Goal: Task Accomplishment & Management: Use online tool/utility

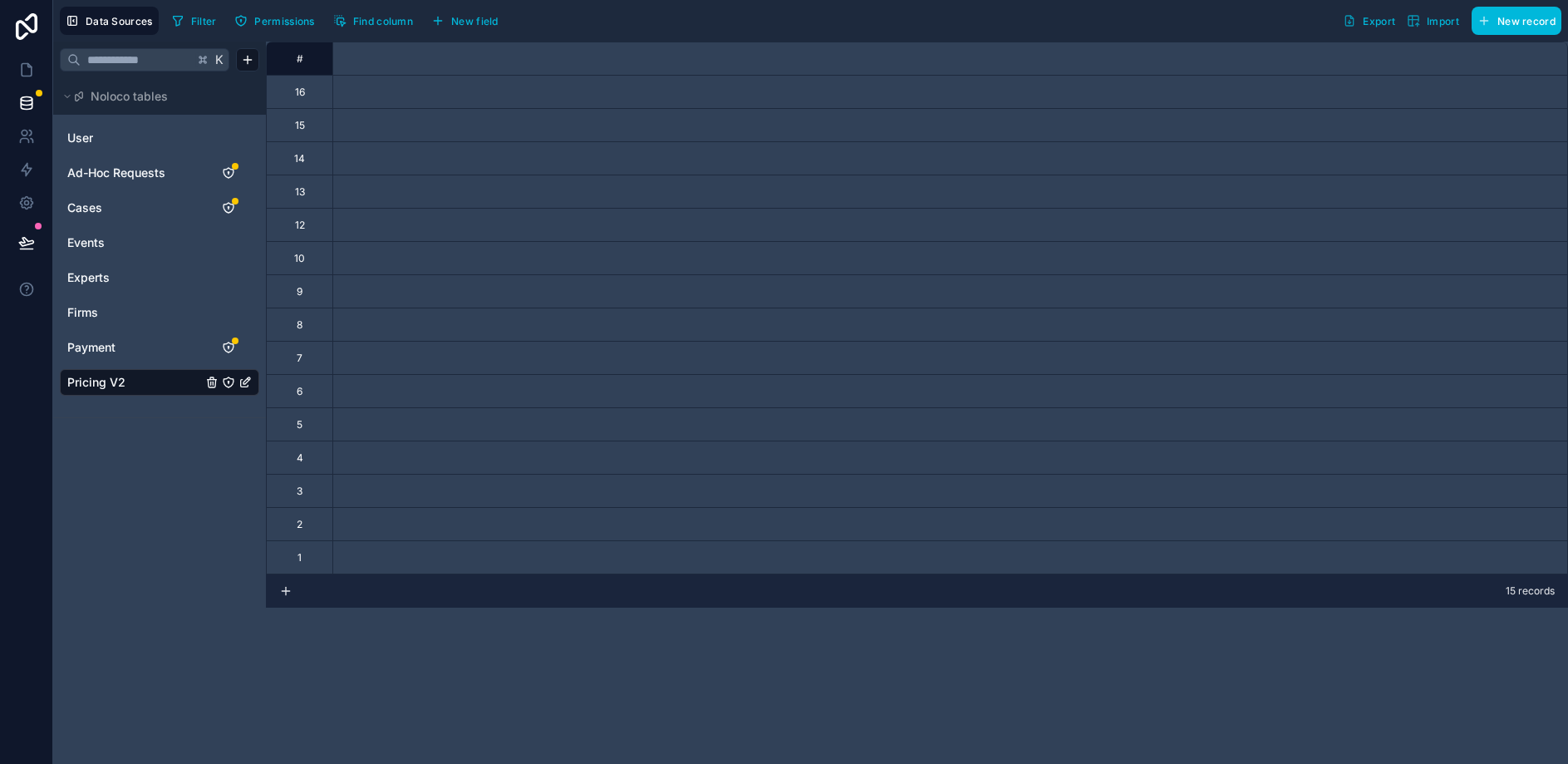
scroll to position [0, 2422]
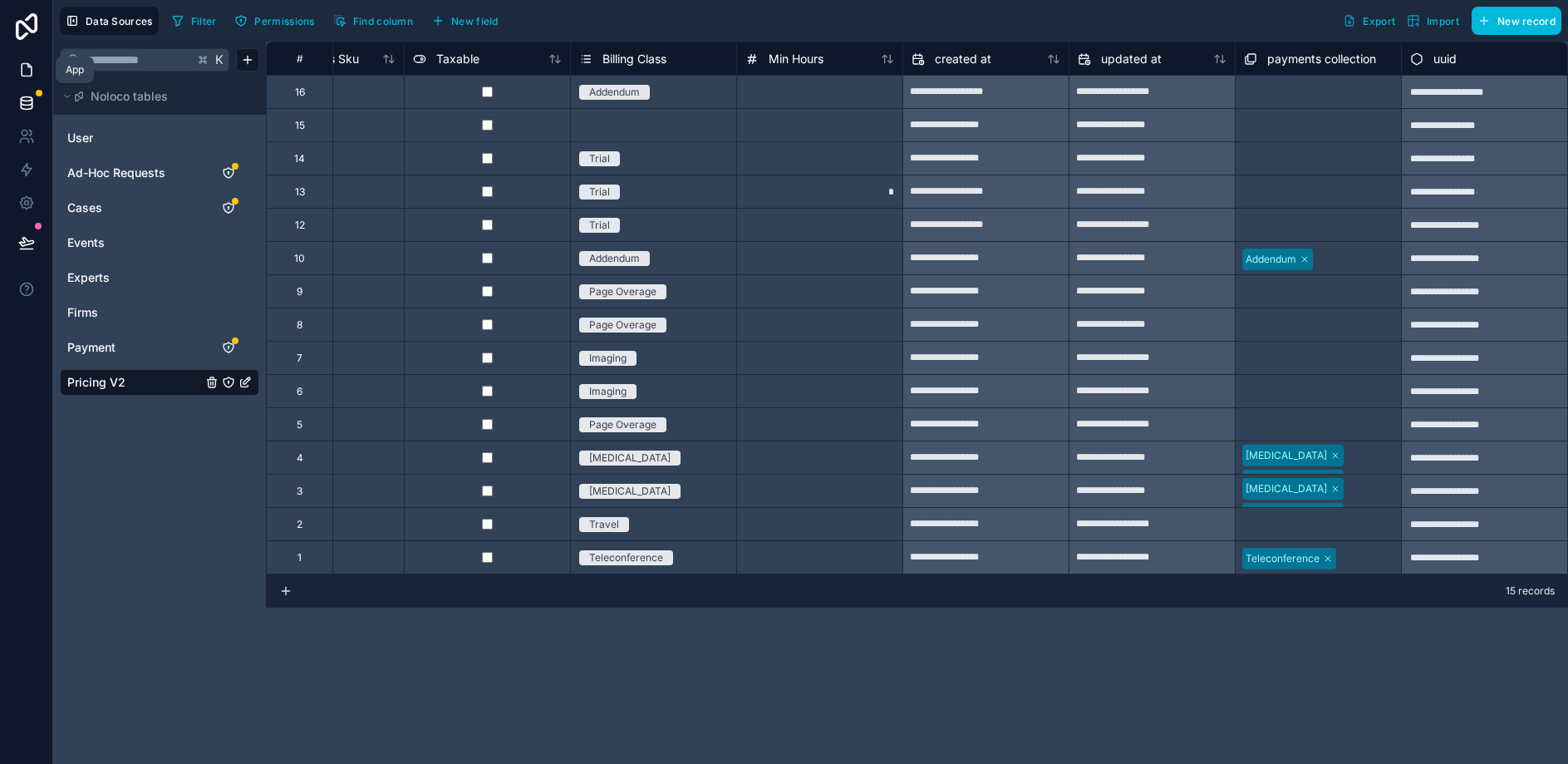
click at [23, 64] on icon at bounding box center [27, 70] width 17 height 17
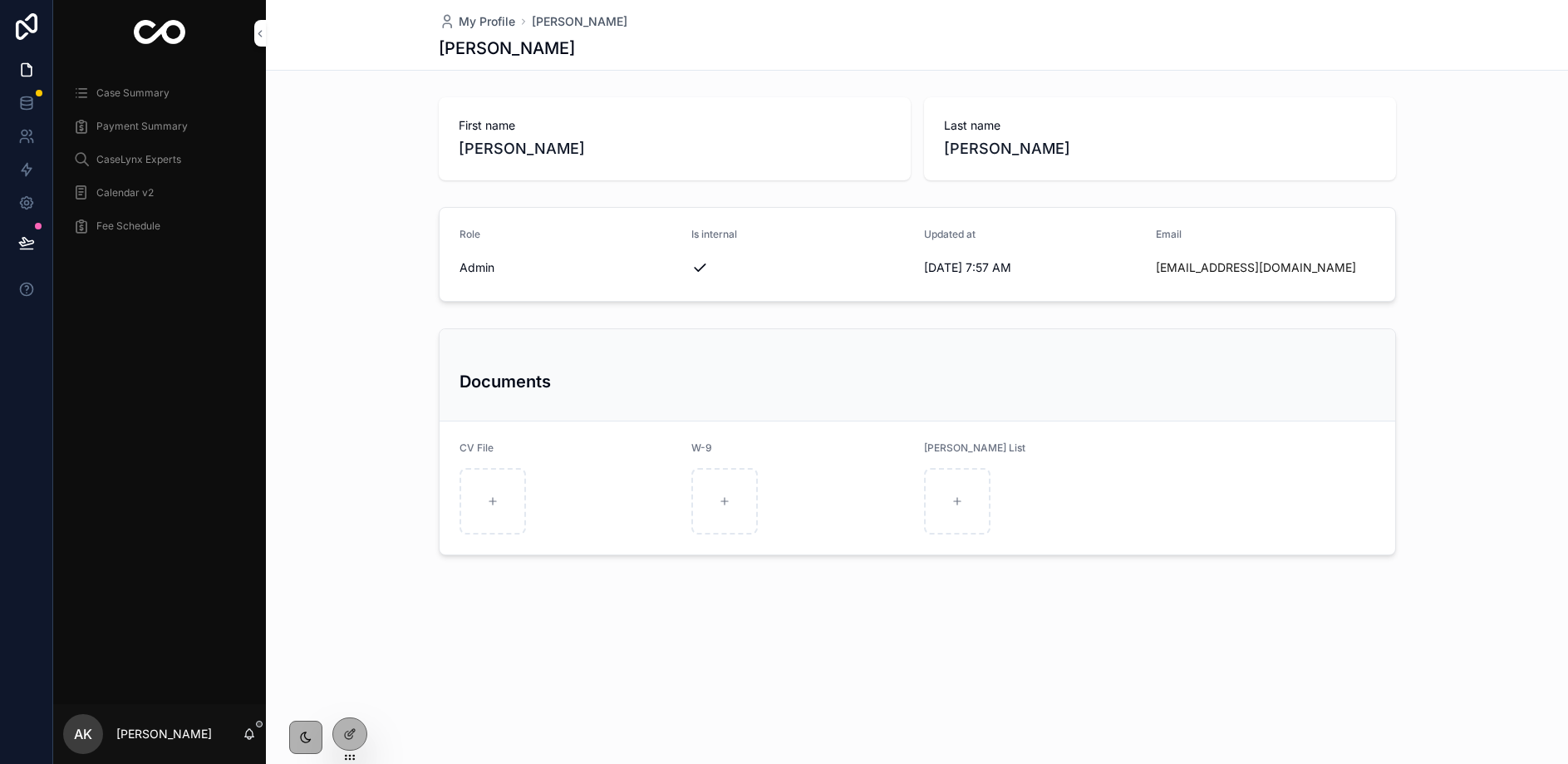
click at [0, 0] on div at bounding box center [0, 0] width 0 height 0
click at [0, 0] on icon at bounding box center [0, 0] width 0 height 0
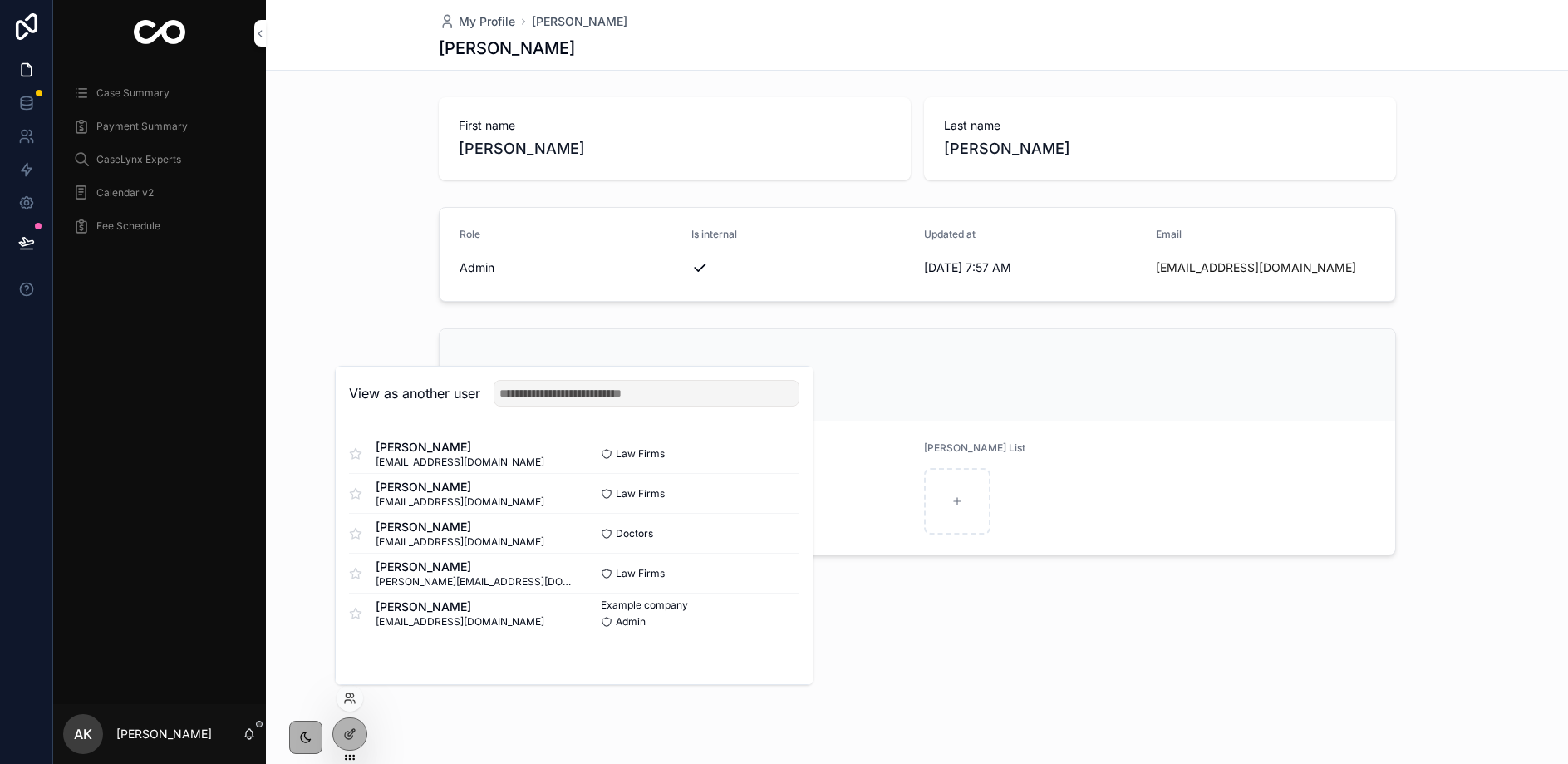
click at [0, 0] on button "Select" at bounding box center [0, 0] width 0 height 0
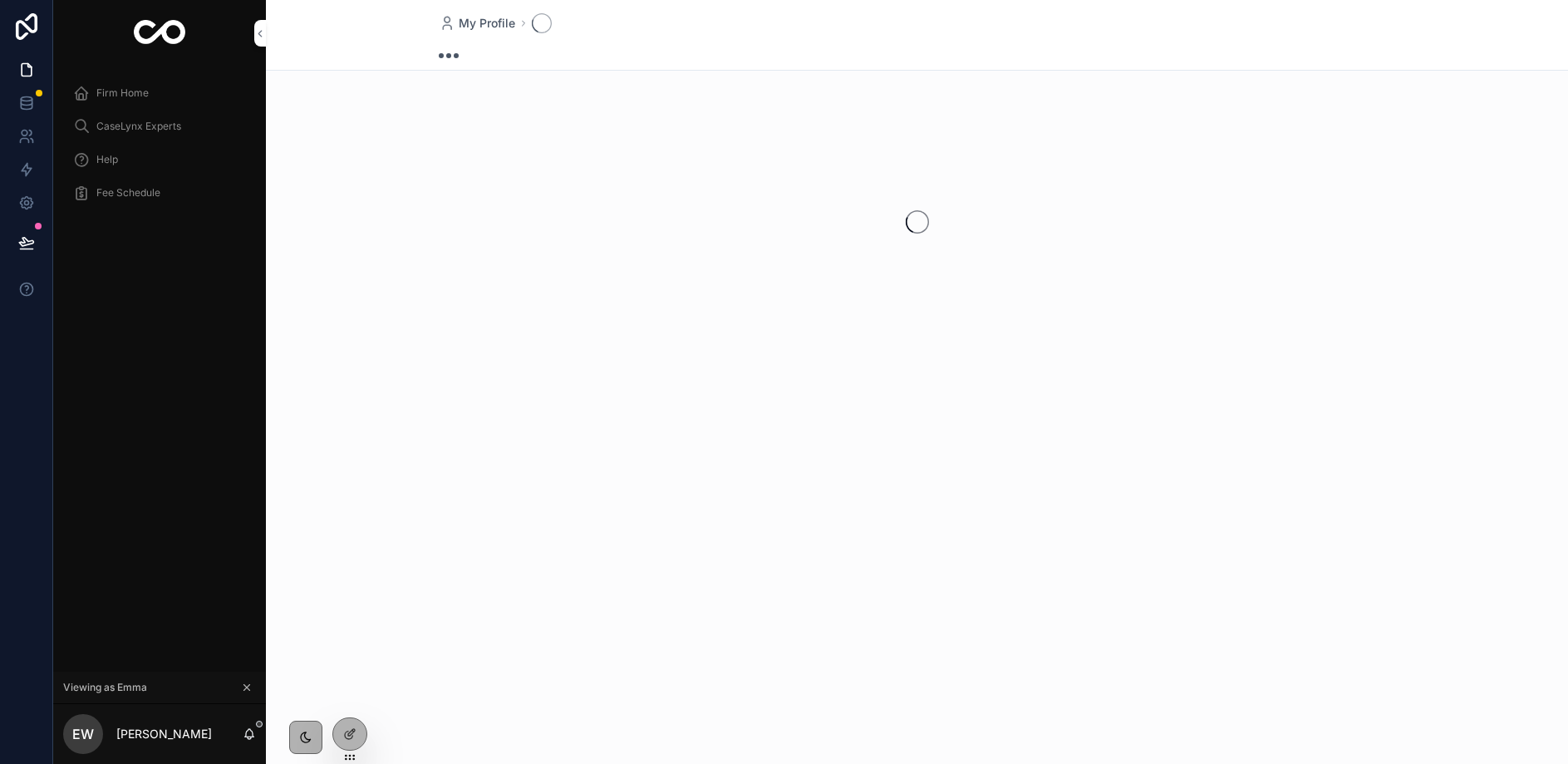
click at [128, 98] on span "Firm Home" at bounding box center [123, 93] width 52 height 13
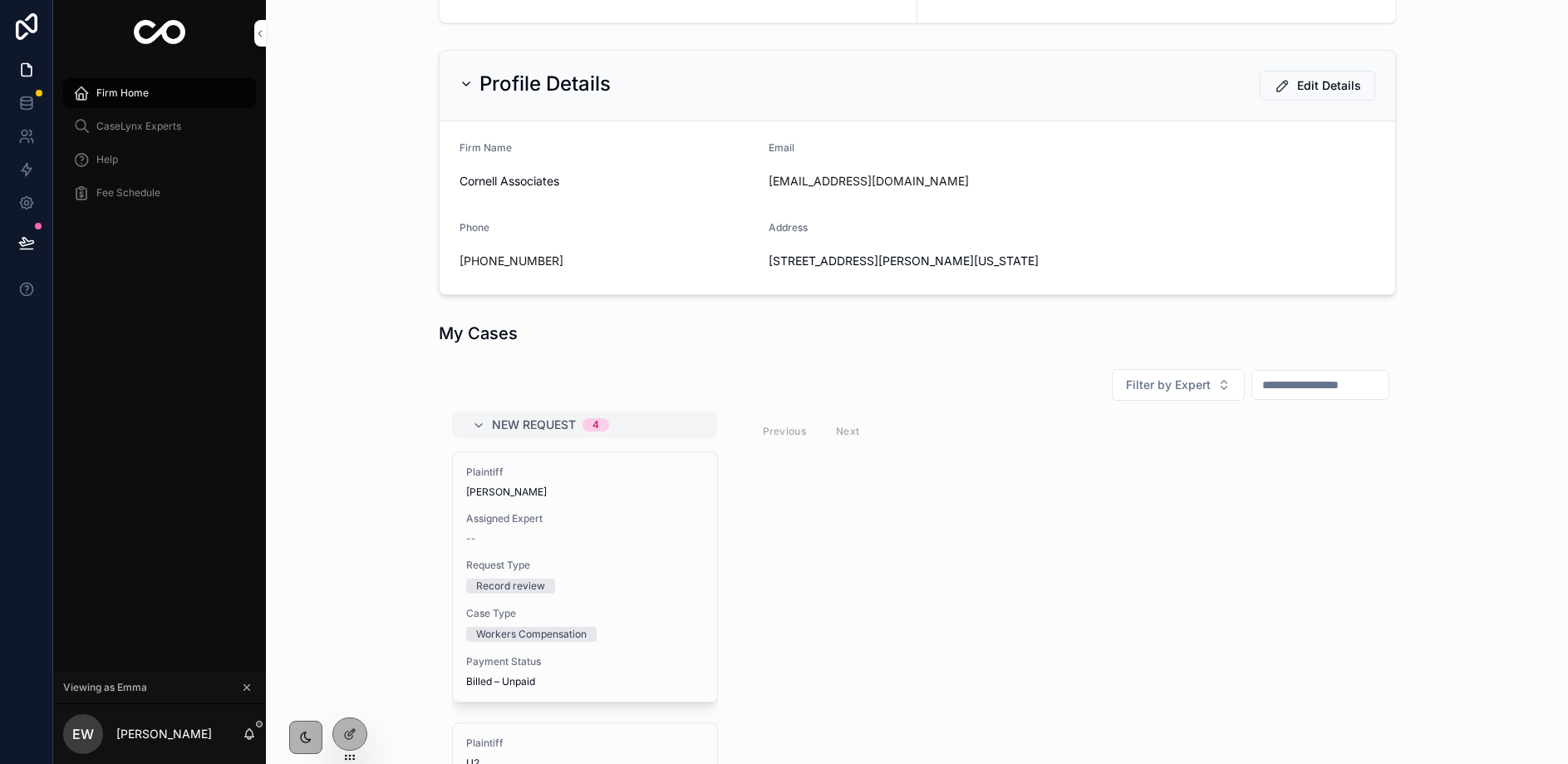
scroll to position [260, 0]
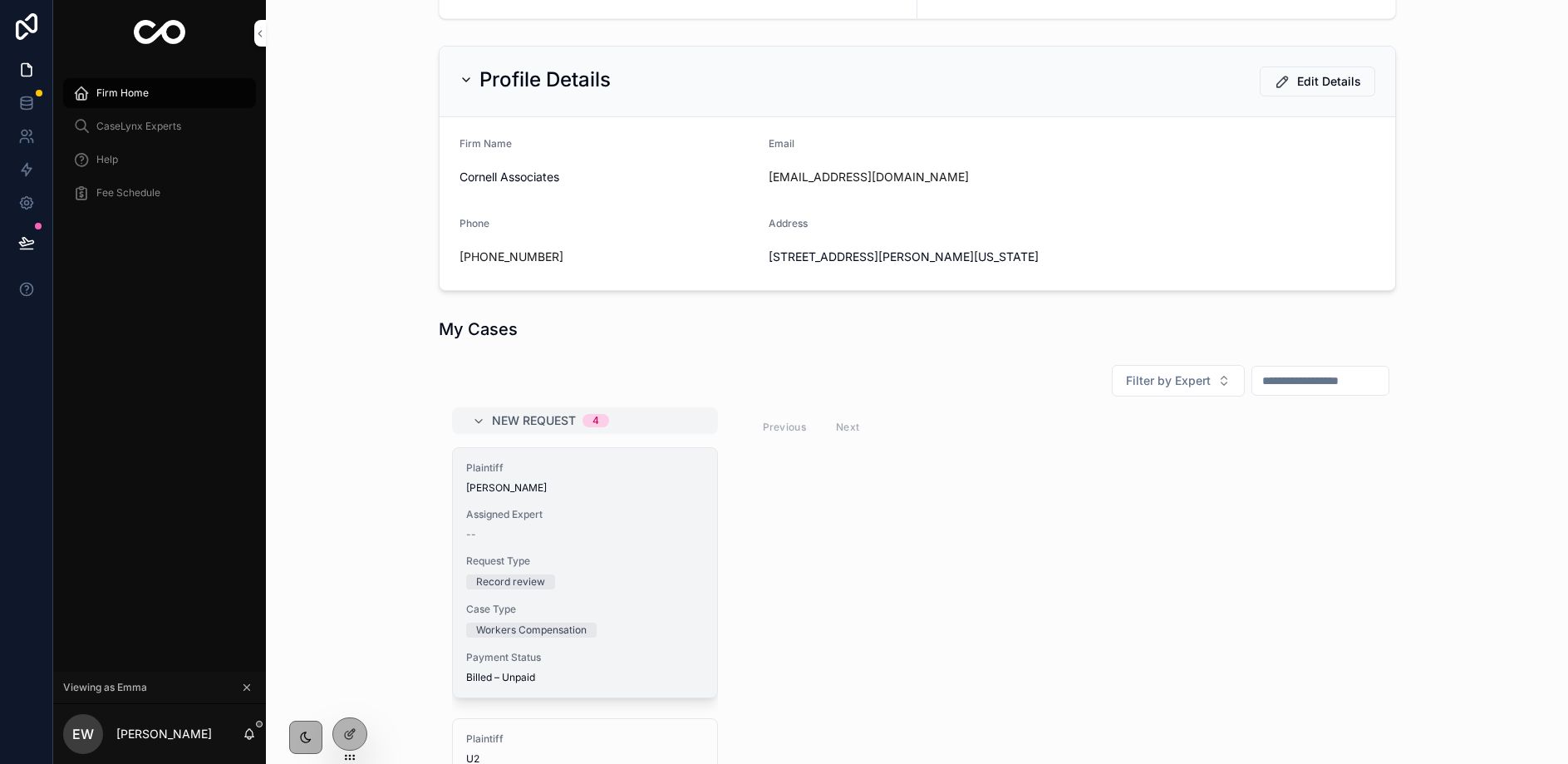
click at [558, 517] on span "Assigned Expert" at bounding box center [585, 515] width 238 height 13
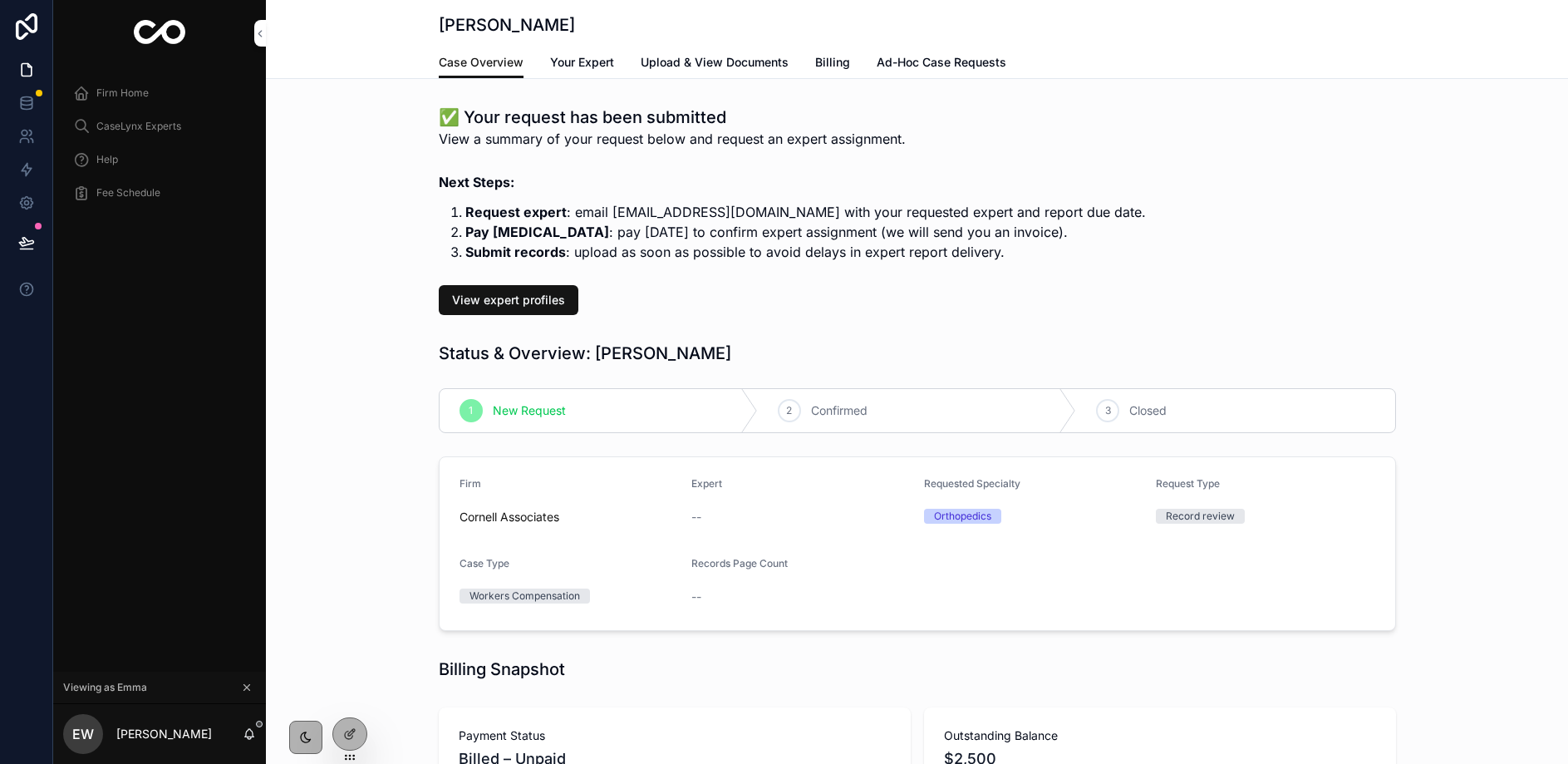
click at [822, 58] on span "Billing" at bounding box center [832, 63] width 35 height 17
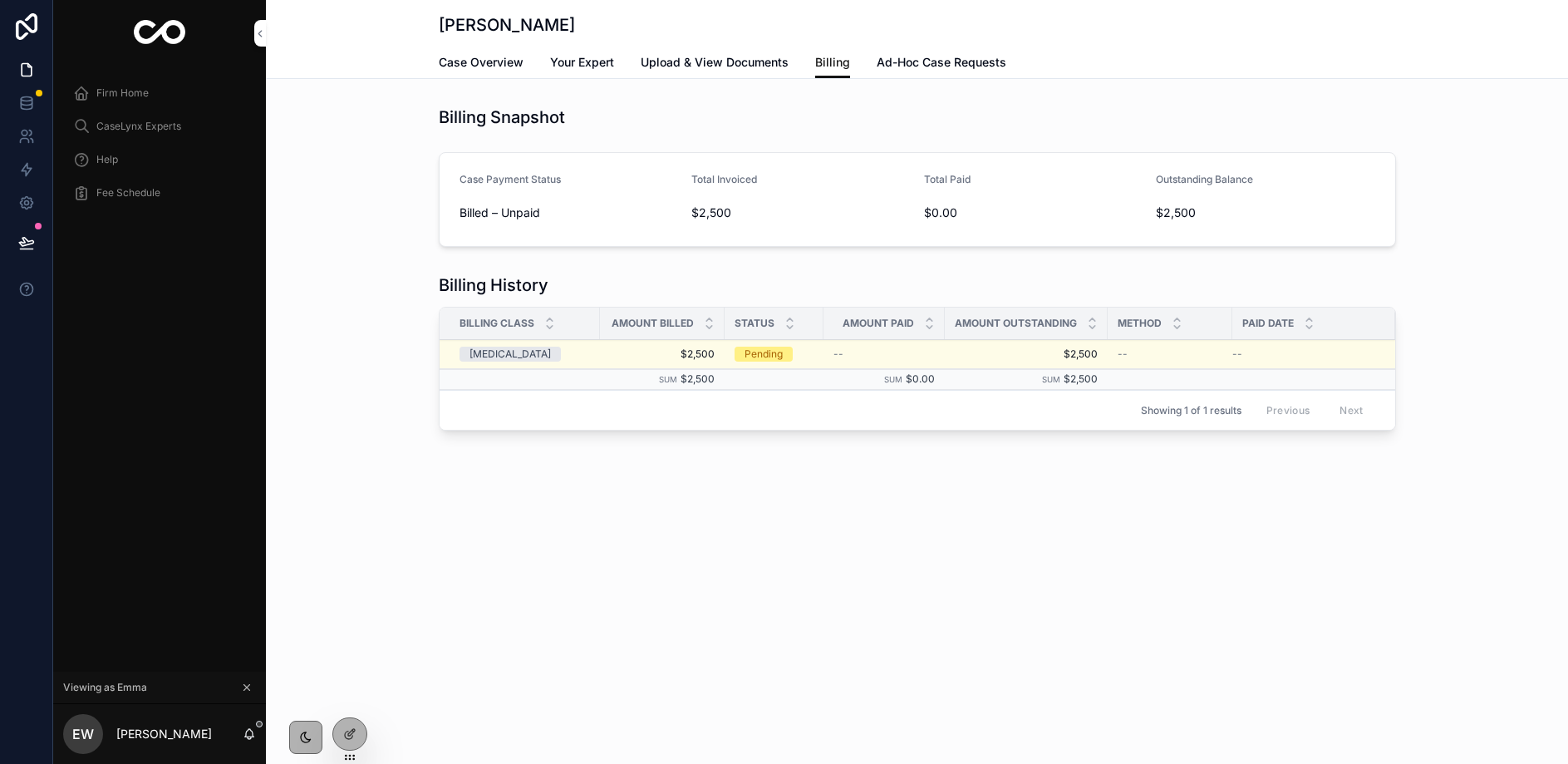
click at [0, 0] on span "Pay Invoice" at bounding box center [0, 0] width 0 height 0
drag, startPoint x: 354, startPoint y: 724, endPoint x: 408, endPoint y: 651, distance: 90.8
click at [354, 724] on div at bounding box center [350, 734] width 33 height 32
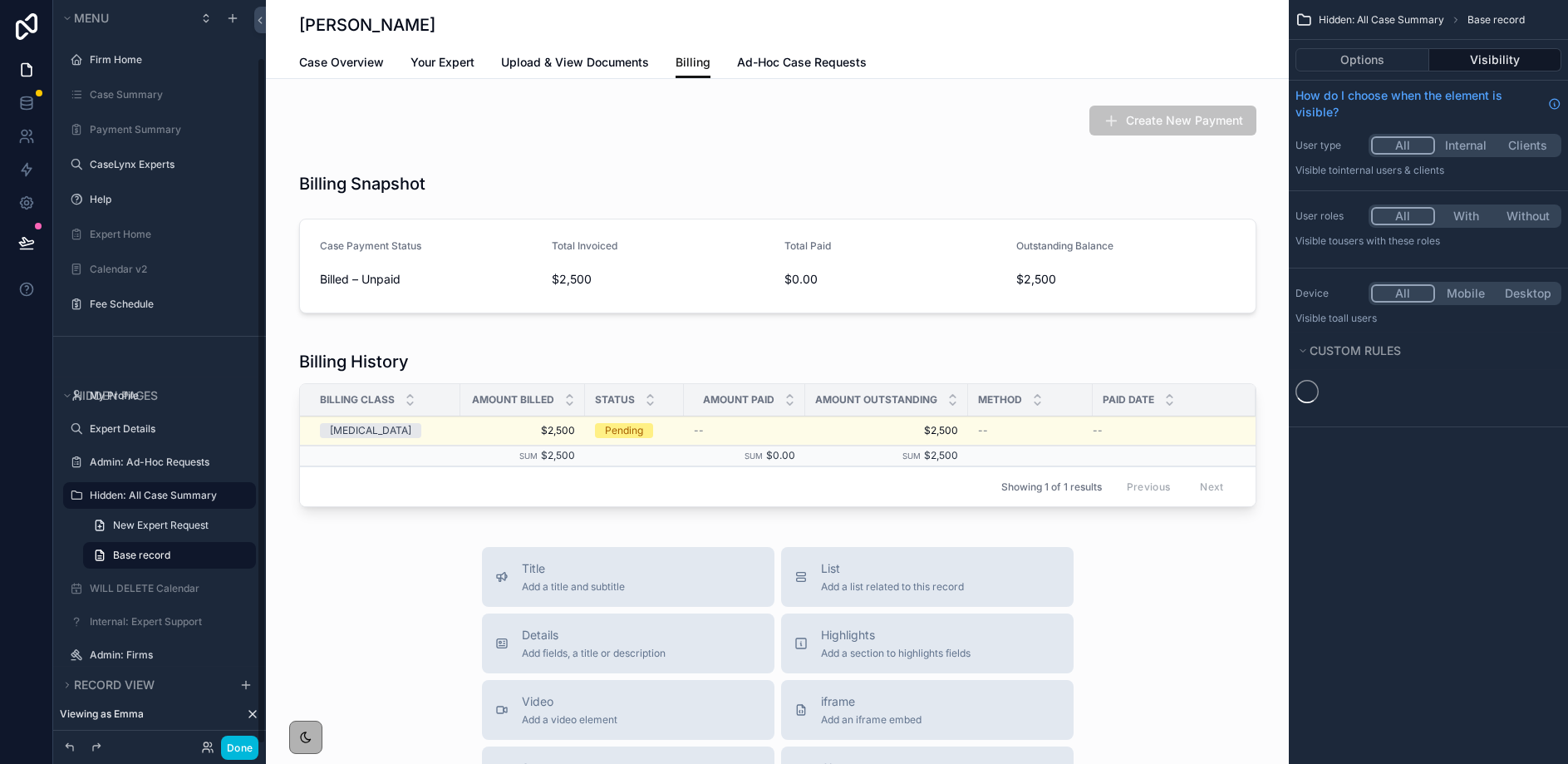
scroll to position [62, 0]
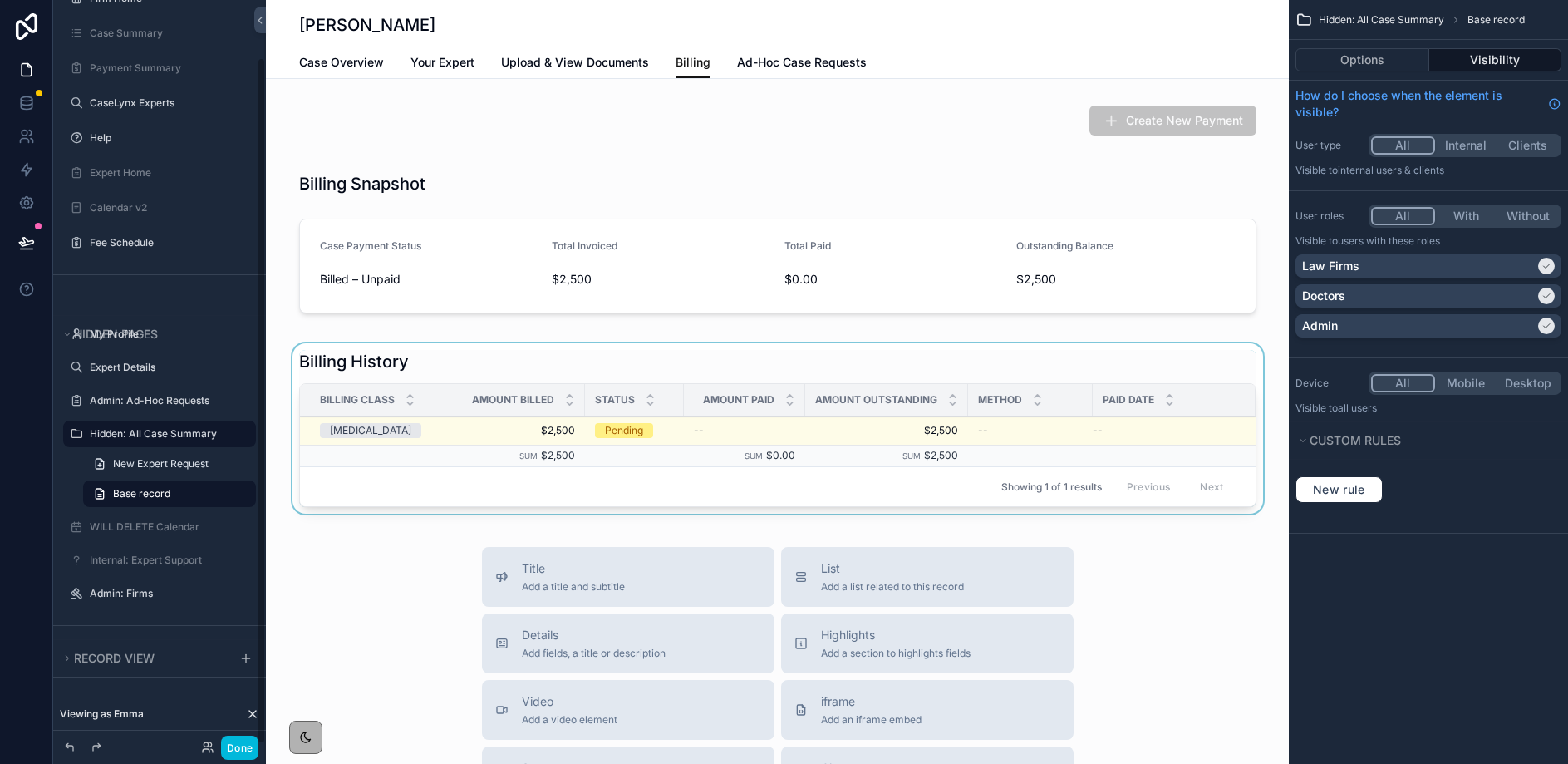
click at [527, 388] on div "Amount Billed" at bounding box center [522, 400] width 125 height 32
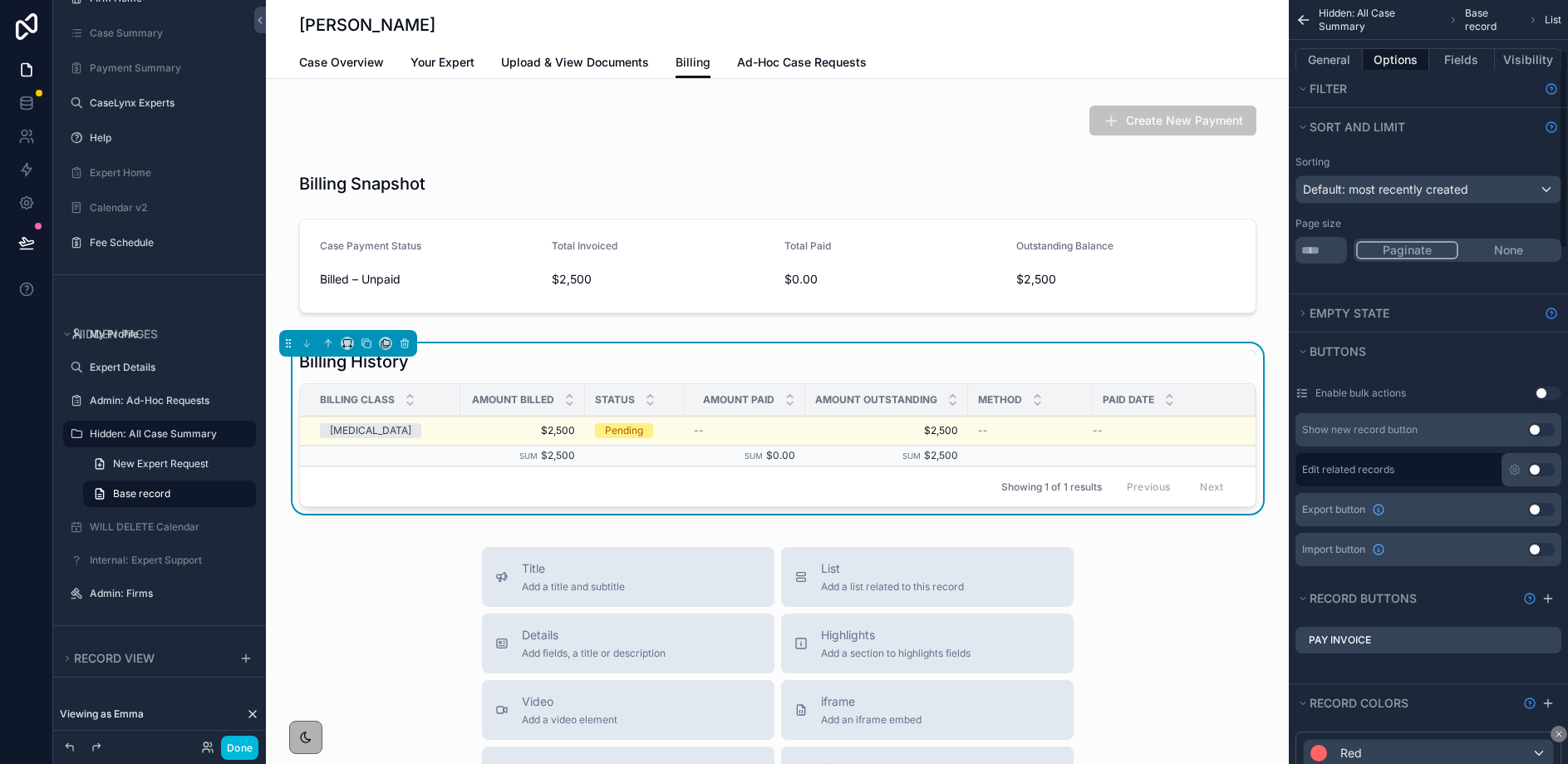
scroll to position [187, 0]
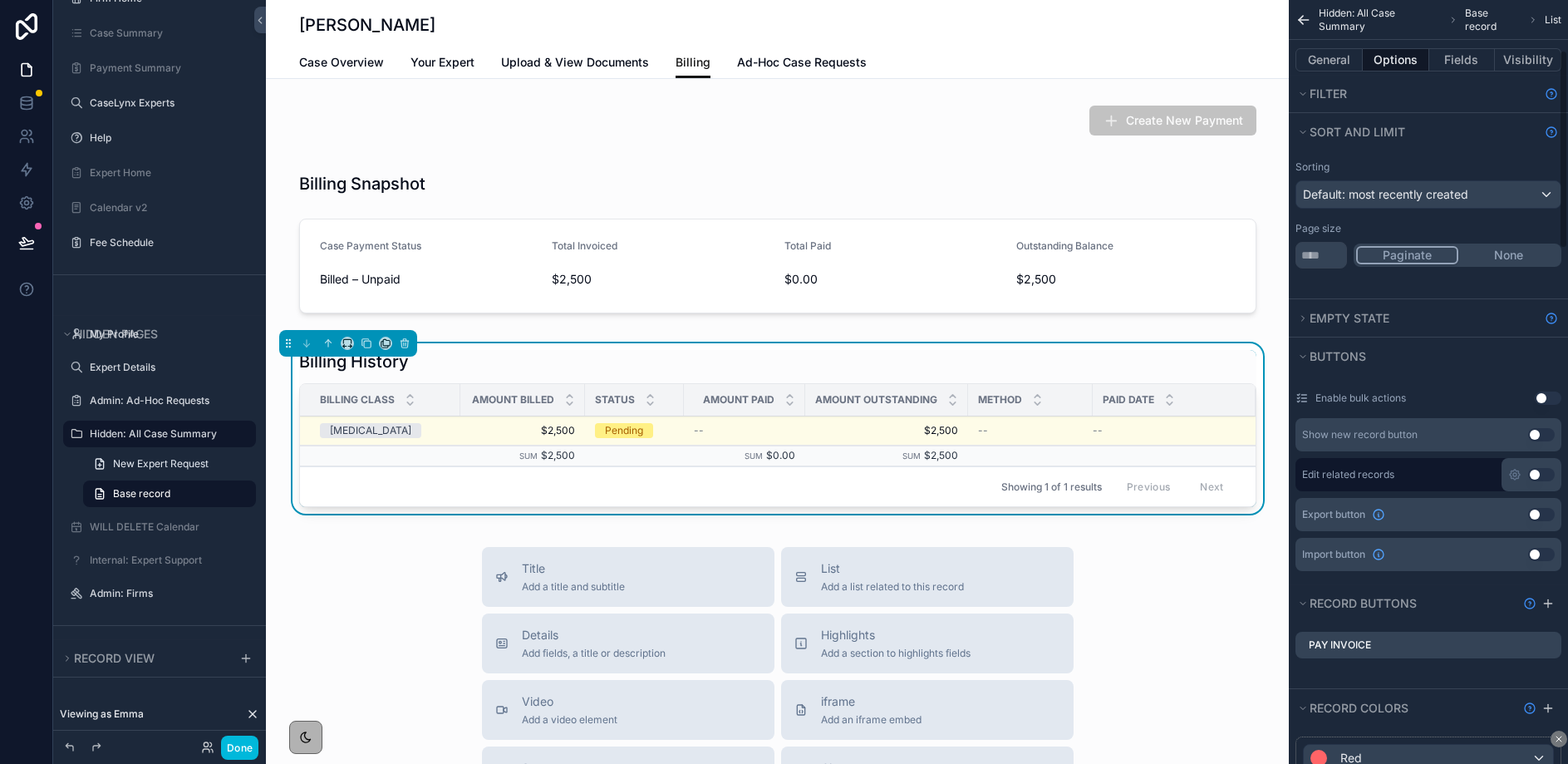
click at [1540, 390] on div "Enable bulk actions Use setting" at bounding box center [1429, 398] width 266 height 26
click at [1545, 397] on button "Use setting" at bounding box center [1548, 398] width 26 height 13
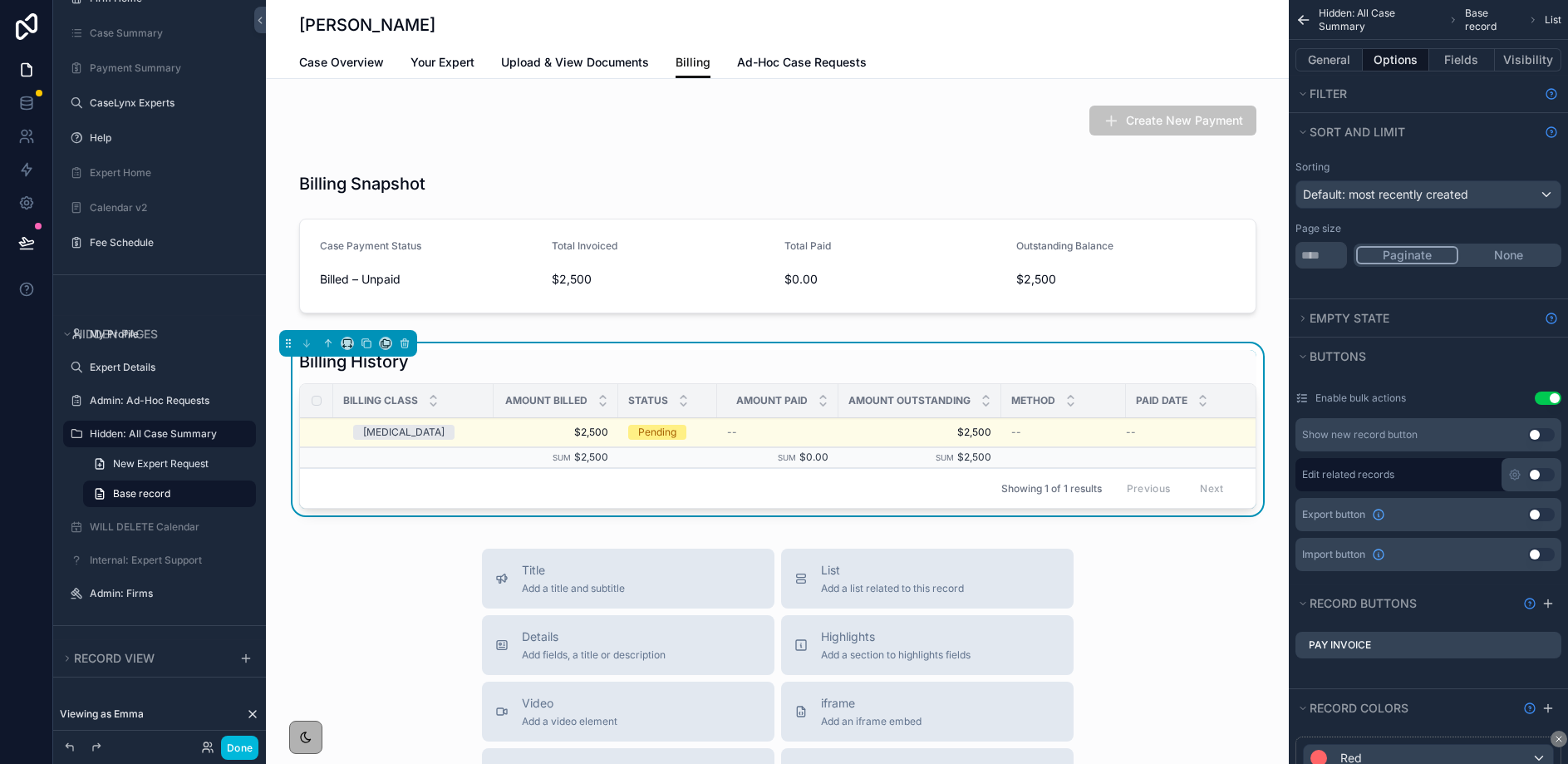
click at [1546, 397] on button "Use setting" at bounding box center [1548, 398] width 26 height 13
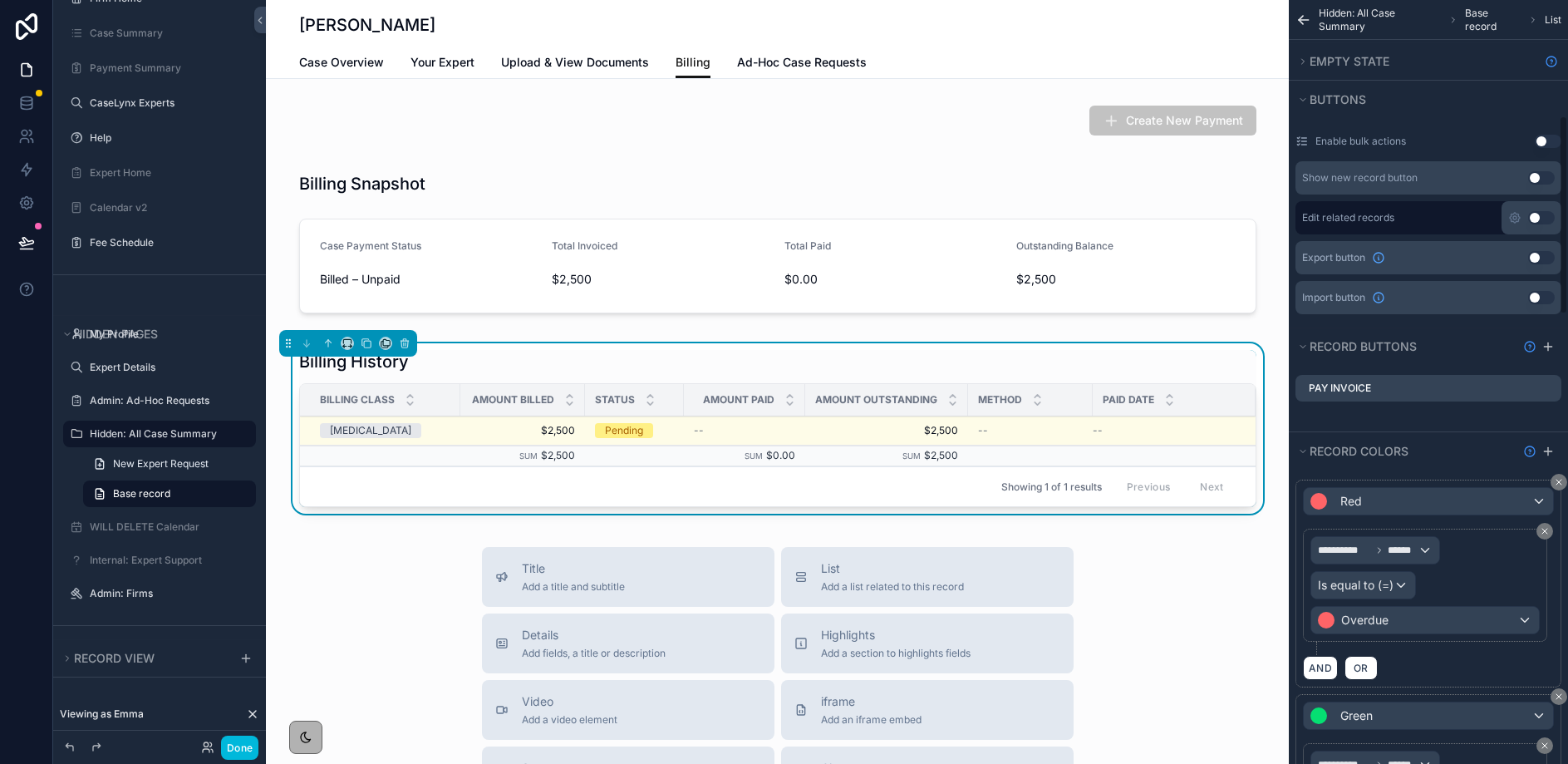
scroll to position [443, 0]
click at [1301, 457] on icon "scrollable content" at bounding box center [1303, 452] width 10 height 10
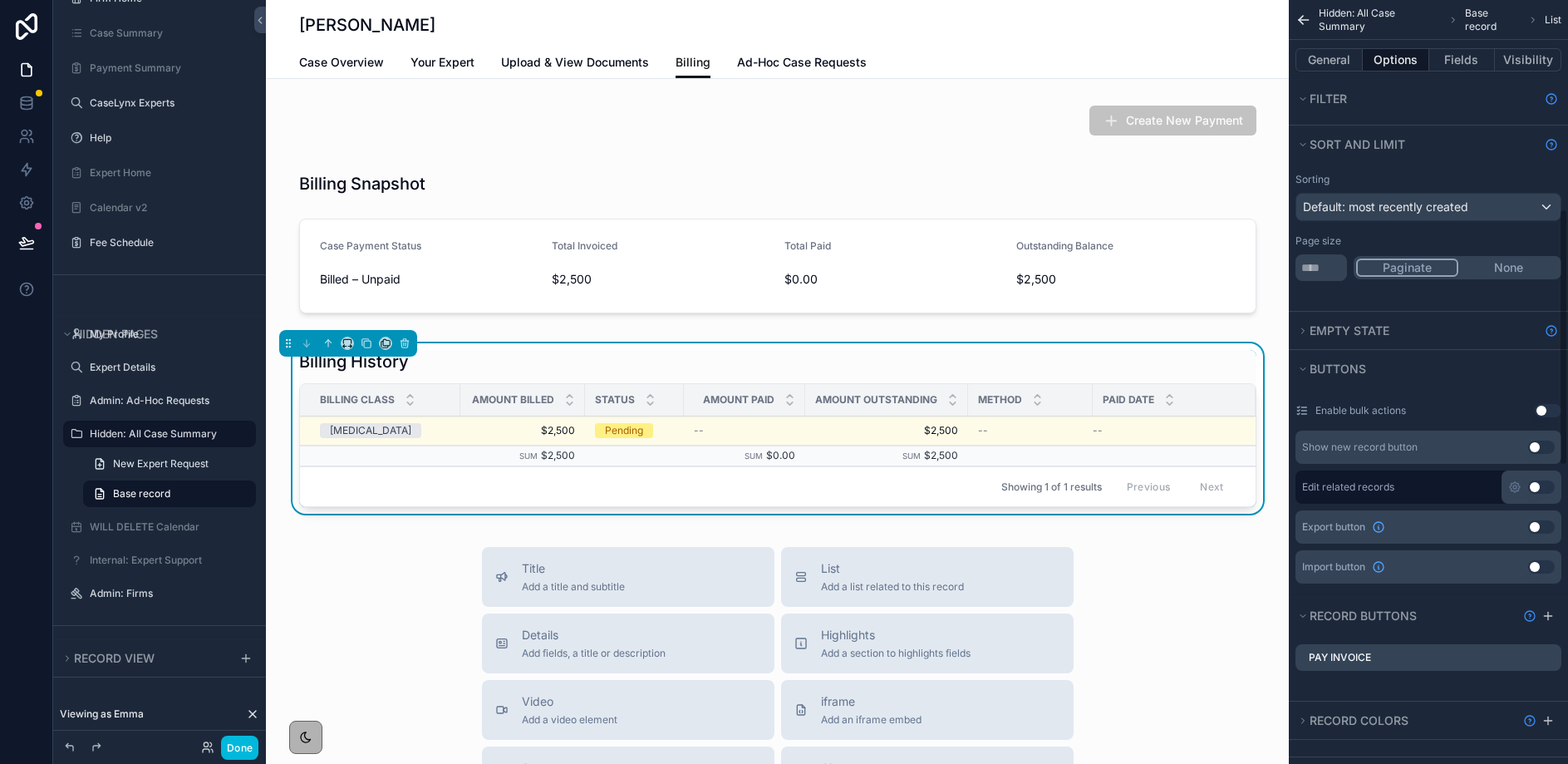
scroll to position [0, 0]
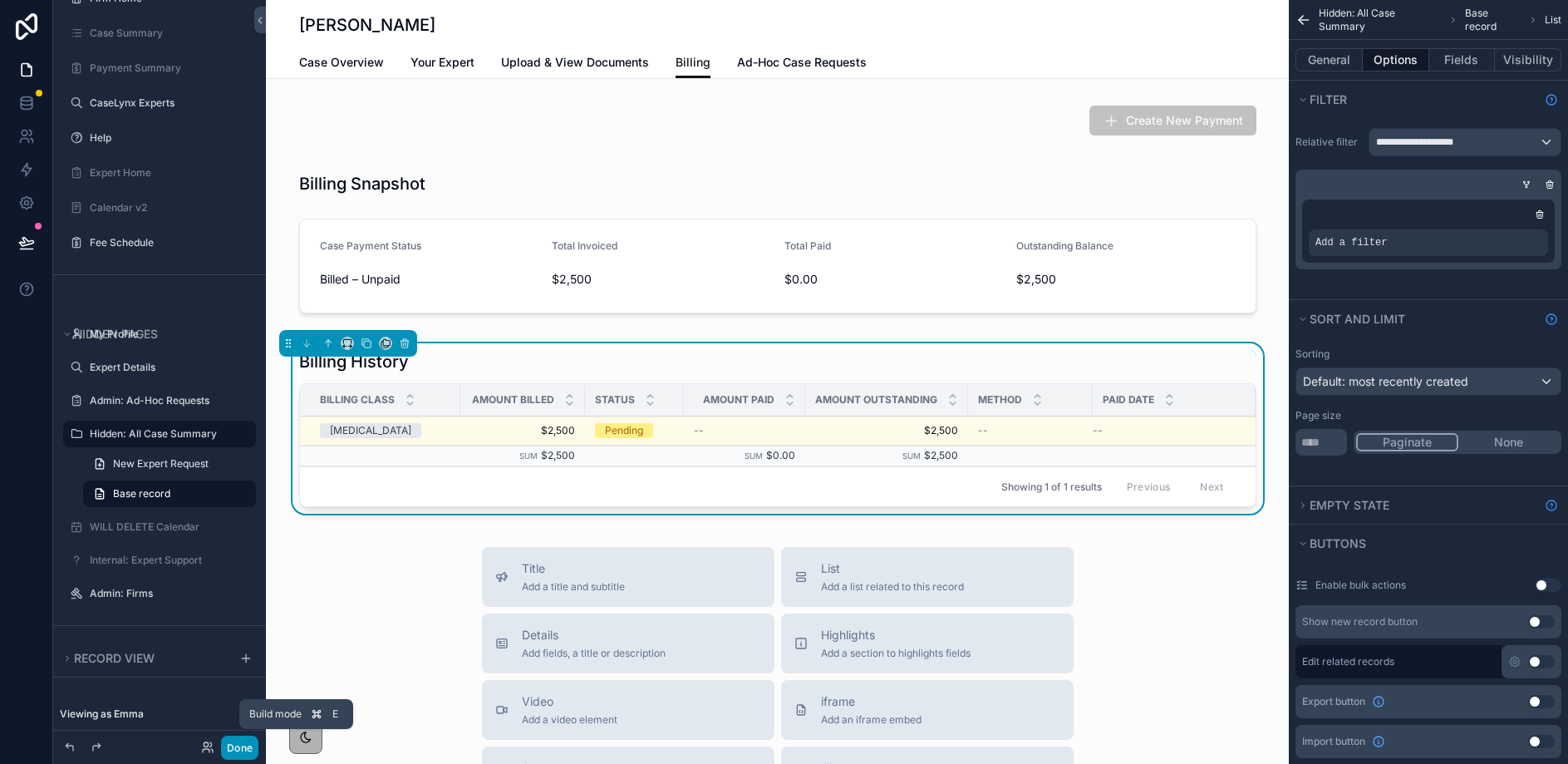
click at [237, 755] on button "Done" at bounding box center [240, 748] width 37 height 24
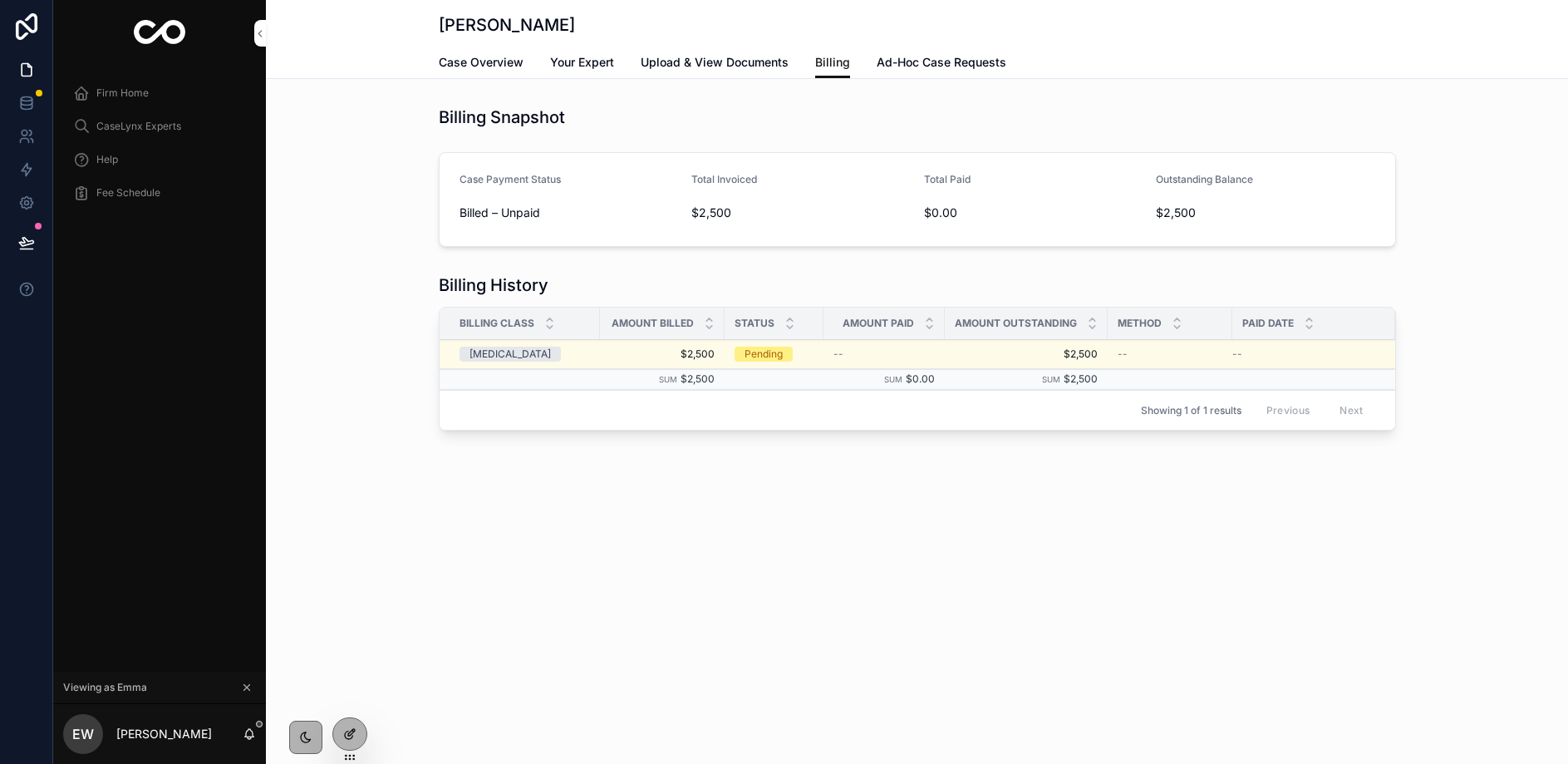
click at [354, 737] on icon at bounding box center [350, 734] width 13 height 13
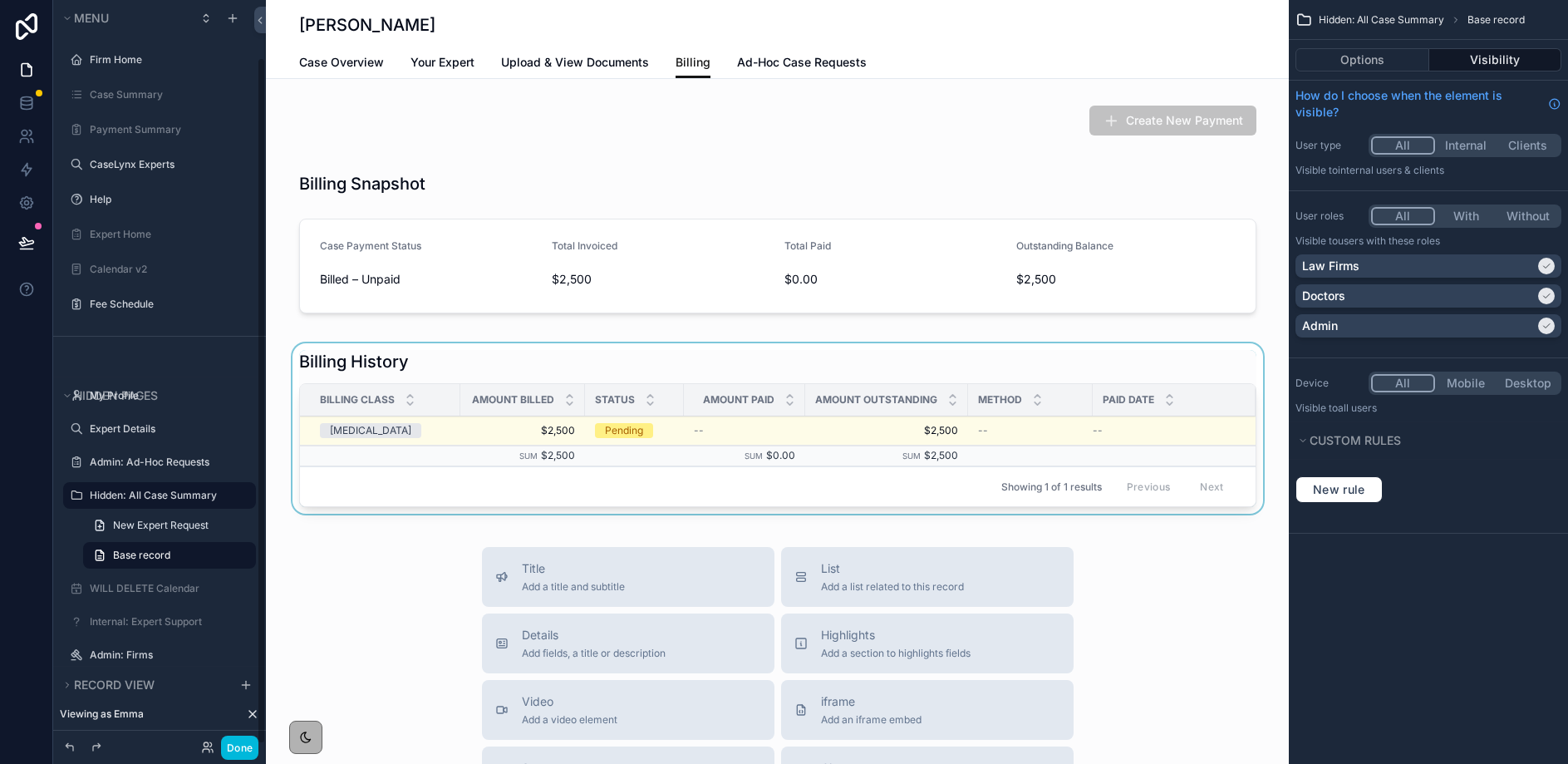
scroll to position [62, 0]
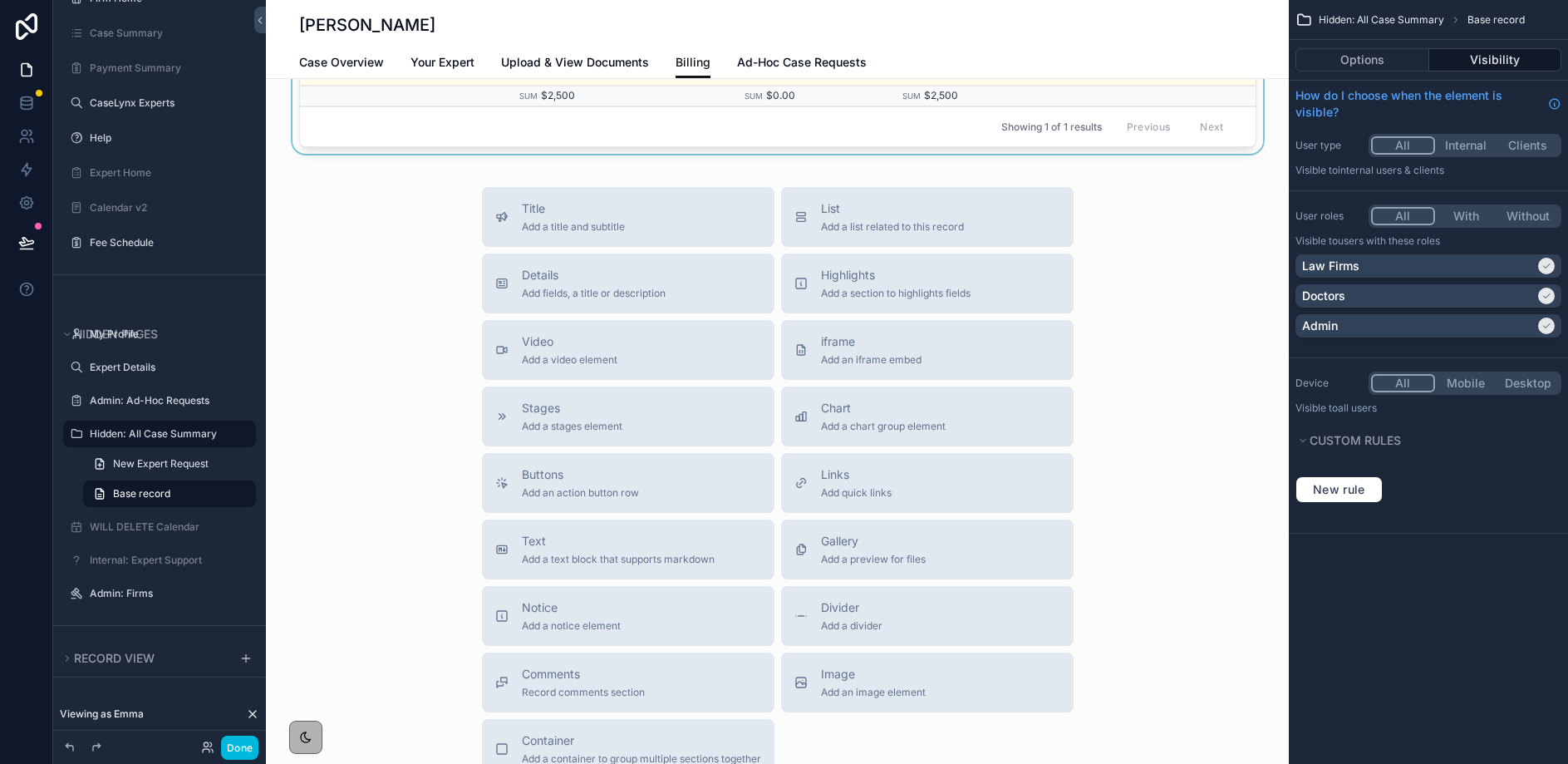
click at [555, 493] on span "Add an action button row" at bounding box center [580, 493] width 117 height 13
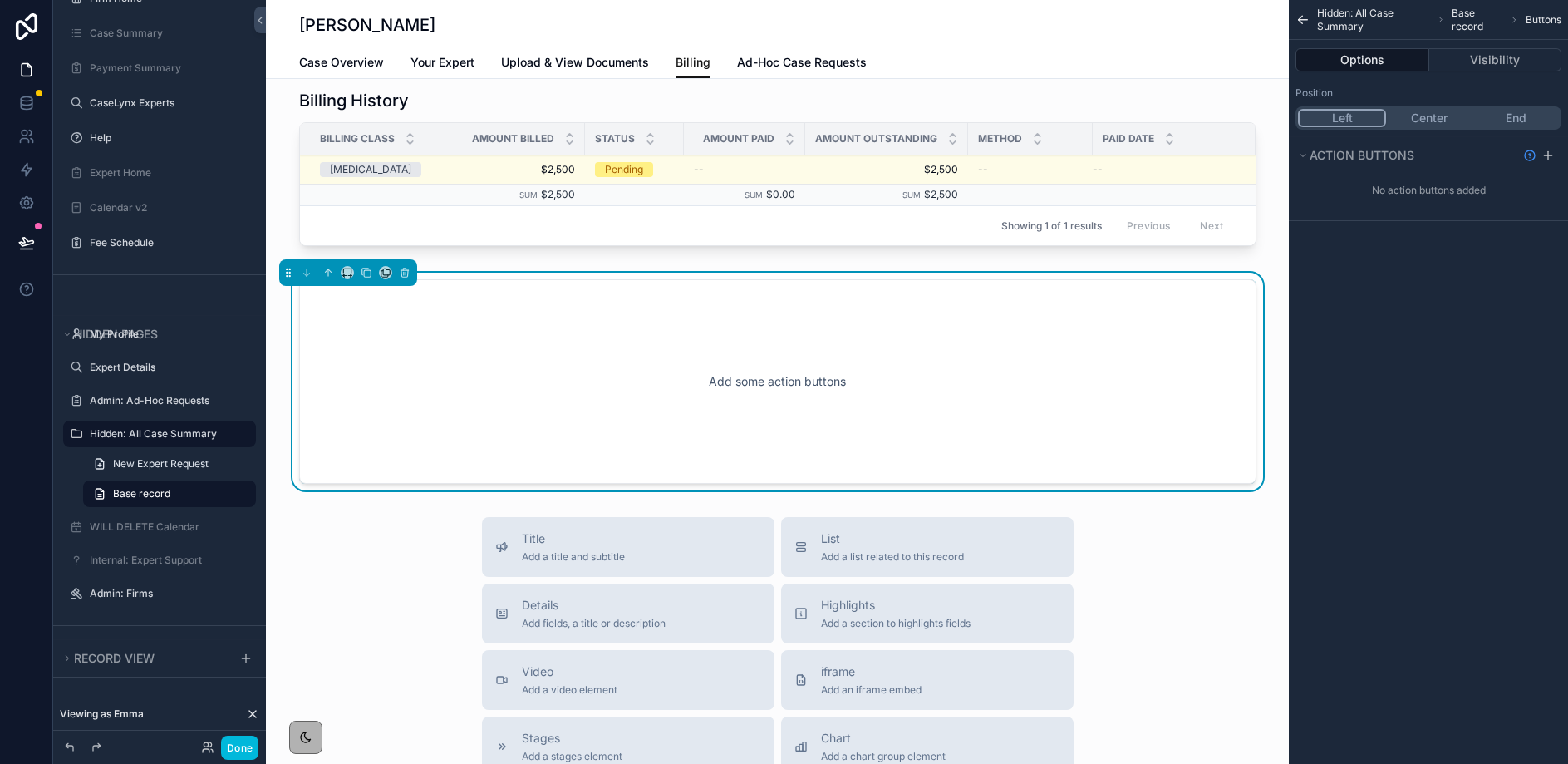
scroll to position [262, 0]
click at [326, 273] on icon "scrollable content" at bounding box center [328, 272] width 11 height 11
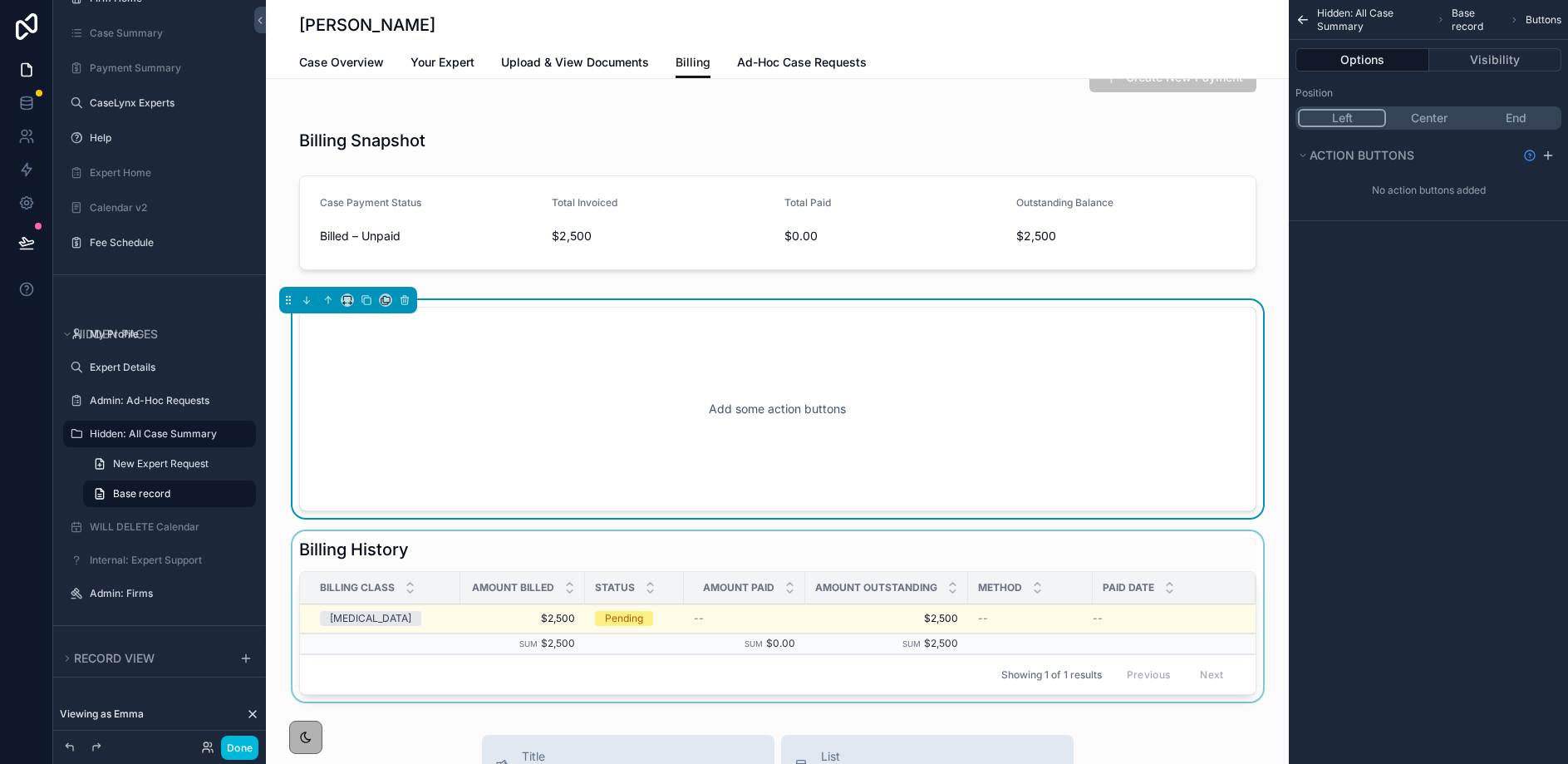
scroll to position [0, 0]
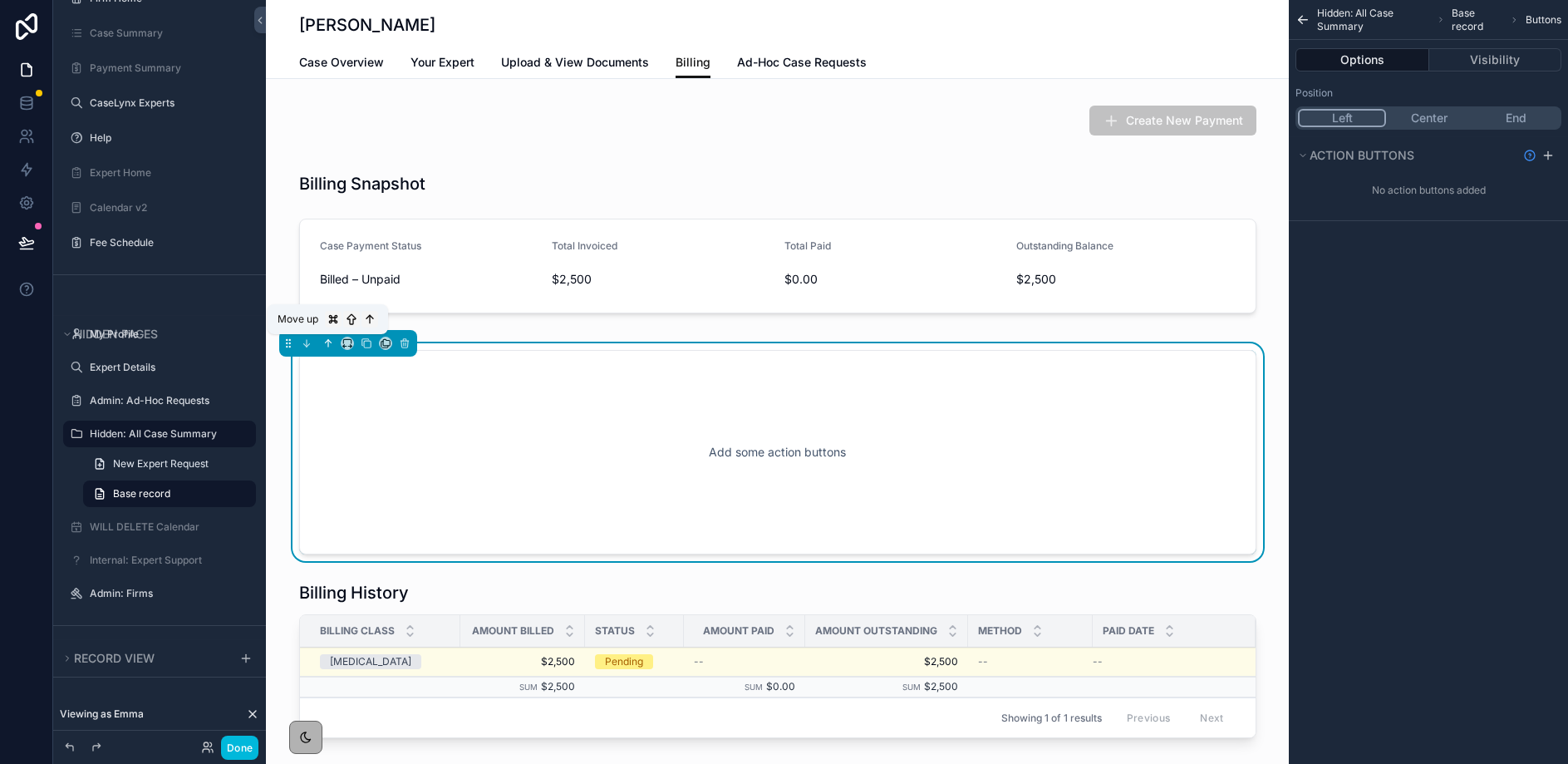
click at [327, 345] on icon "scrollable content" at bounding box center [328, 343] width 11 height 11
click at [327, 340] on icon "scrollable content" at bounding box center [328, 342] width 4 height 4
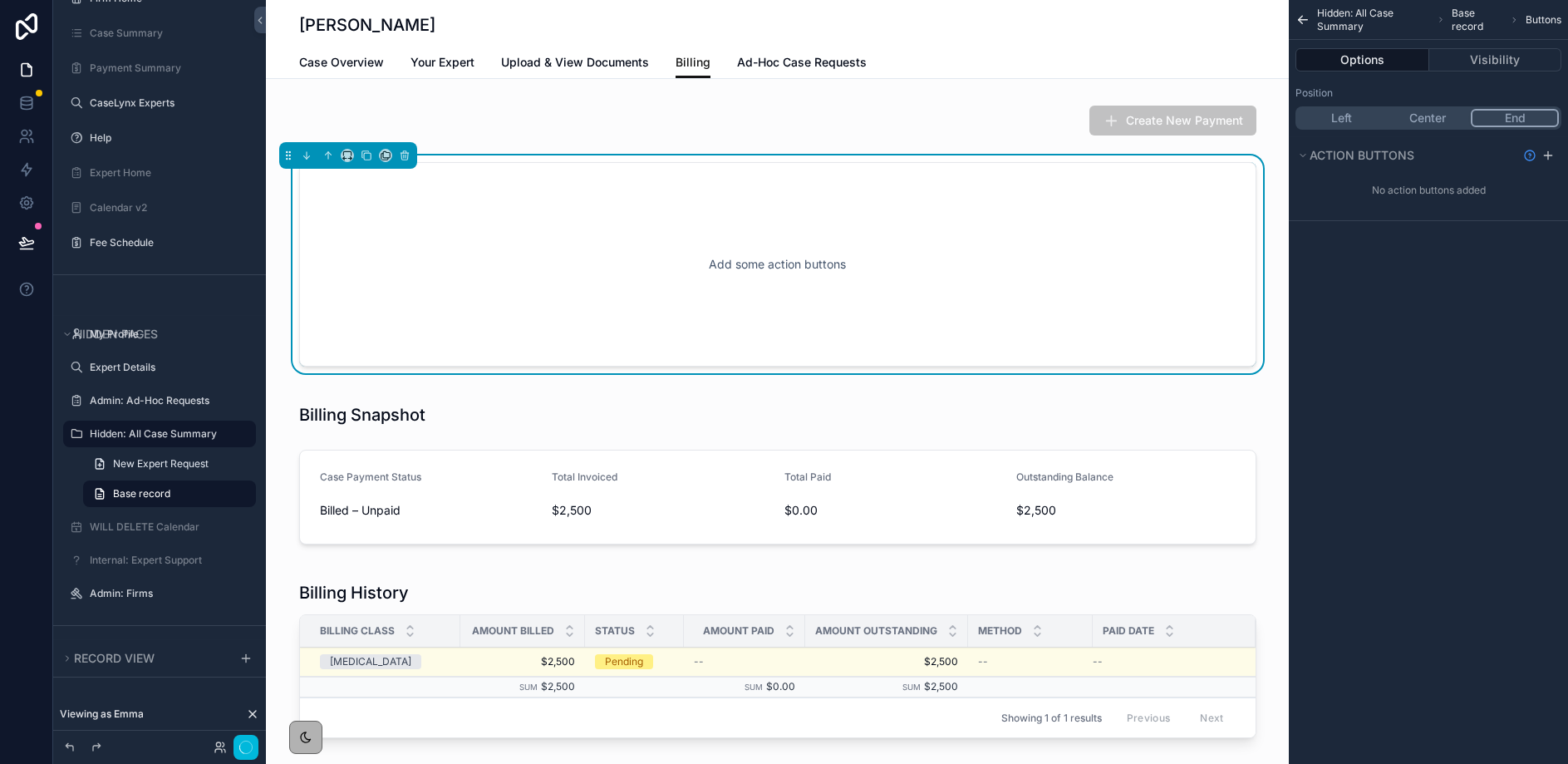
click at [1531, 121] on button "End" at bounding box center [1516, 118] width 88 height 19
click at [1378, 58] on button "Options" at bounding box center [1363, 59] width 134 height 23
click at [1550, 152] on icon "scrollable content" at bounding box center [1548, 156] width 13 height 13
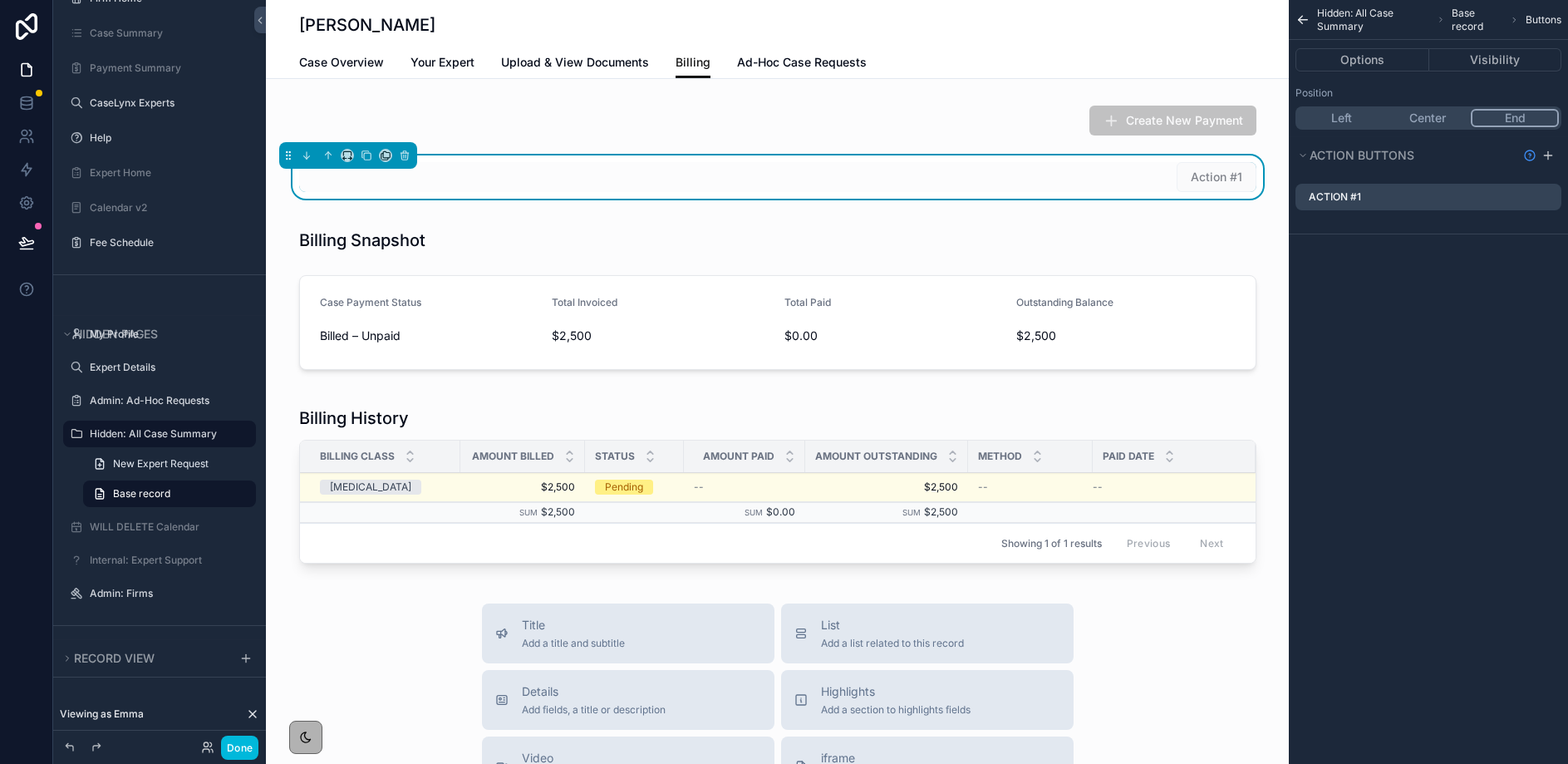
click at [0, 0] on icon "scrollable content" at bounding box center [0, 0] width 0 height 0
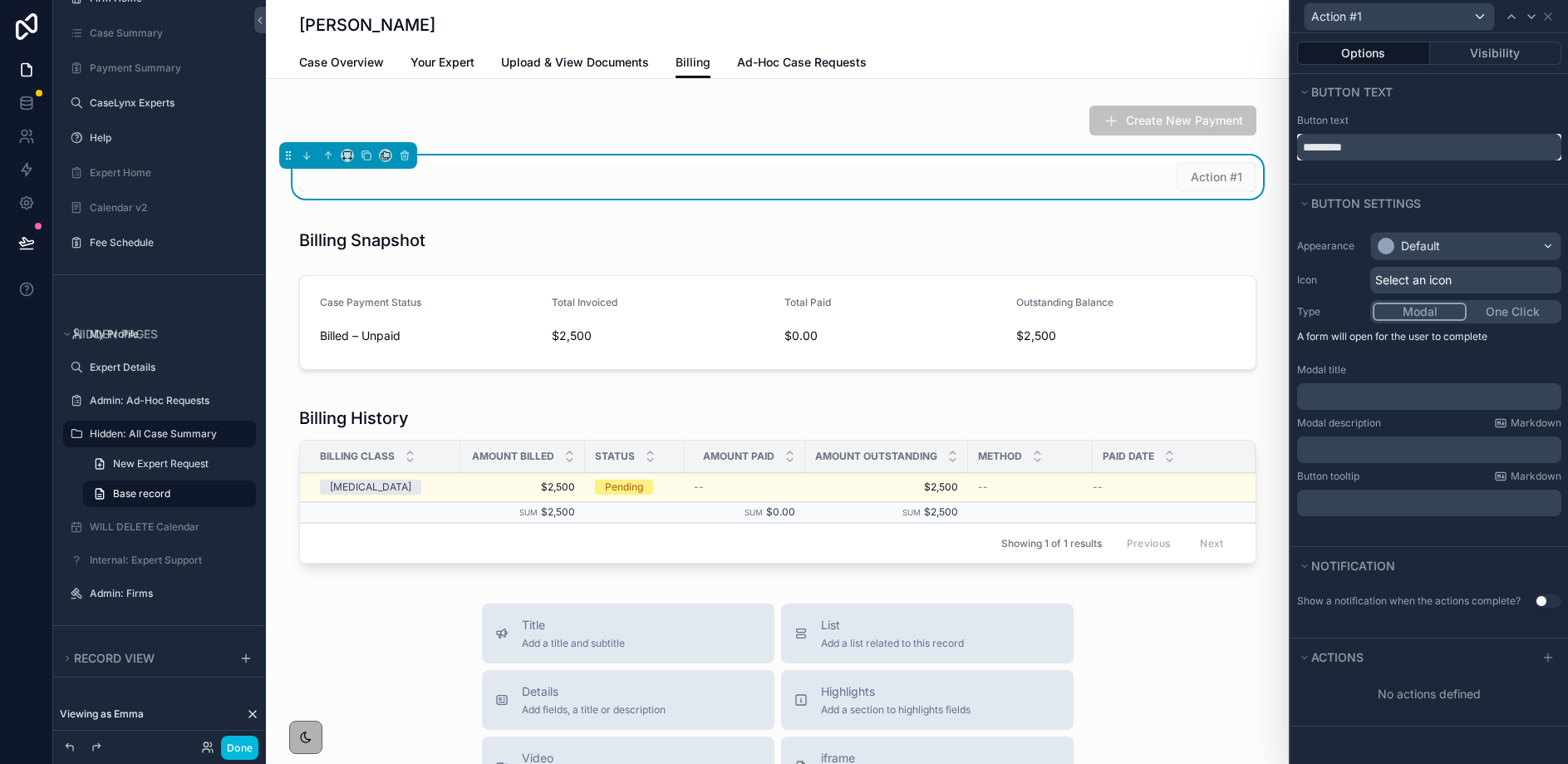
drag, startPoint x: 1337, startPoint y: 143, endPoint x: 1300, endPoint y: 142, distance: 37.0
click at [1300, 142] on input "*********" at bounding box center [1429, 147] width 264 height 26
type input "*"
type input "**********"
click at [1452, 246] on div "Default" at bounding box center [1466, 246] width 189 height 26
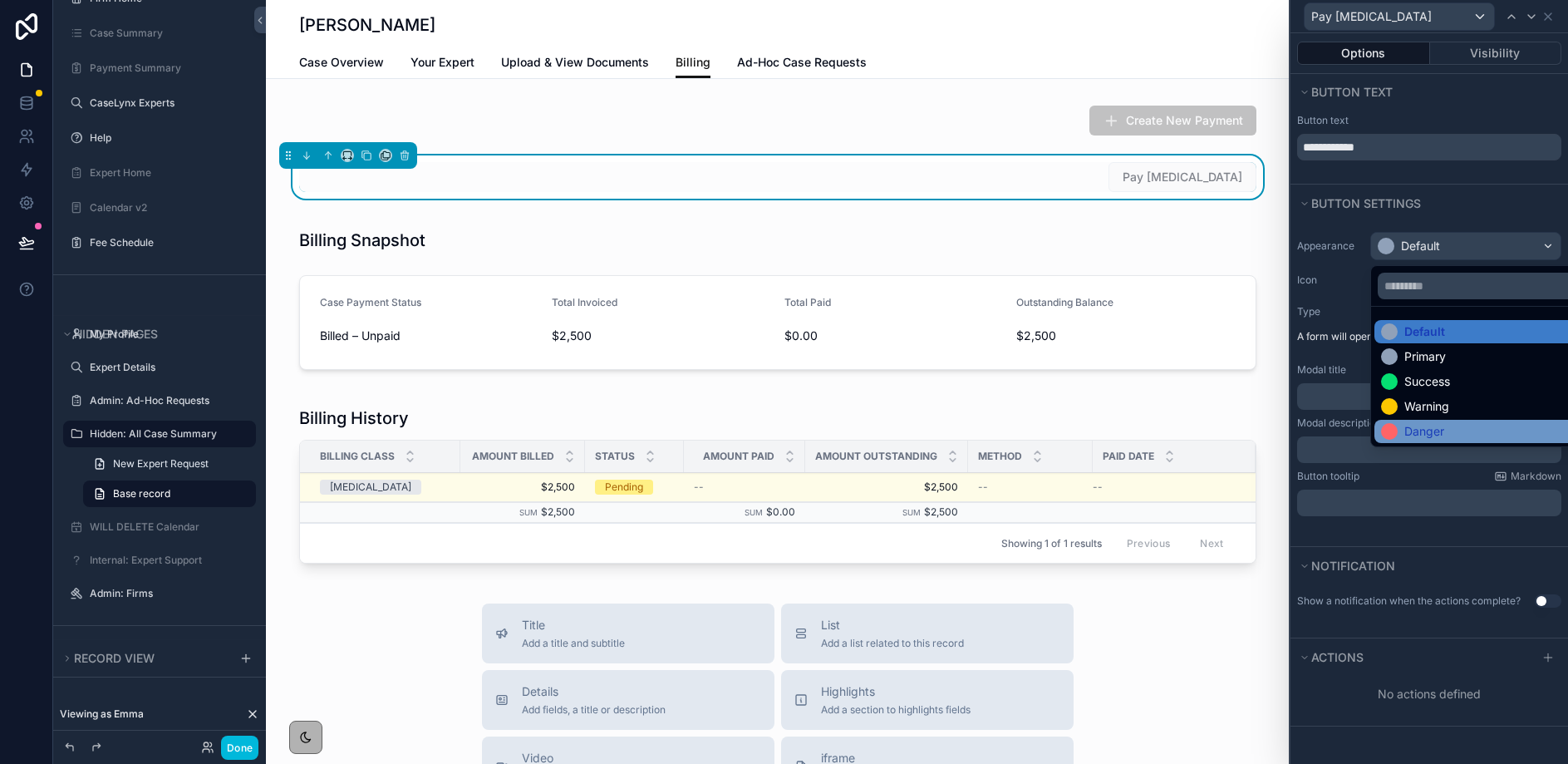
click at [1423, 435] on div "Danger" at bounding box center [1425, 431] width 40 height 17
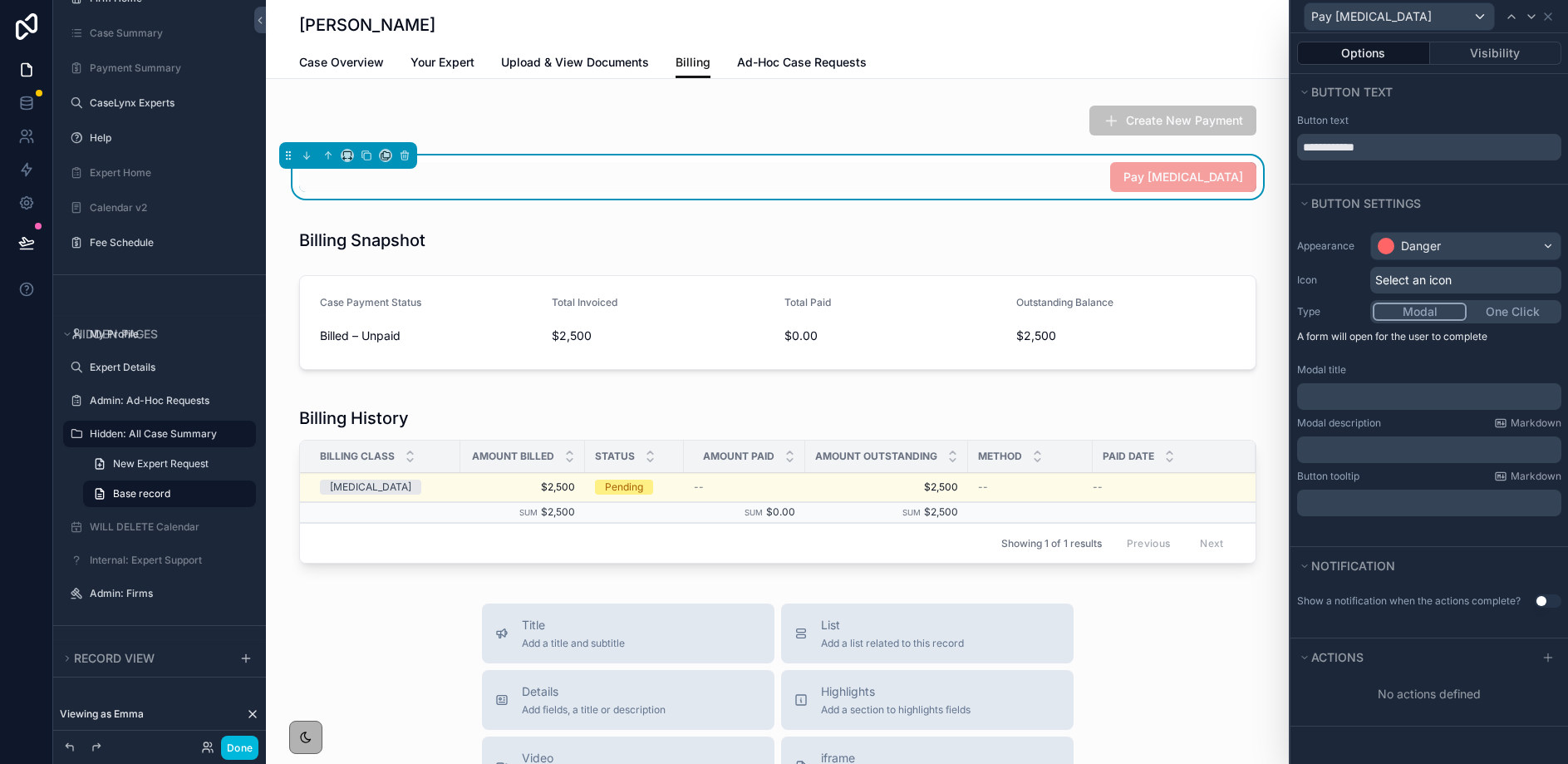
click at [1505, 310] on button "One Click" at bounding box center [1513, 312] width 92 height 19
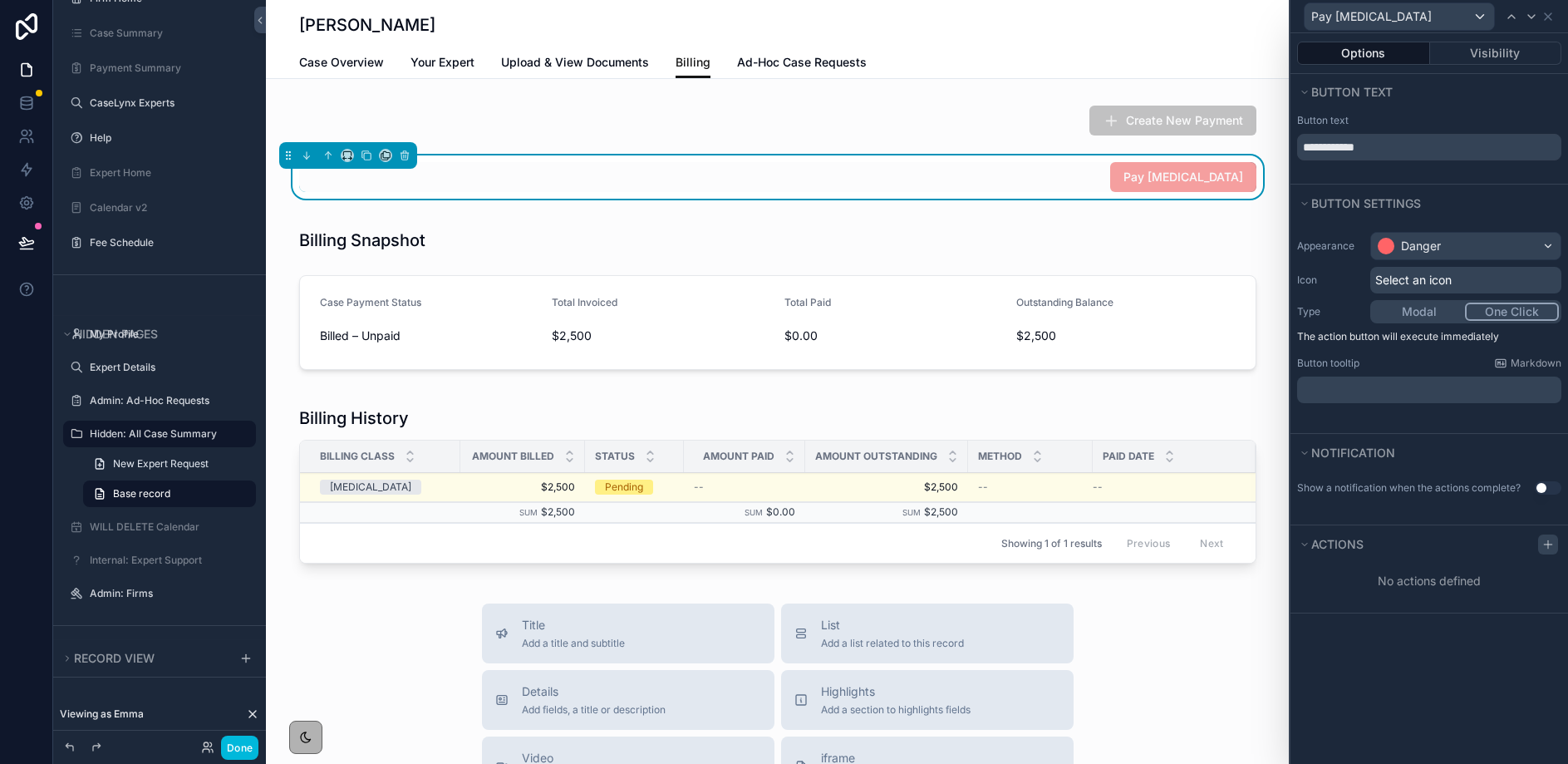
click at [1557, 543] on div at bounding box center [1547, 544] width 20 height 20
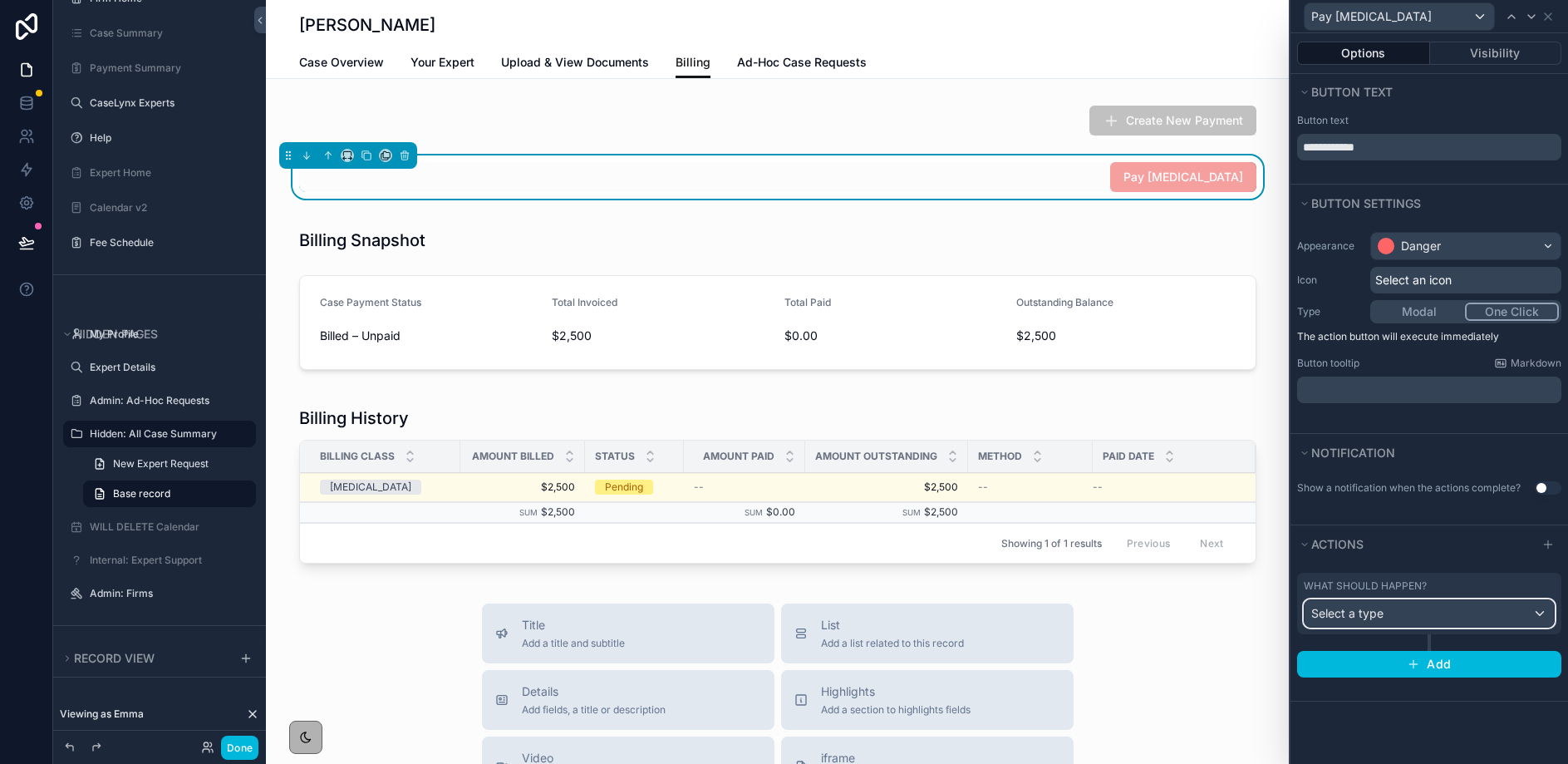
click at [1445, 616] on div "Select a type" at bounding box center [1429, 613] width 249 height 26
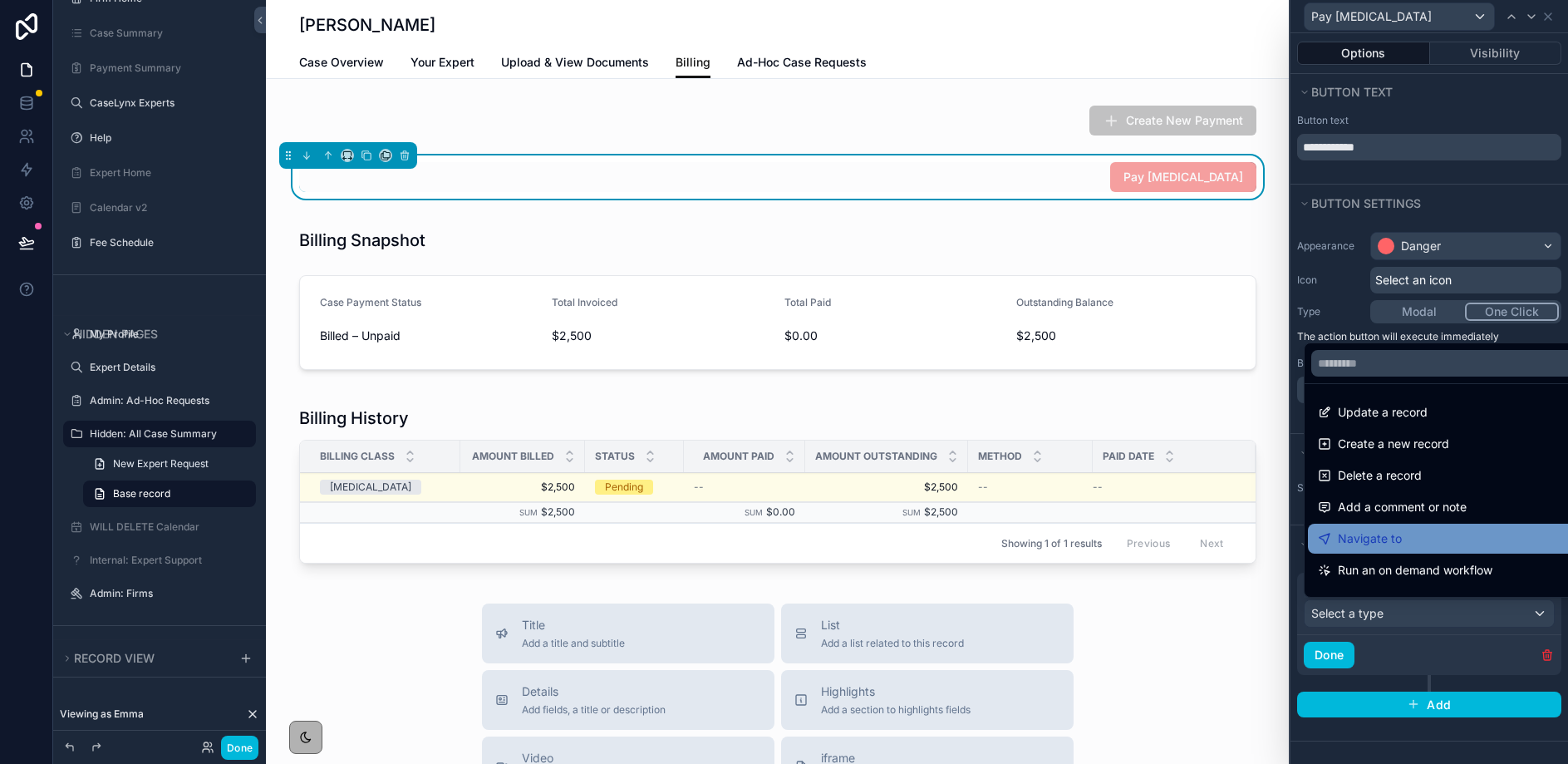
click at [1391, 531] on span "Navigate to" at bounding box center [1370, 538] width 64 height 20
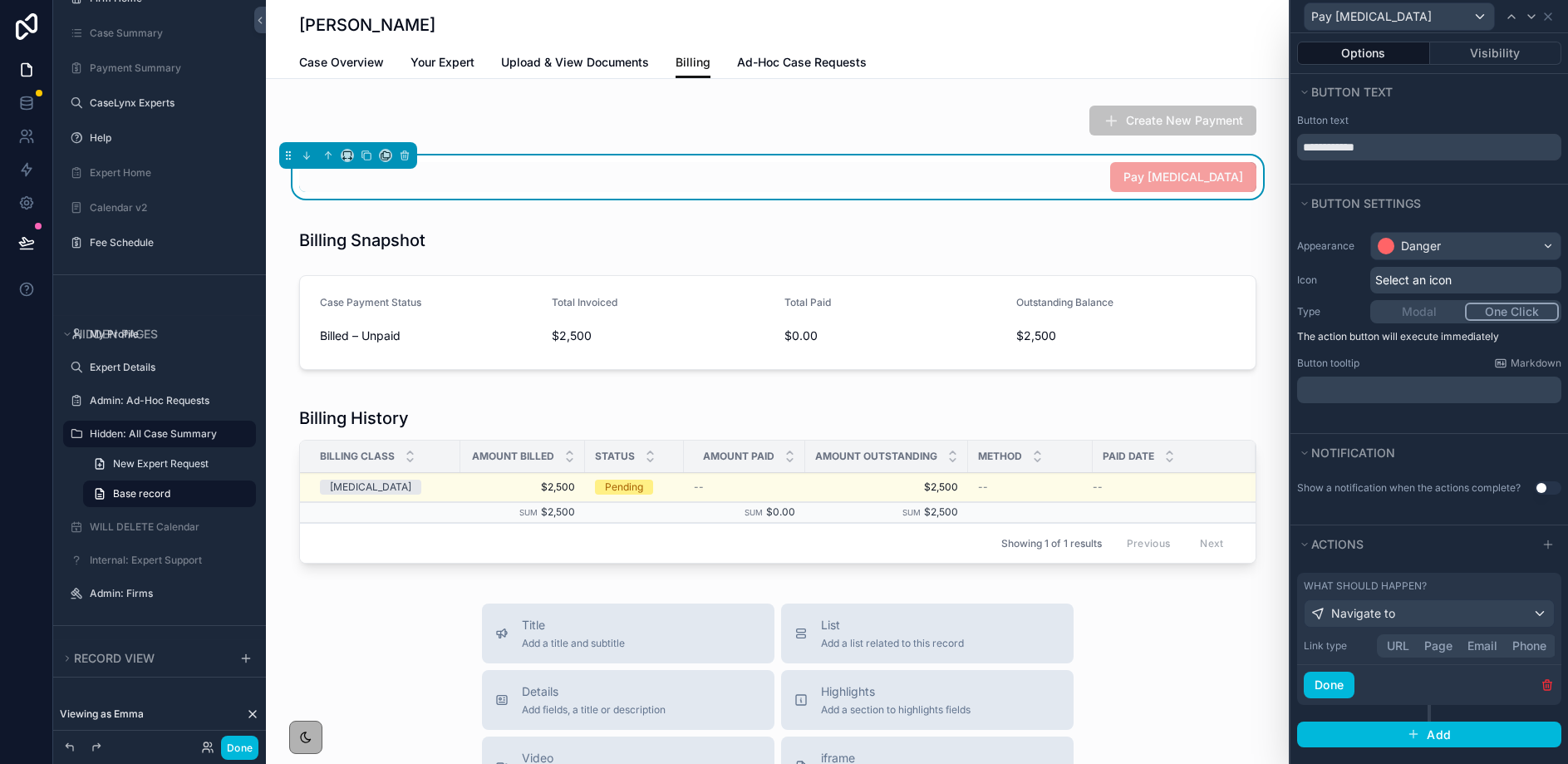
scroll to position [7, 0]
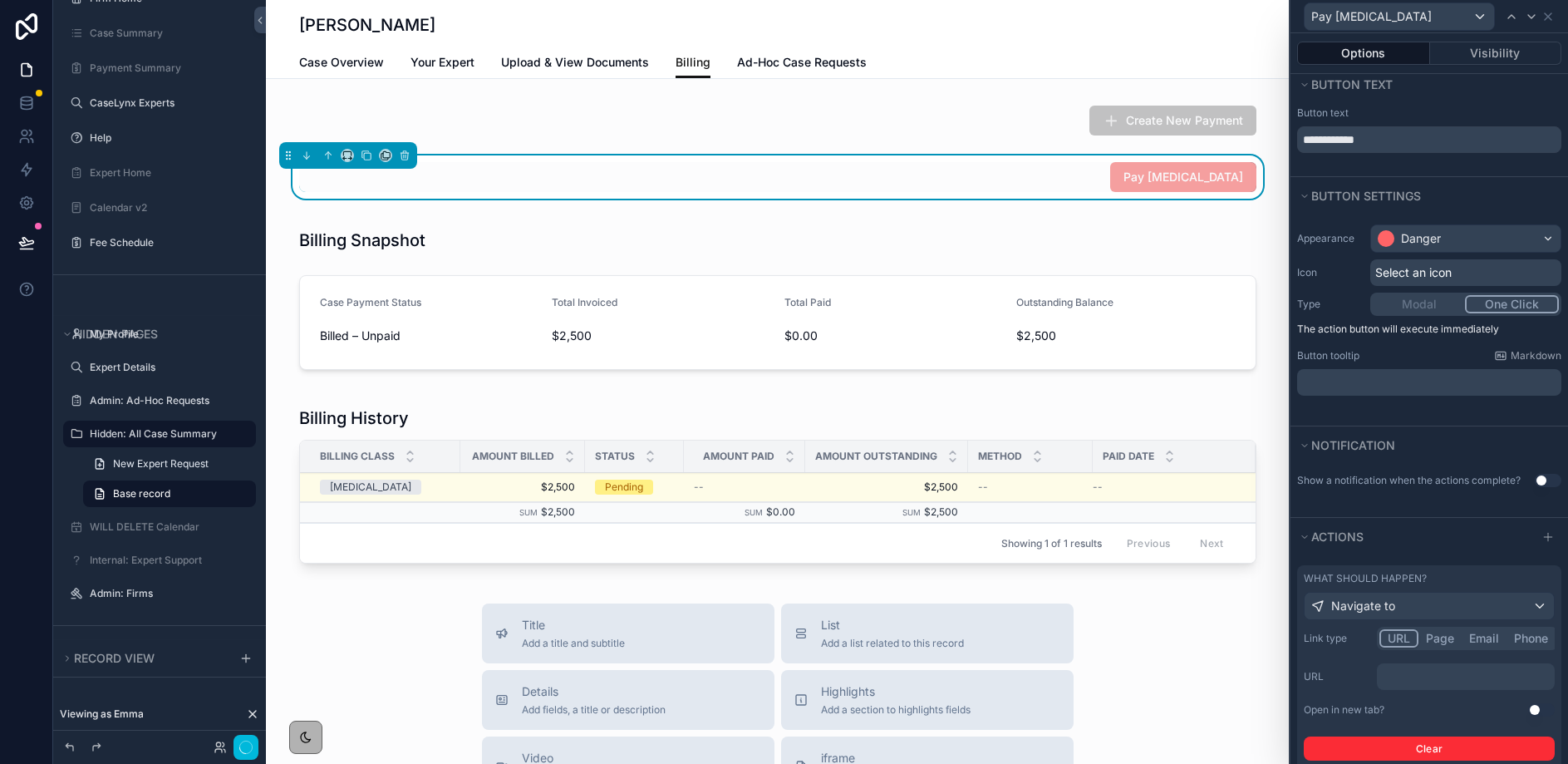
click at [1399, 637] on button "URL" at bounding box center [1399, 638] width 39 height 19
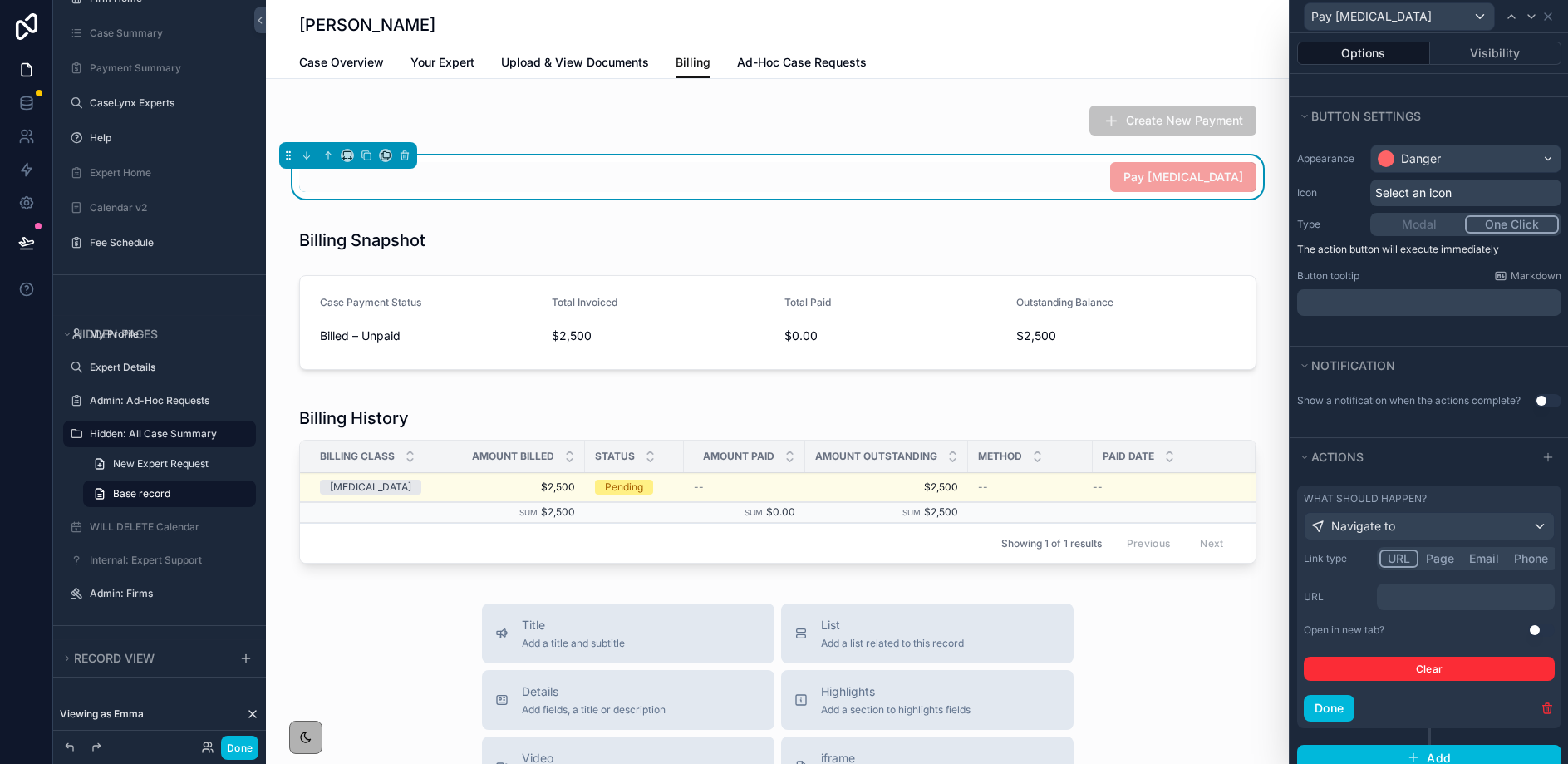
scroll to position [92, 0]
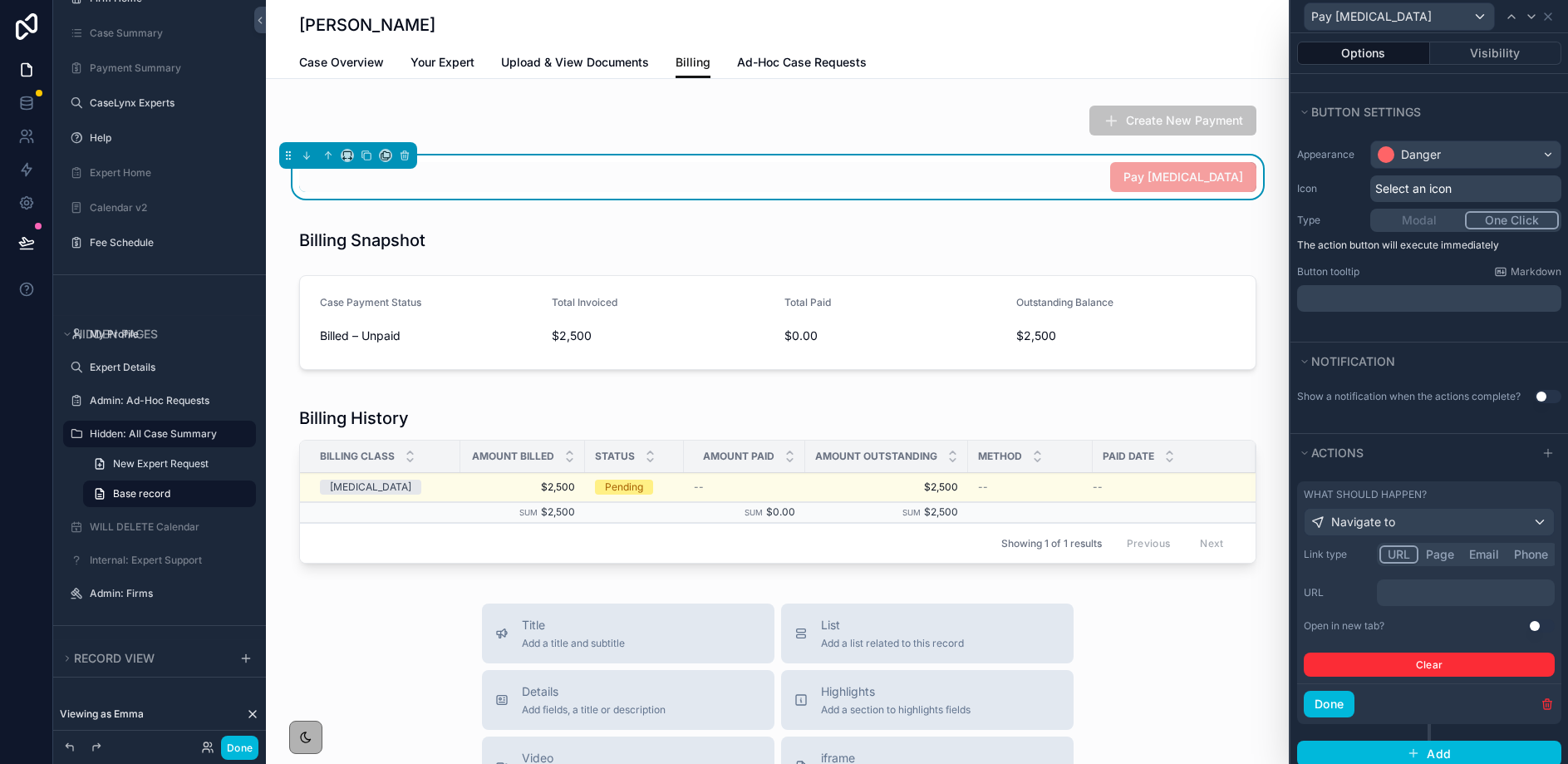
click at [1538, 629] on button "Use setting" at bounding box center [1542, 626] width 26 height 13
click at [1472, 589] on p "﻿" at bounding box center [1468, 592] width 168 height 17
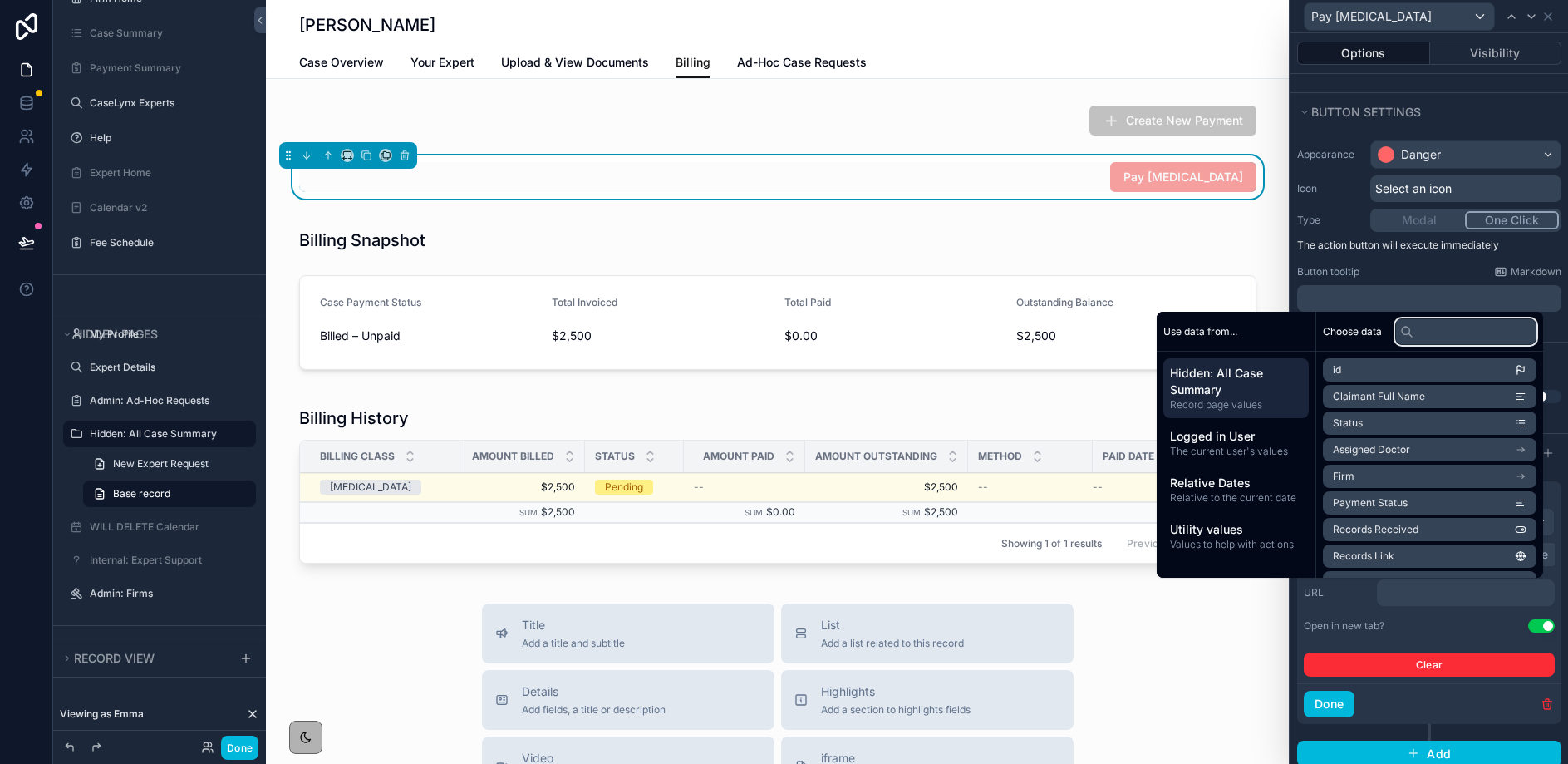
click at [1429, 327] on input "text" at bounding box center [1466, 332] width 142 height 26
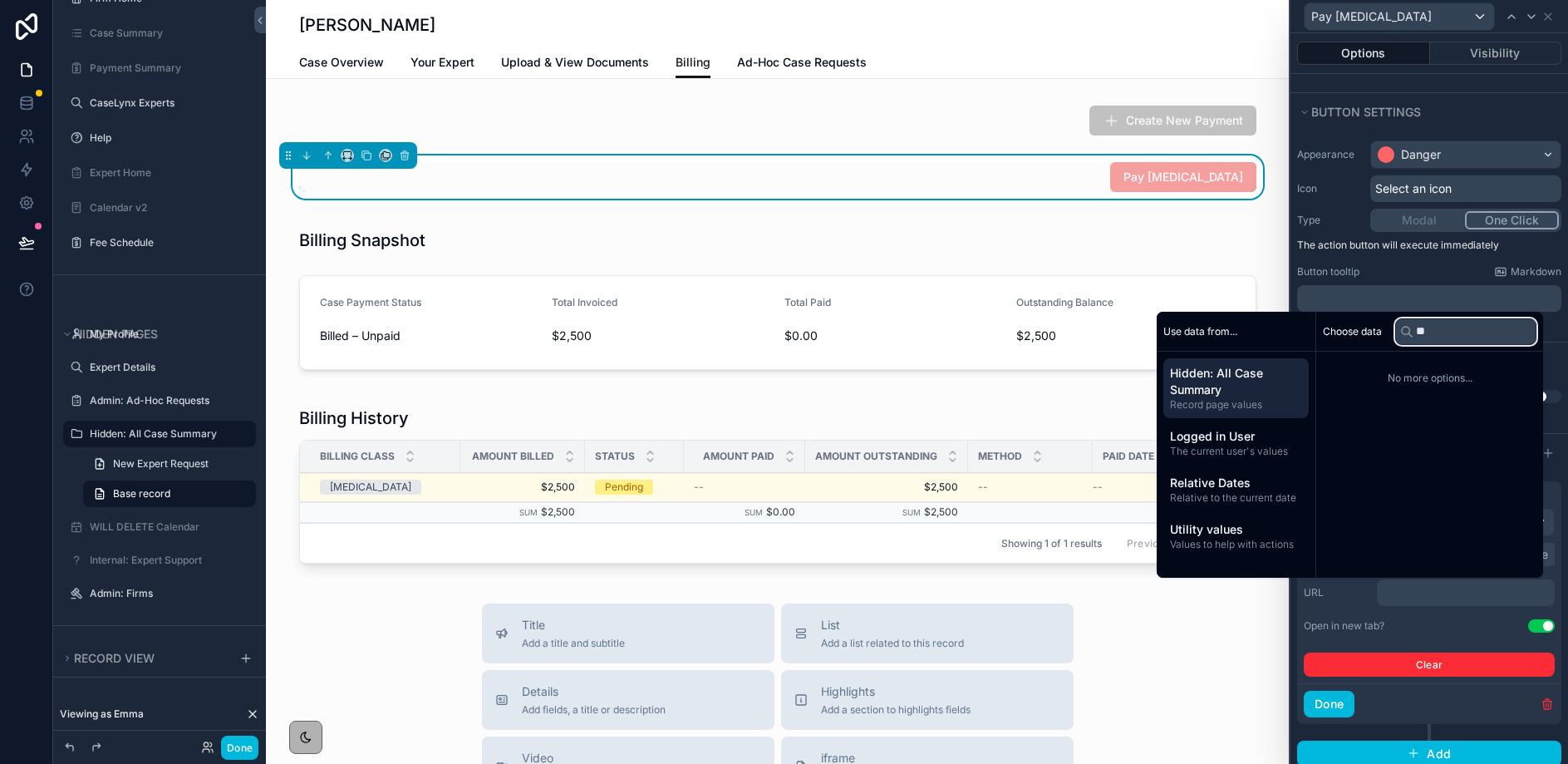
type input "*"
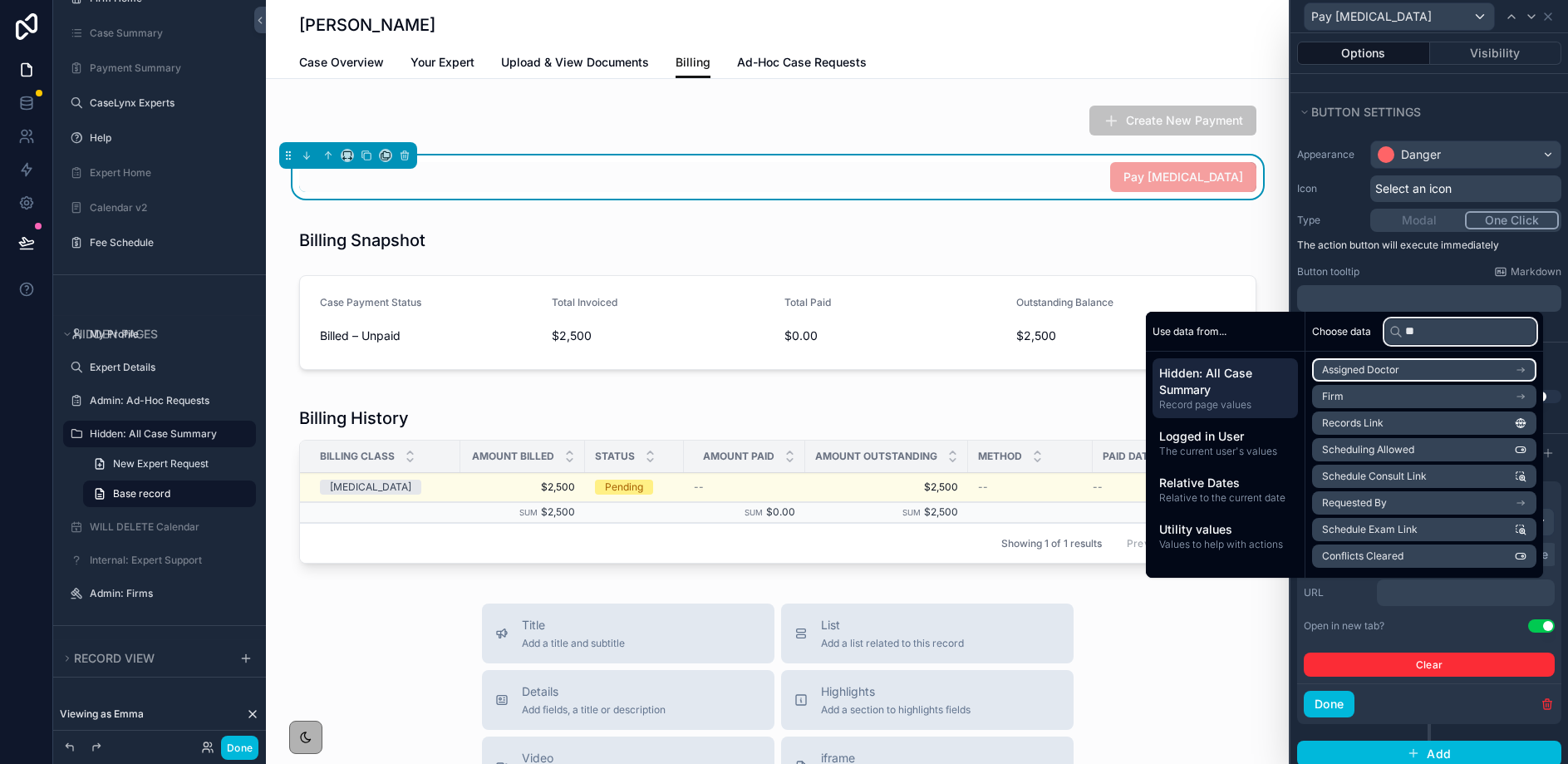
type input "*"
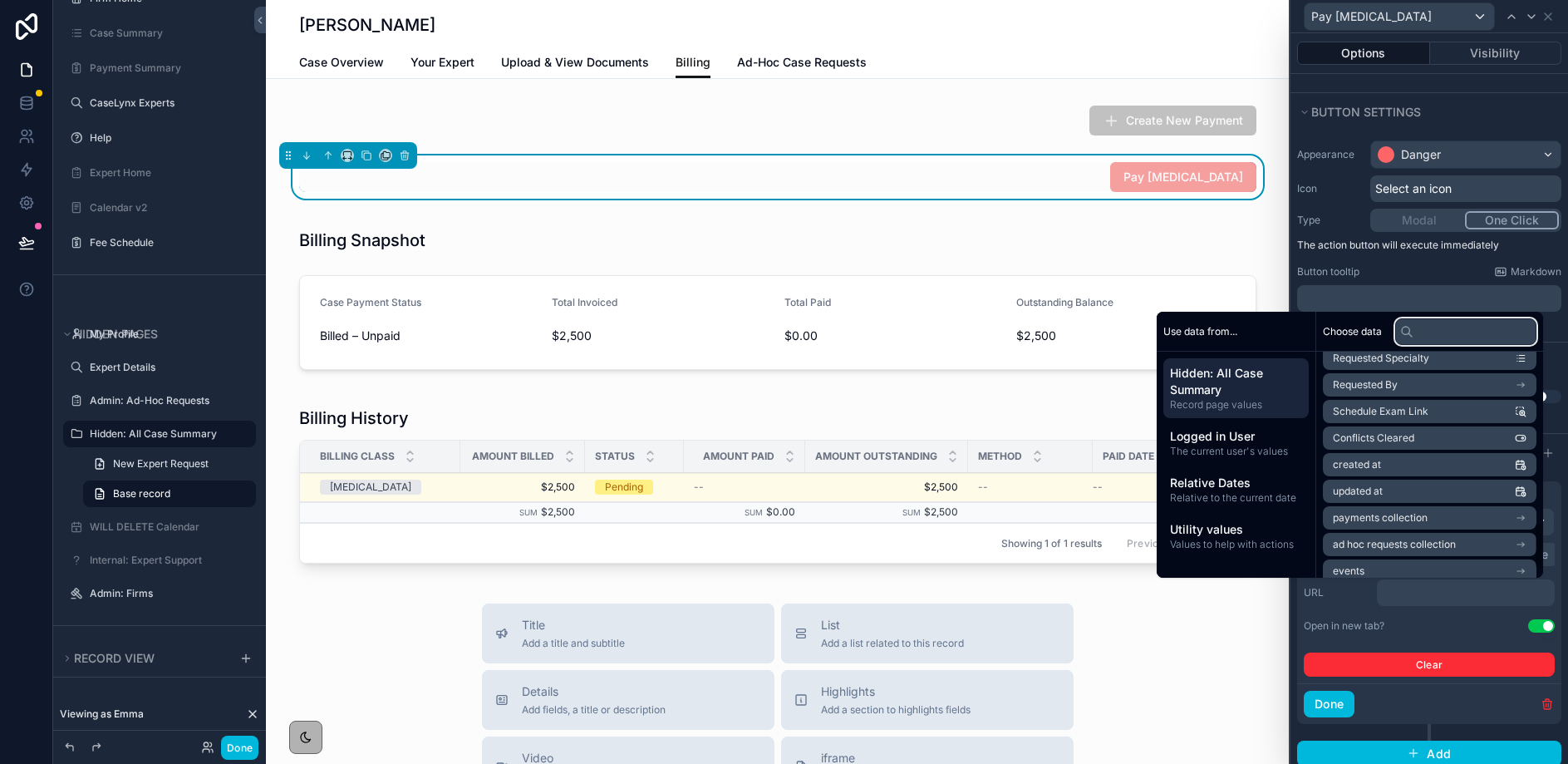
scroll to position [848, 0]
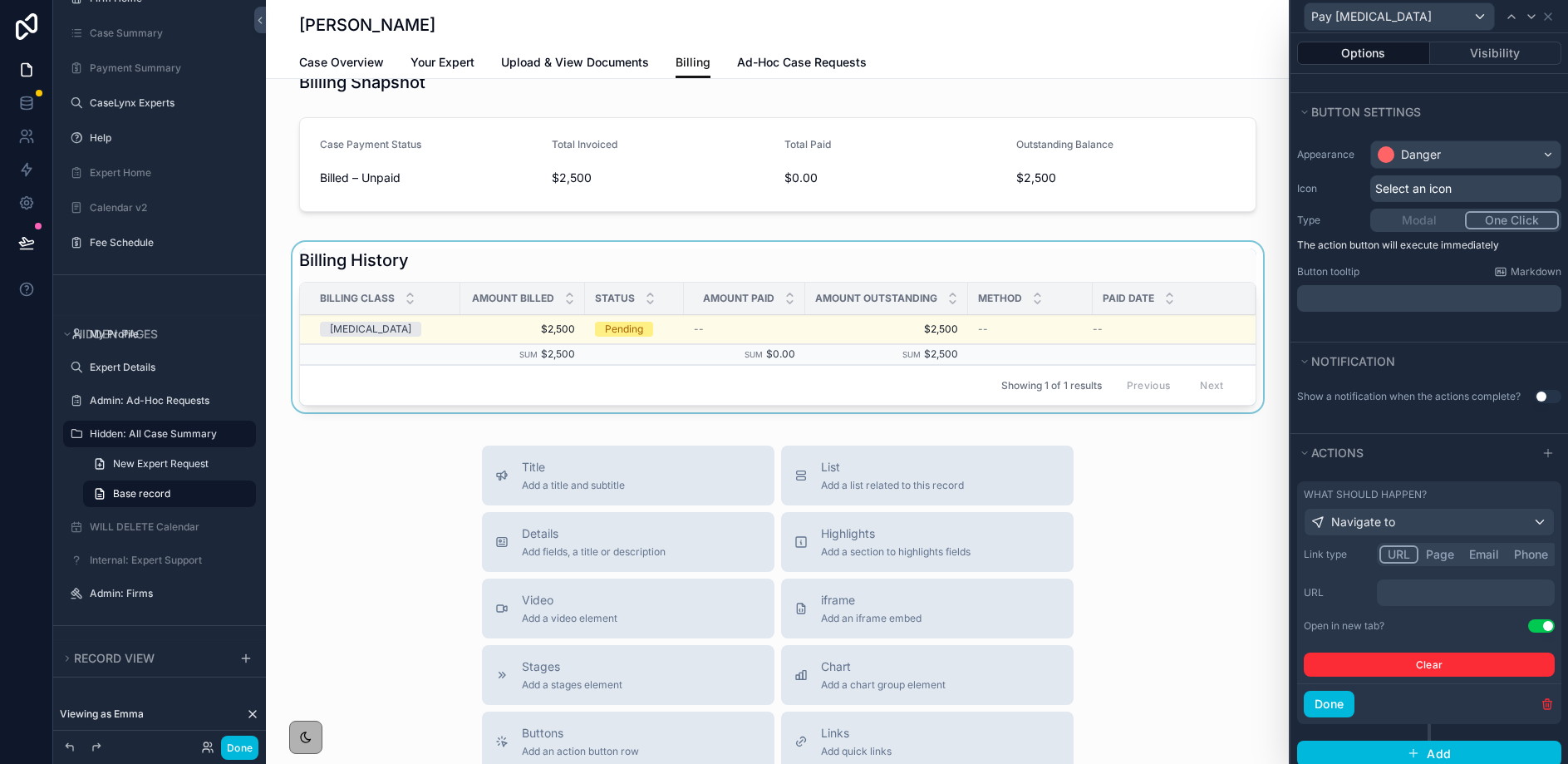
scroll to position [154, 0]
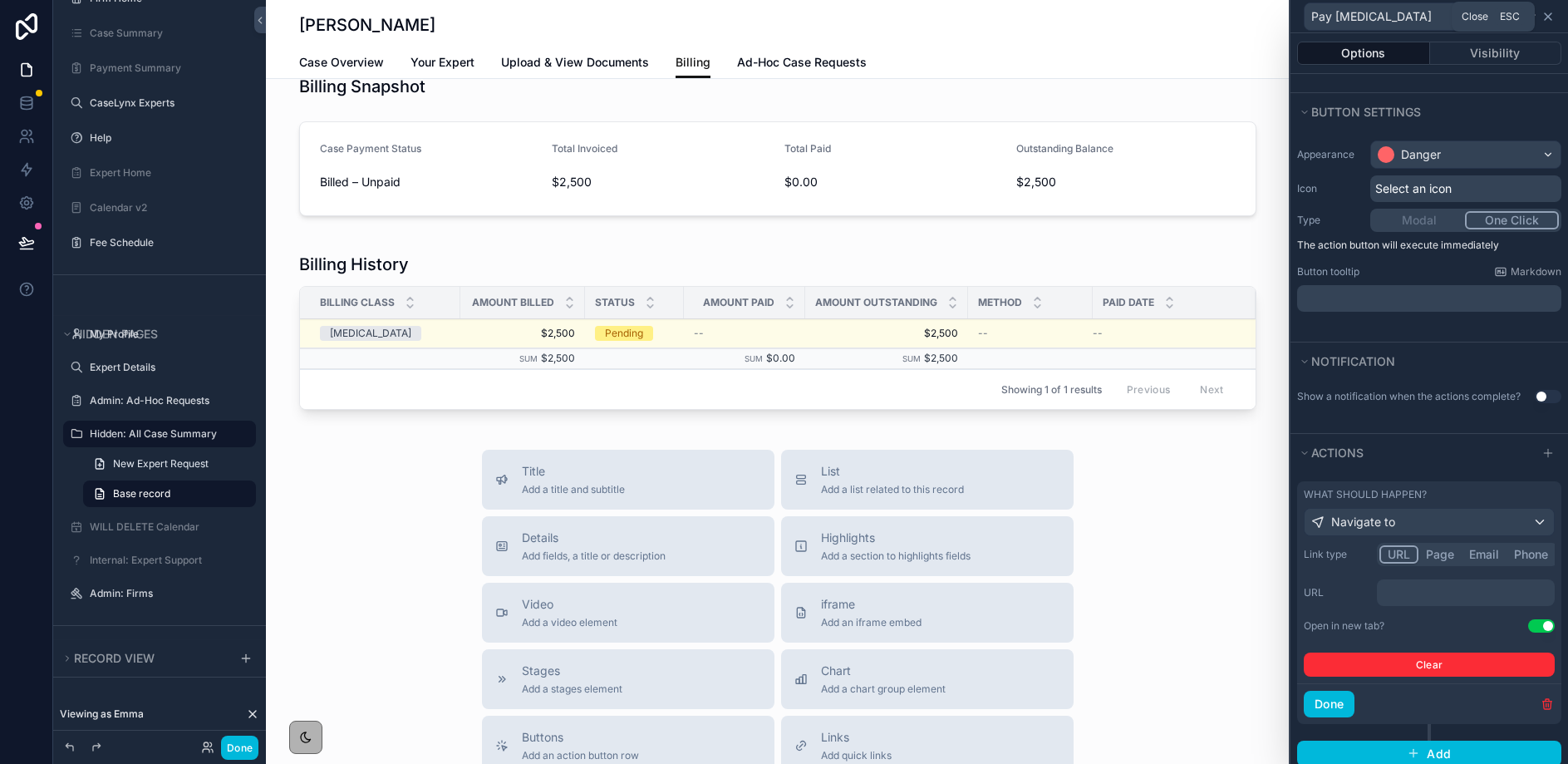
click at [1549, 14] on icon at bounding box center [1548, 16] width 7 height 7
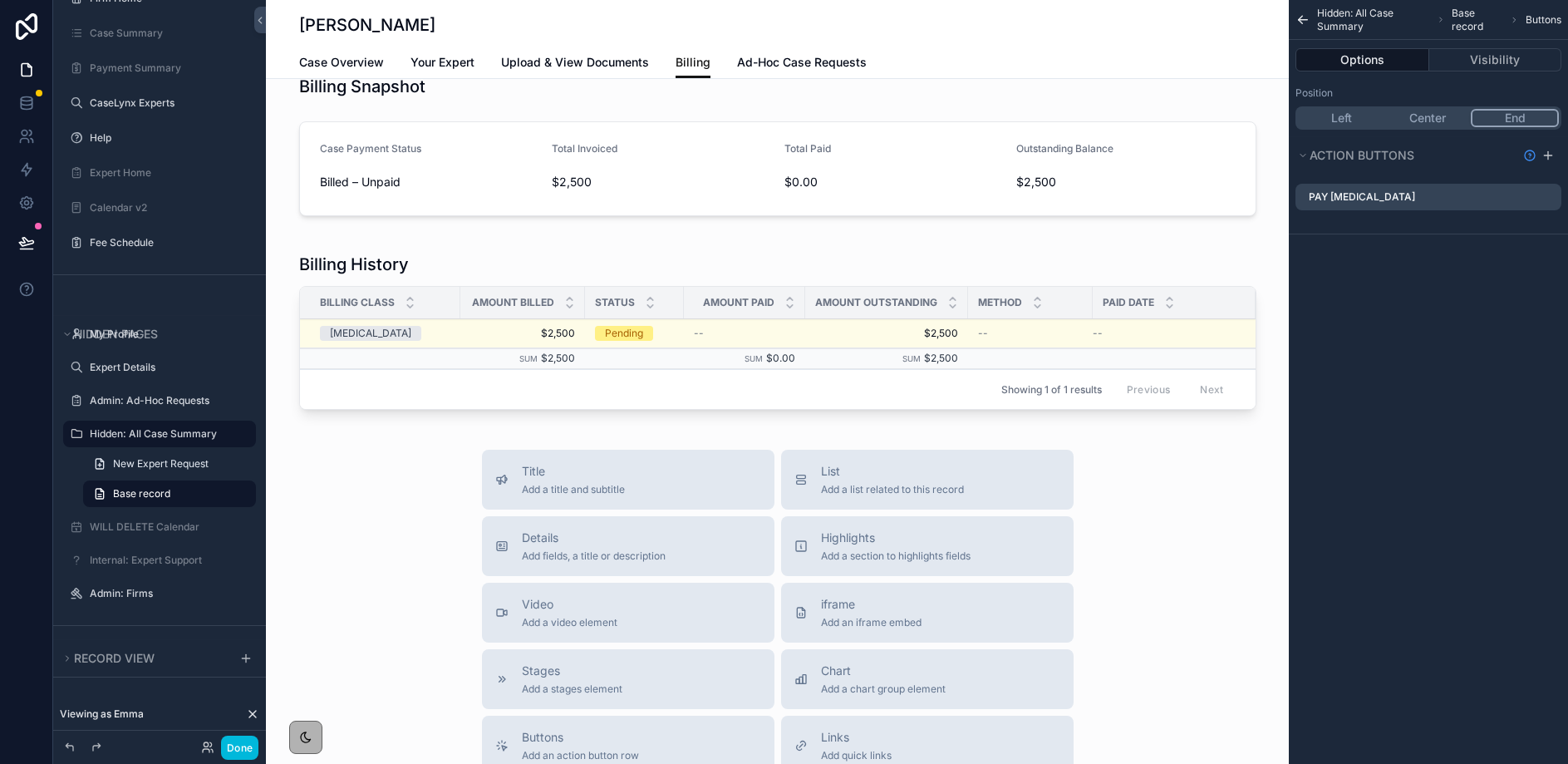
drag, startPoint x: 233, startPoint y: 750, endPoint x: 340, endPoint y: 639, distance: 154.2
click at [232, 750] on button "Done" at bounding box center [240, 748] width 37 height 24
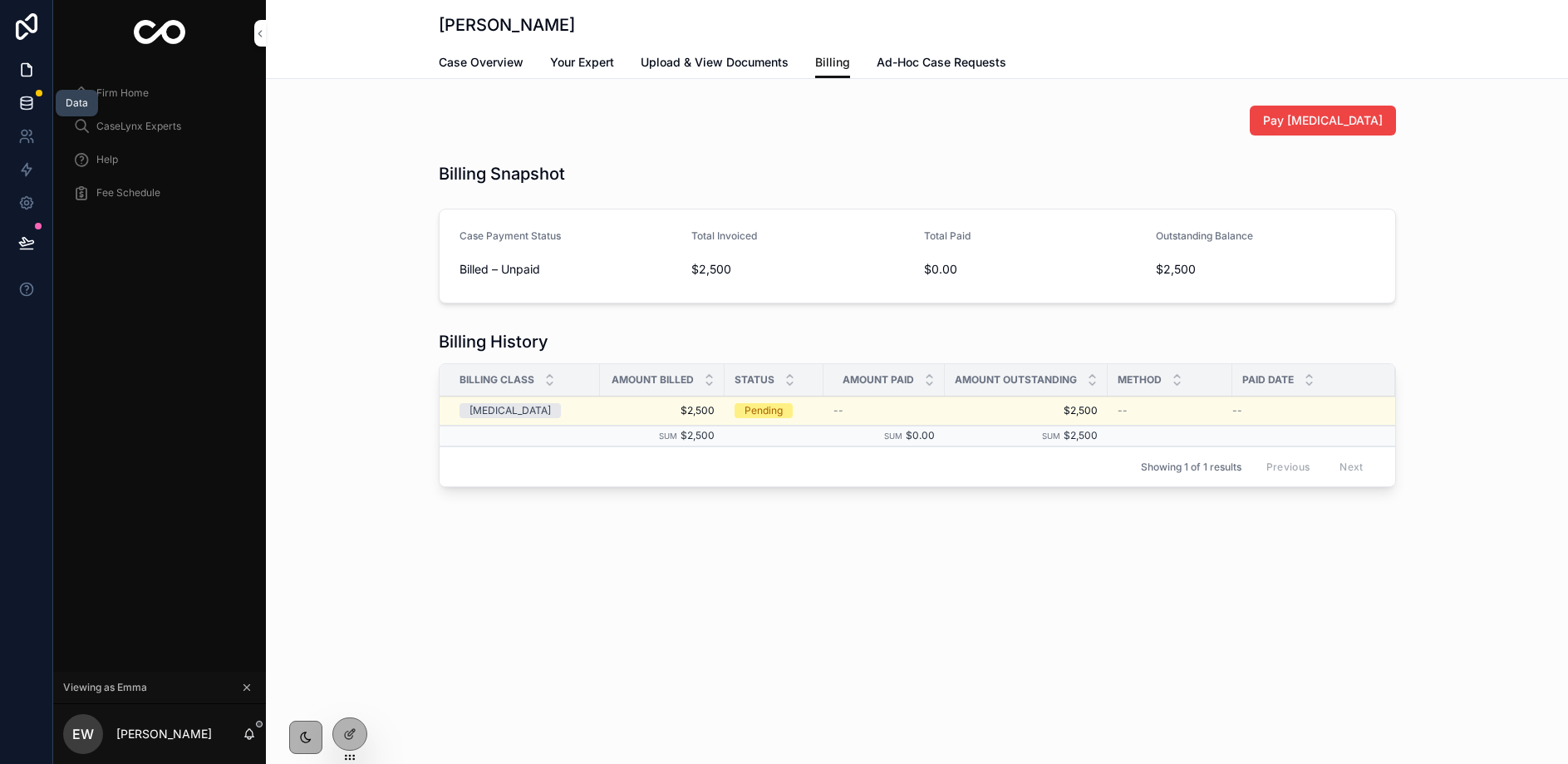
click at [38, 104] on link at bounding box center [26, 102] width 52 height 33
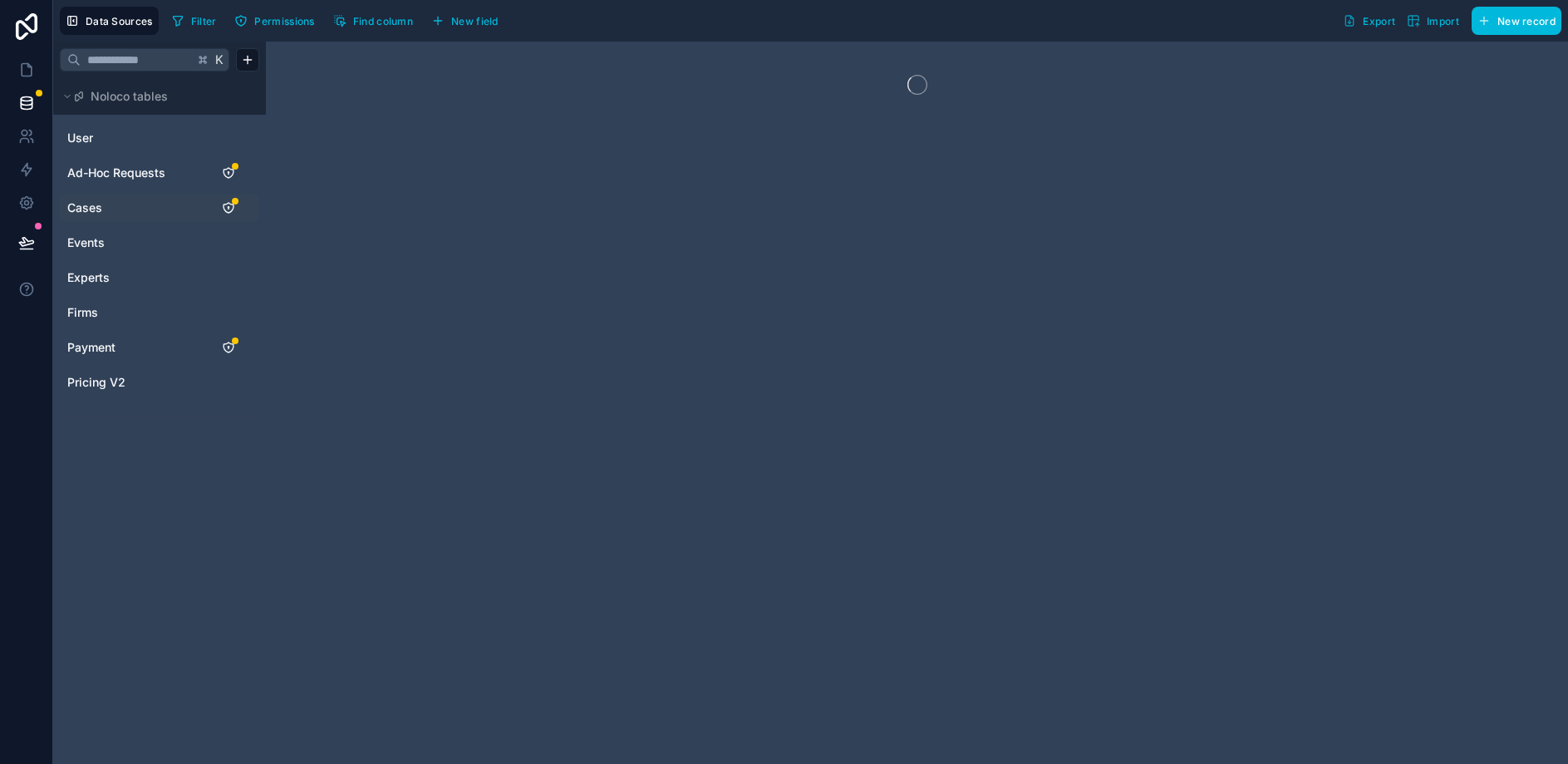
click at [108, 204] on link "Cases" at bounding box center [135, 208] width 135 height 17
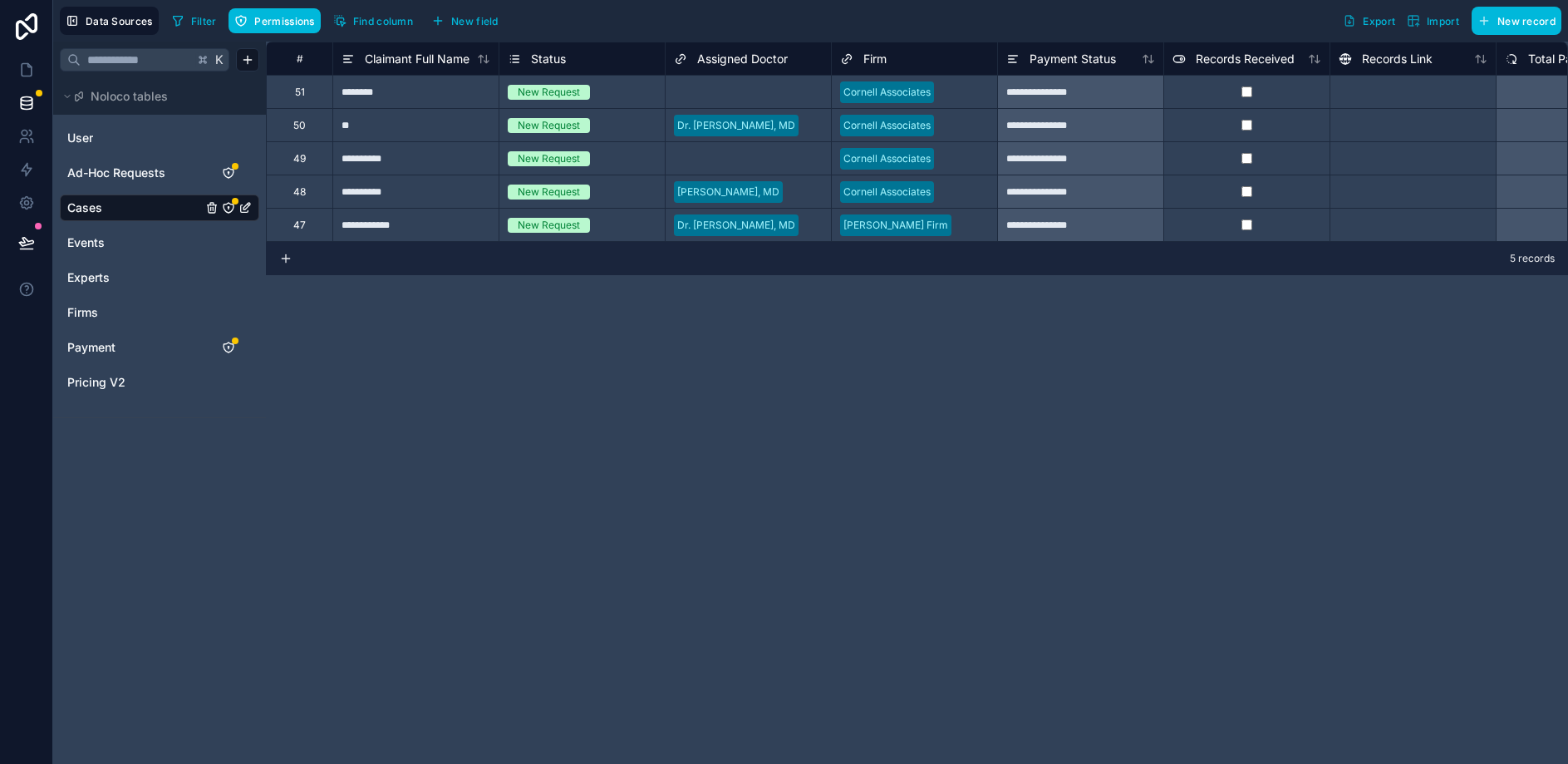
click at [462, 19] on span "New field" at bounding box center [475, 21] width 48 height 12
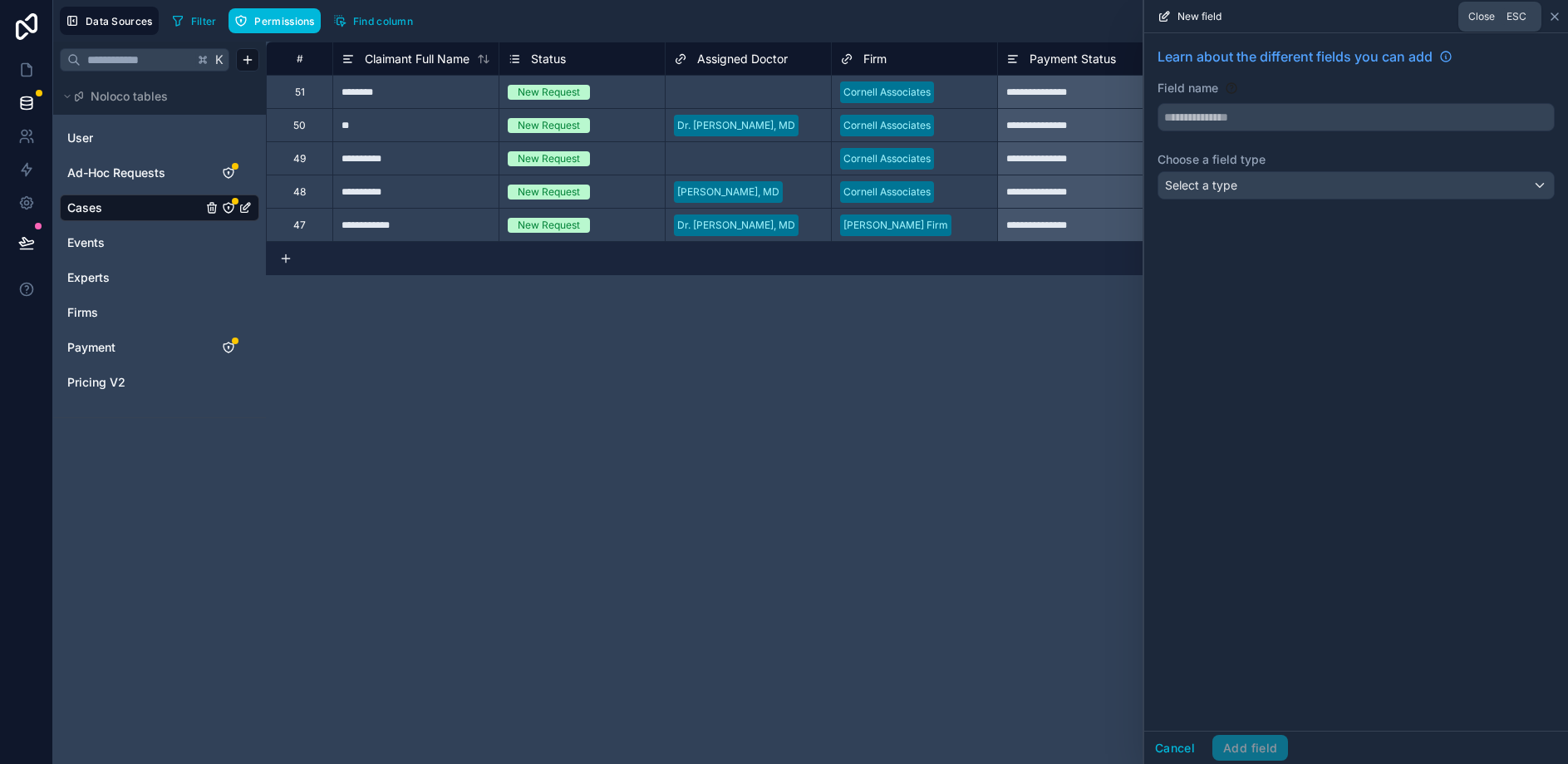
click at [1556, 13] on icon at bounding box center [1555, 17] width 13 height 13
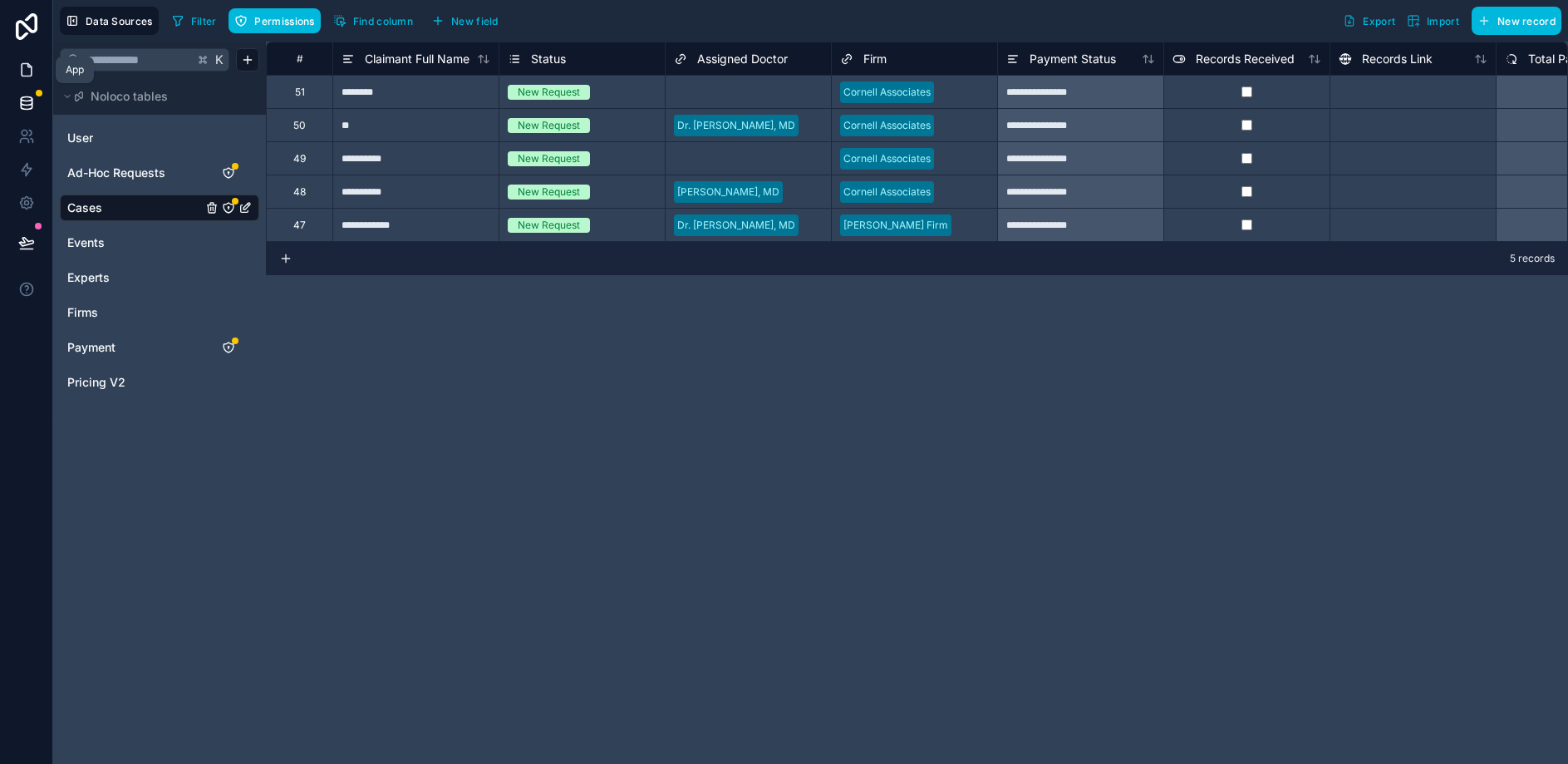
click at [25, 79] on link at bounding box center [26, 69] width 52 height 33
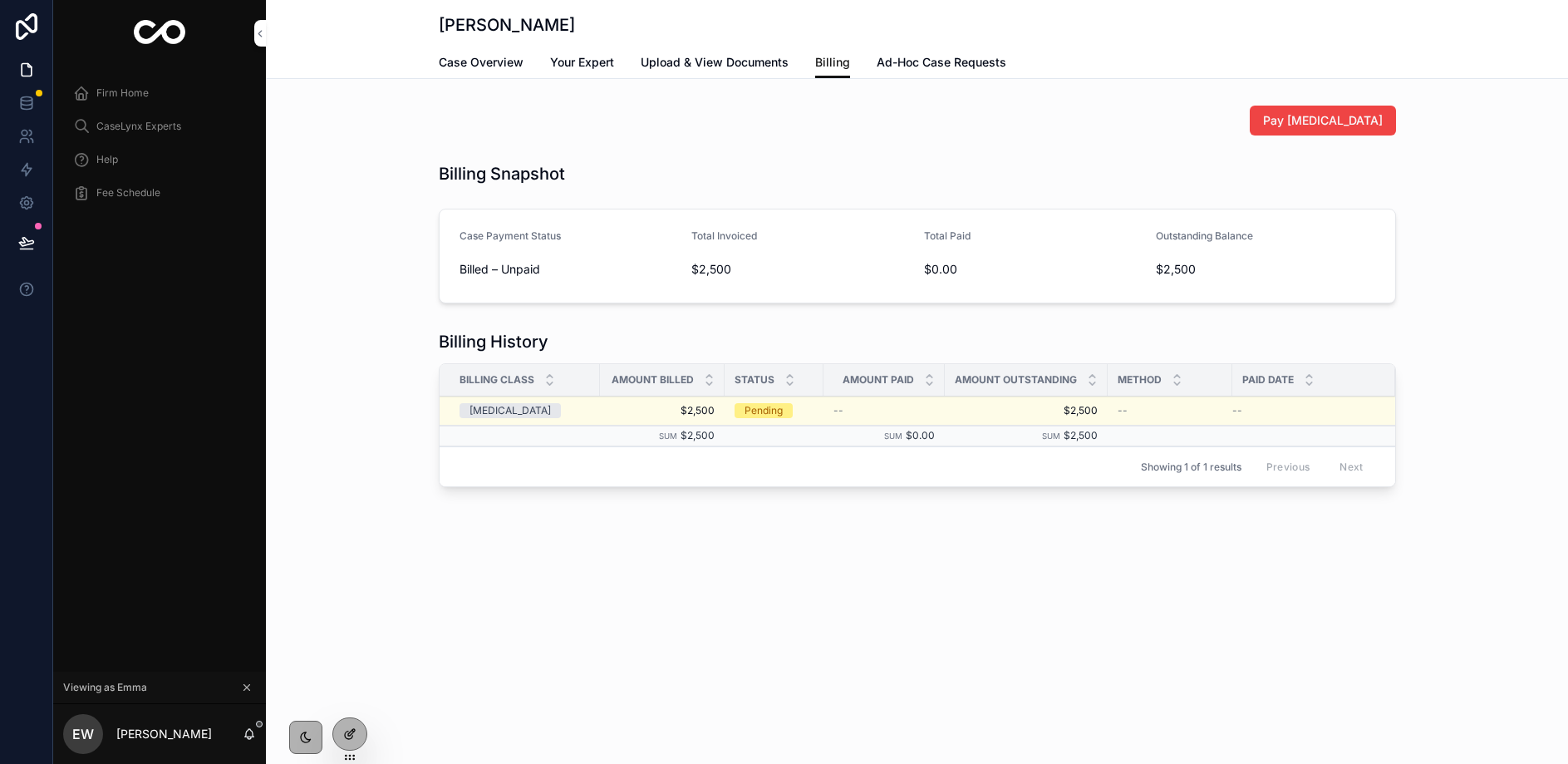
click at [360, 733] on div at bounding box center [350, 734] width 33 height 32
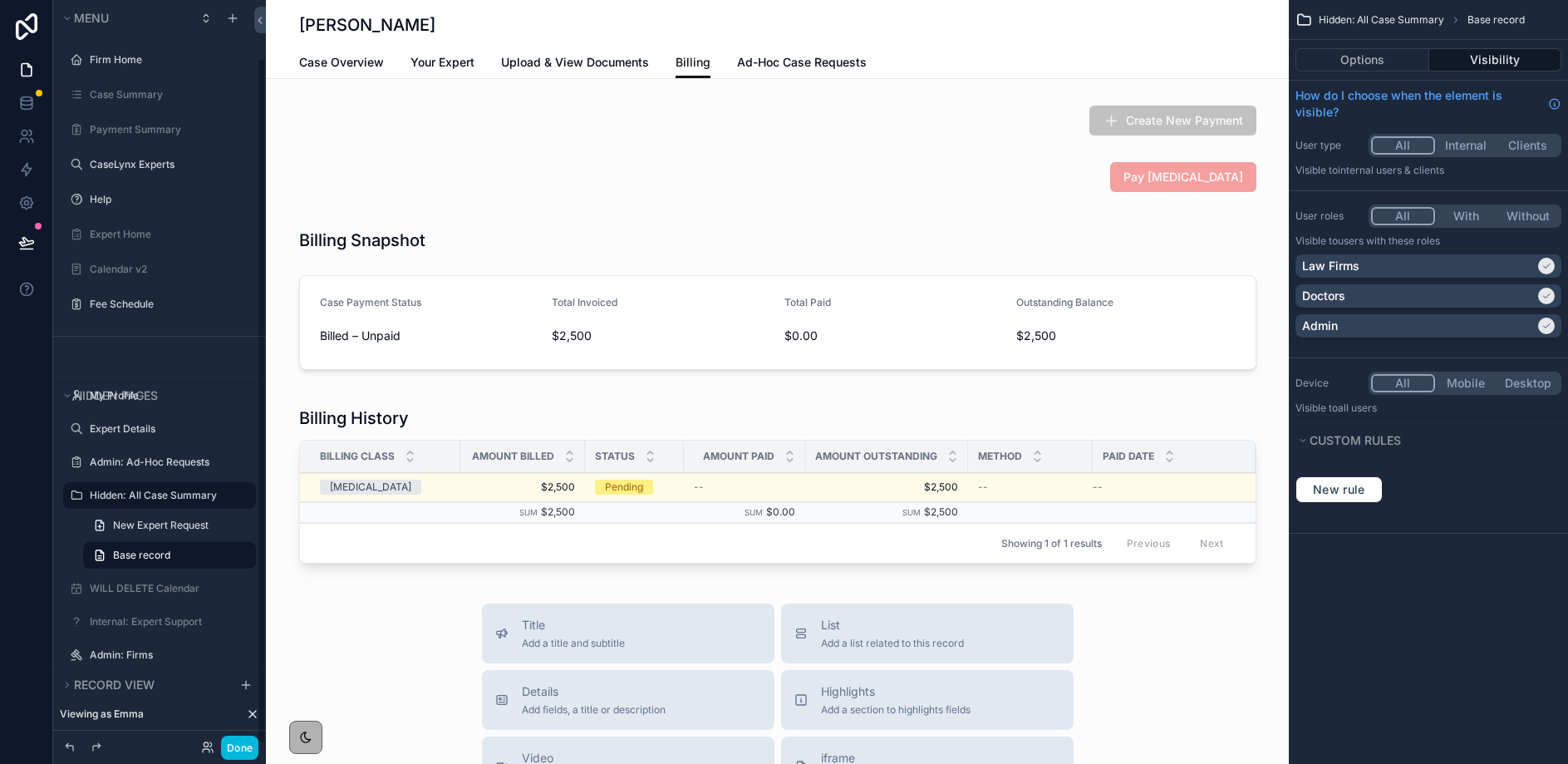
scroll to position [62, 0]
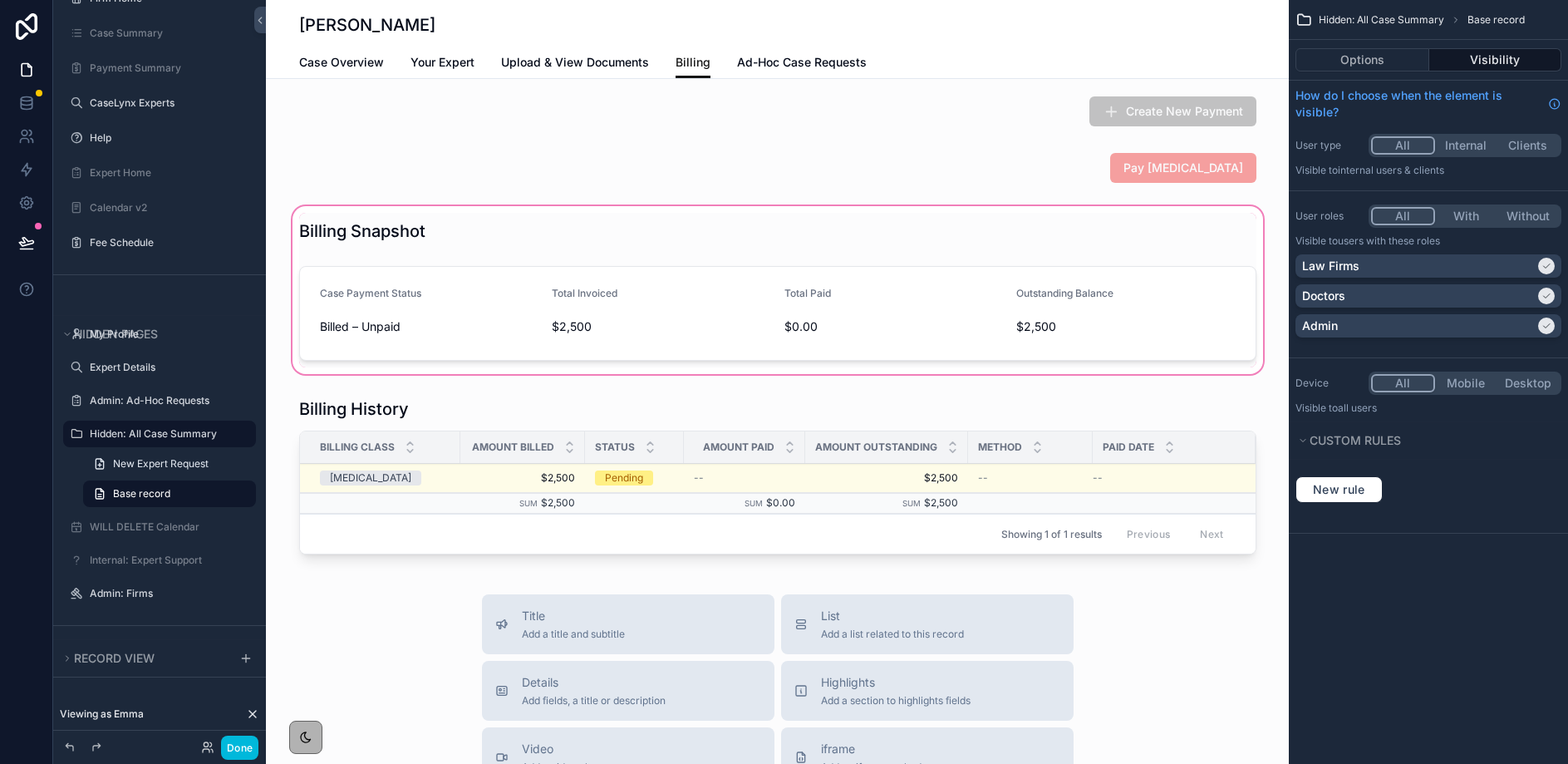
click at [487, 249] on div "scrollable content" at bounding box center [778, 290] width 1023 height 174
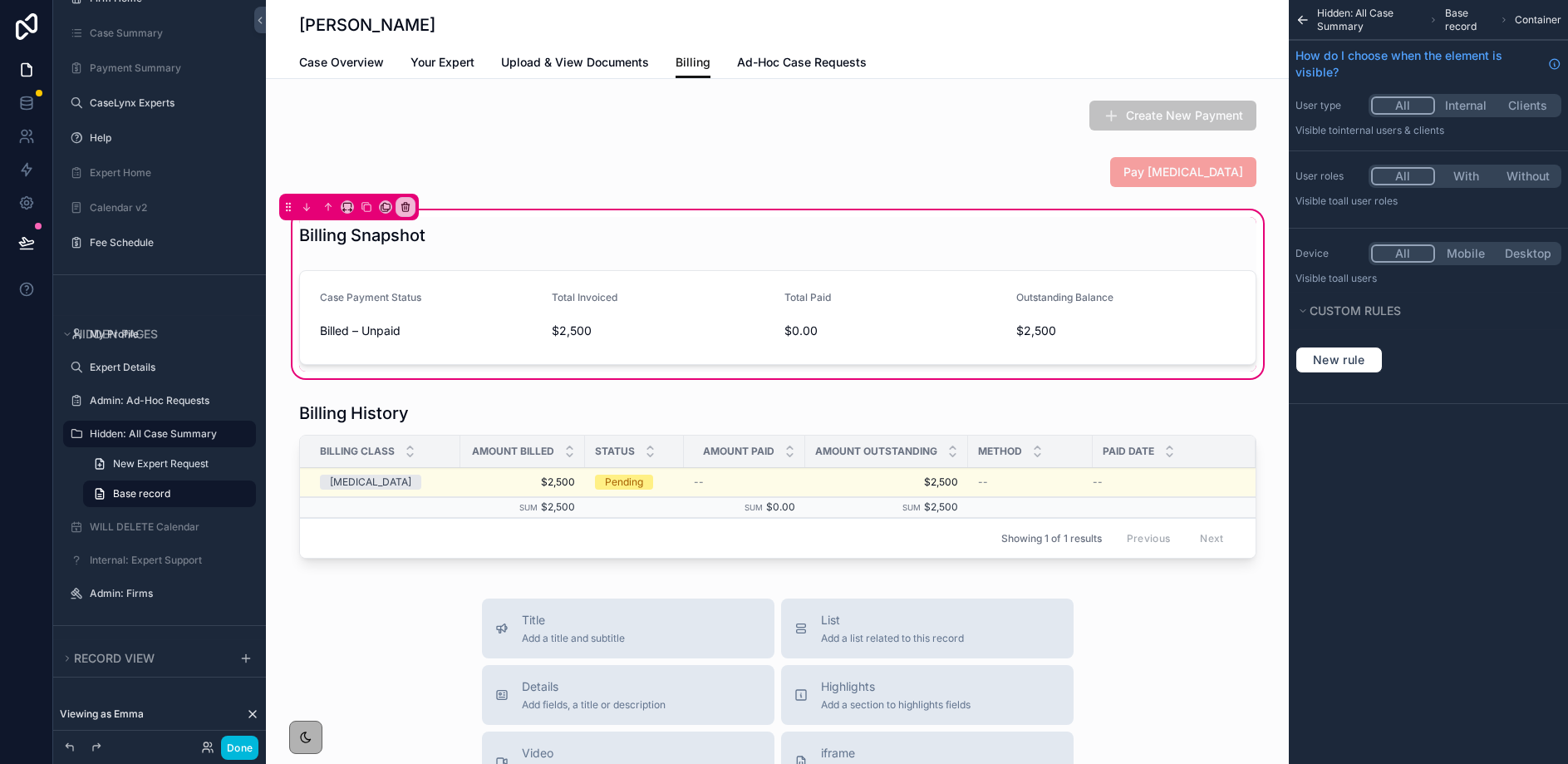
scroll to position [11, 0]
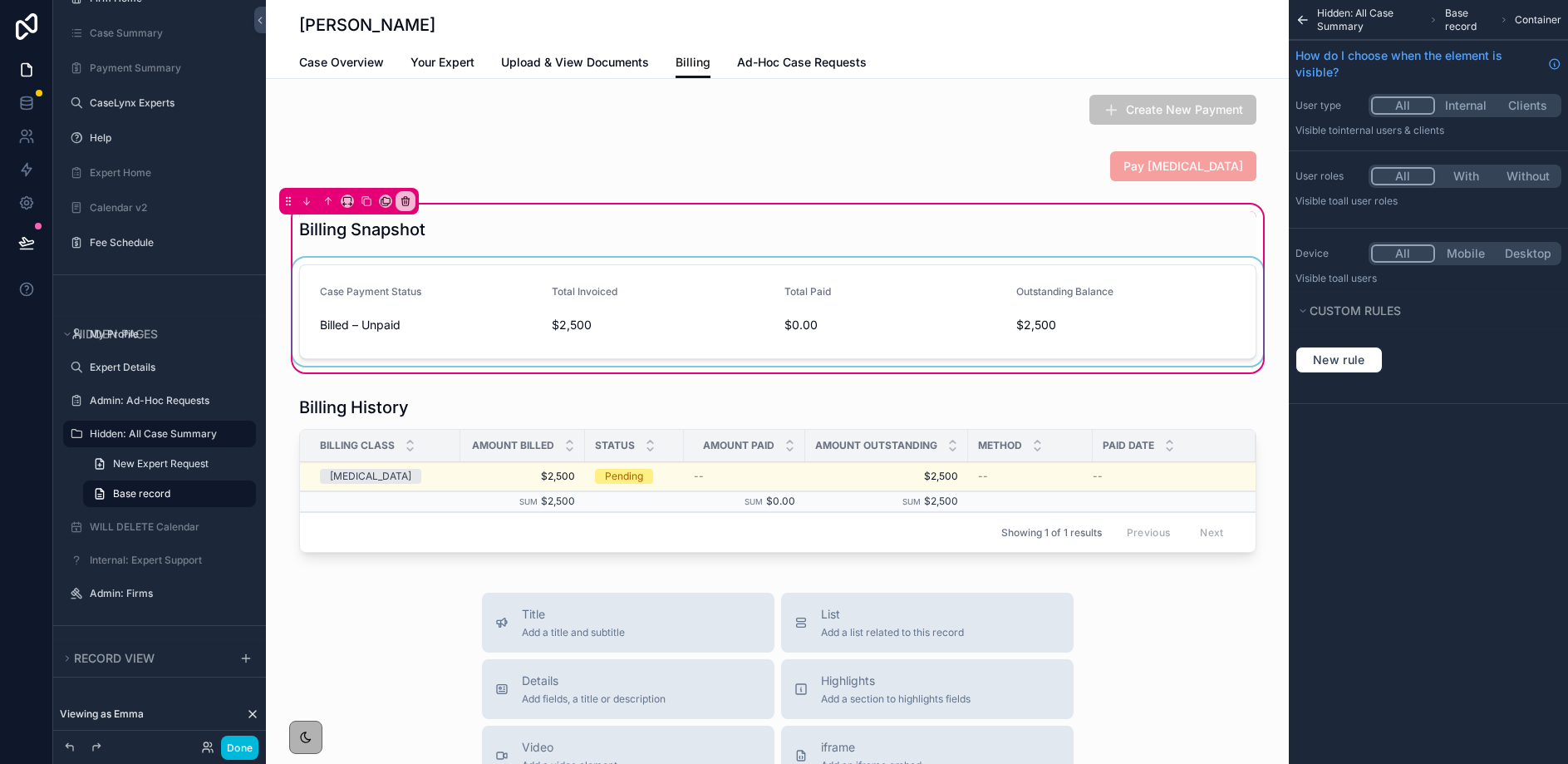
click at [667, 294] on div "scrollable content" at bounding box center [778, 311] width 978 height 108
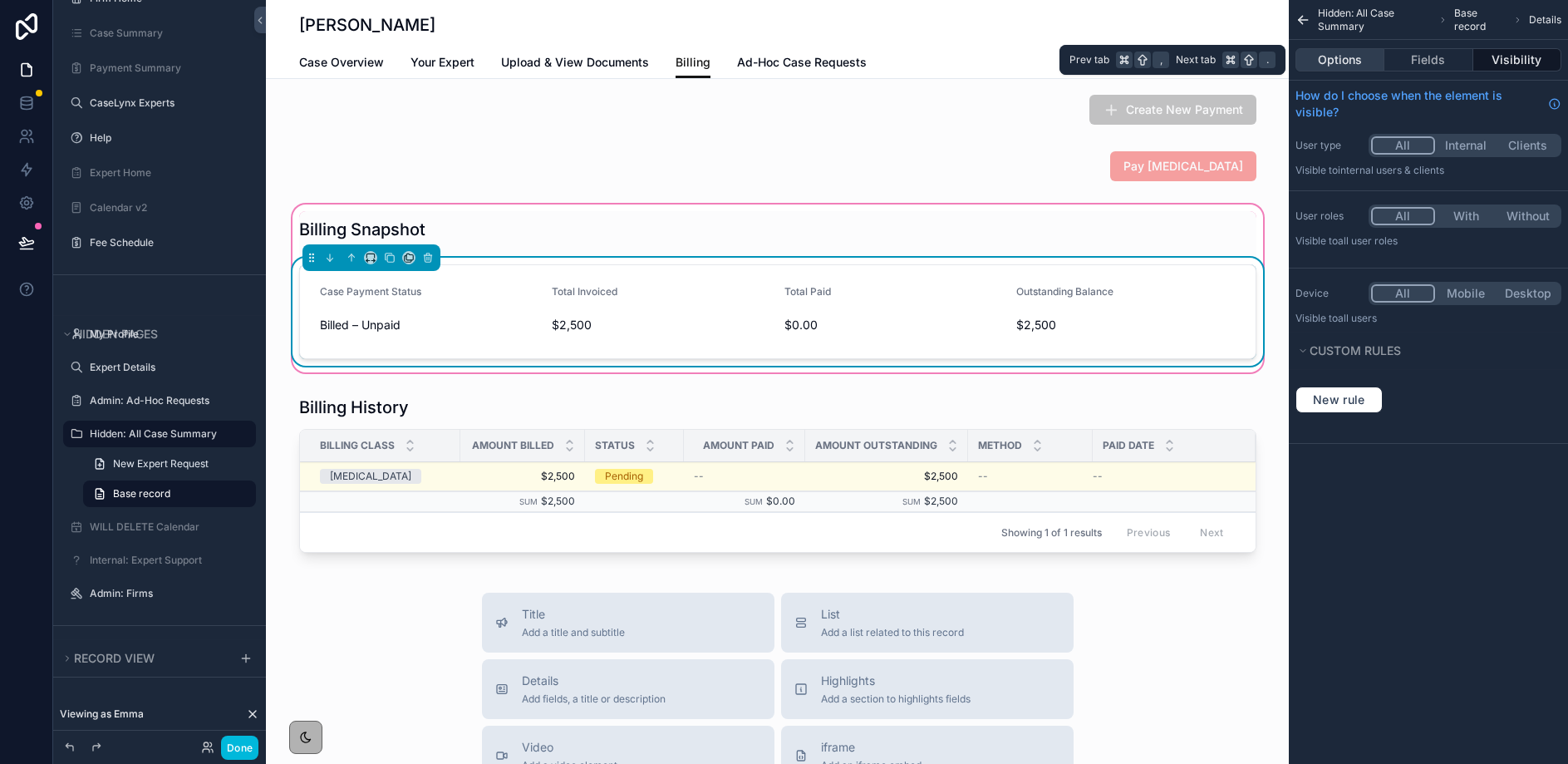
click at [1364, 57] on button "Options" at bounding box center [1340, 59] width 89 height 23
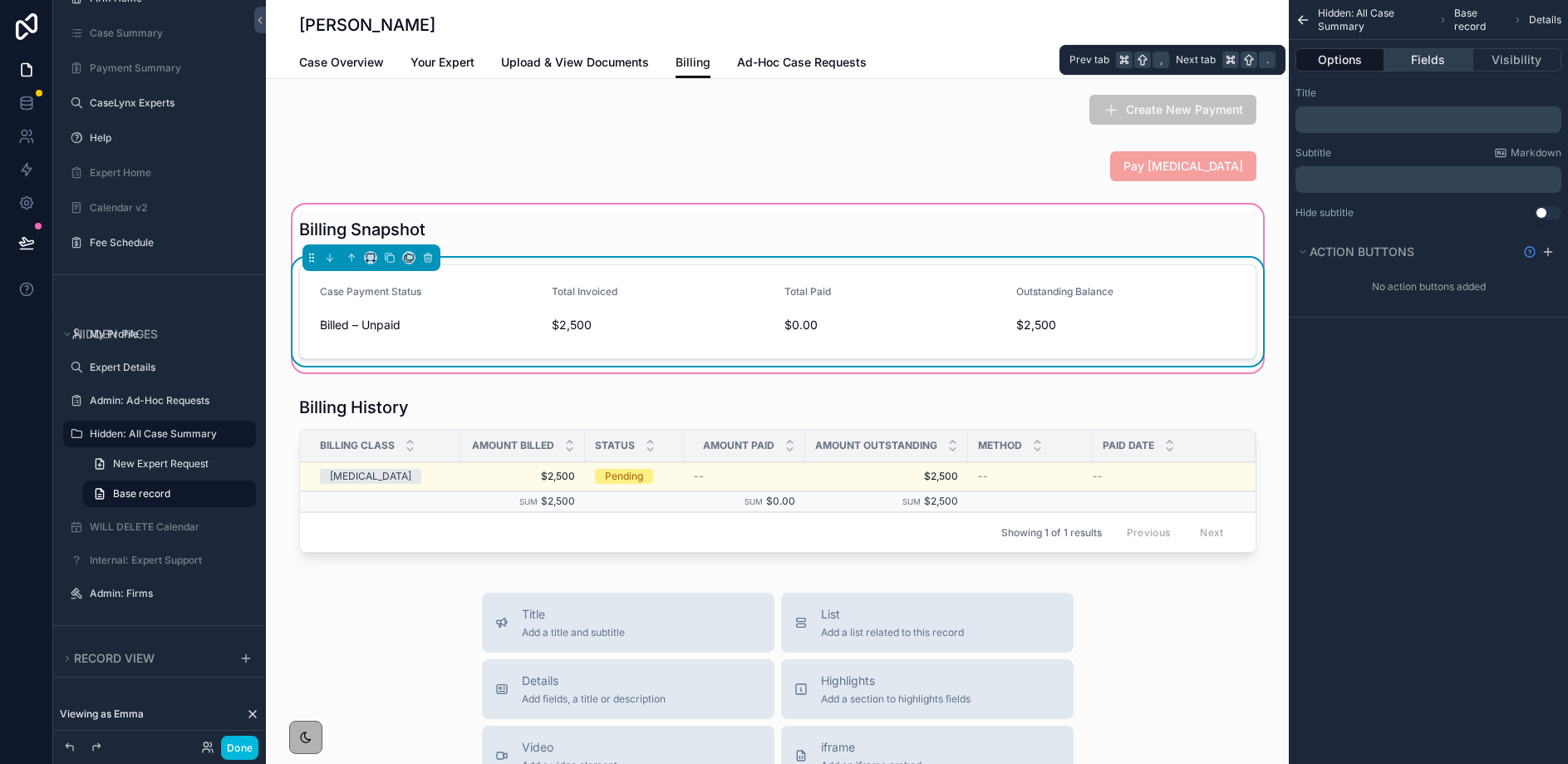
click at [1417, 59] on button "Fields" at bounding box center [1428, 59] width 88 height 23
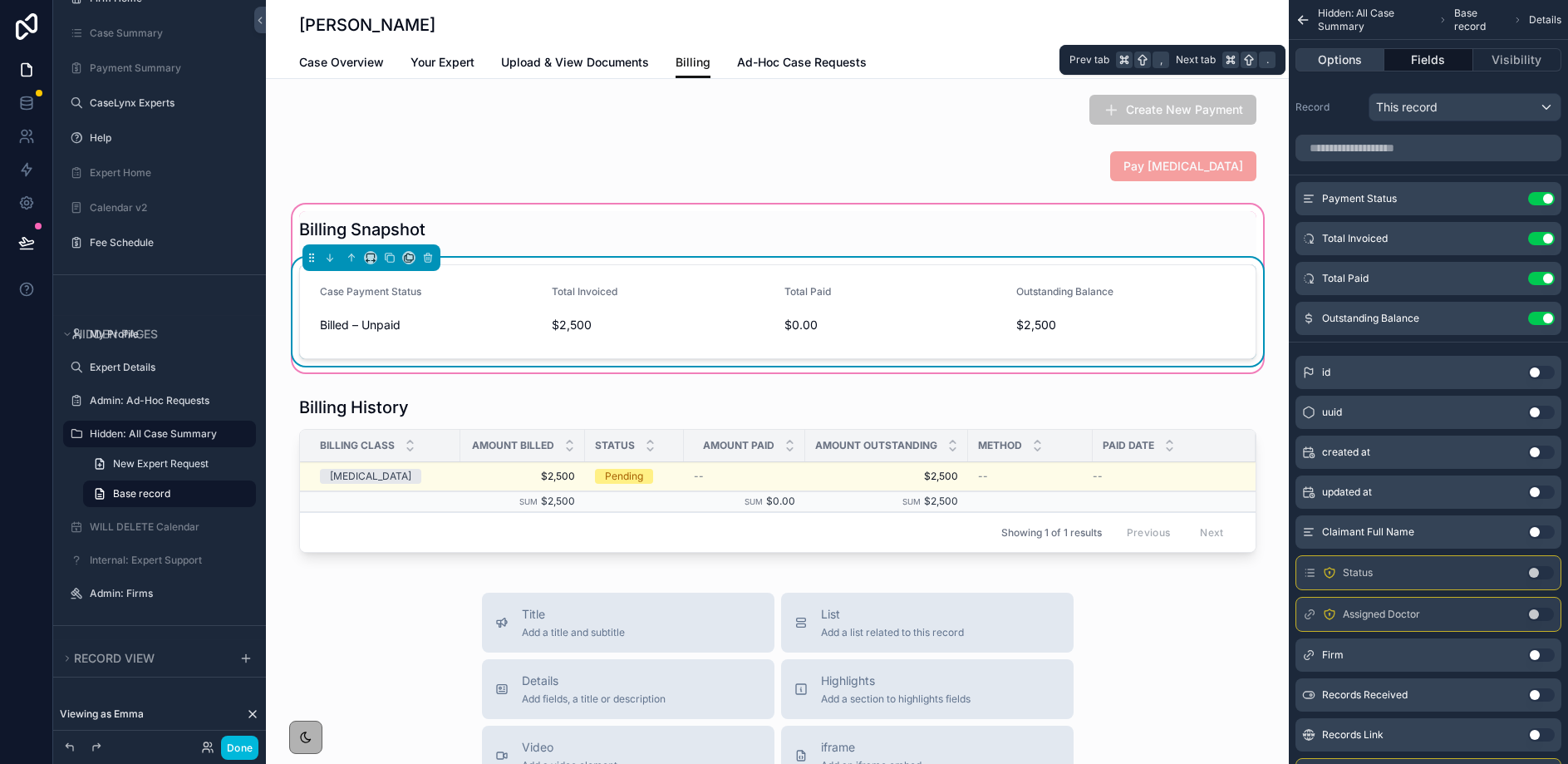
click at [1348, 58] on button "Options" at bounding box center [1340, 59] width 89 height 23
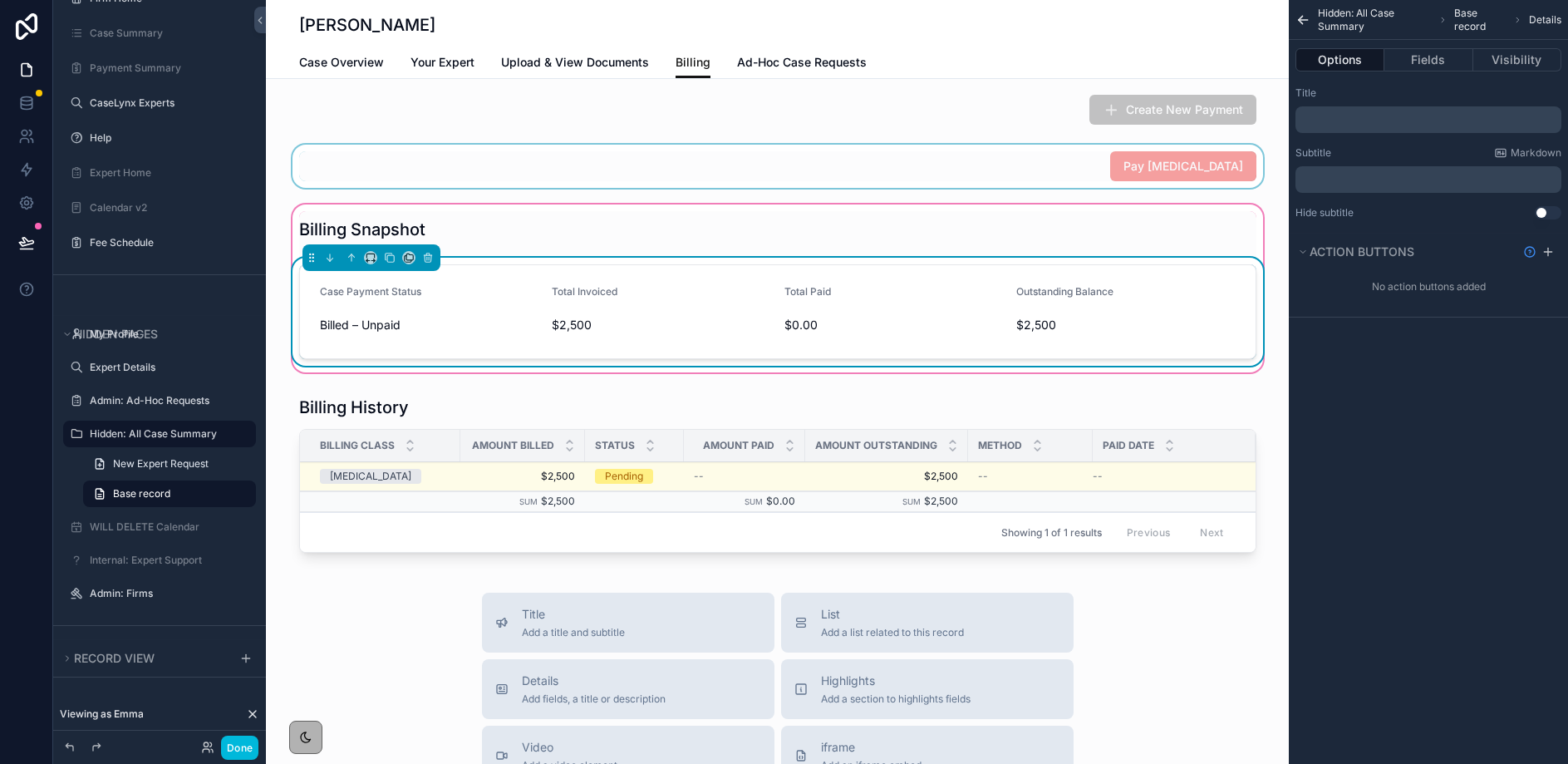
click at [831, 187] on div "scrollable content" at bounding box center [778, 166] width 1023 height 43
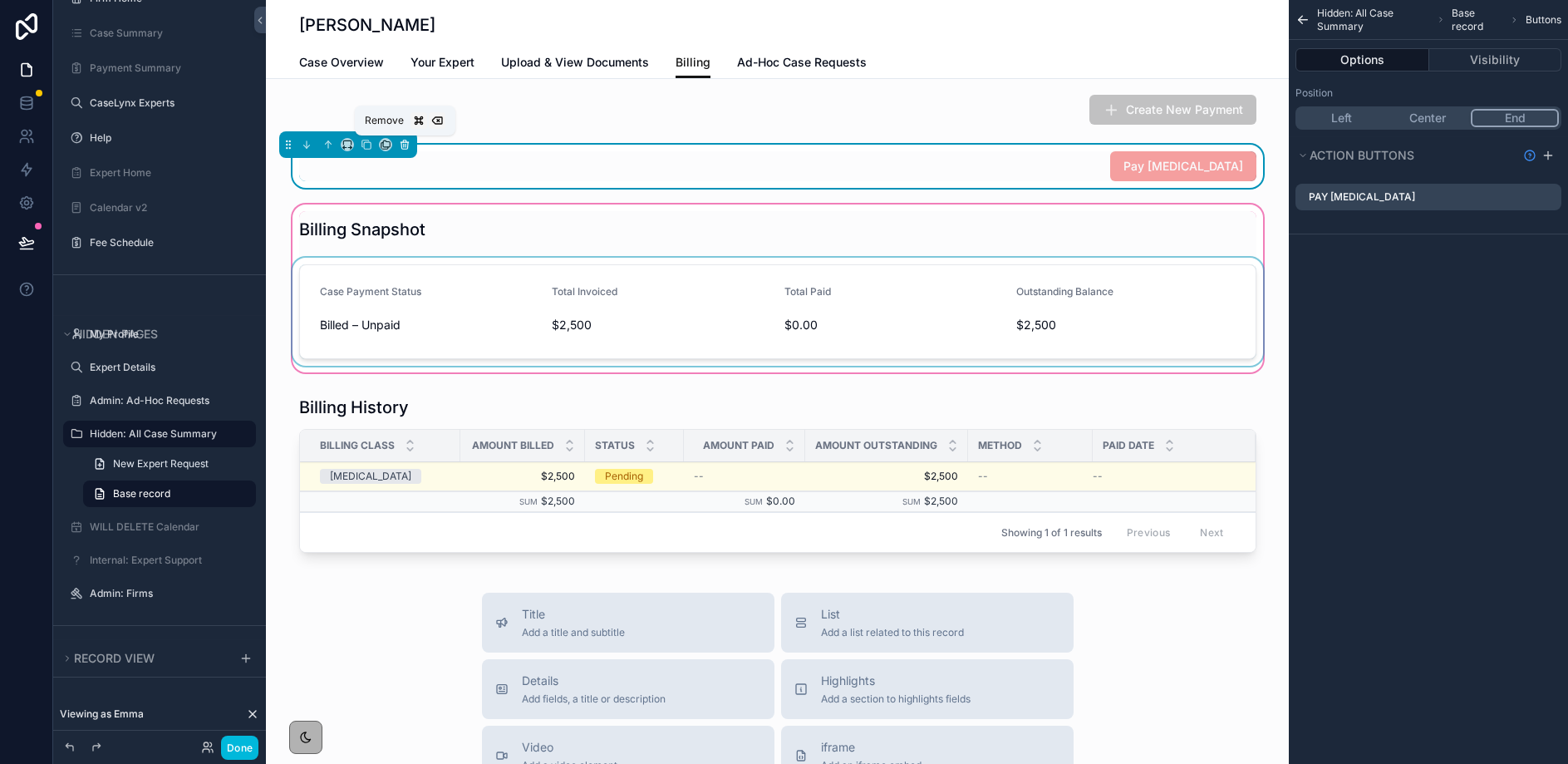
click at [409, 149] on icon "scrollable content" at bounding box center [405, 144] width 11 height 11
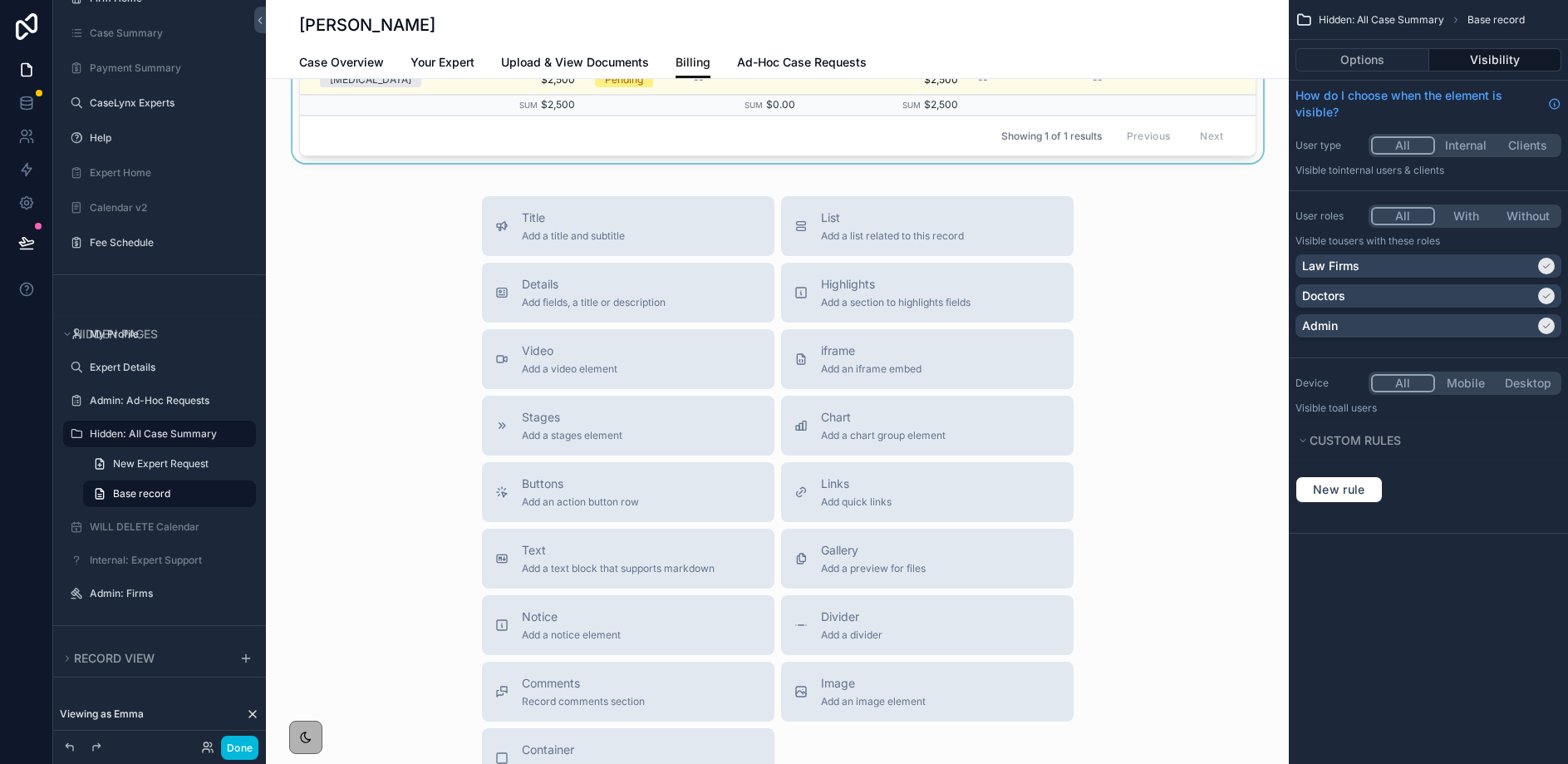
scroll to position [350, 0]
click at [555, 308] on span "Add fields, a title or description" at bounding box center [593, 304] width 143 height 13
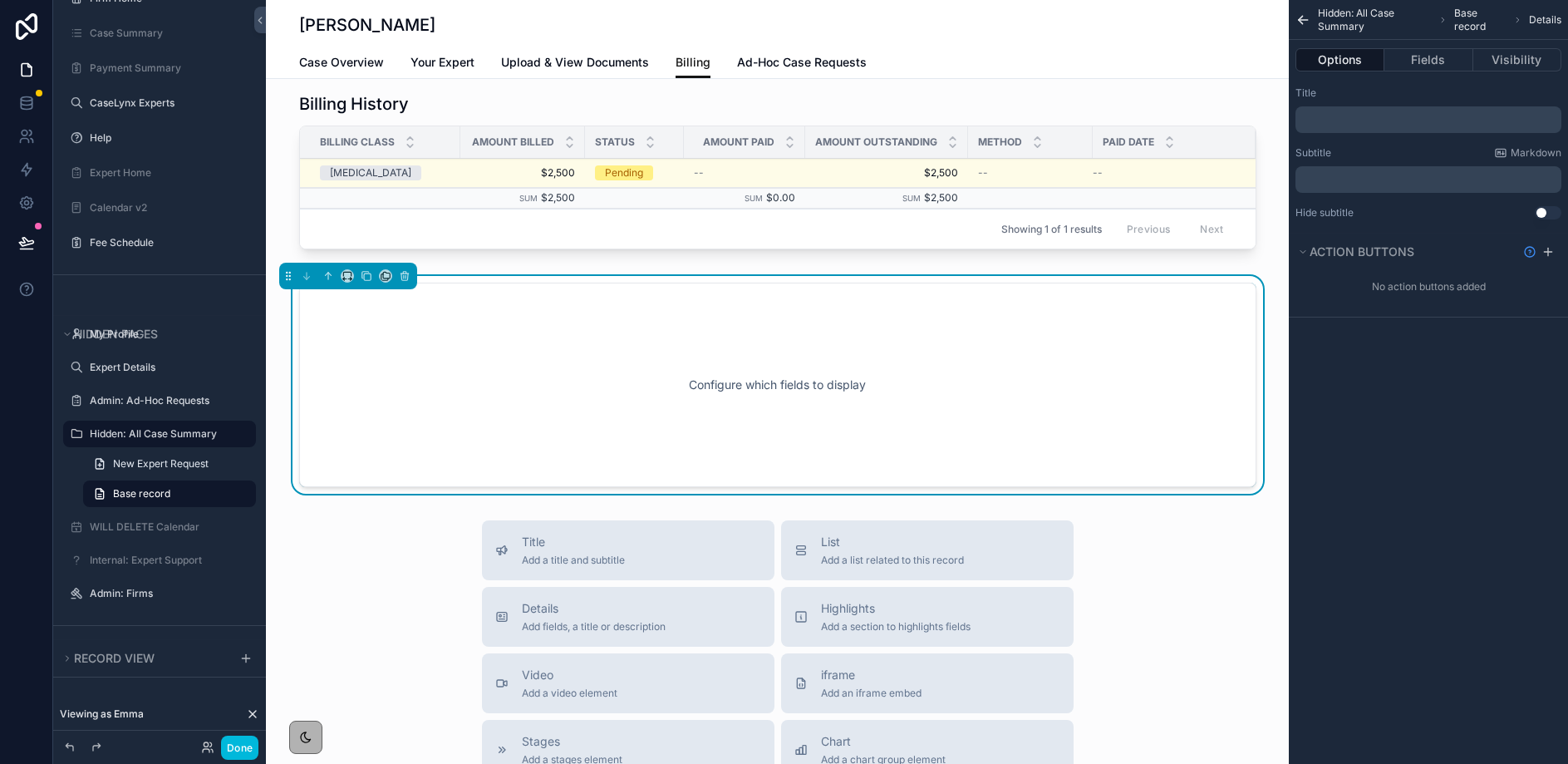
scroll to position [187, 0]
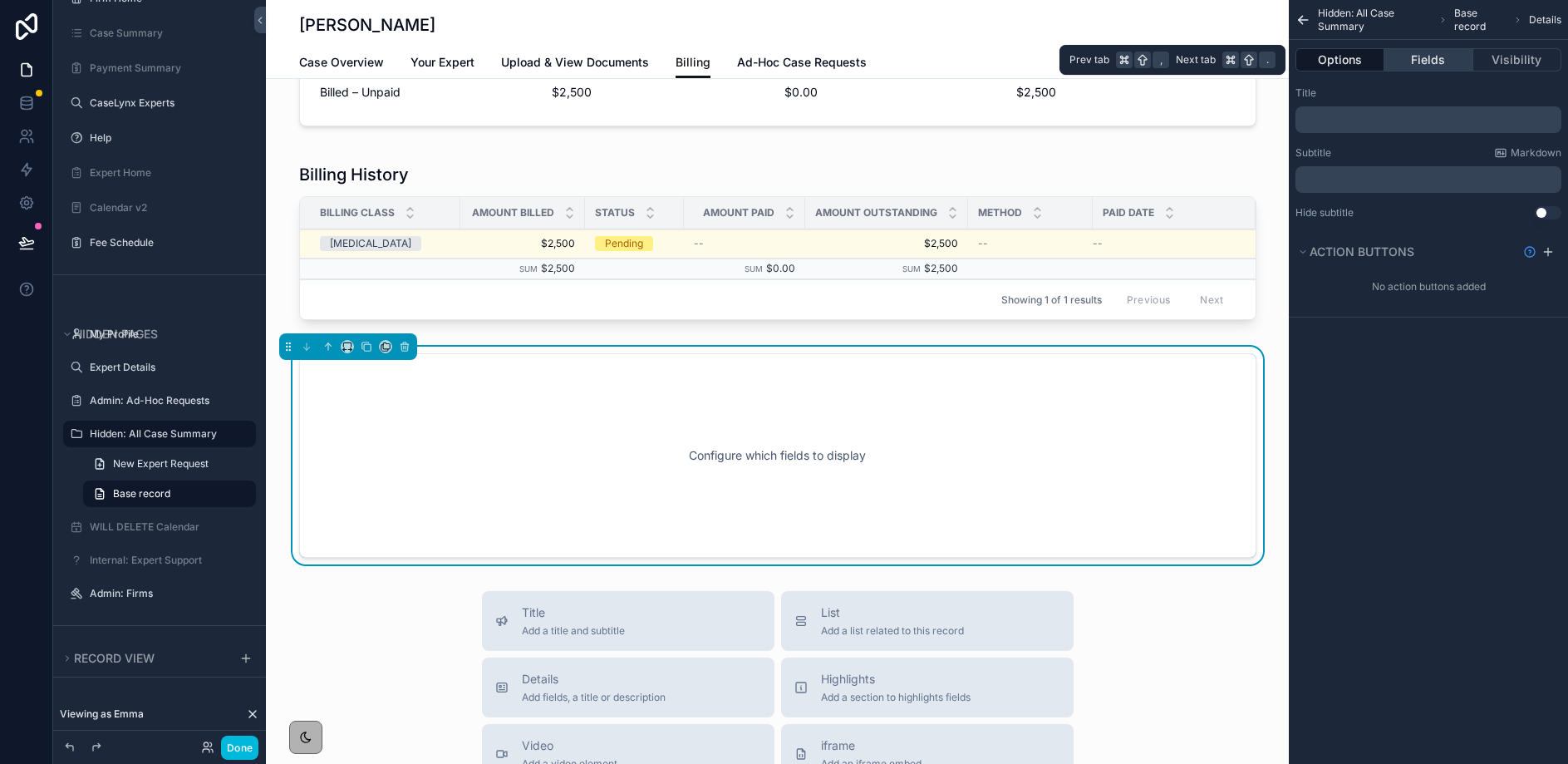
click at [1436, 61] on button "Fields" at bounding box center [1428, 59] width 88 height 23
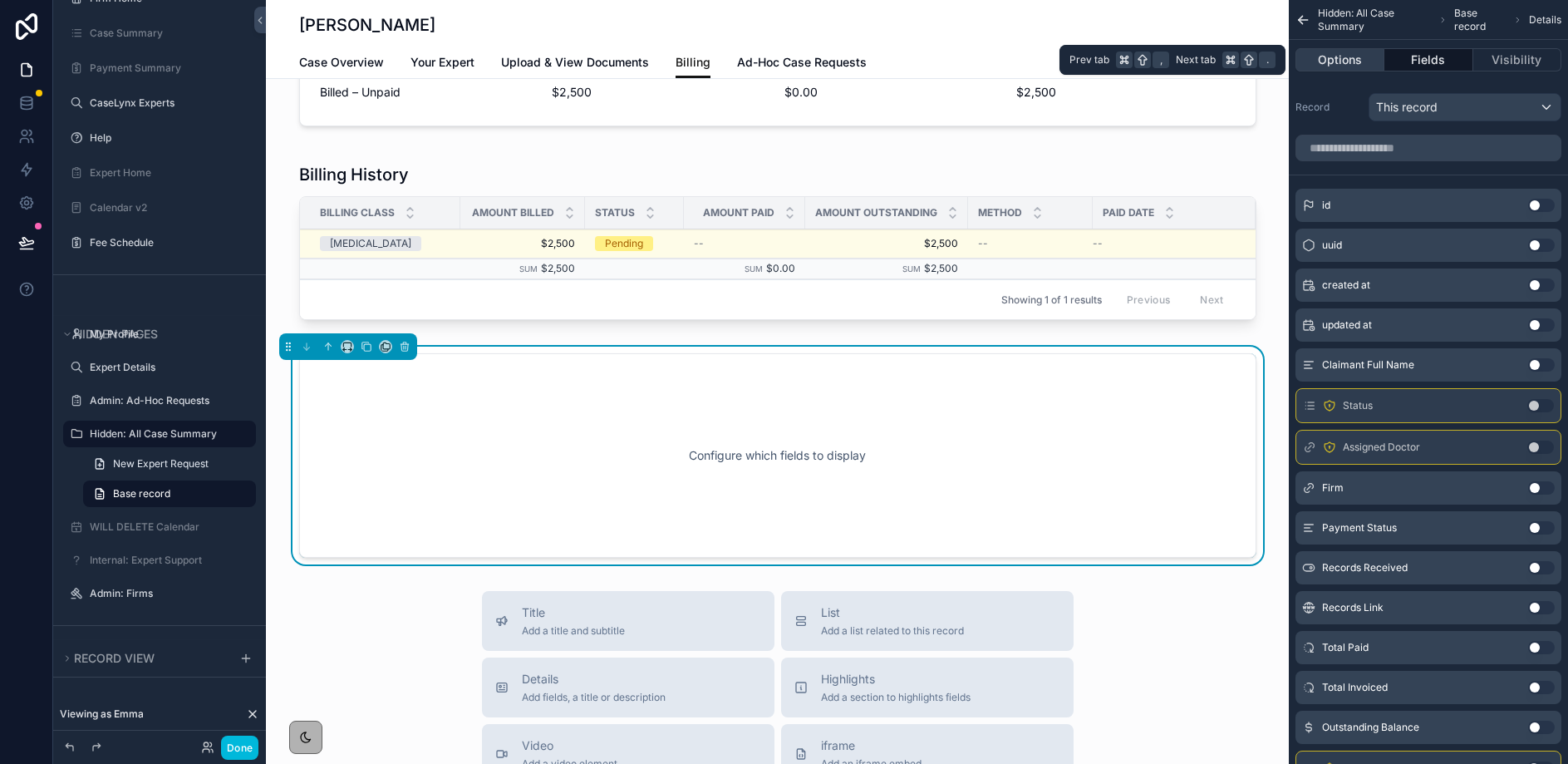
click at [1326, 65] on button "Options" at bounding box center [1340, 59] width 89 height 23
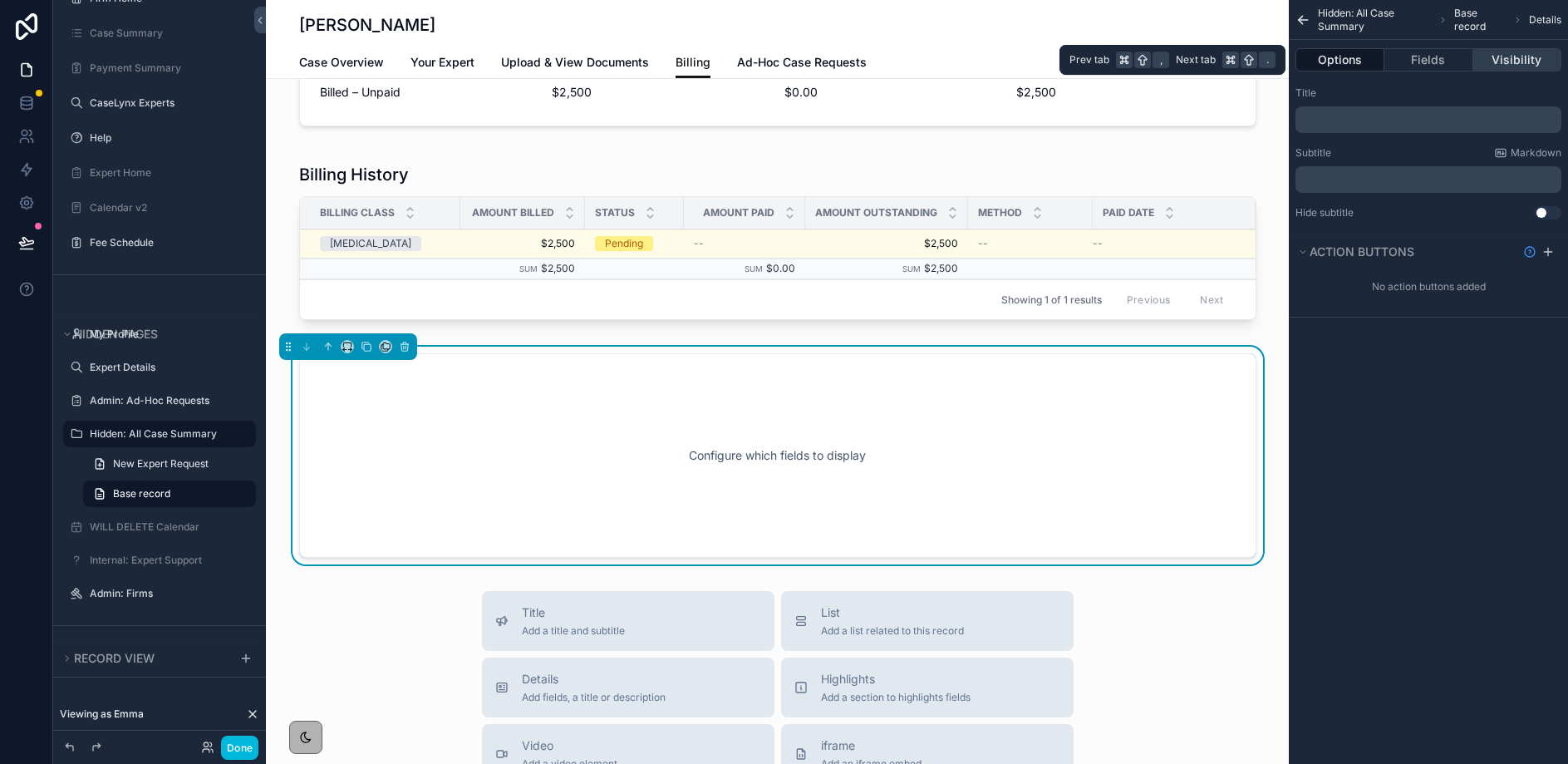
click at [1541, 65] on button "Visibility" at bounding box center [1517, 59] width 88 height 23
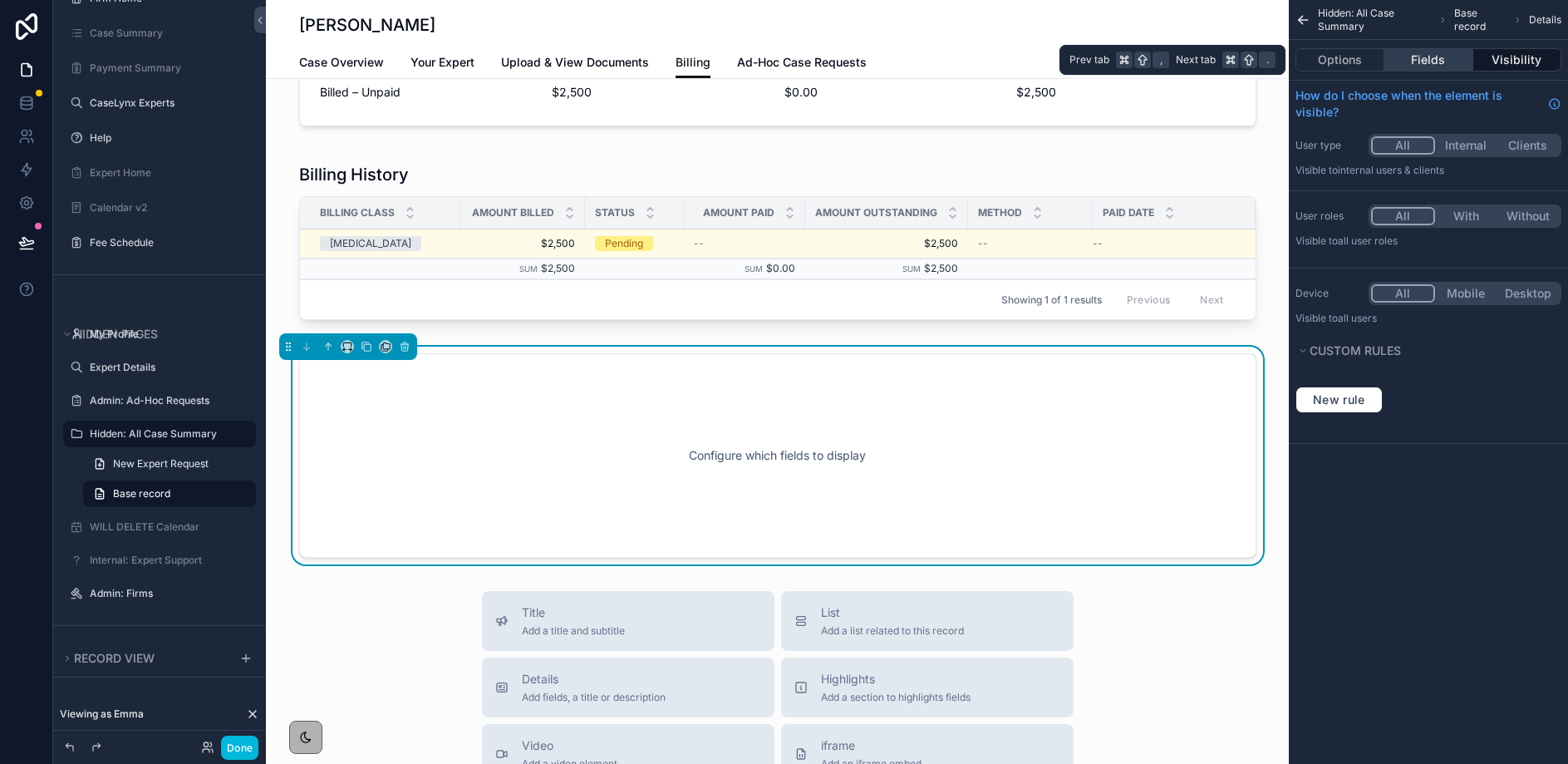
click at [1454, 55] on button "Fields" at bounding box center [1428, 59] width 88 height 23
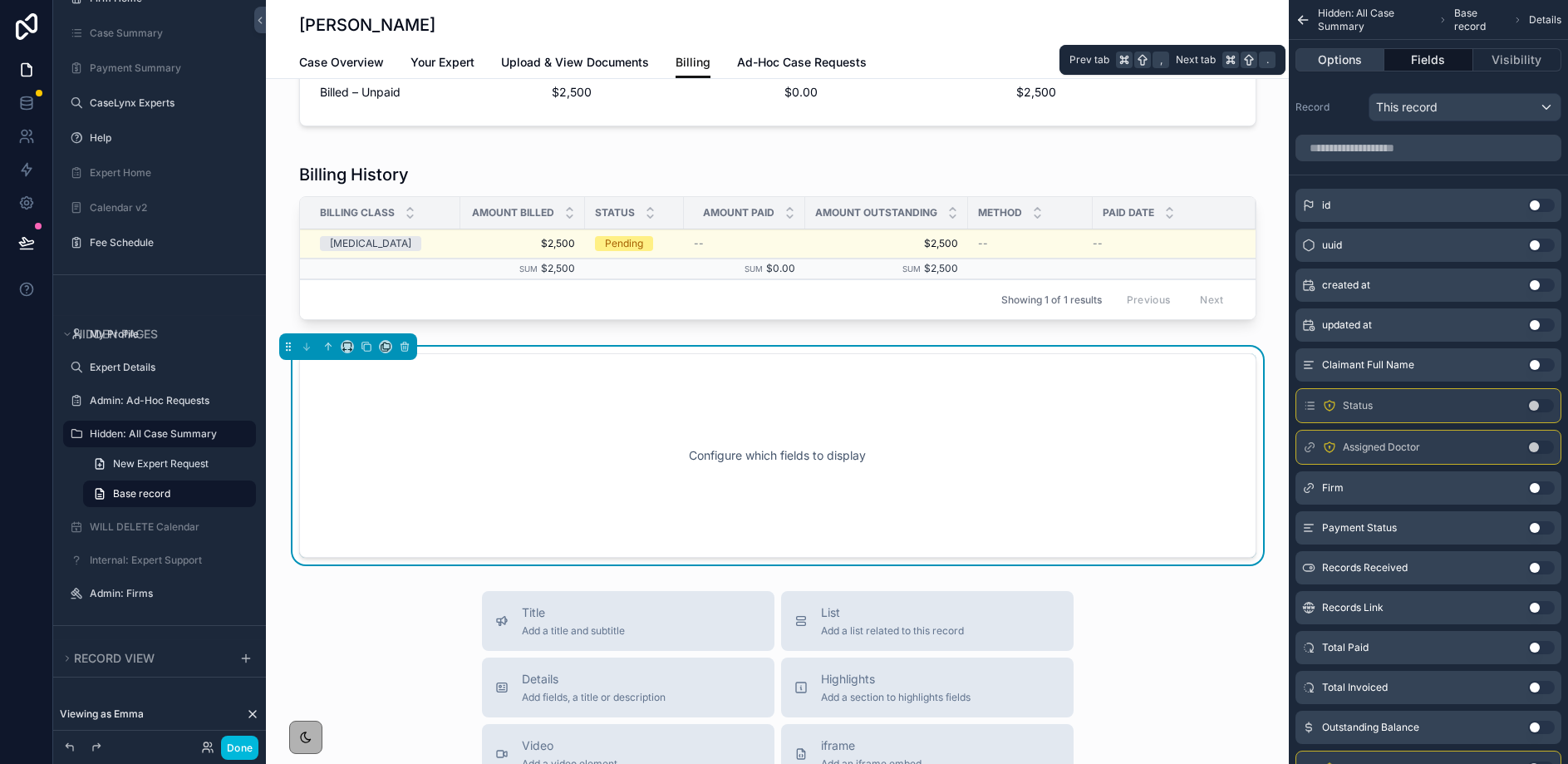
click at [1356, 58] on button "Options" at bounding box center [1340, 59] width 89 height 23
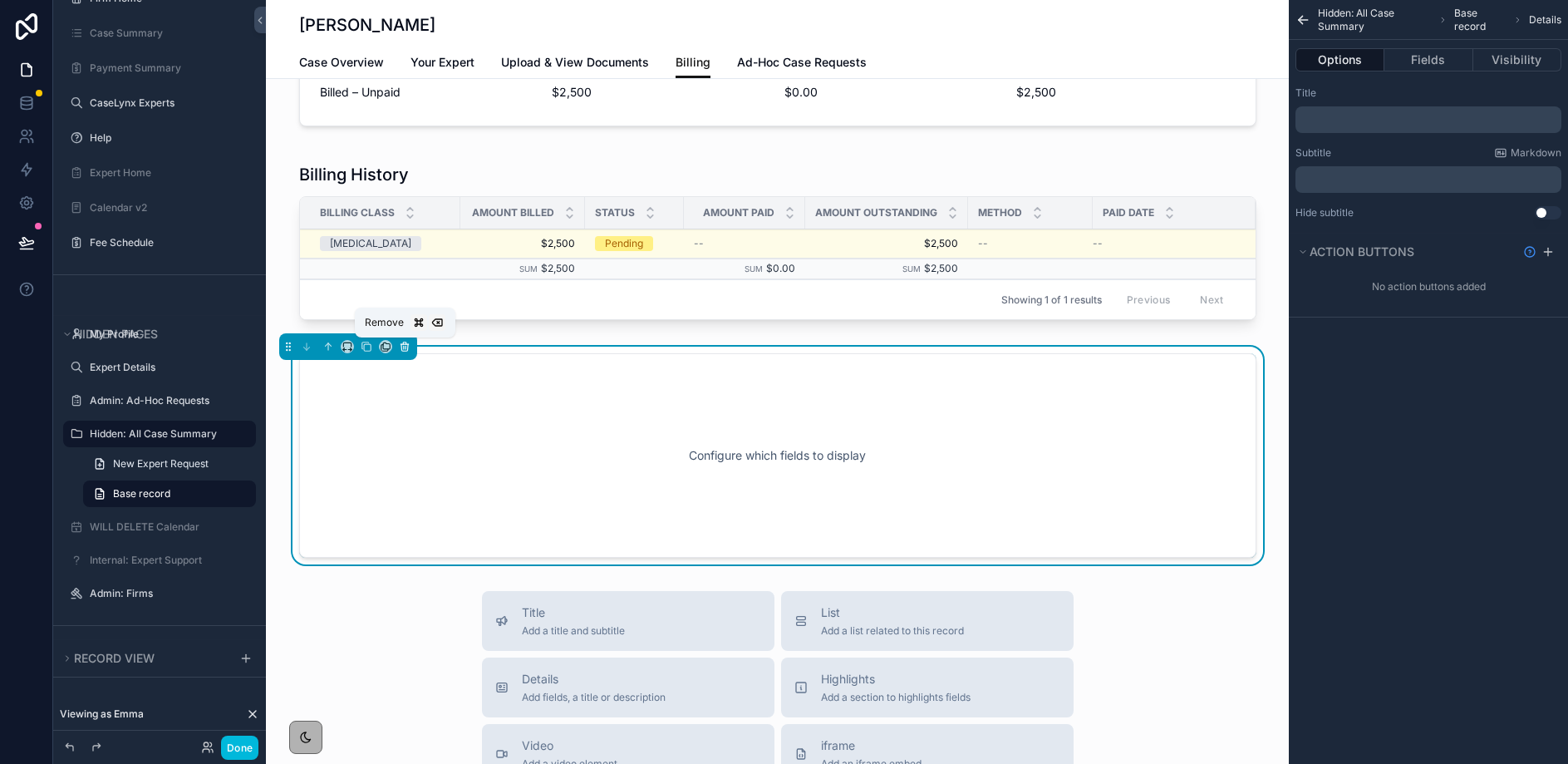
click at [402, 347] on icon "scrollable content" at bounding box center [405, 347] width 11 height 11
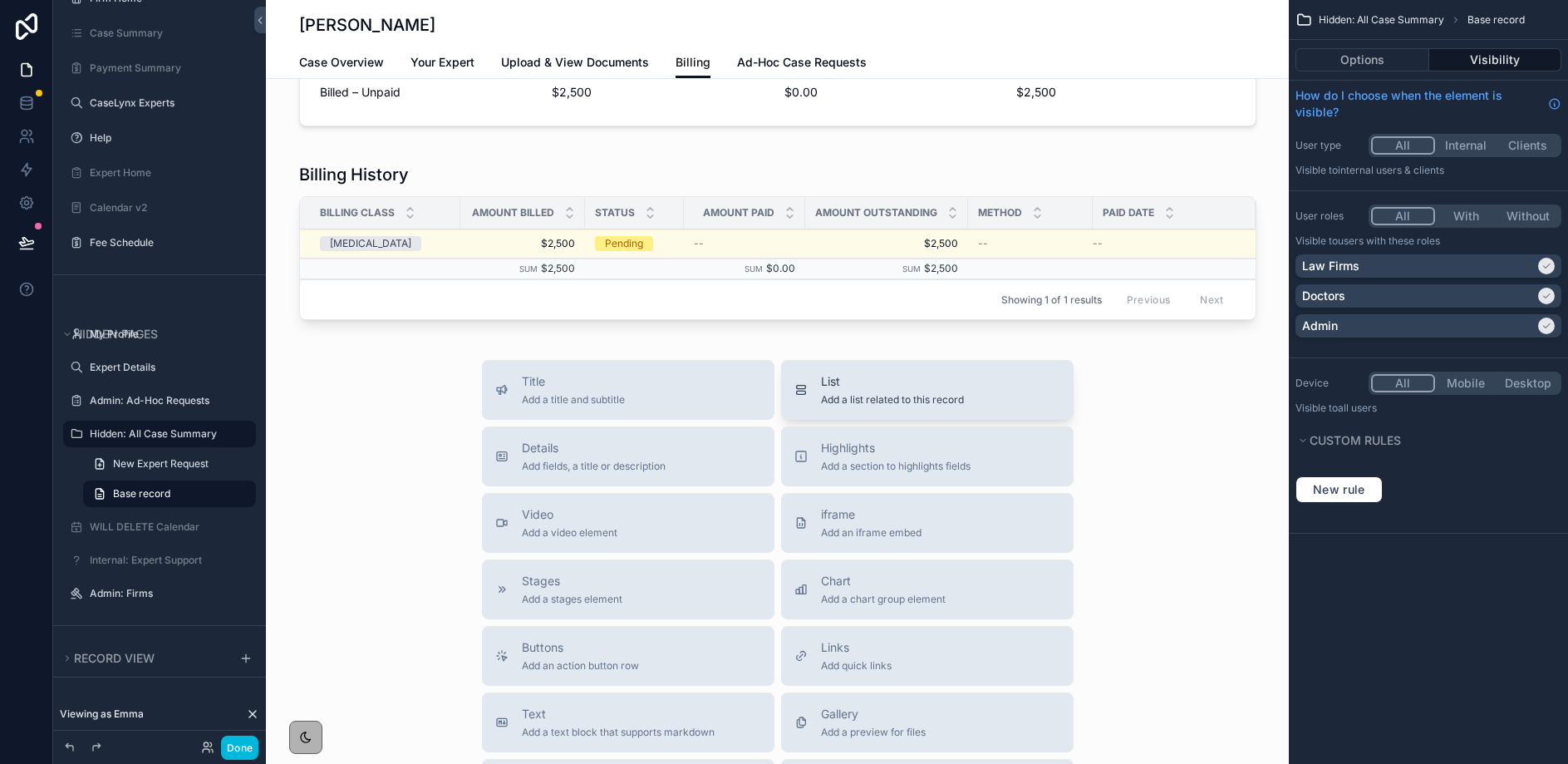
click at [874, 388] on span "List" at bounding box center [892, 382] width 143 height 17
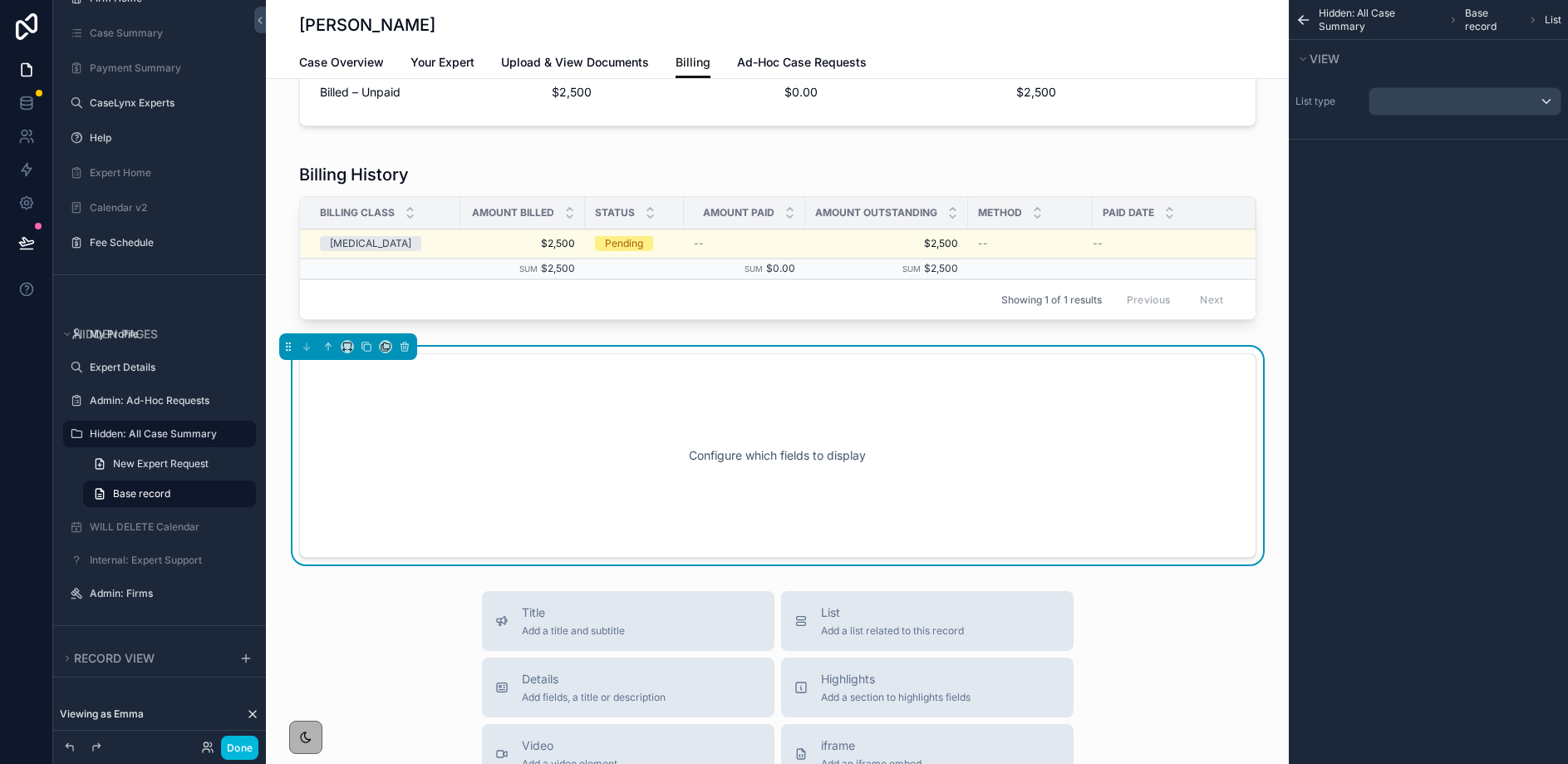
scroll to position [261, 0]
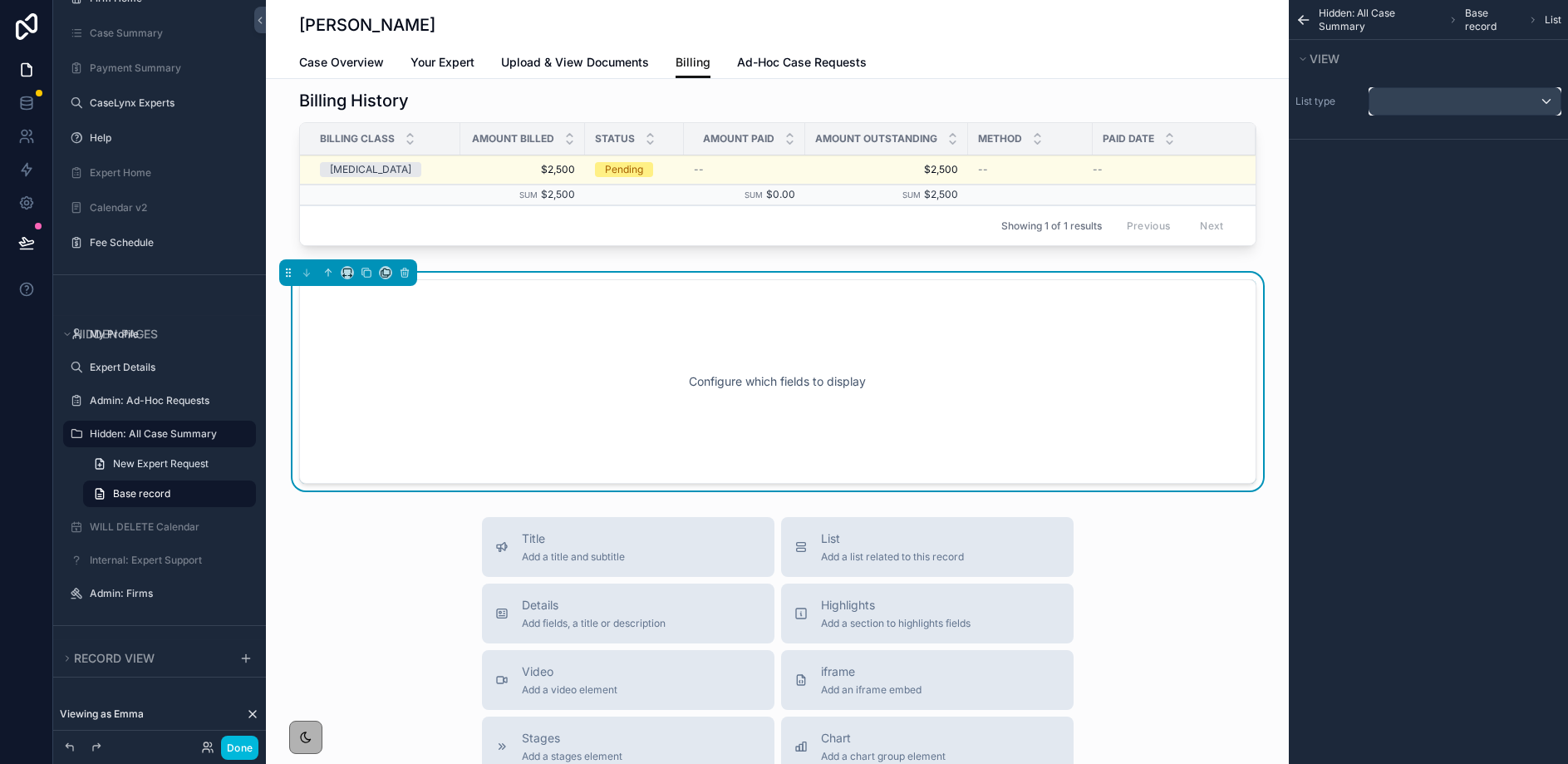
click at [1396, 104] on div "scrollable content" at bounding box center [1465, 101] width 191 height 26
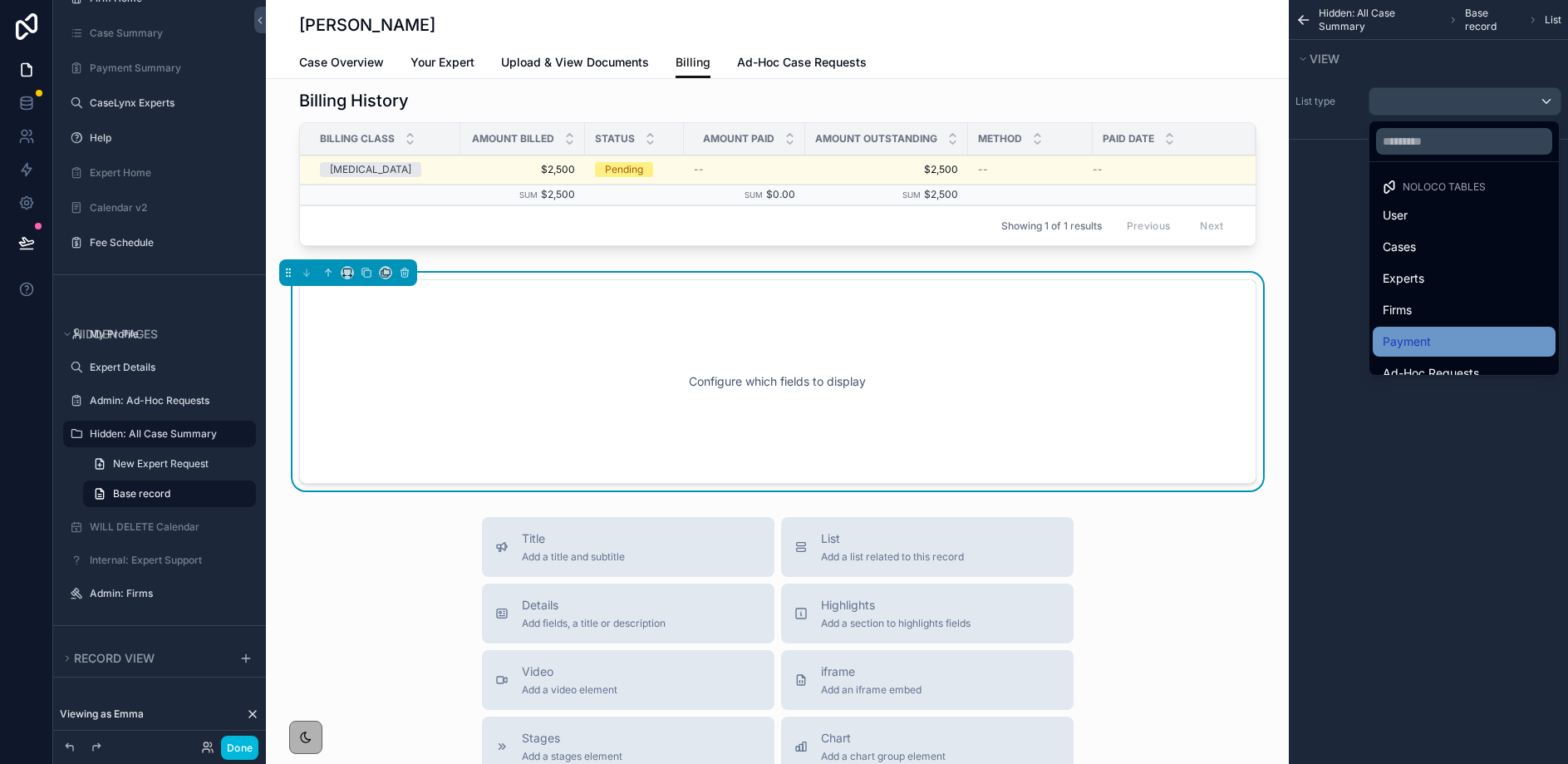
click at [1406, 337] on span "Payment" at bounding box center [1407, 341] width 48 height 20
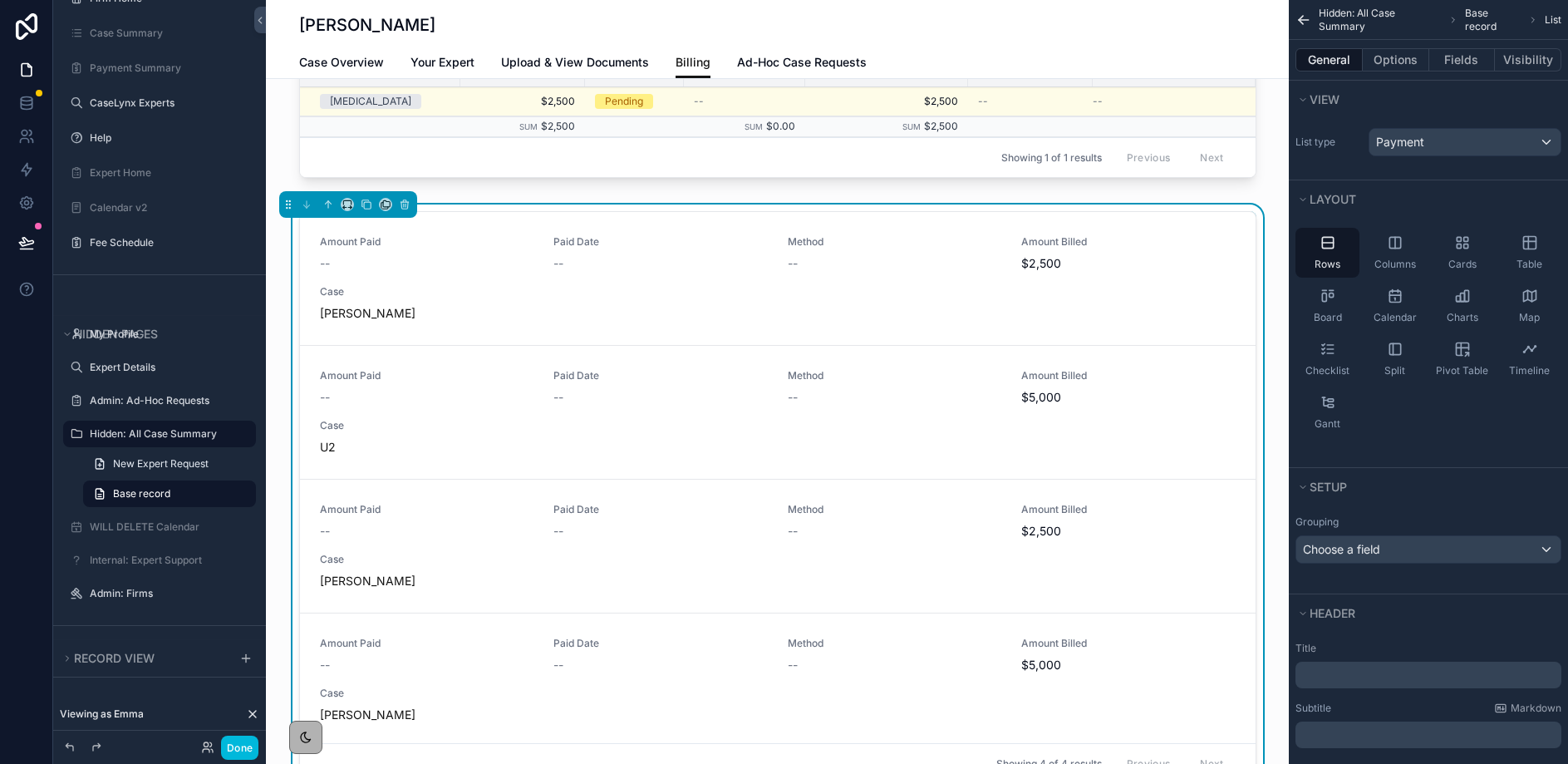
scroll to position [282, 0]
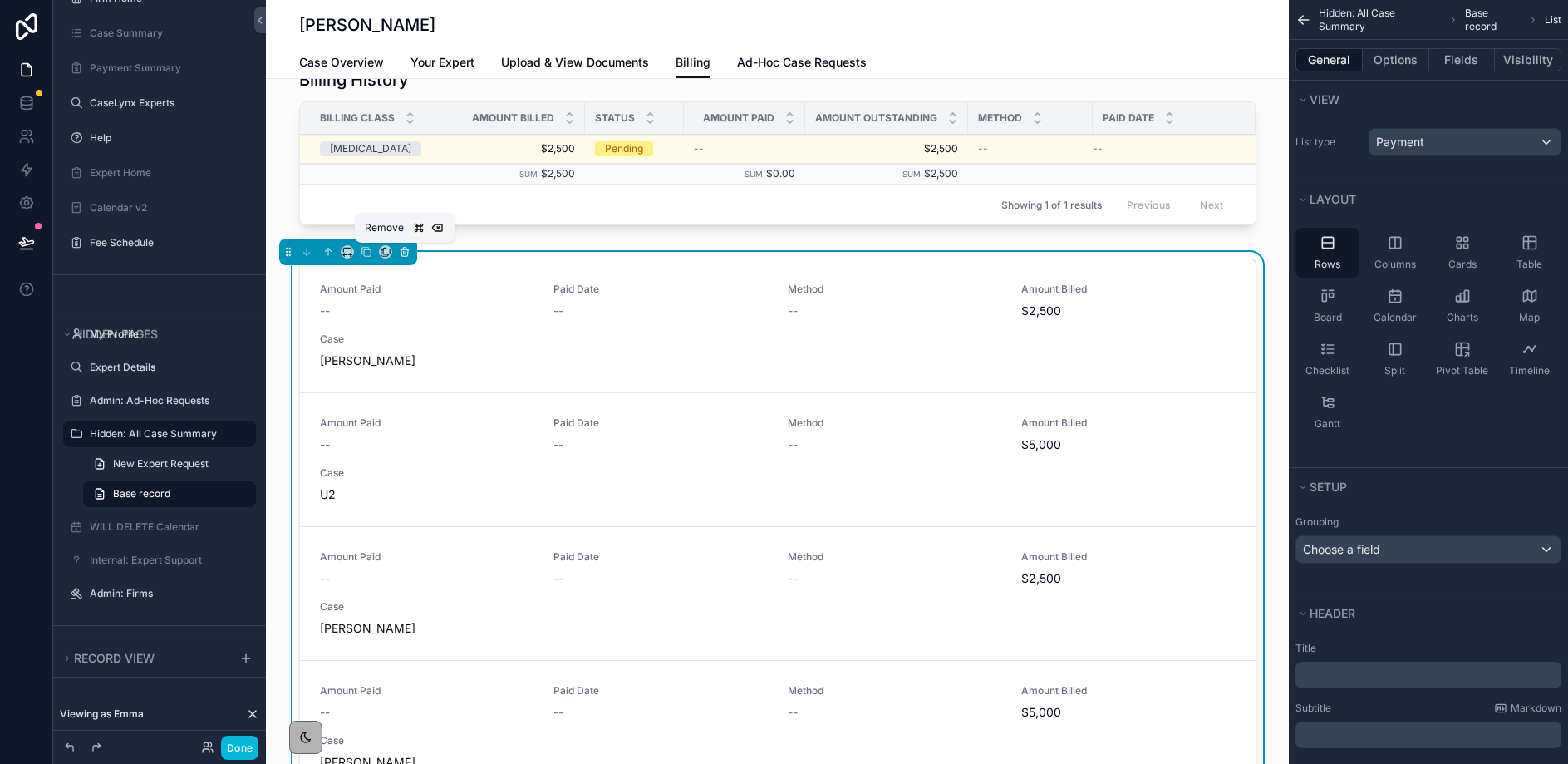
click at [408, 250] on icon "scrollable content" at bounding box center [405, 251] width 11 height 11
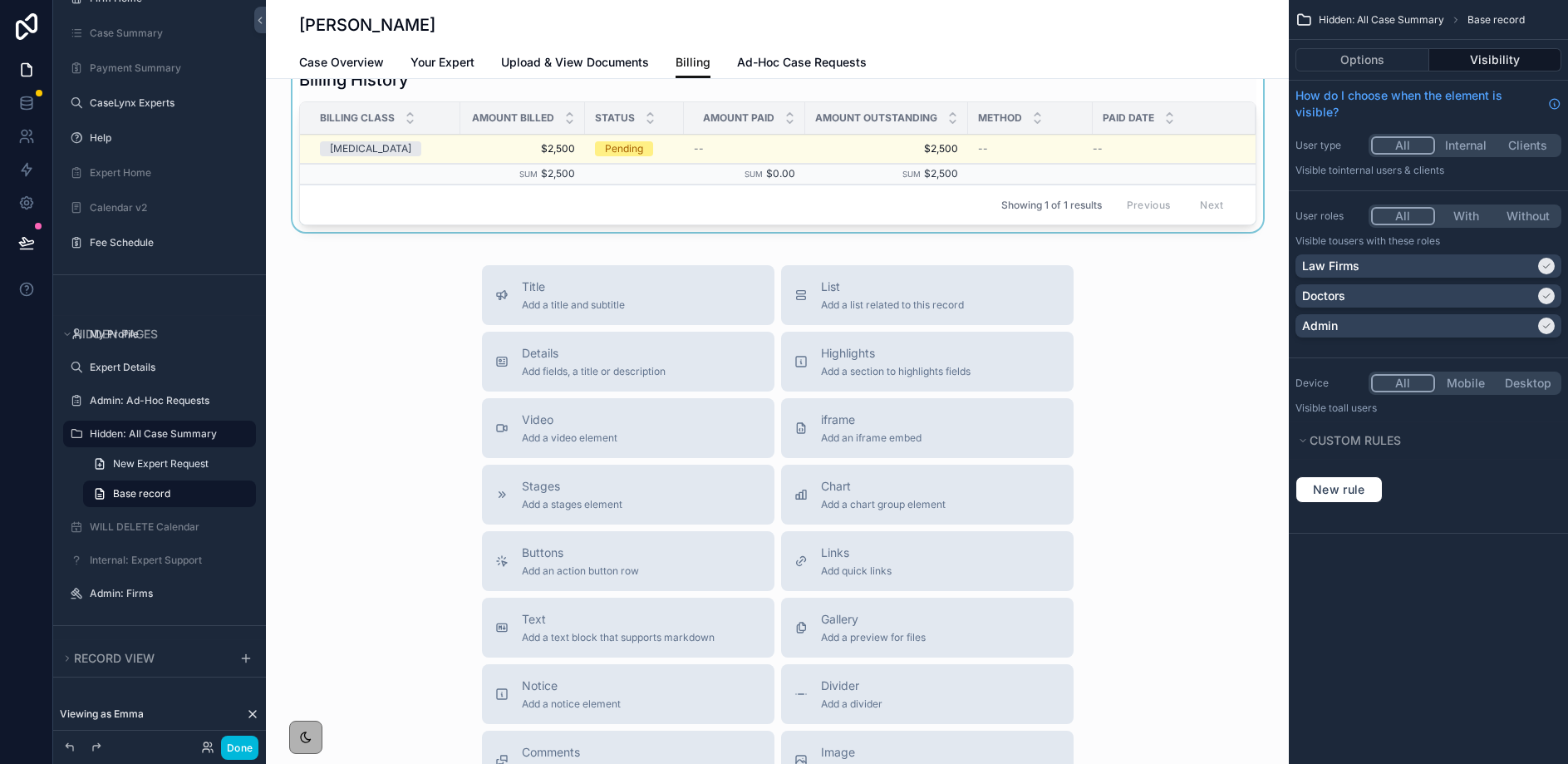
click at [446, 121] on div "Billing Class" at bounding box center [380, 118] width 160 height 32
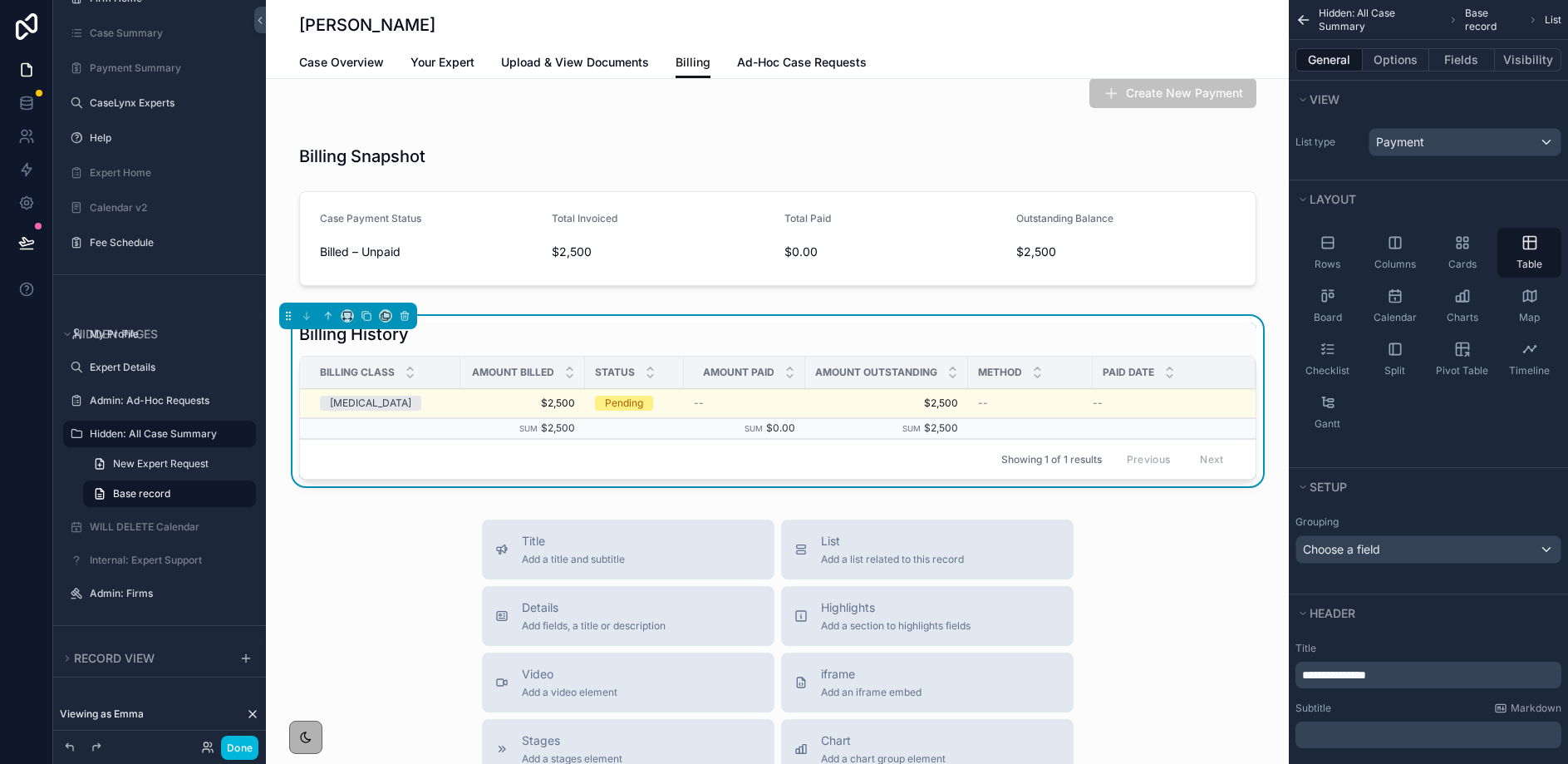
scroll to position [24, 0]
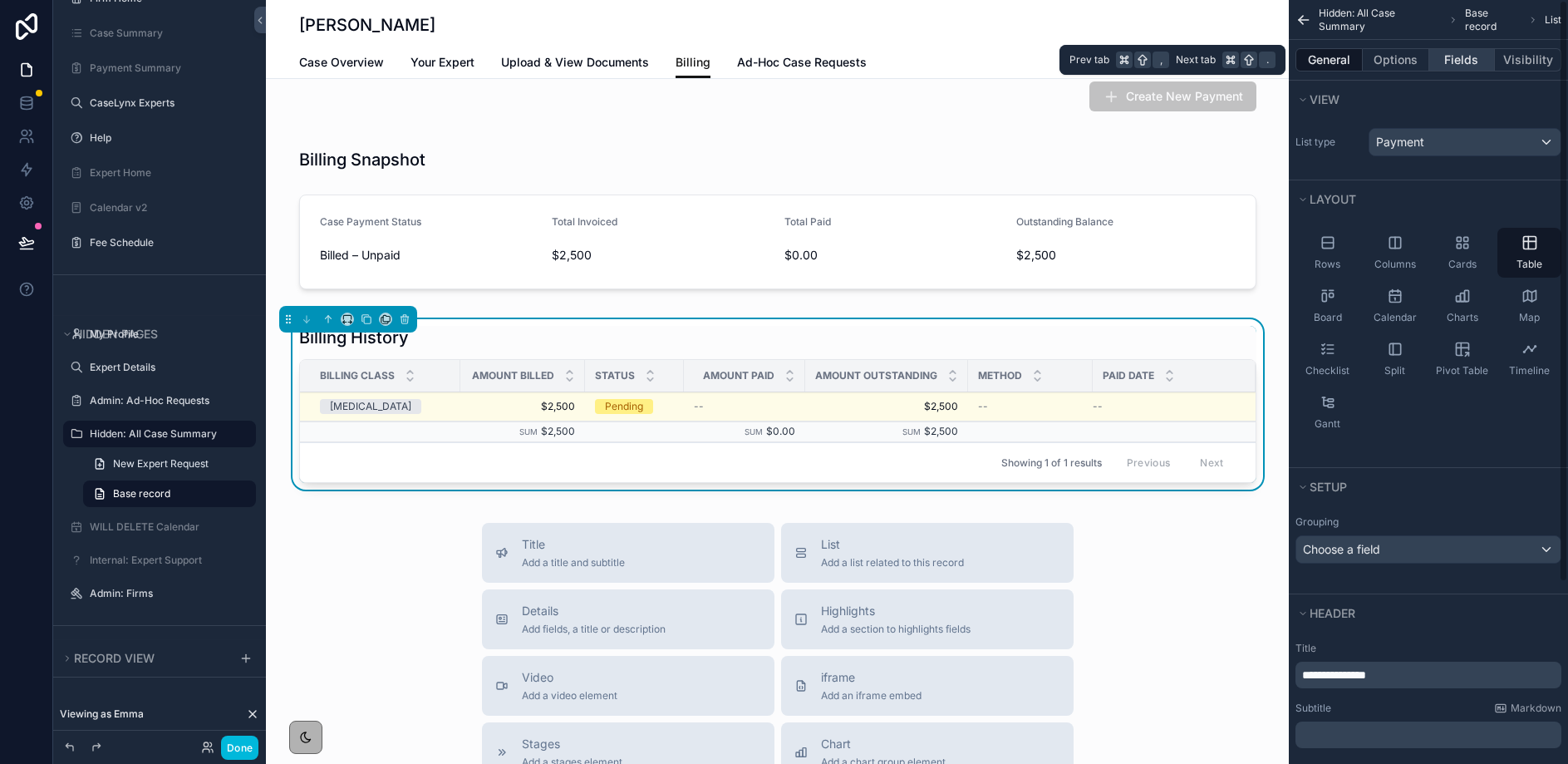
click at [1453, 61] on button "Fields" at bounding box center [1462, 59] width 67 height 23
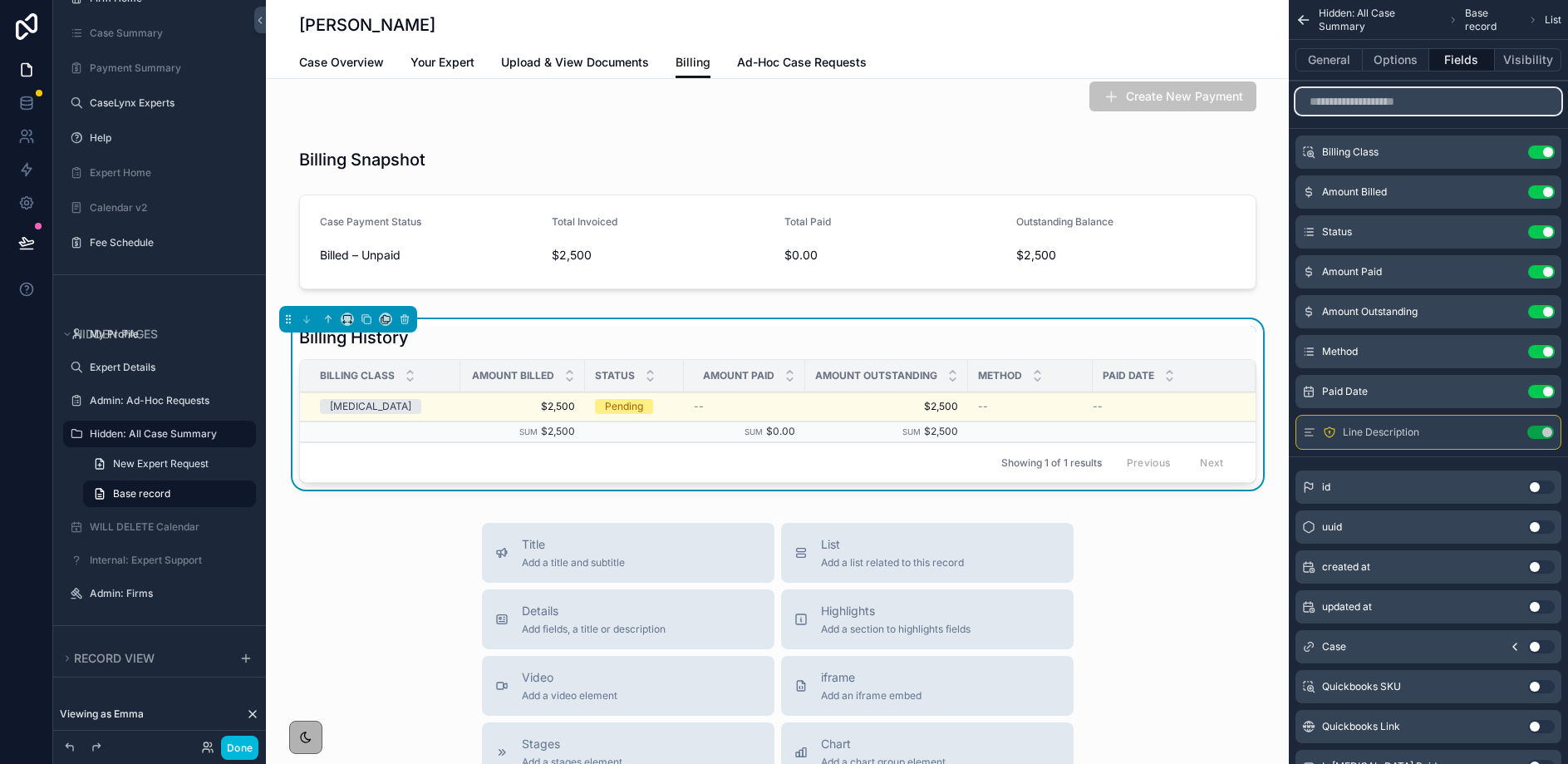
click at [1391, 102] on input "scrollable content" at bounding box center [1429, 101] width 266 height 26
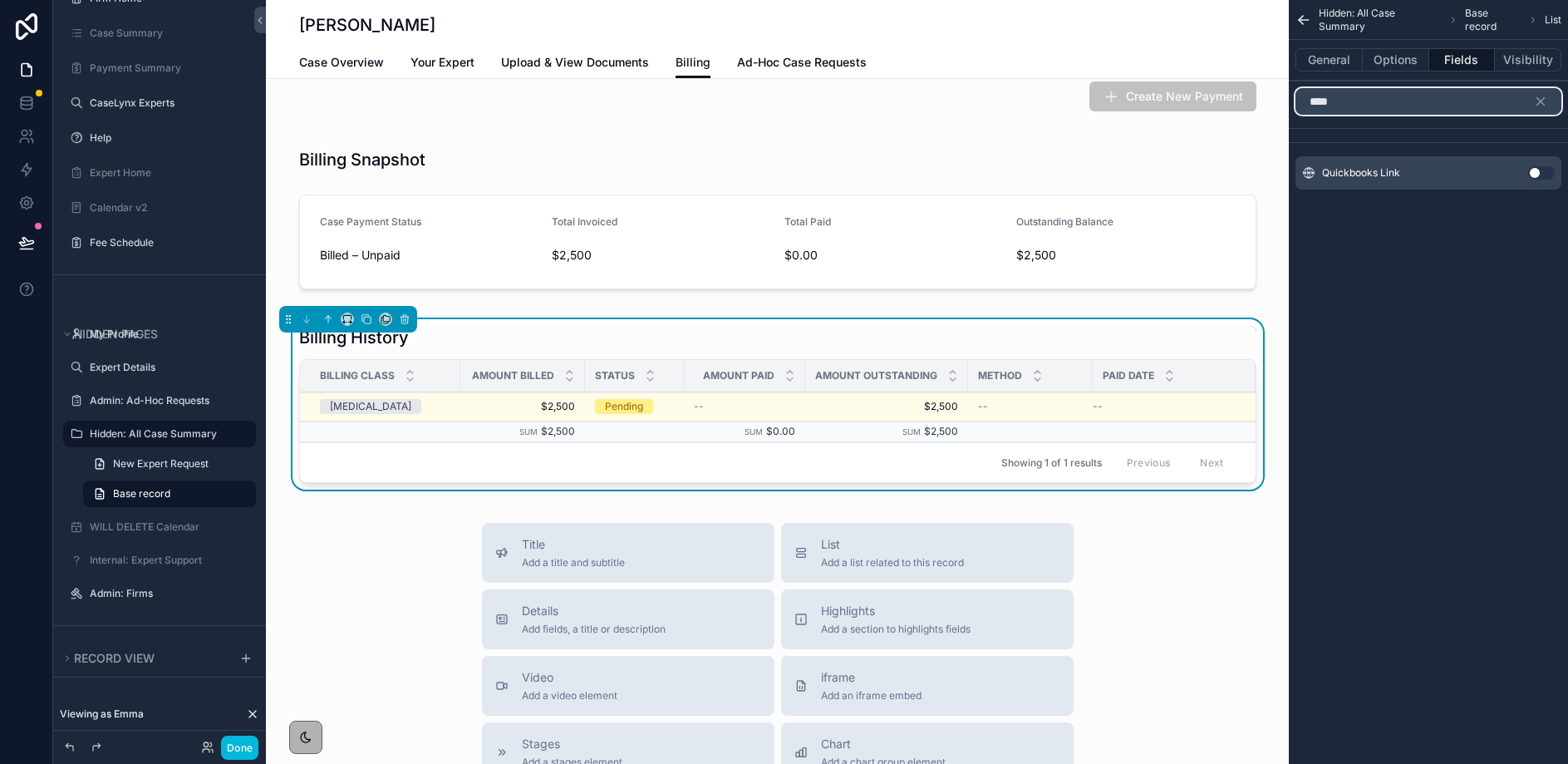
type input "****"
click at [1537, 173] on button "Use setting" at bounding box center [1542, 172] width 26 height 13
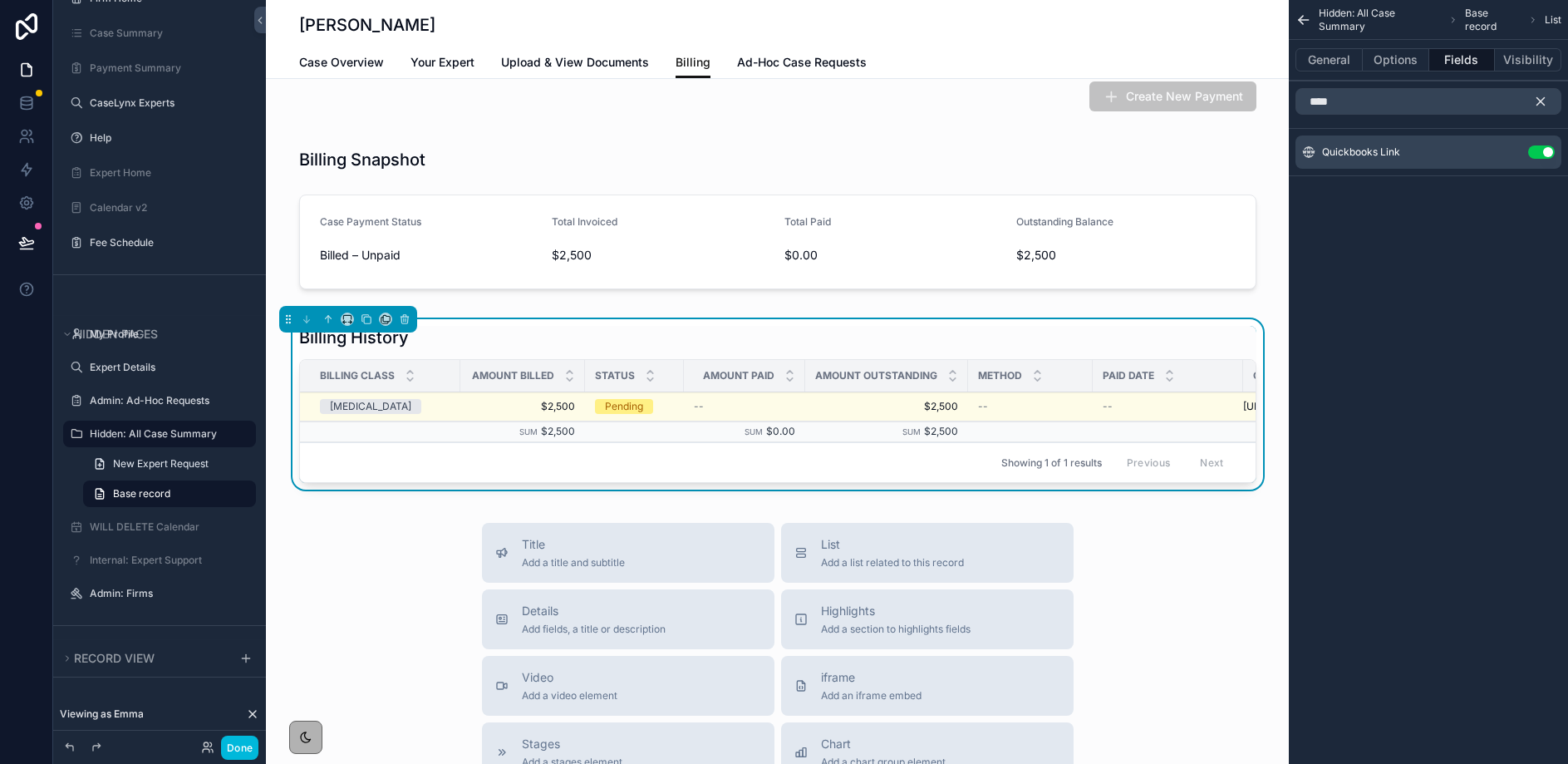
click at [1539, 101] on icon "scrollable content" at bounding box center [1541, 101] width 15 height 15
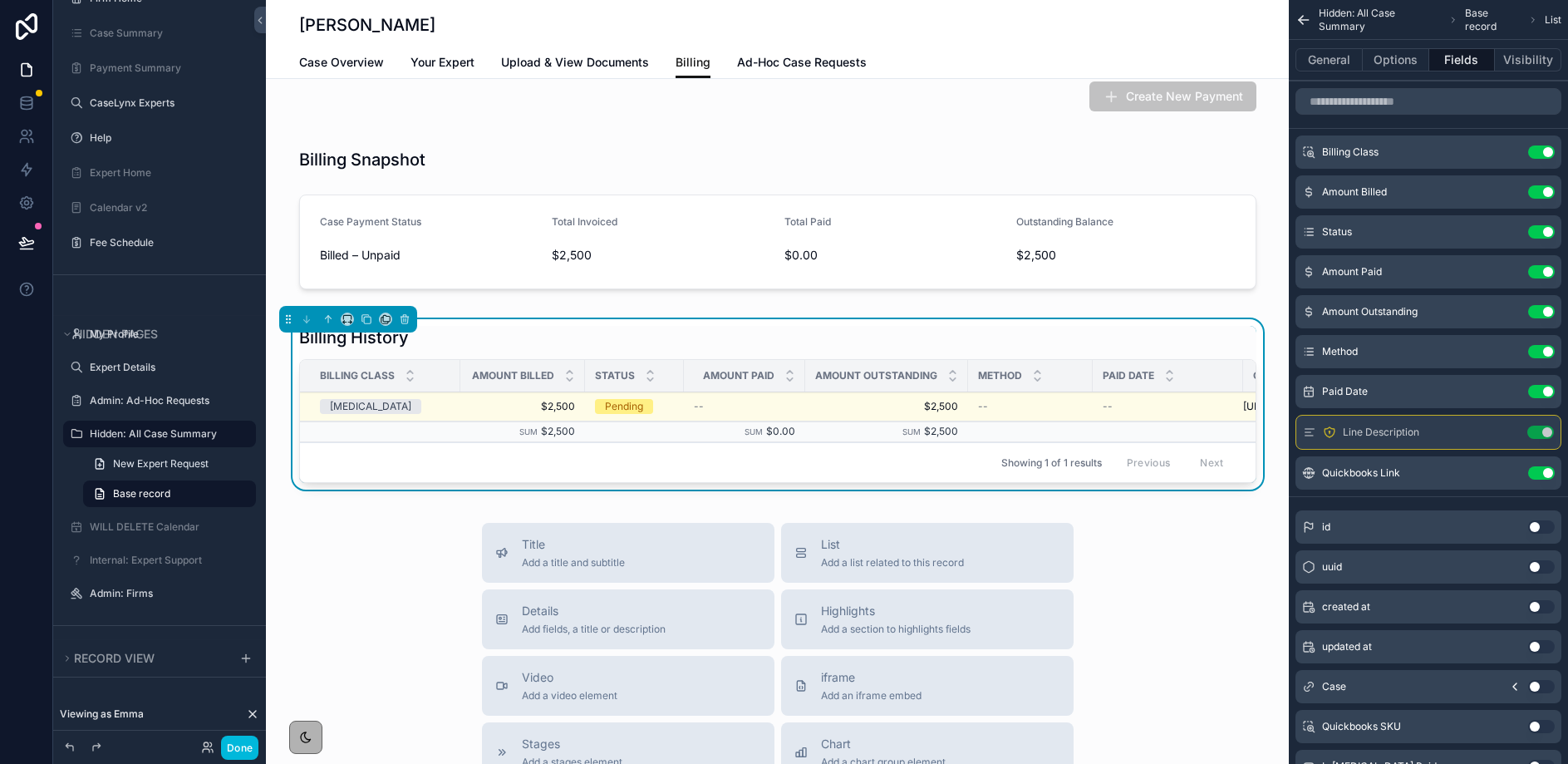
click at [0, 0] on icon "scrollable content" at bounding box center [0, 0] width 0 height 0
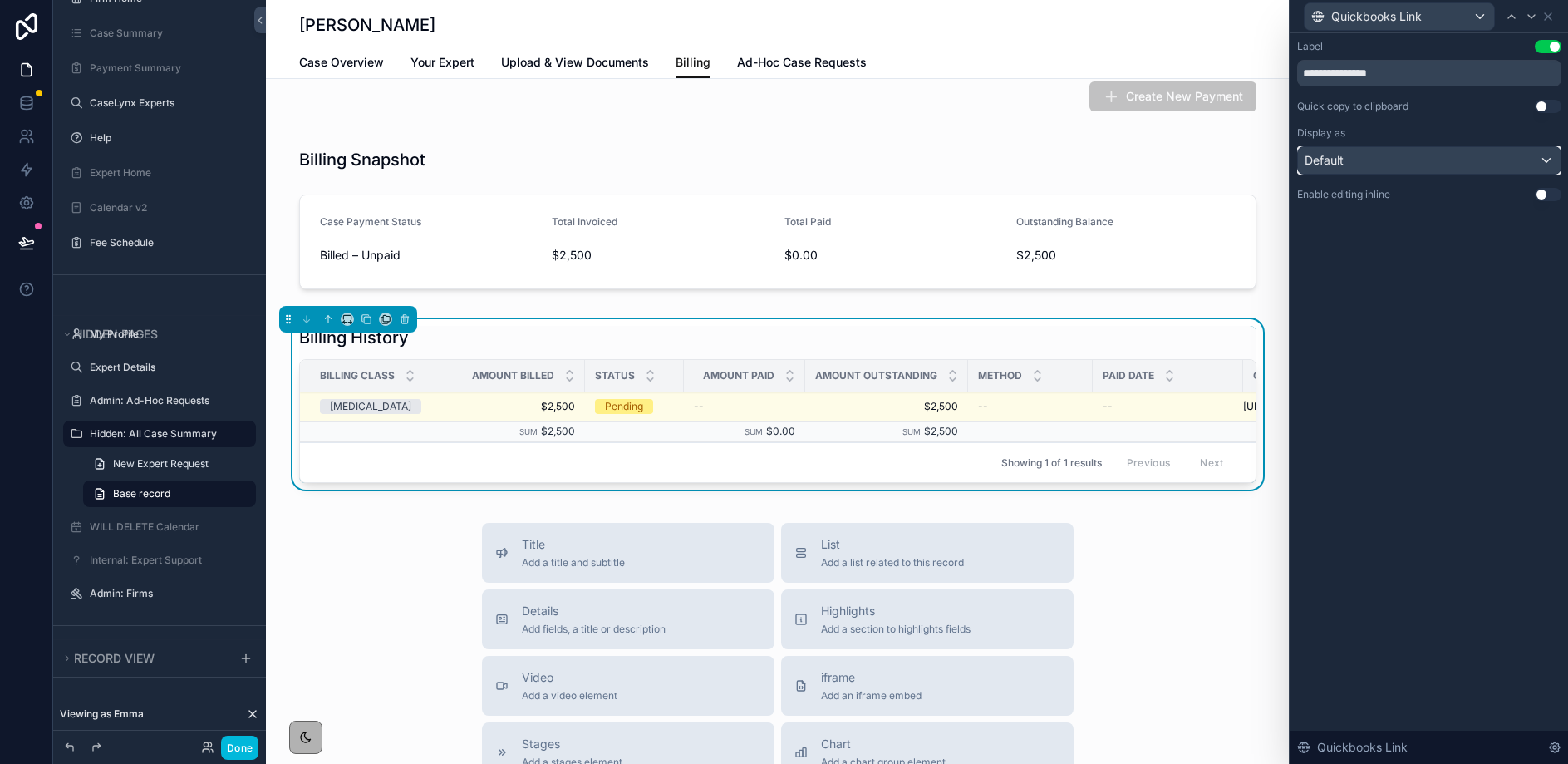
click at [1421, 161] on div "Default" at bounding box center [1429, 160] width 262 height 26
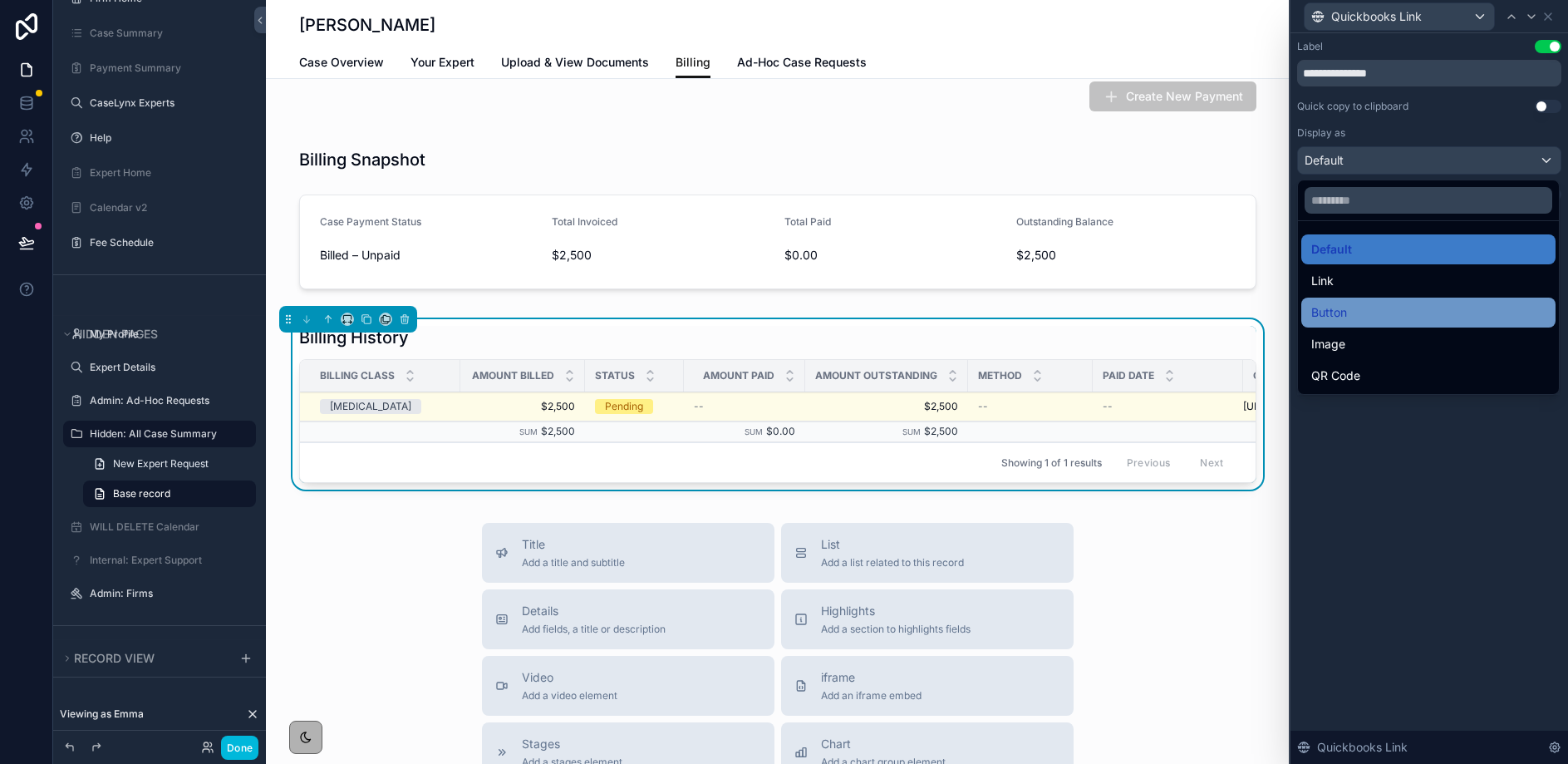
click at [1338, 308] on span "Button" at bounding box center [1329, 312] width 36 height 20
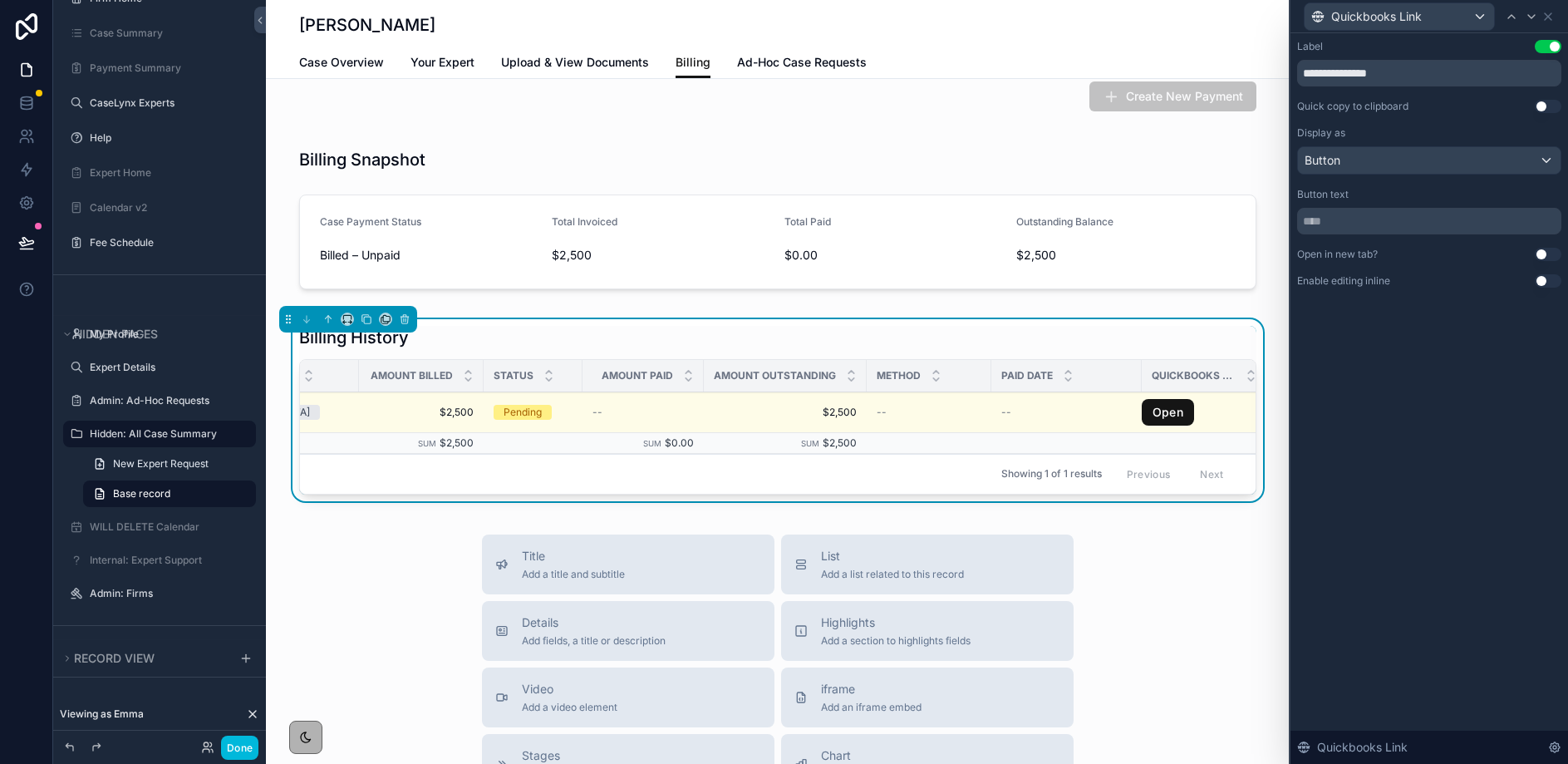
scroll to position [0, 112]
click at [1318, 217] on input "text" at bounding box center [1429, 221] width 264 height 26
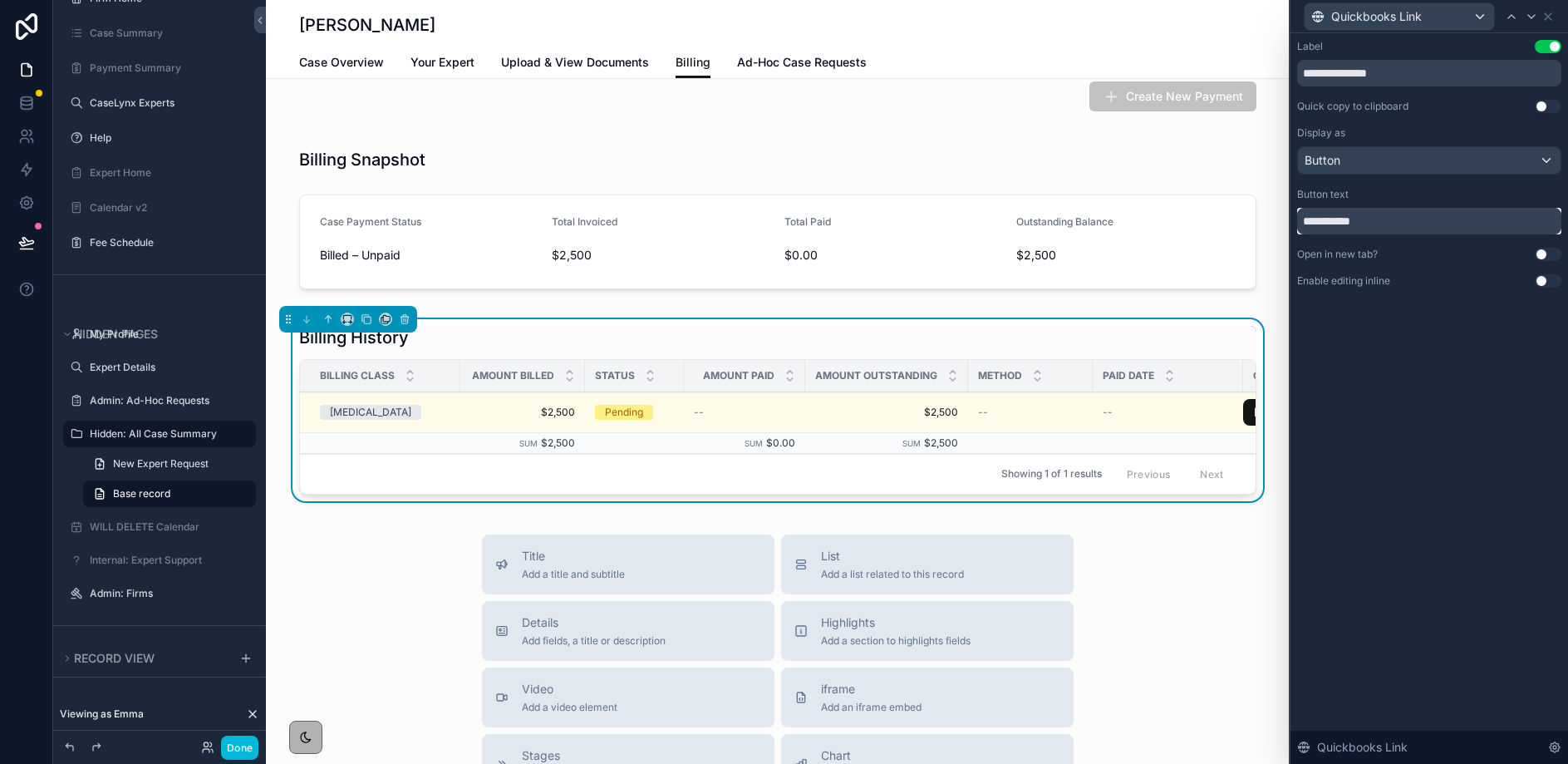
type input "**********"
click at [1546, 252] on button "Use setting" at bounding box center [1548, 254] width 26 height 13
click at [1546, 19] on icon at bounding box center [1548, 17] width 13 height 13
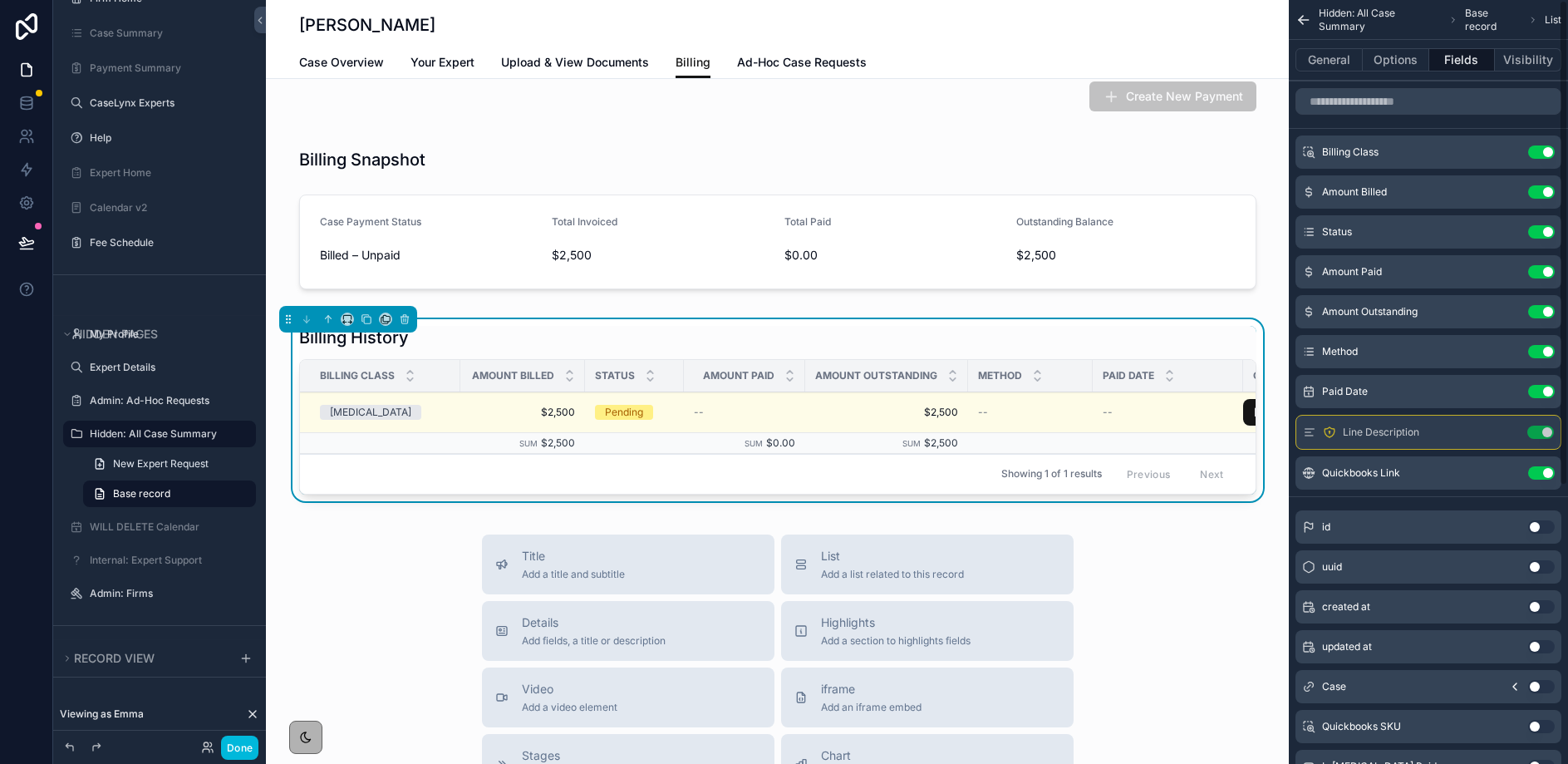
scroll to position [1, 0]
click at [0, 0] on icon "scrollable content" at bounding box center [0, 0] width 0 height 0
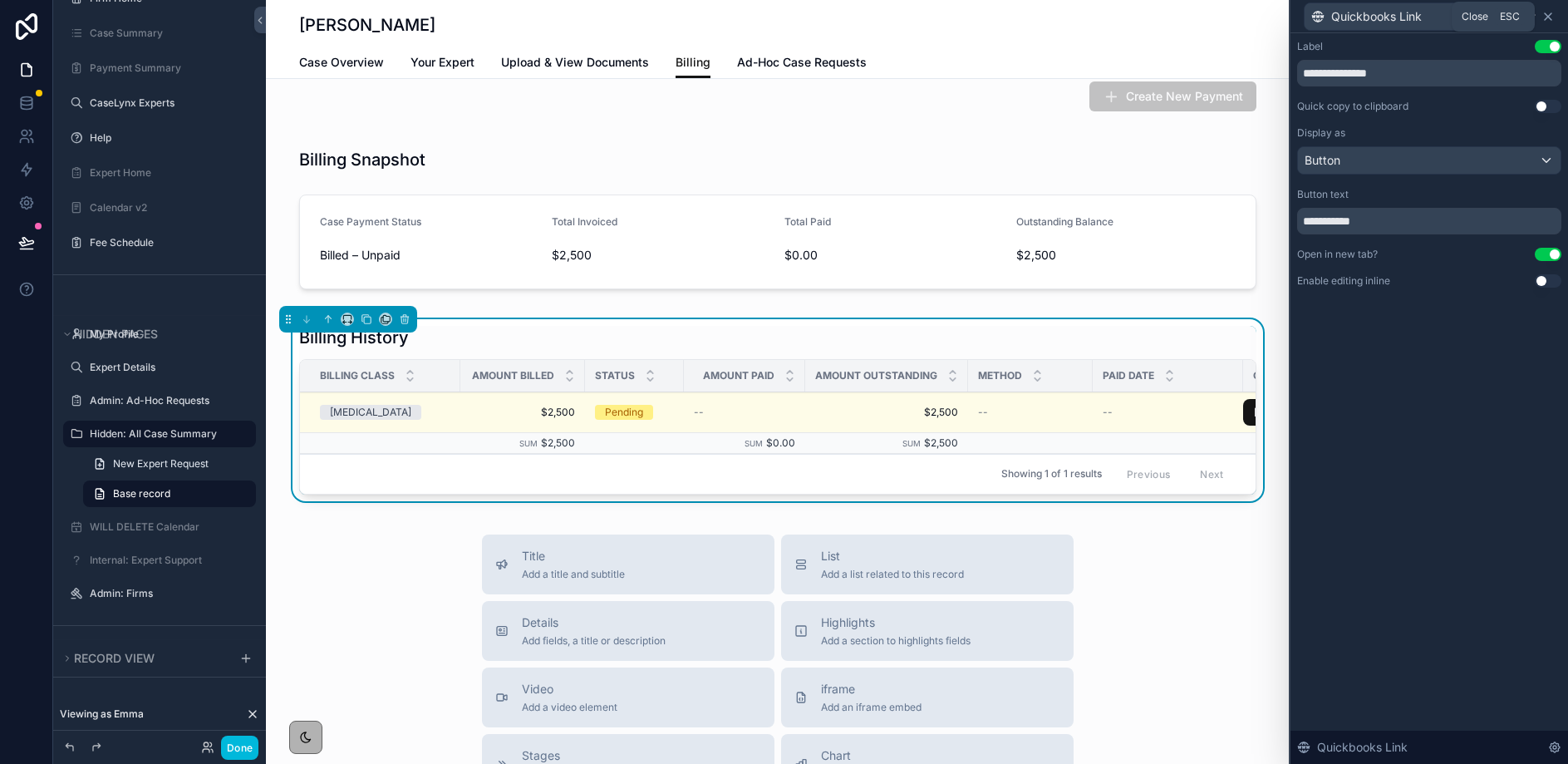
click at [1554, 11] on icon at bounding box center [1548, 17] width 13 height 13
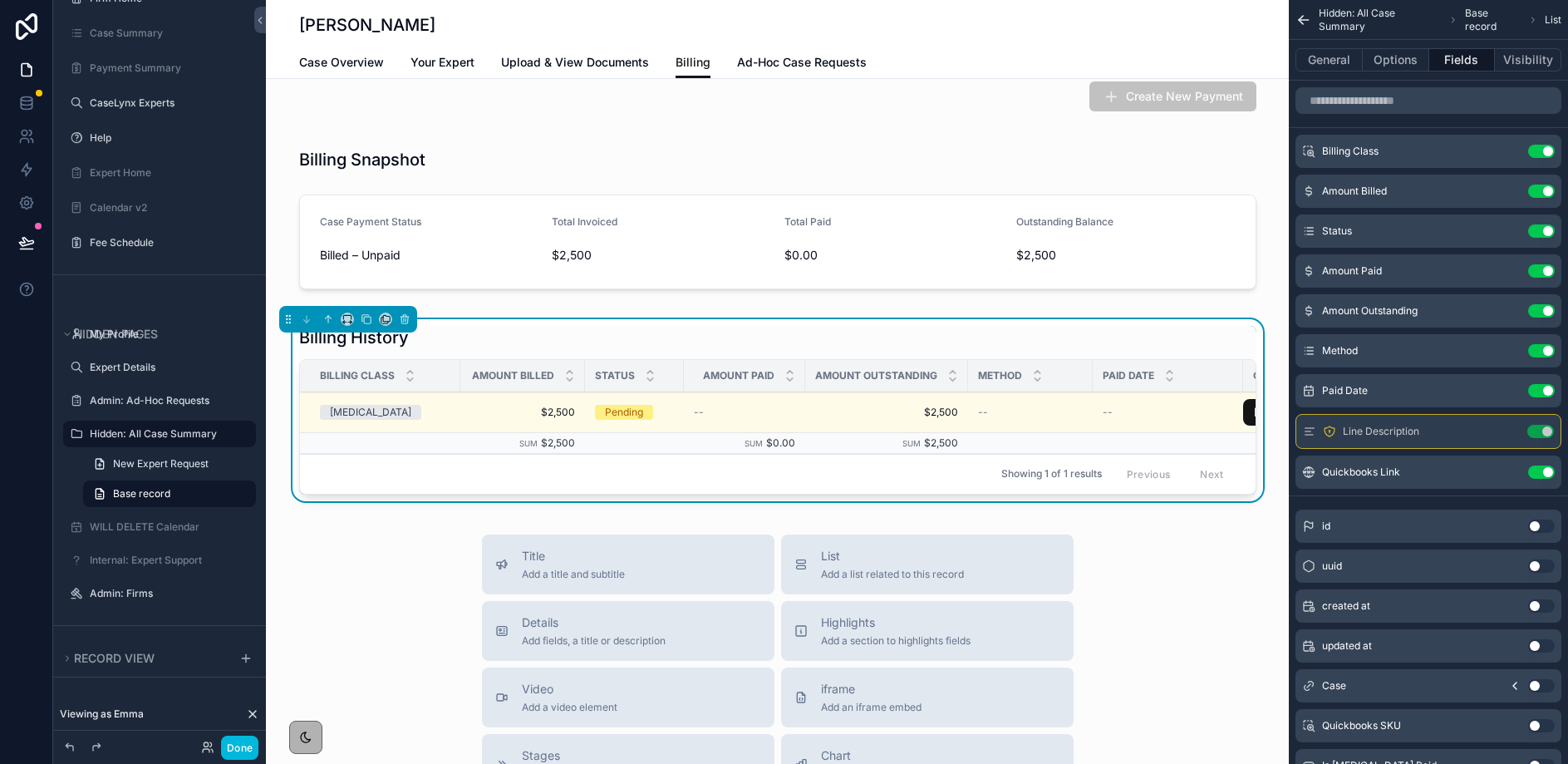
click at [0, 0] on icon "scrollable content" at bounding box center [0, 0] width 0 height 0
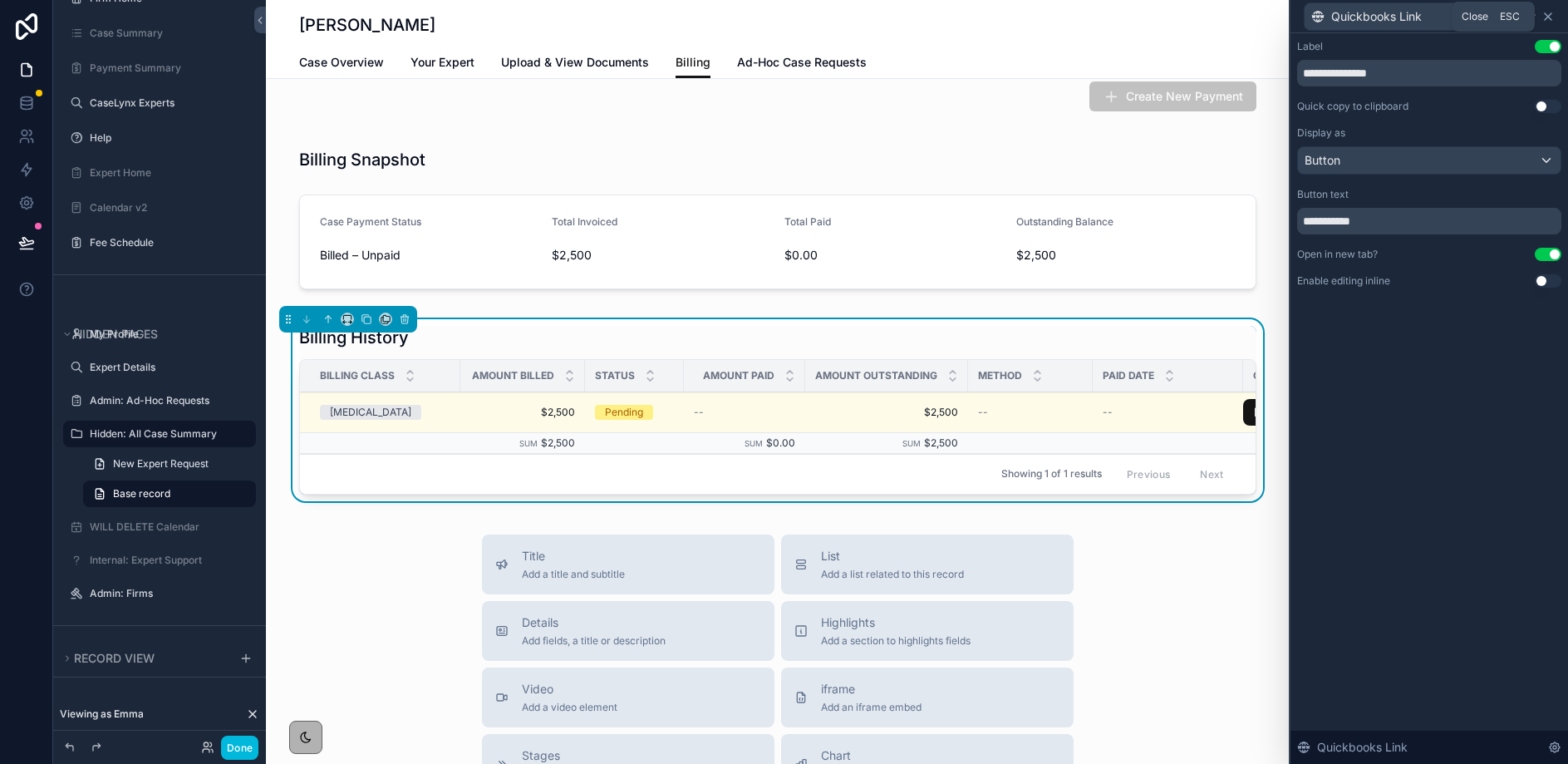
click at [1551, 13] on icon at bounding box center [1548, 16] width 7 height 7
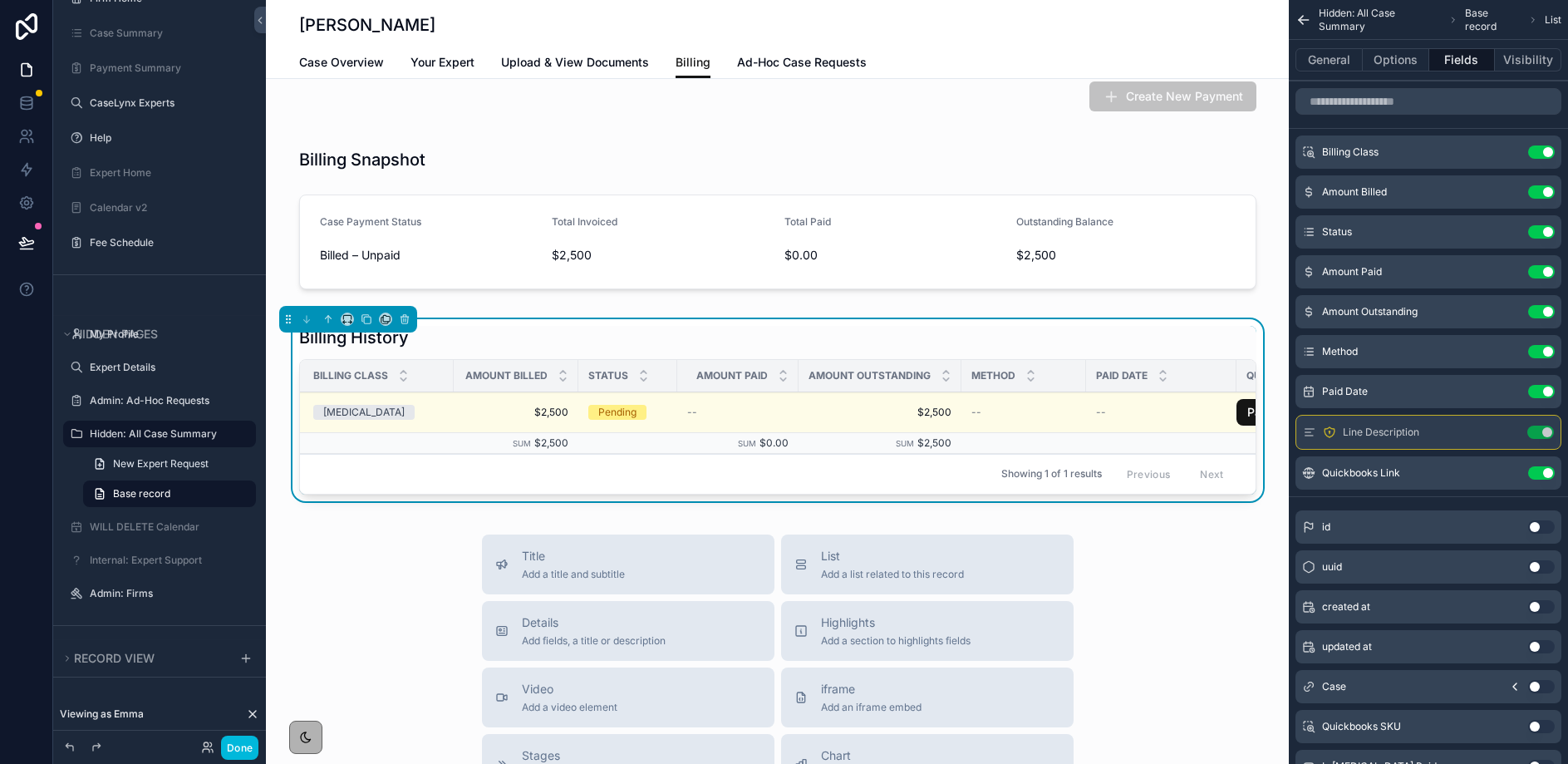
scroll to position [0, 0]
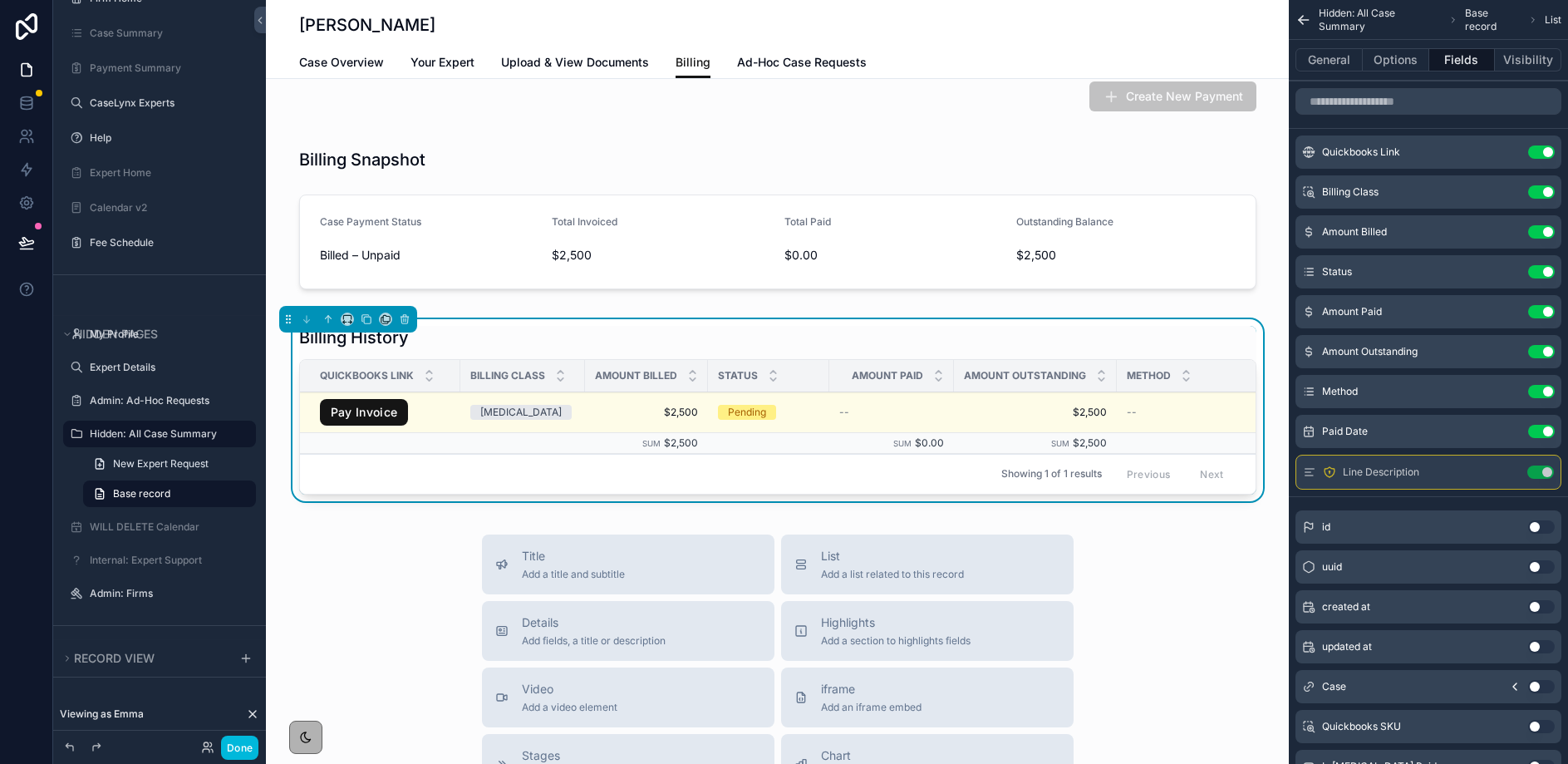
click at [0, 0] on icon "scrollable content" at bounding box center [0, 0] width 0 height 0
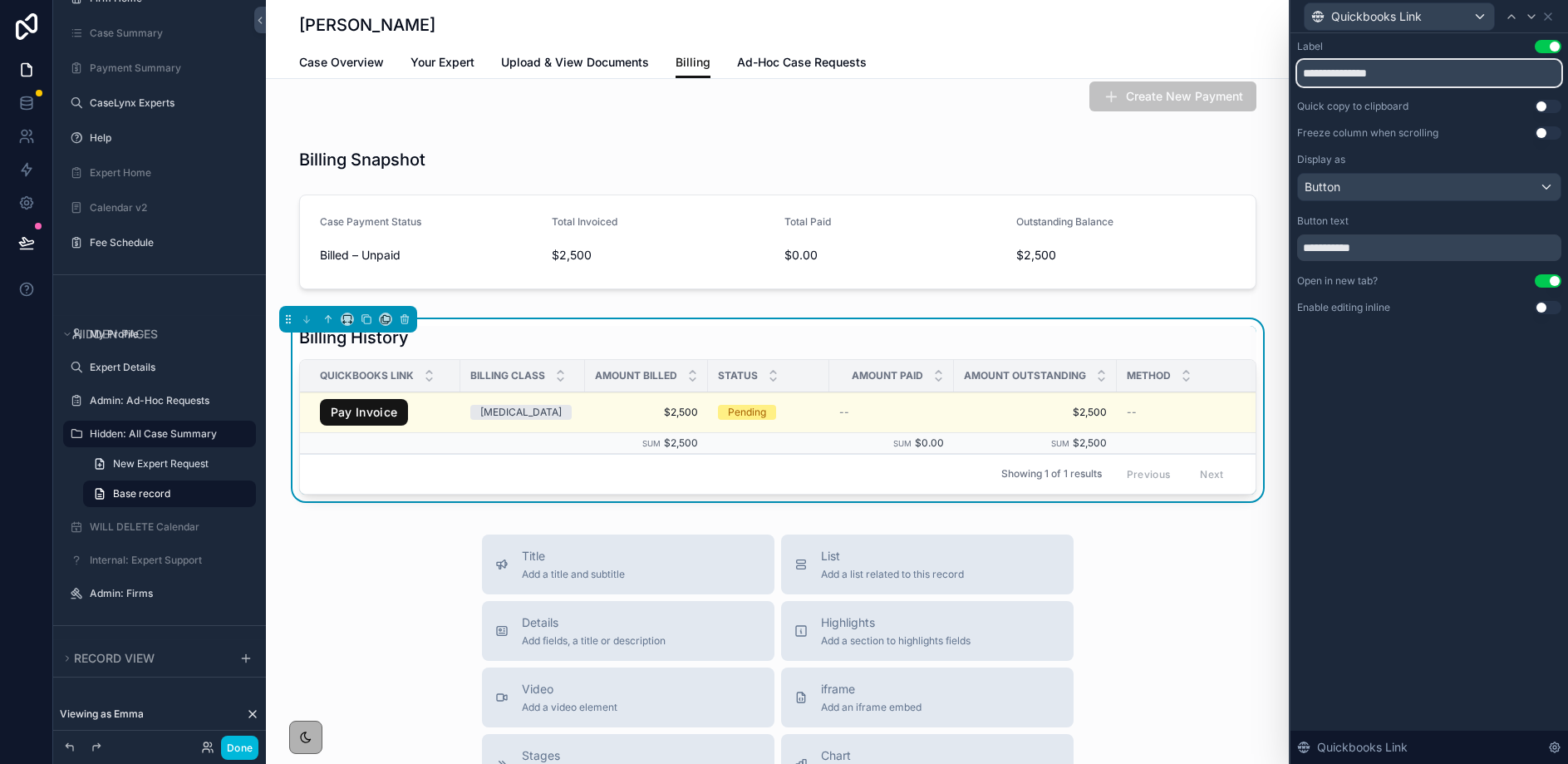
drag, startPoint x: 1396, startPoint y: 73, endPoint x: 1304, endPoint y: 73, distance: 92.0
click at [1304, 73] on input "**********" at bounding box center [1429, 73] width 264 height 26
type input "*******"
click at [1546, 12] on icon at bounding box center [1548, 17] width 13 height 13
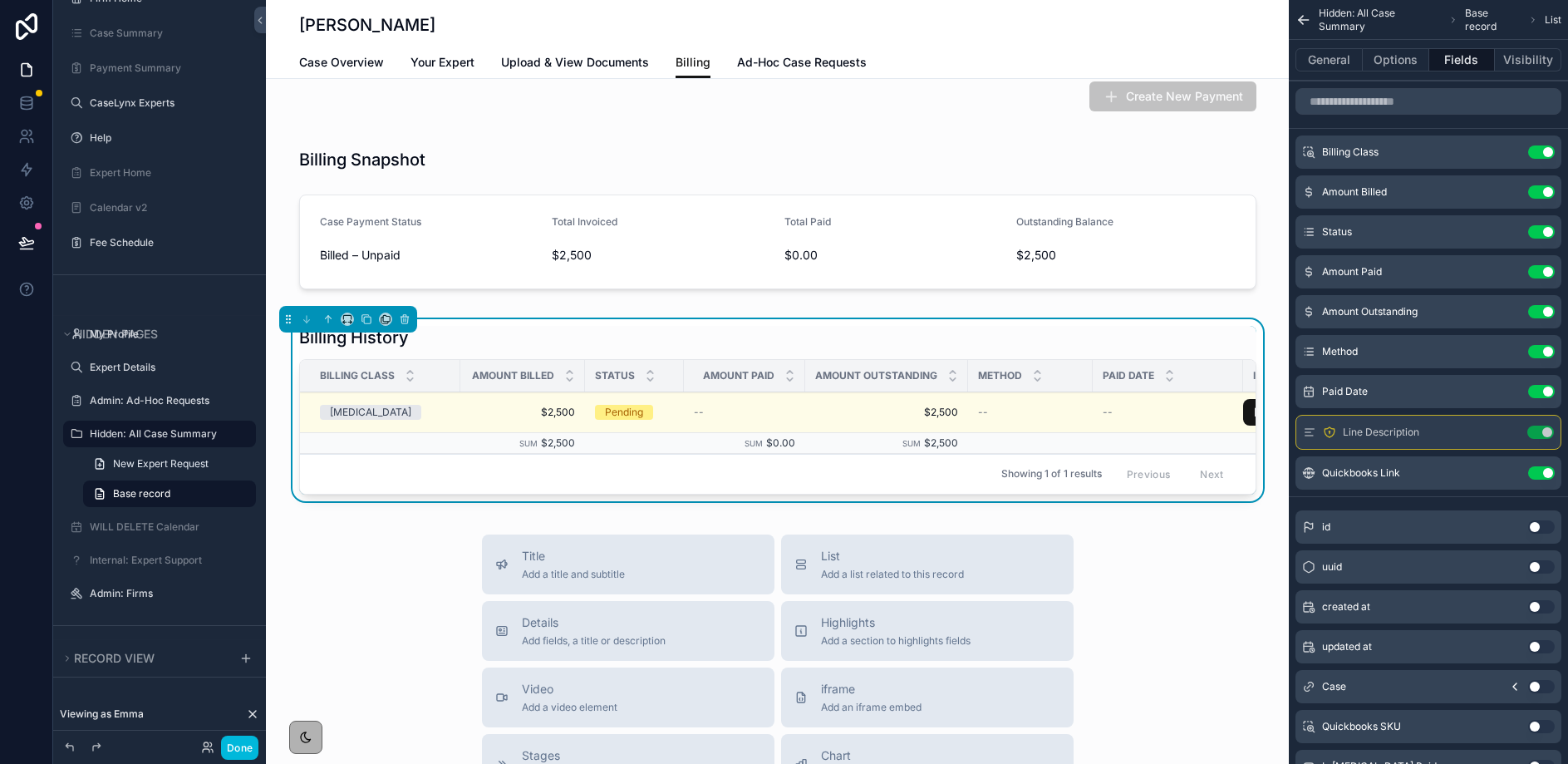
click at [0, 0] on icon "scrollable content" at bounding box center [0, 0] width 0 height 0
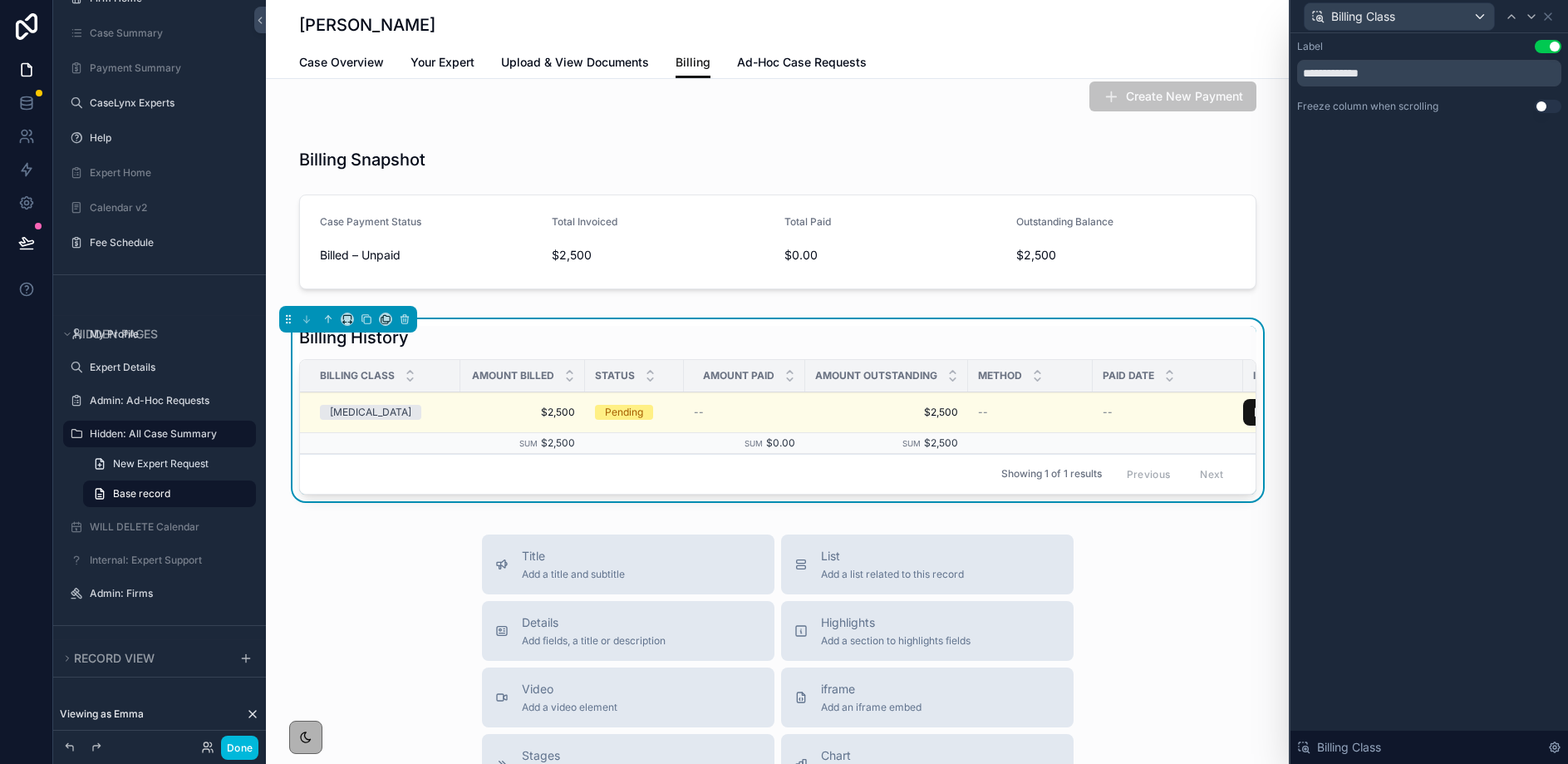
click at [1543, 107] on button "Use setting" at bounding box center [1548, 106] width 26 height 13
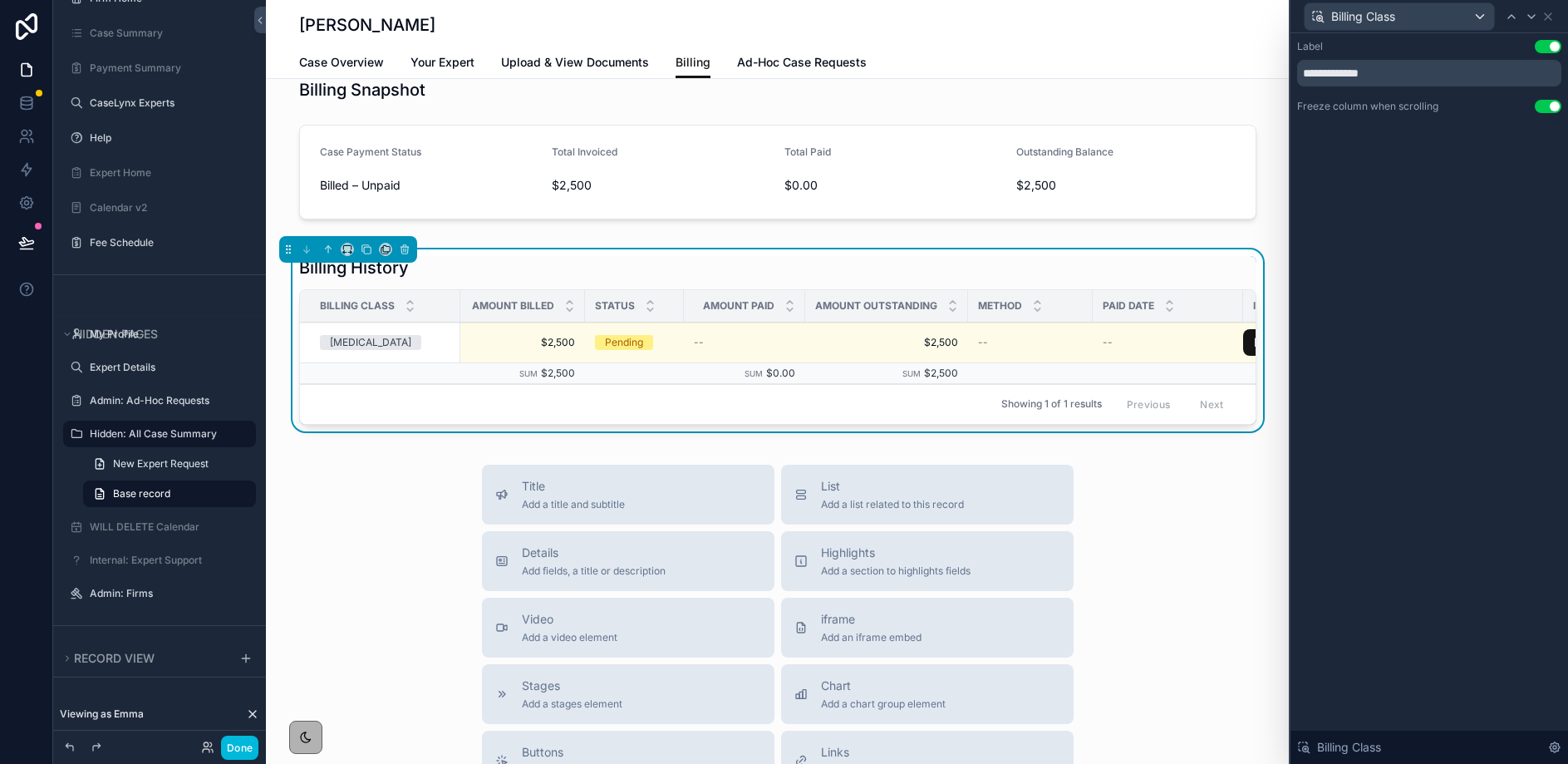
scroll to position [111, 0]
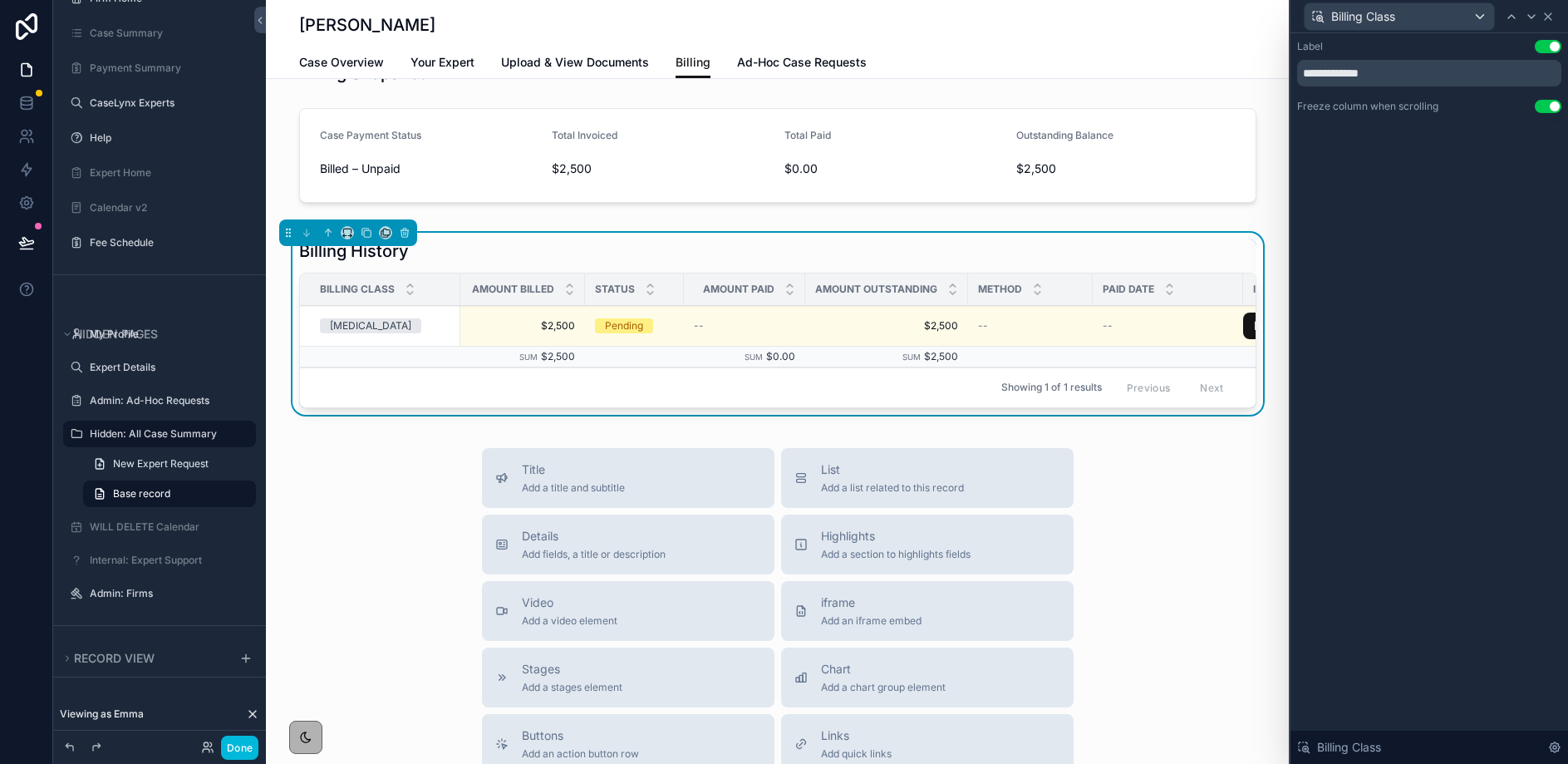
click at [1546, 19] on icon at bounding box center [1548, 16] width 7 height 7
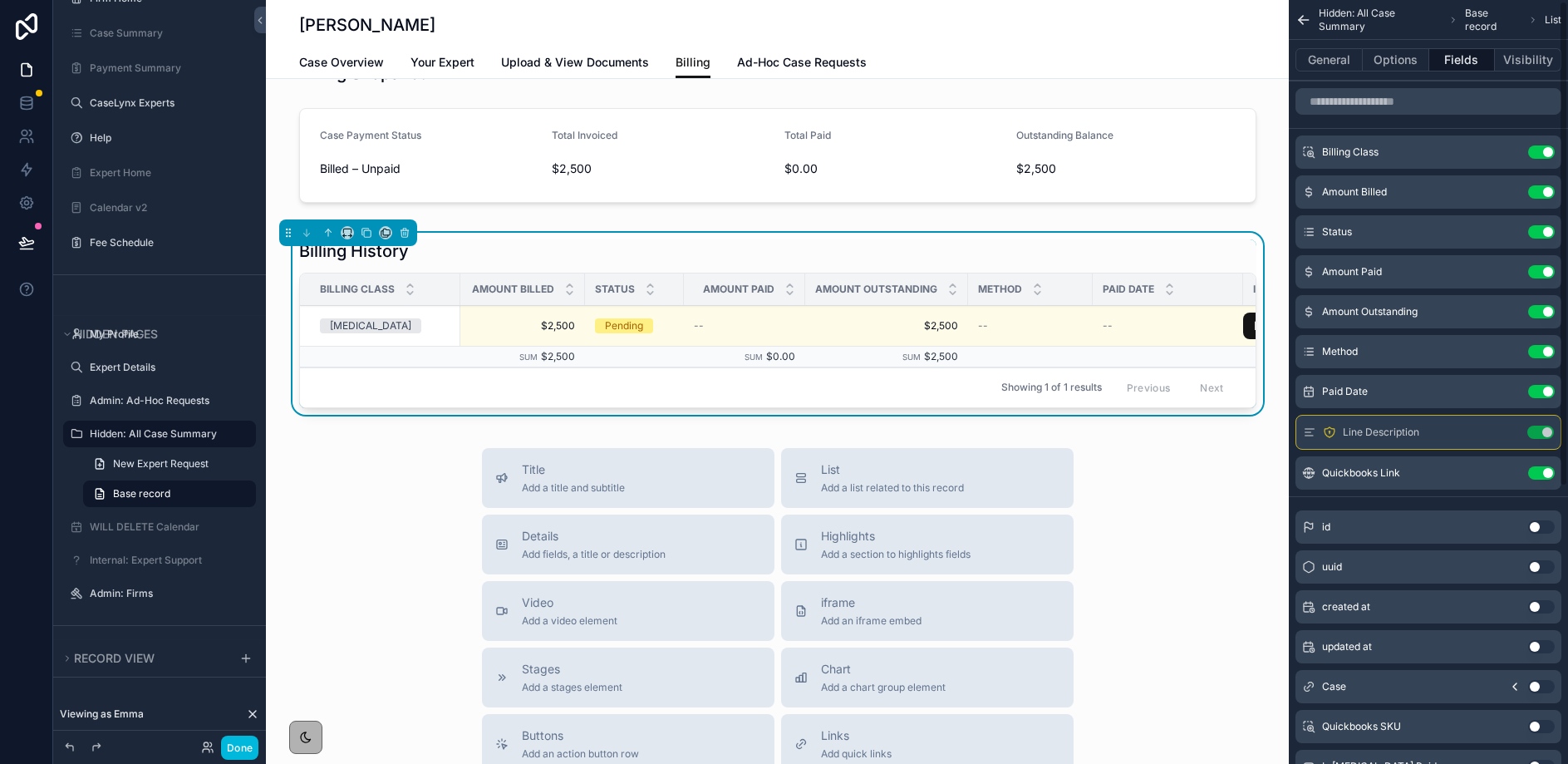
scroll to position [47, 0]
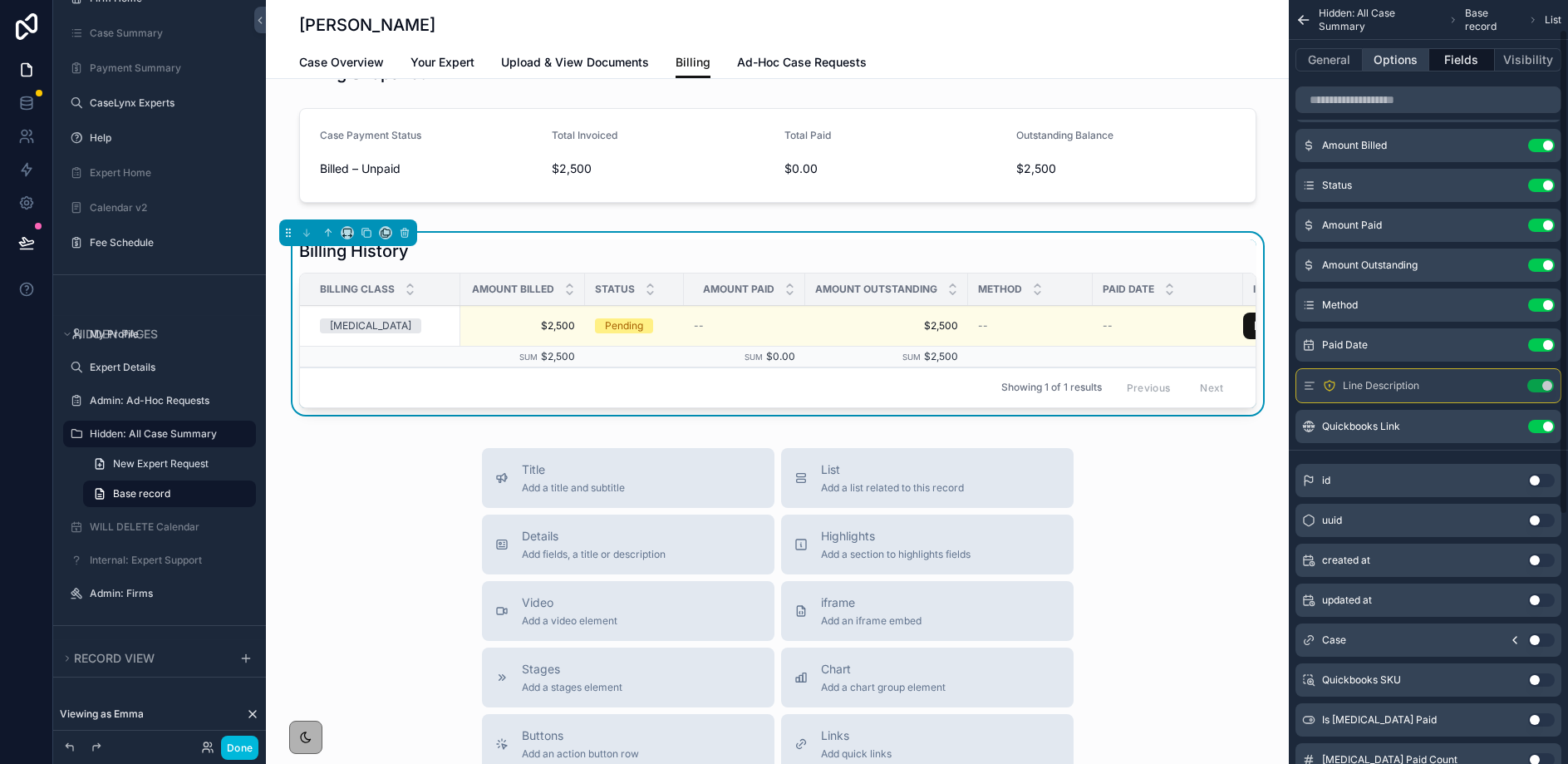
click at [1396, 61] on button "Options" at bounding box center [1396, 59] width 67 height 23
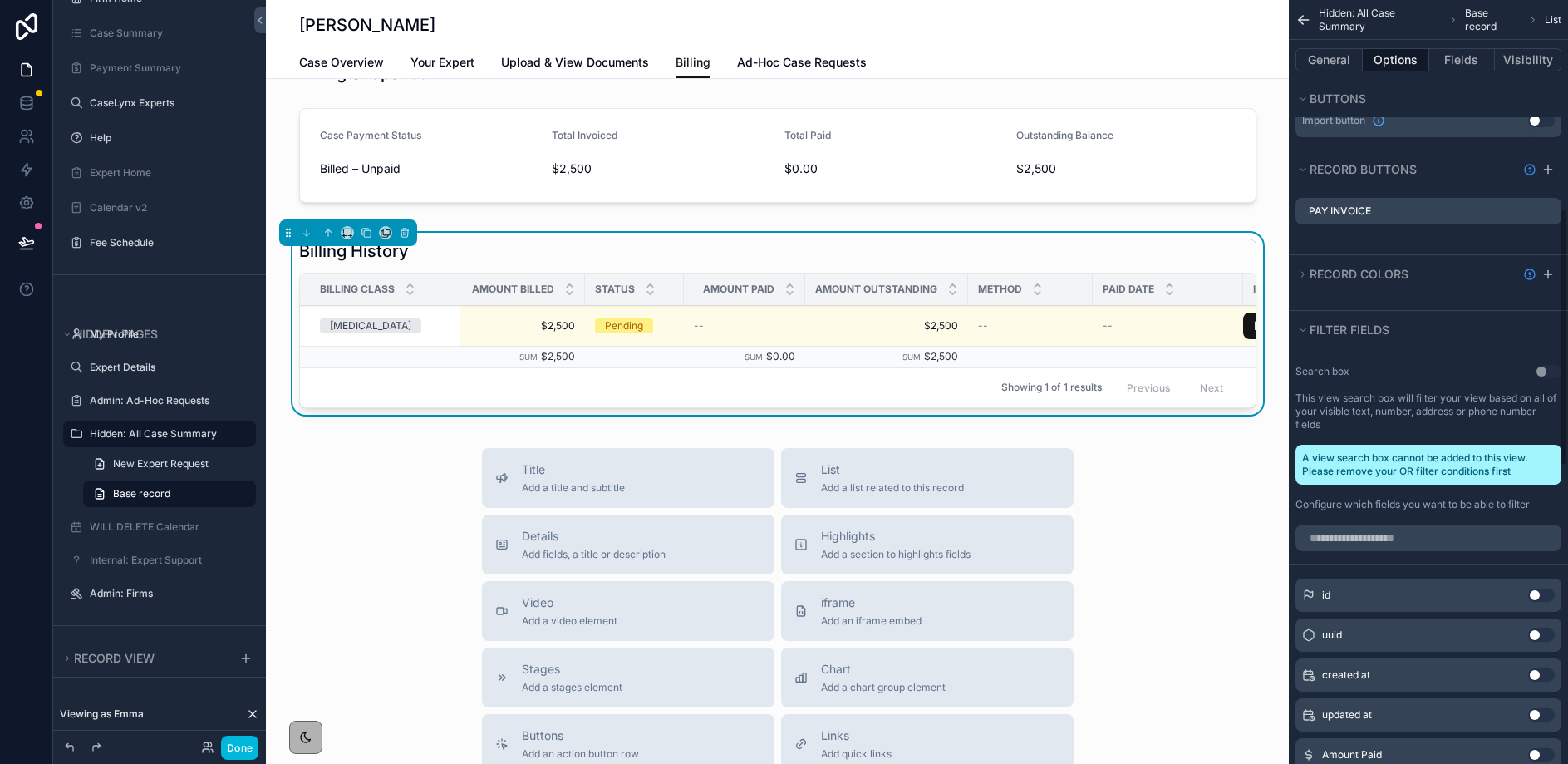
scroll to position [397, 0]
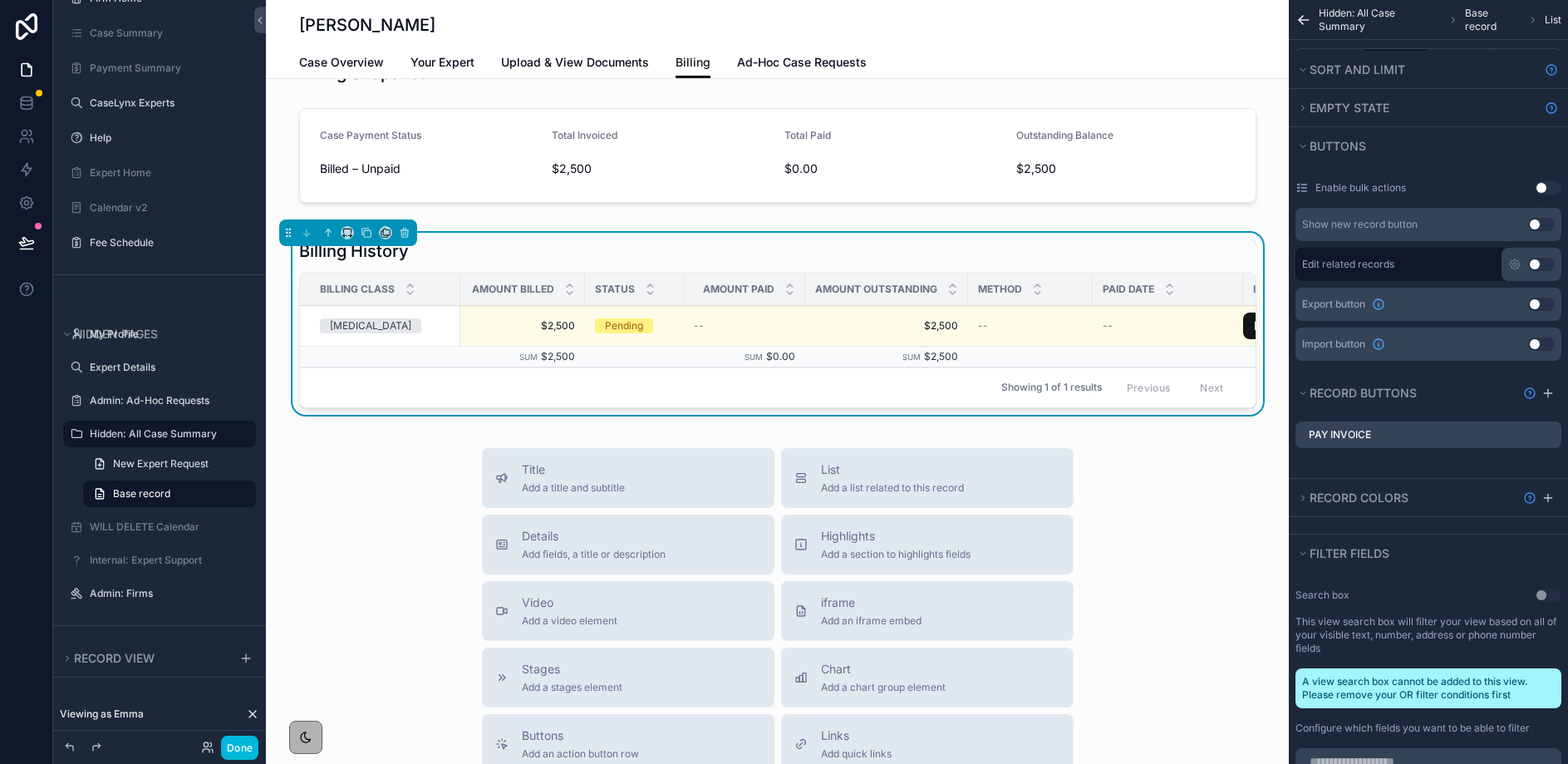
click at [0, 0] on icon "scrollable content" at bounding box center [0, 0] width 0 height 0
click at [1524, 408] on icon at bounding box center [1522, 408] width 13 height 13
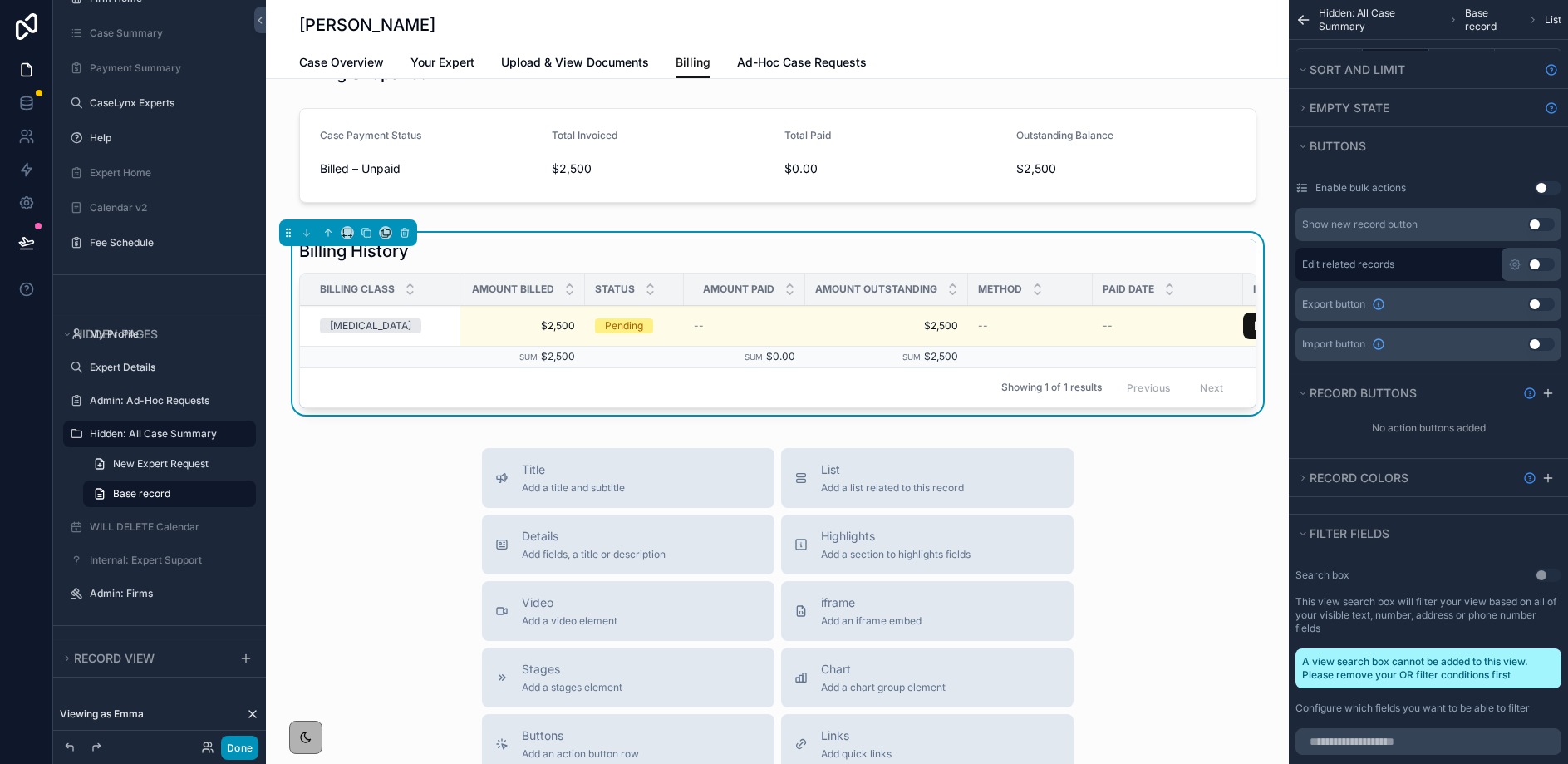
click at [253, 750] on button "Done" at bounding box center [240, 748] width 37 height 24
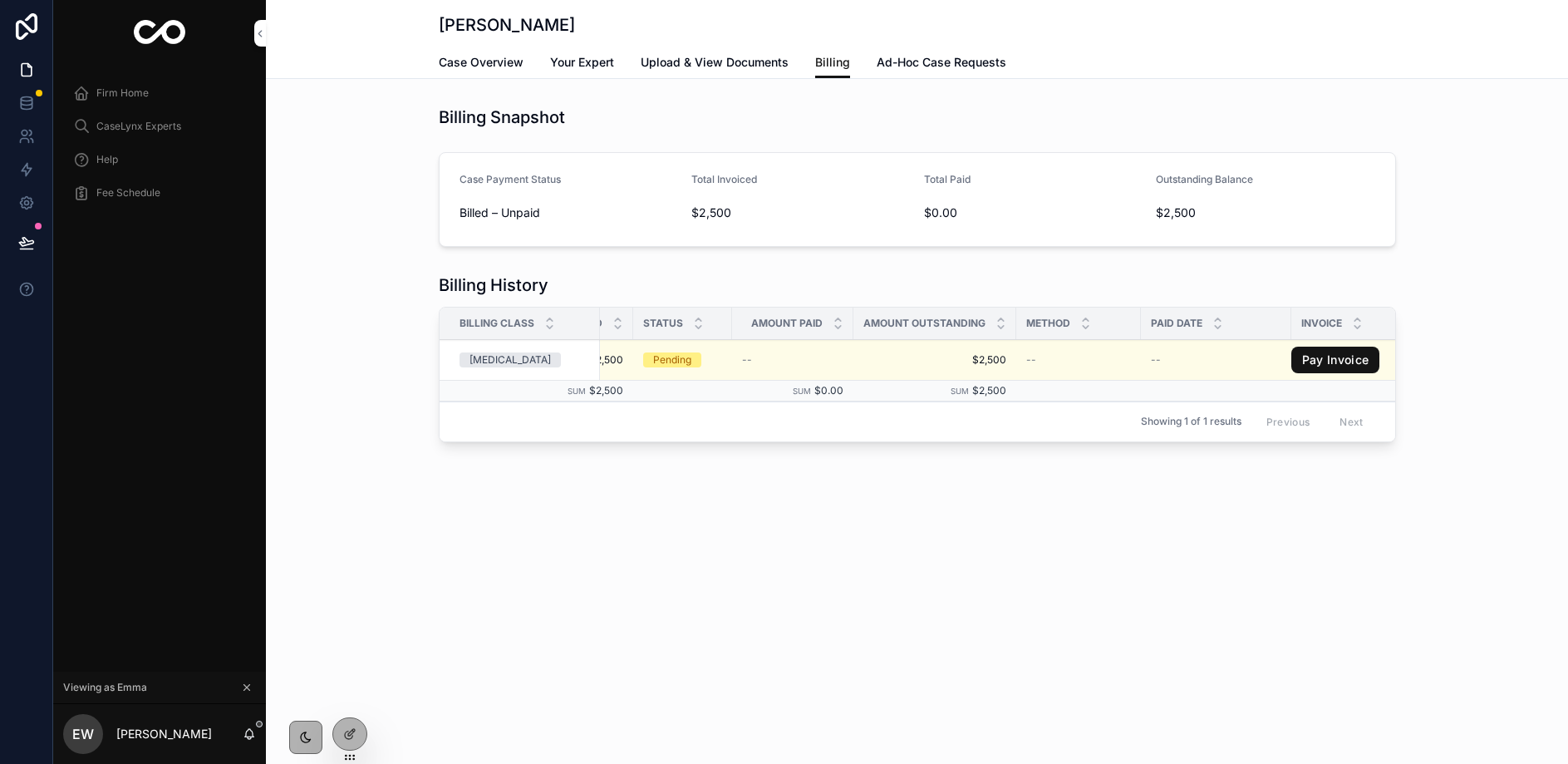
scroll to position [0, 112]
click at [1323, 357] on link "Pay Invoice" at bounding box center [1315, 360] width 89 height 26
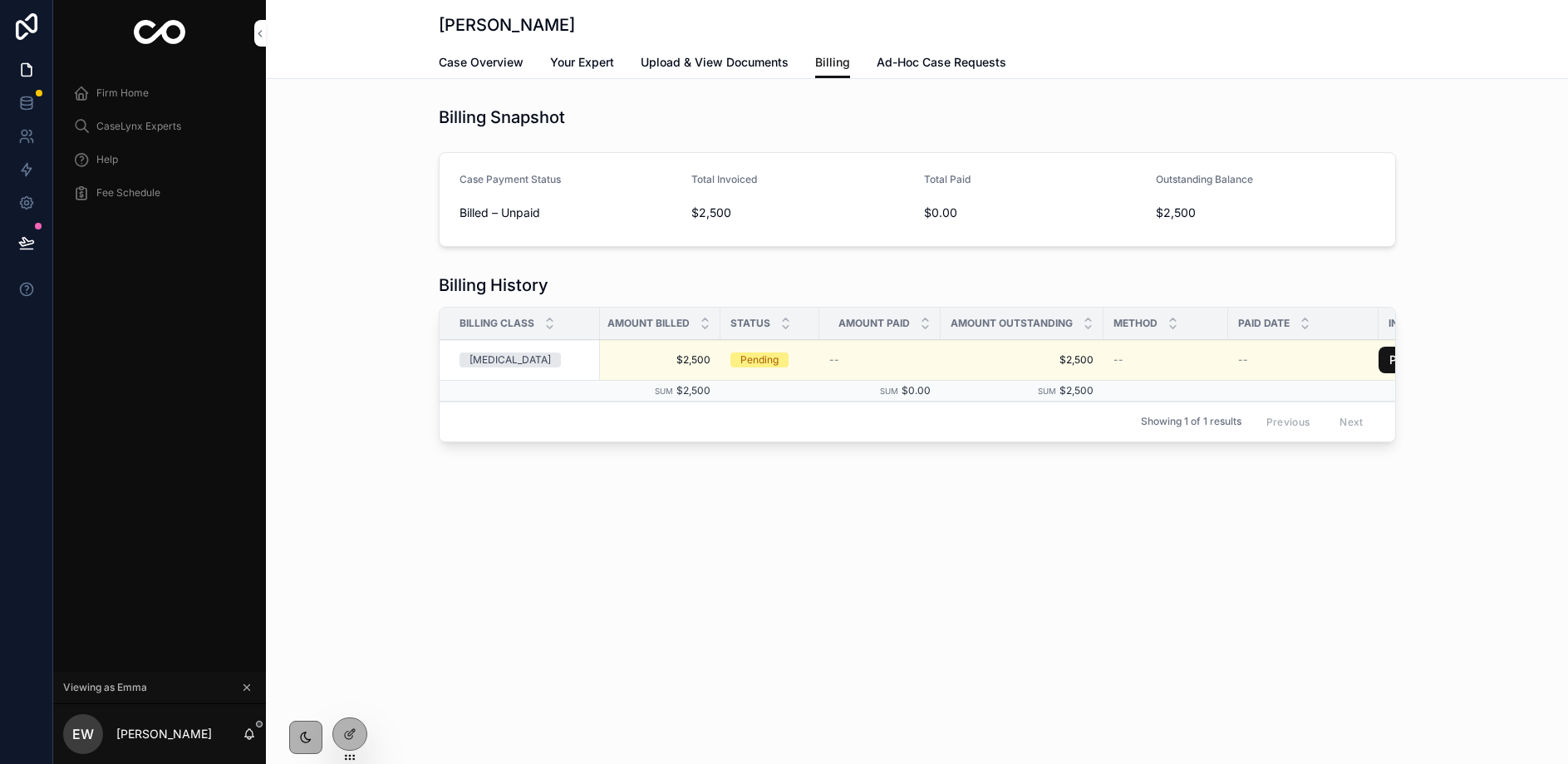
scroll to position [0, 0]
click at [346, 740] on icon at bounding box center [350, 734] width 13 height 13
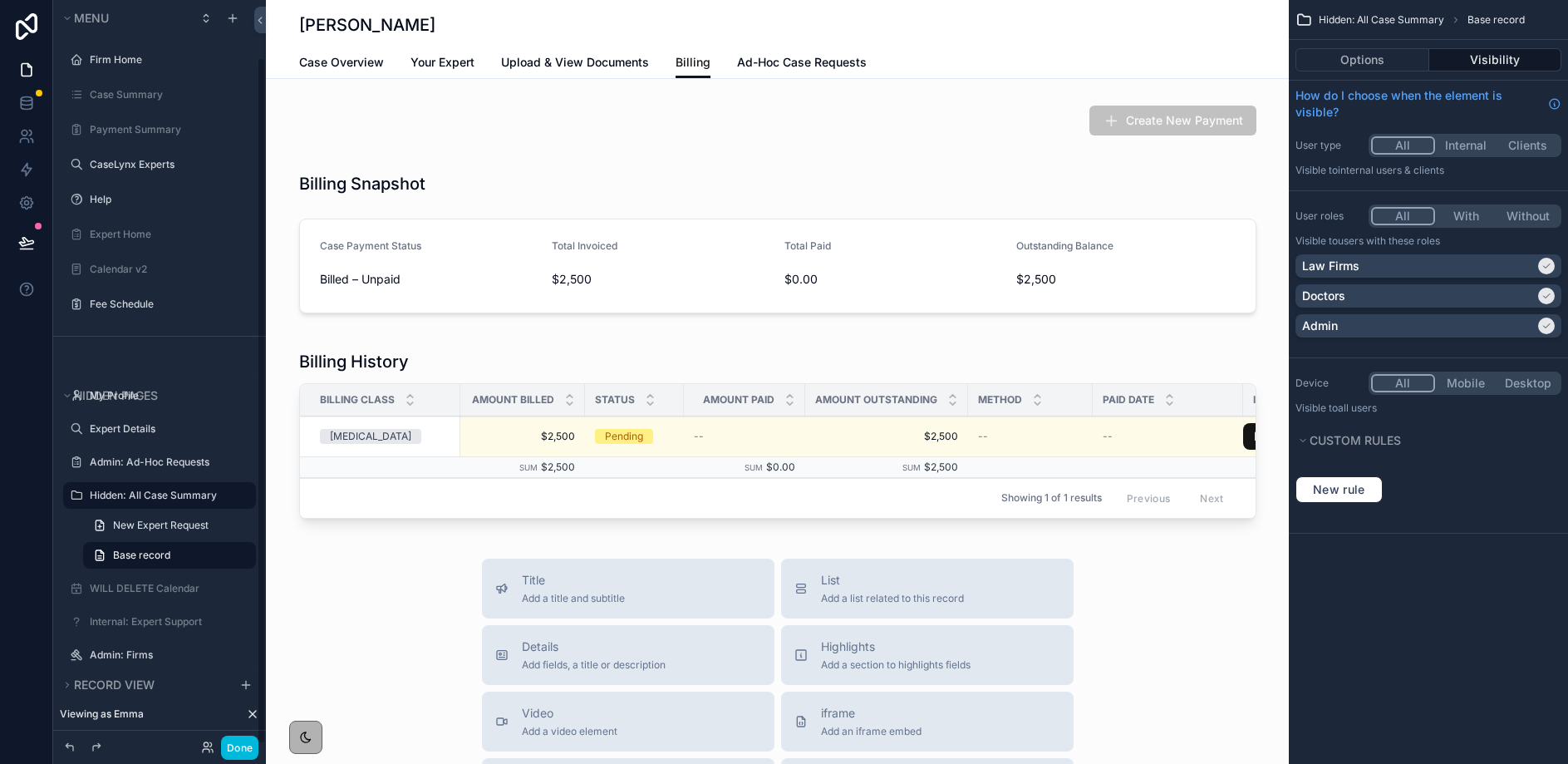
scroll to position [62, 0]
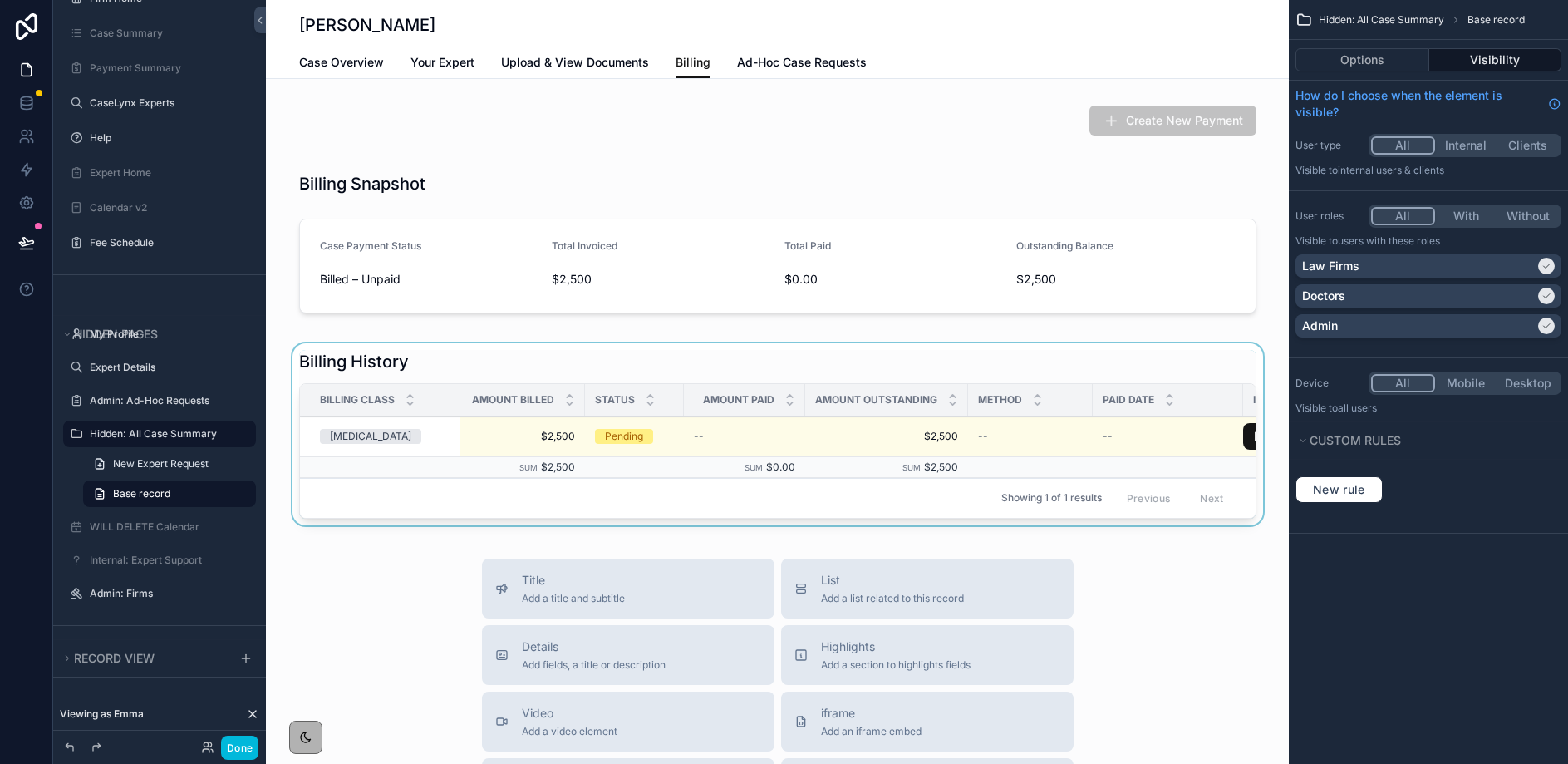
click at [919, 496] on div "Showing 1 of 1 results Previous Next" at bounding box center [778, 498] width 956 height 40
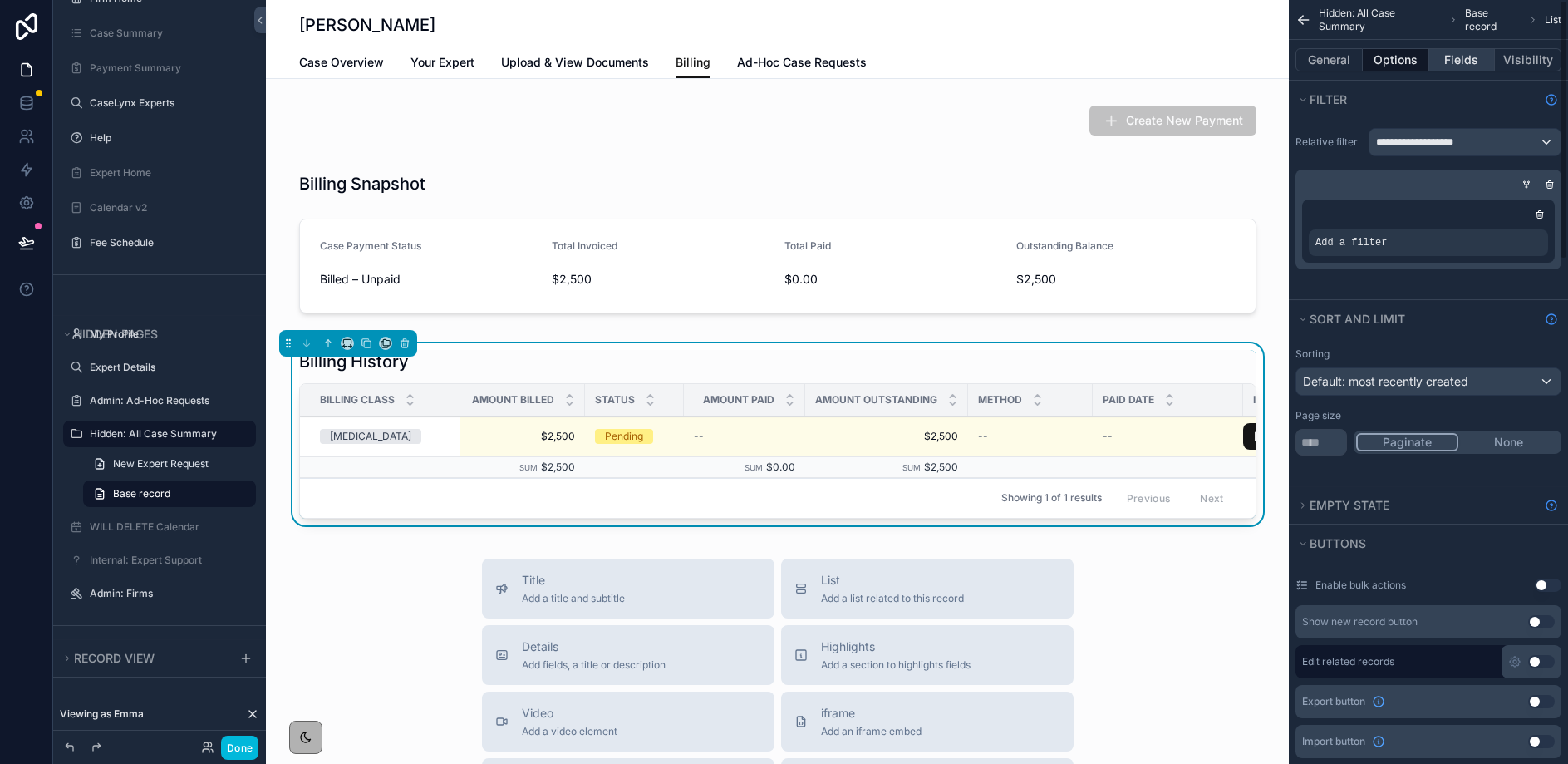
click at [1445, 63] on button "Fields" at bounding box center [1462, 59] width 67 height 23
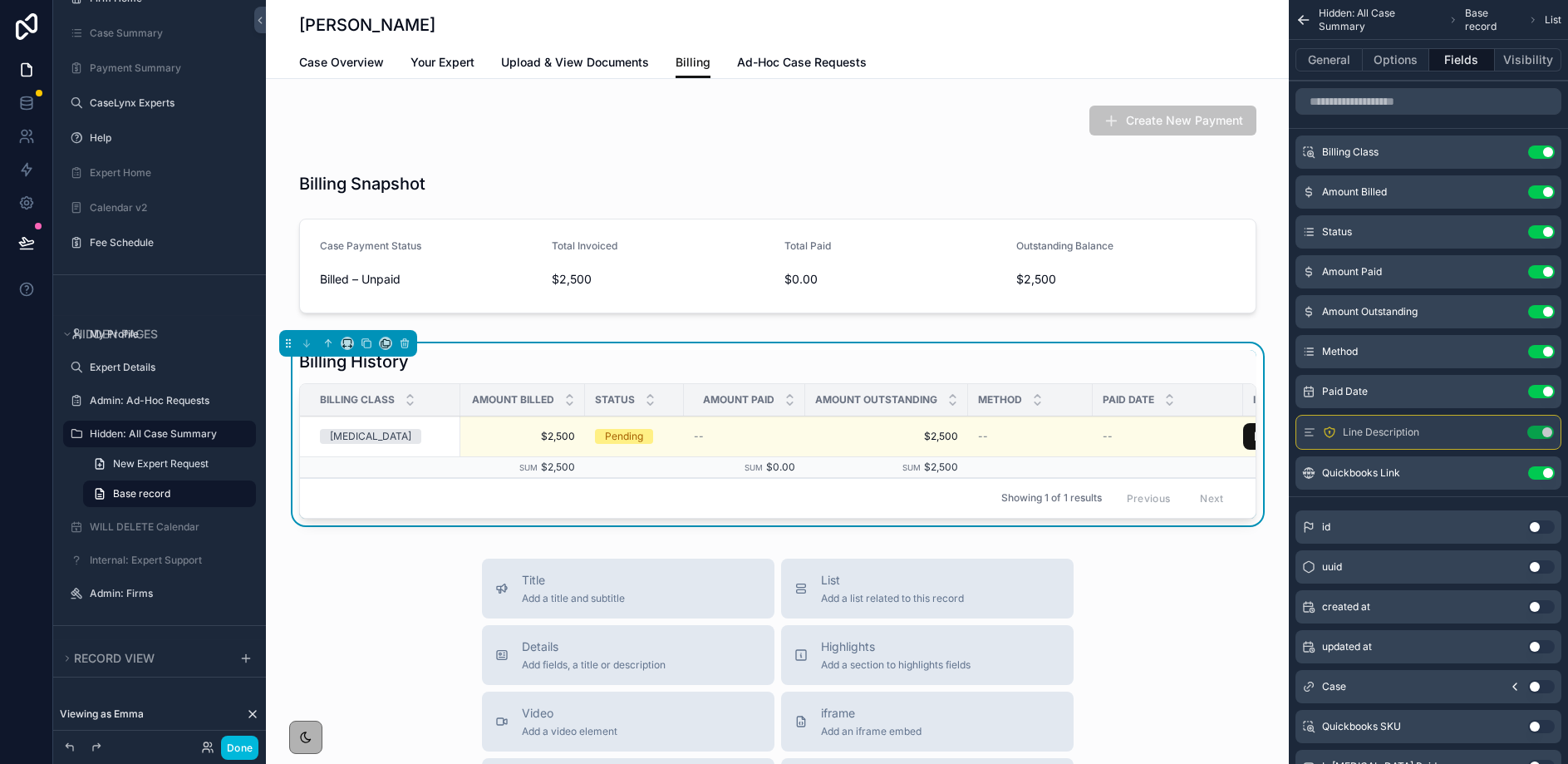
click at [0, 0] on icon "scrollable content" at bounding box center [0, 0] width 0 height 0
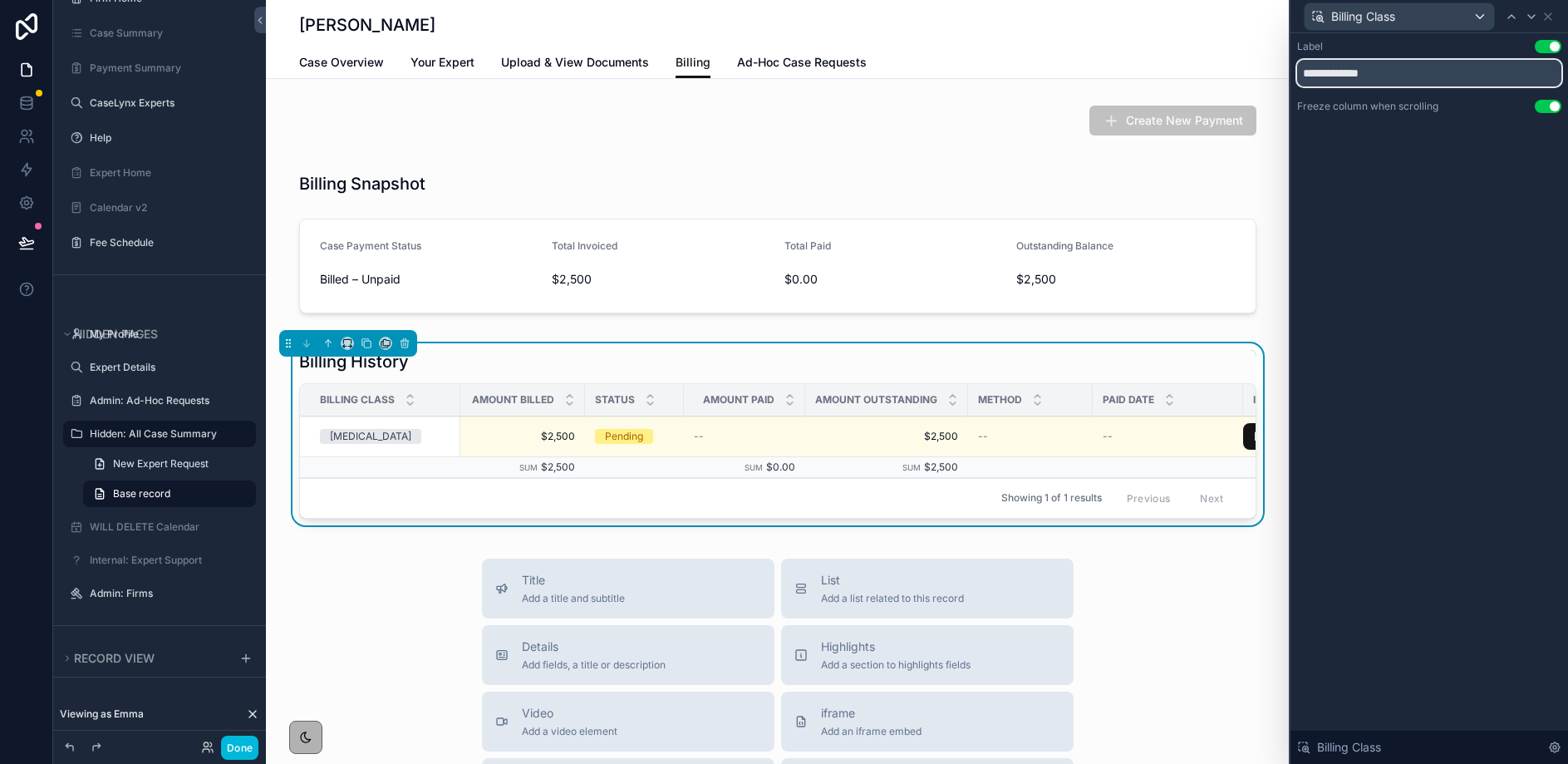
drag, startPoint x: 1390, startPoint y: 77, endPoint x: 1292, endPoint y: 72, distance: 98.1
click at [1292, 72] on div "**********" at bounding box center [1429, 93] width 277 height 120
type input "*"
type input "**********"
click at [1551, 15] on icon at bounding box center [1548, 17] width 13 height 13
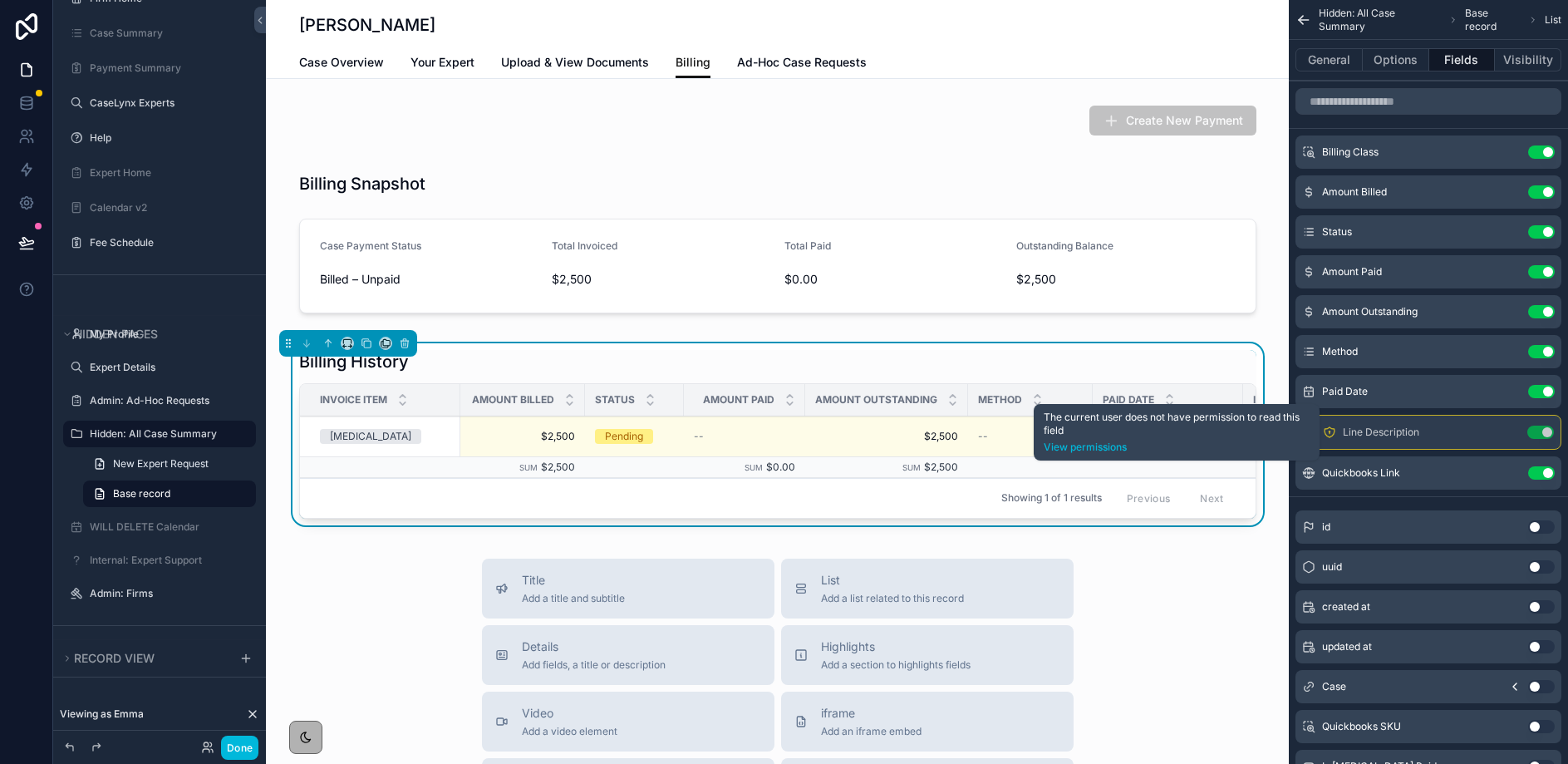
click at [1333, 431] on icon "scrollable content" at bounding box center [1330, 432] width 13 height 13
click at [1105, 450] on link "View permissions" at bounding box center [1177, 447] width 266 height 13
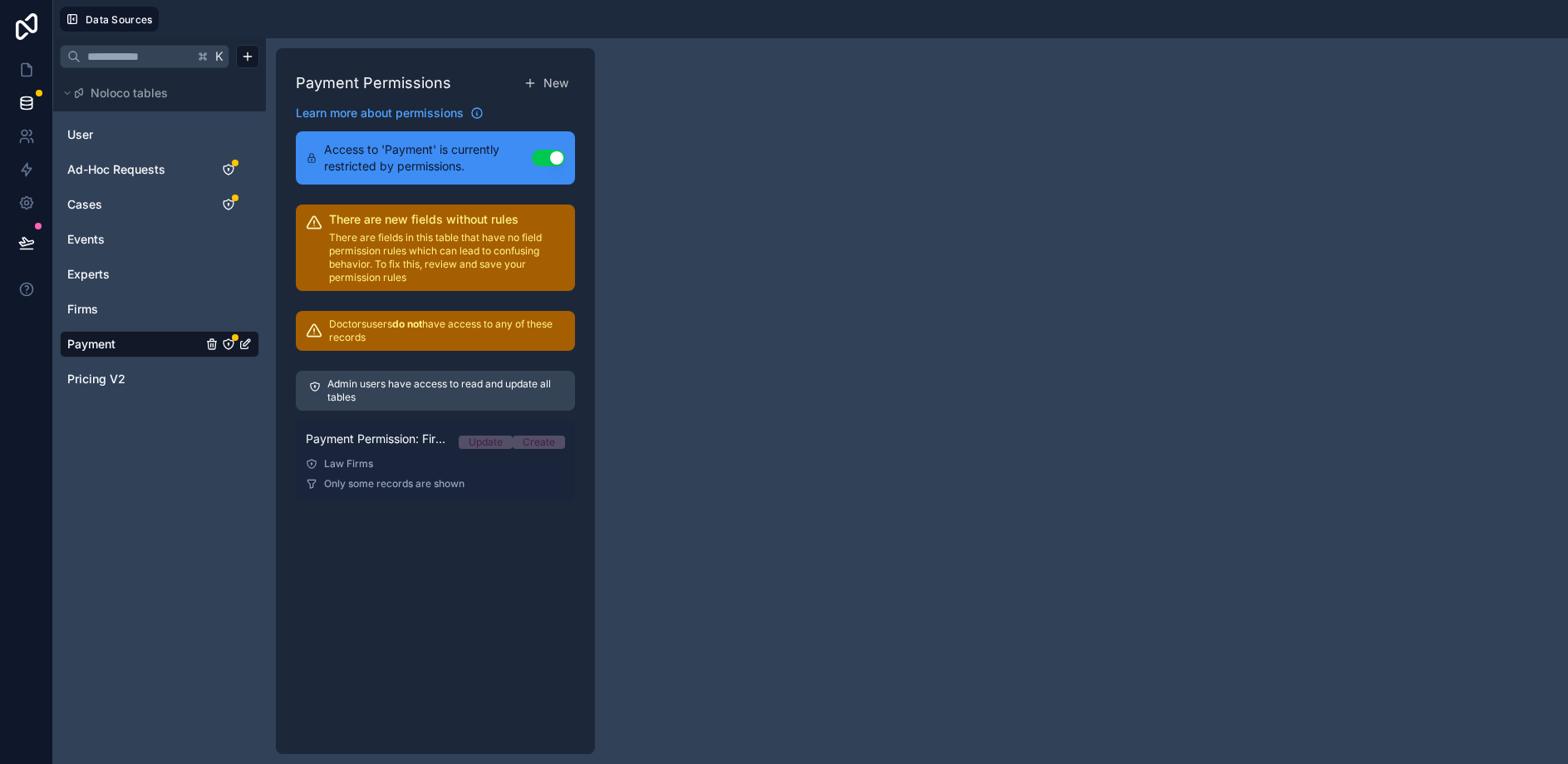
click at [412, 483] on span "Only some records are shown" at bounding box center [395, 484] width 141 height 13
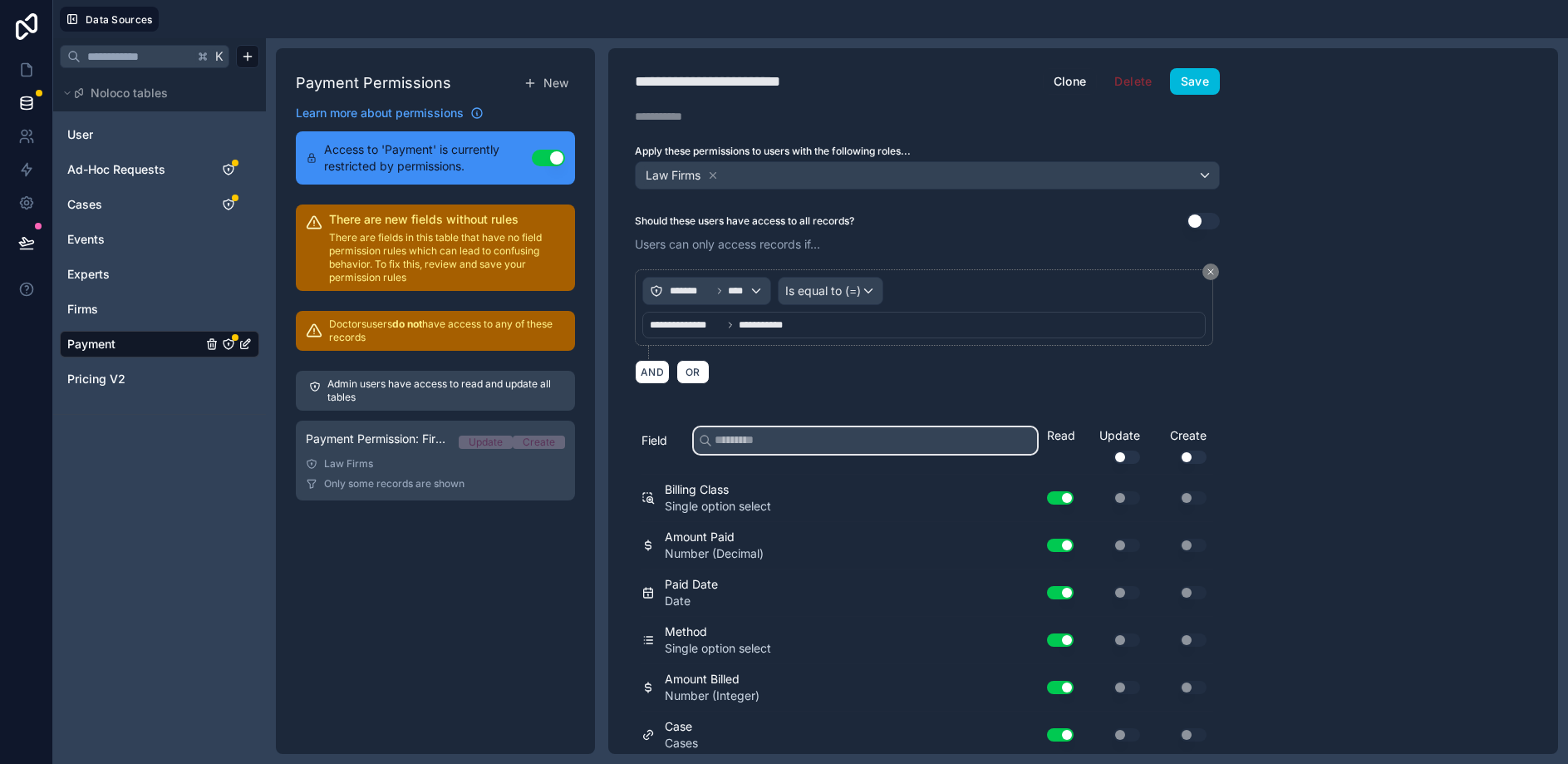
click at [796, 441] on input "text" at bounding box center [865, 441] width 343 height 26
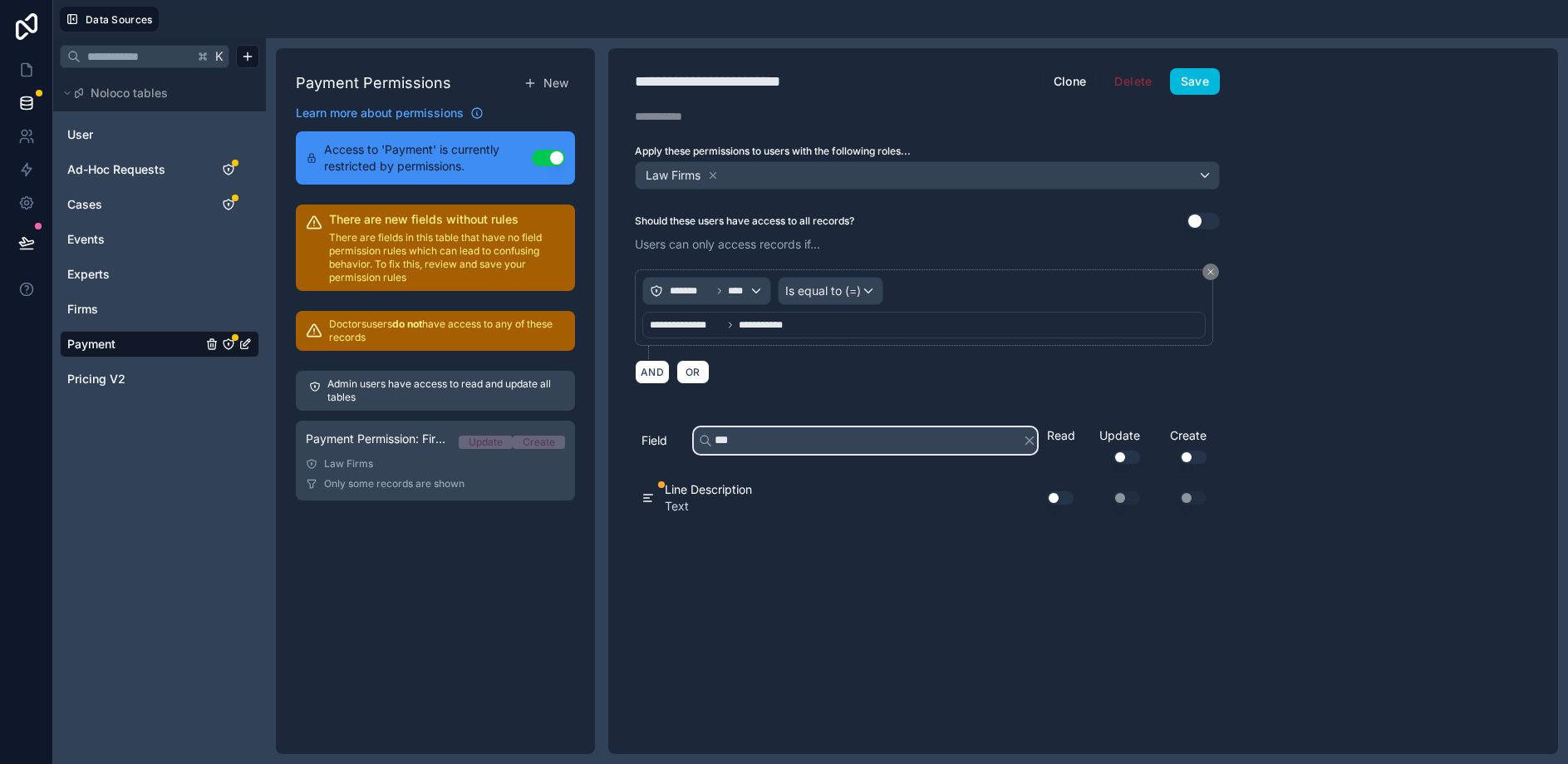
type input "***"
click at [1060, 493] on button "Use setting" at bounding box center [1060, 498] width 26 height 13
click at [1193, 79] on button "Save" at bounding box center [1195, 82] width 50 height 26
click at [22, 74] on icon at bounding box center [26, 69] width 10 height 12
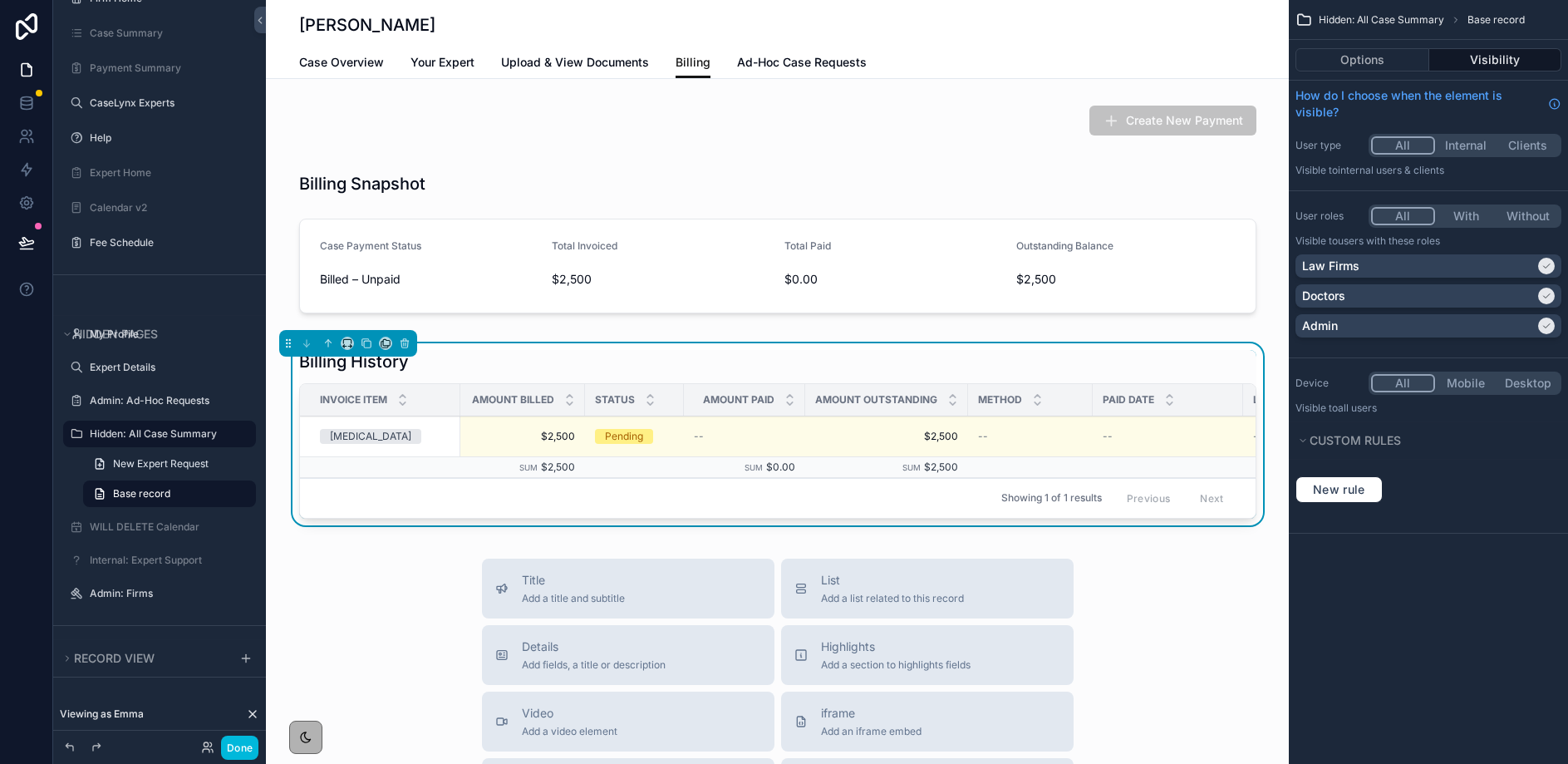
drag, startPoint x: 239, startPoint y: 743, endPoint x: 271, endPoint y: 714, distance: 43.2
click at [239, 744] on button "Done" at bounding box center [240, 748] width 37 height 24
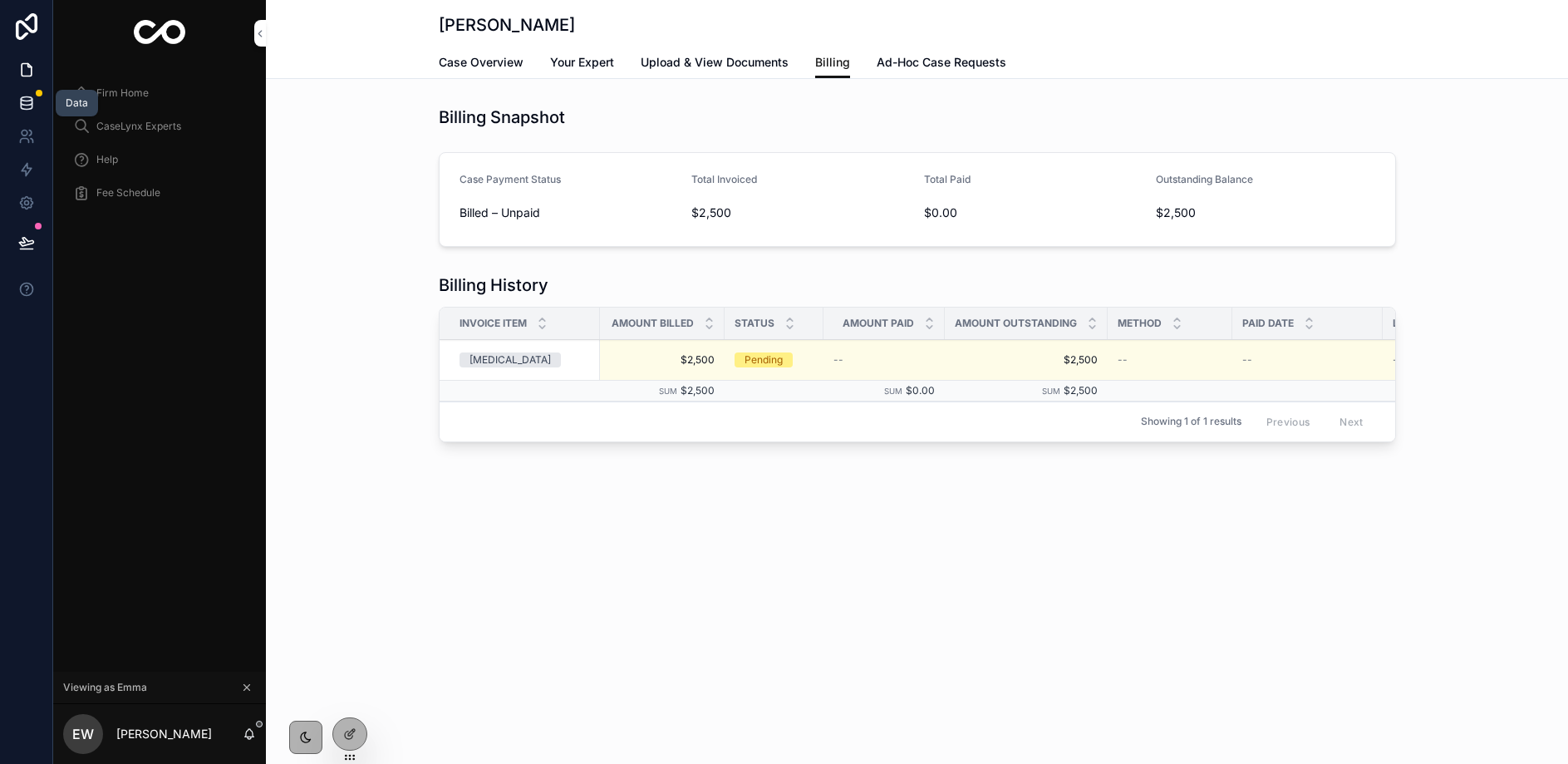
click at [16, 94] on link at bounding box center [26, 102] width 52 height 33
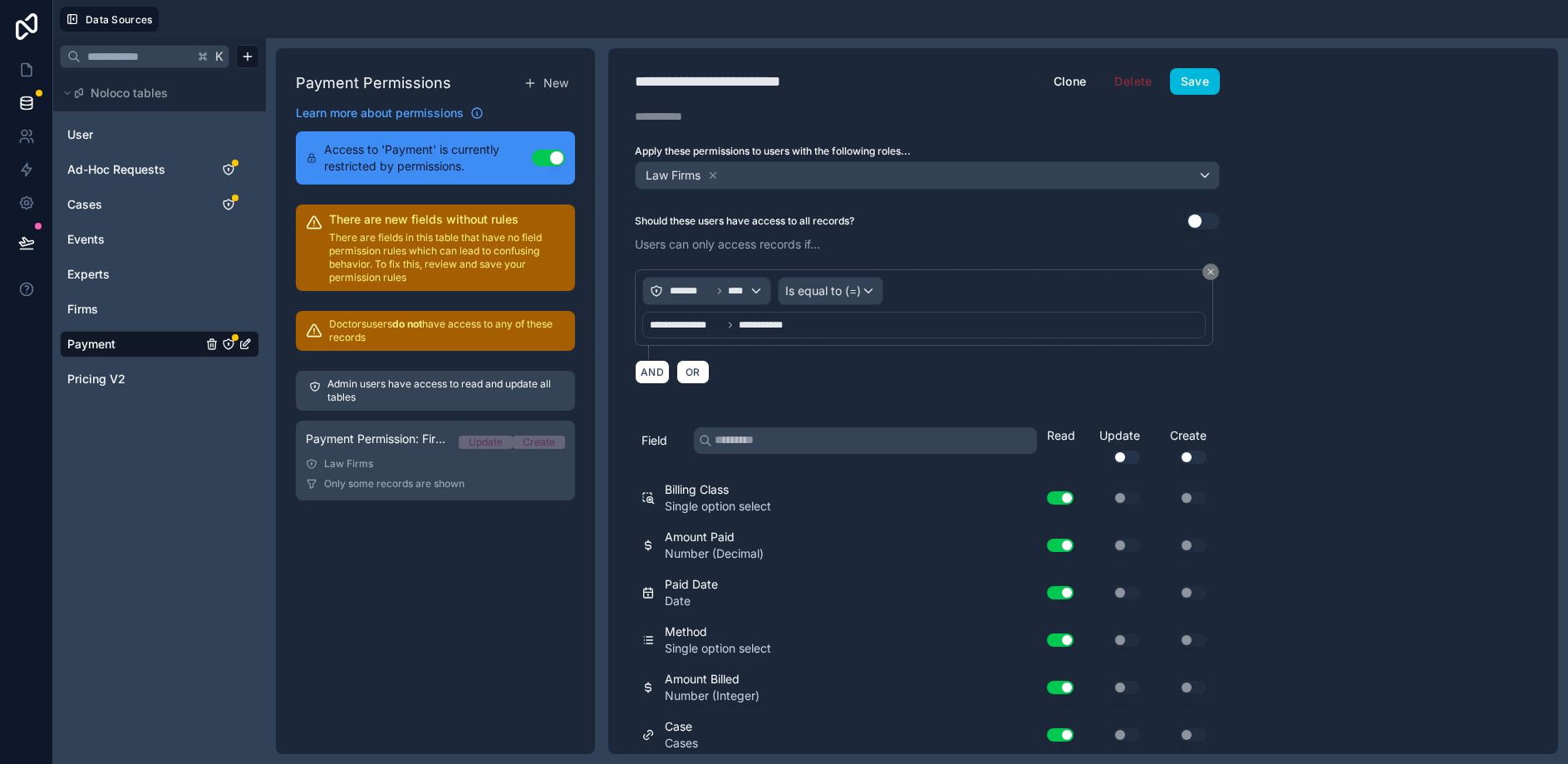
click at [126, 341] on link "Payment" at bounding box center [135, 344] width 135 height 17
click at [25, 69] on icon at bounding box center [27, 70] width 17 height 17
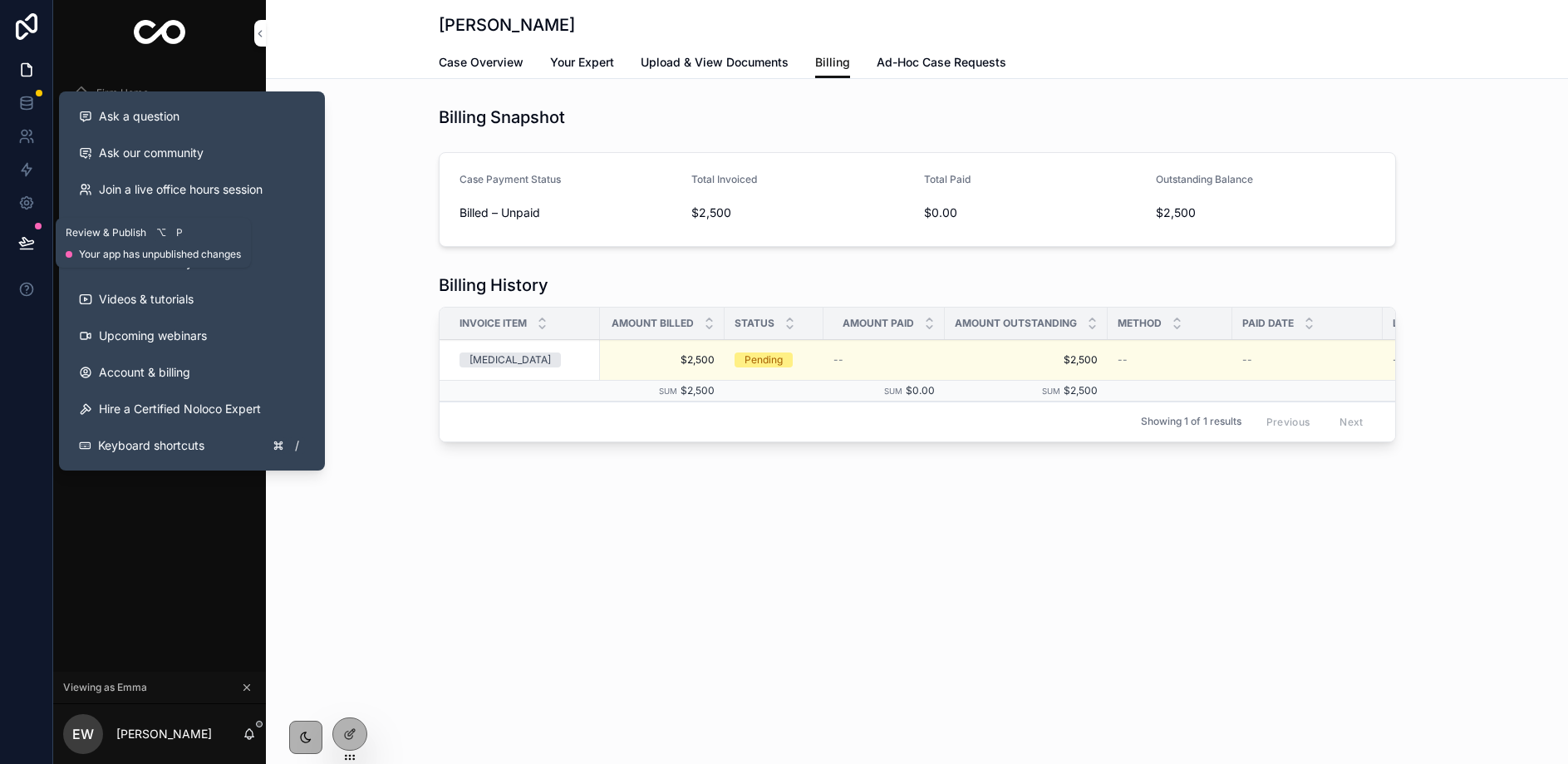
click at [29, 250] on icon at bounding box center [27, 243] width 17 height 17
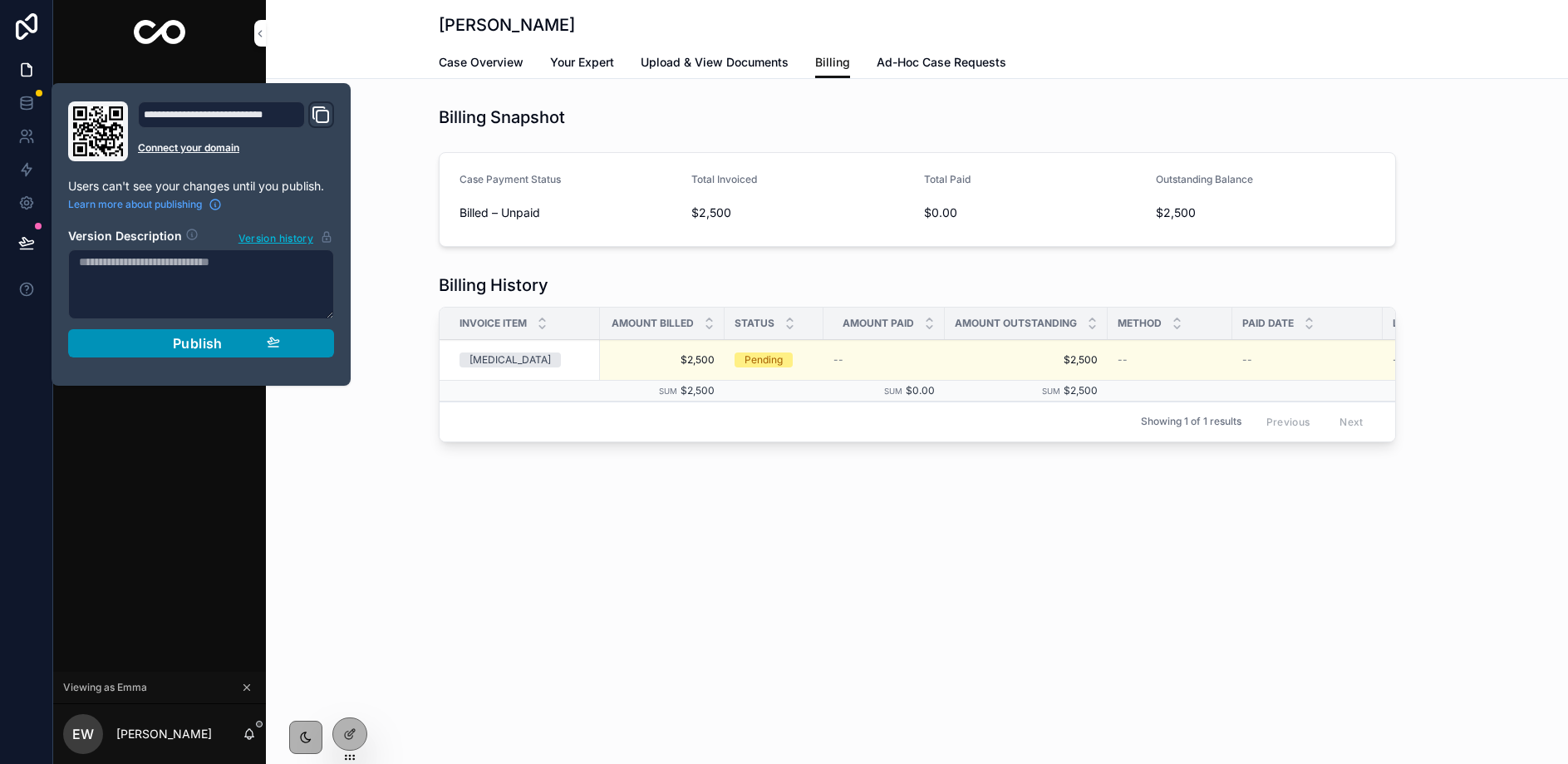
click at [177, 335] on span "Publish" at bounding box center [197, 343] width 50 height 17
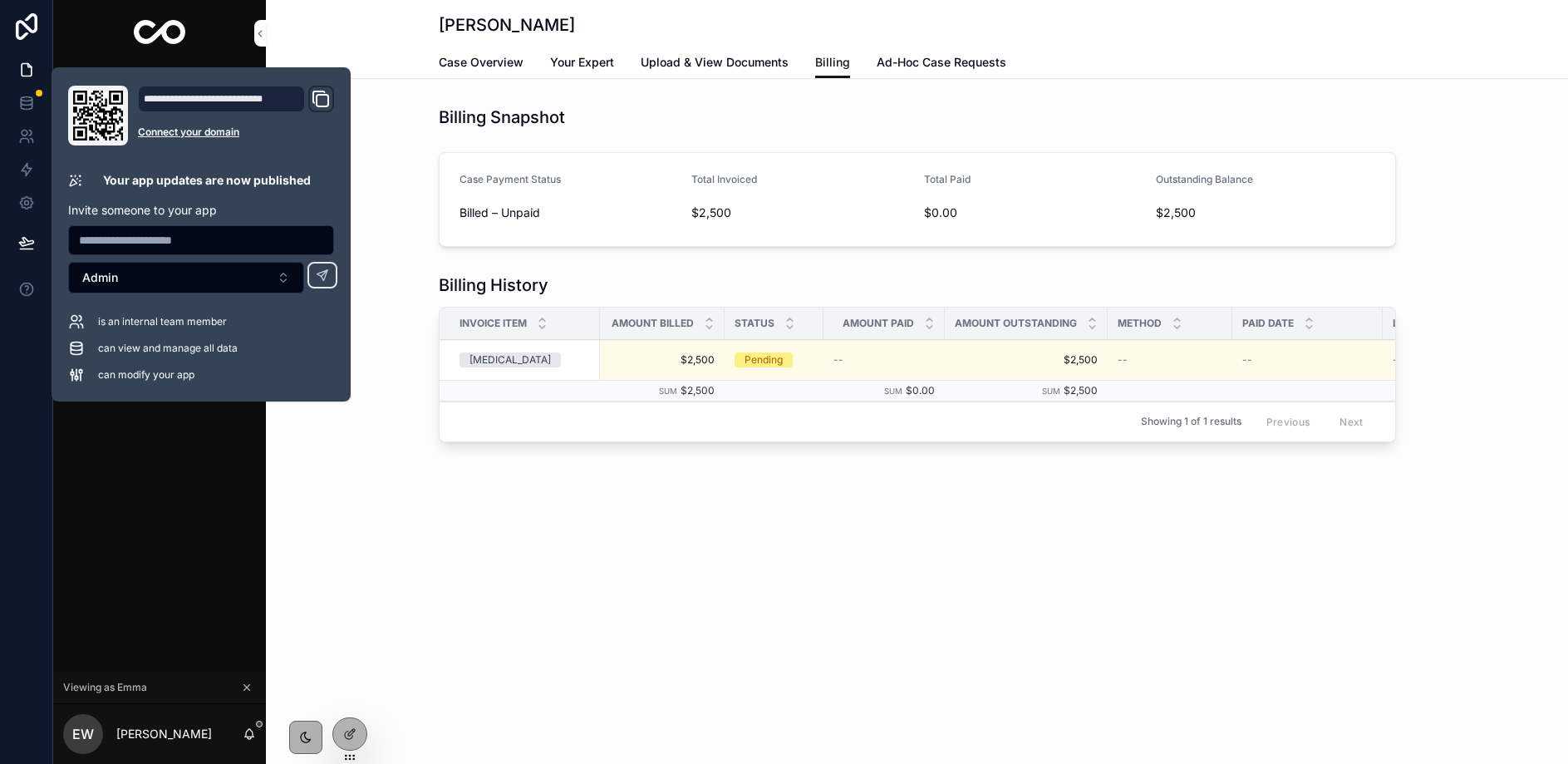
click at [368, 508] on div "Coldplay Billing Case Overview Your Expert Upload & View Documents Billing Ad-H…" at bounding box center [918, 280] width 1303 height 562
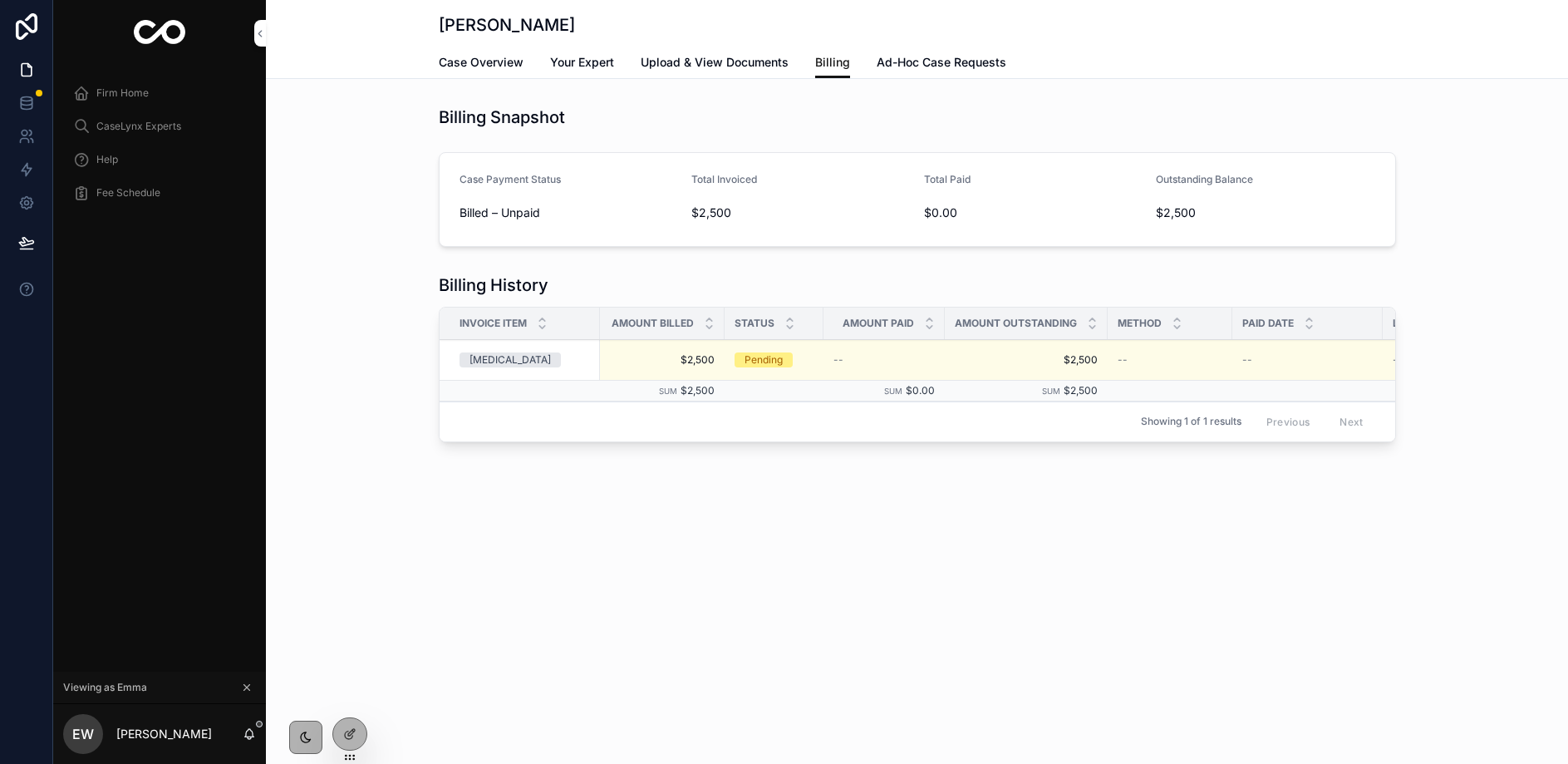
drag, startPoint x: 352, startPoint y: 703, endPoint x: 336, endPoint y: 691, distance: 20.0
click at [332, 688] on div "Firm Home CaseLynx Experts Help Fee Schedule Viewing as Emma EW Emma Watson Col…" at bounding box center [811, 382] width 1516 height 764
click at [0, 0] on icon at bounding box center [0, 0] width 0 height 0
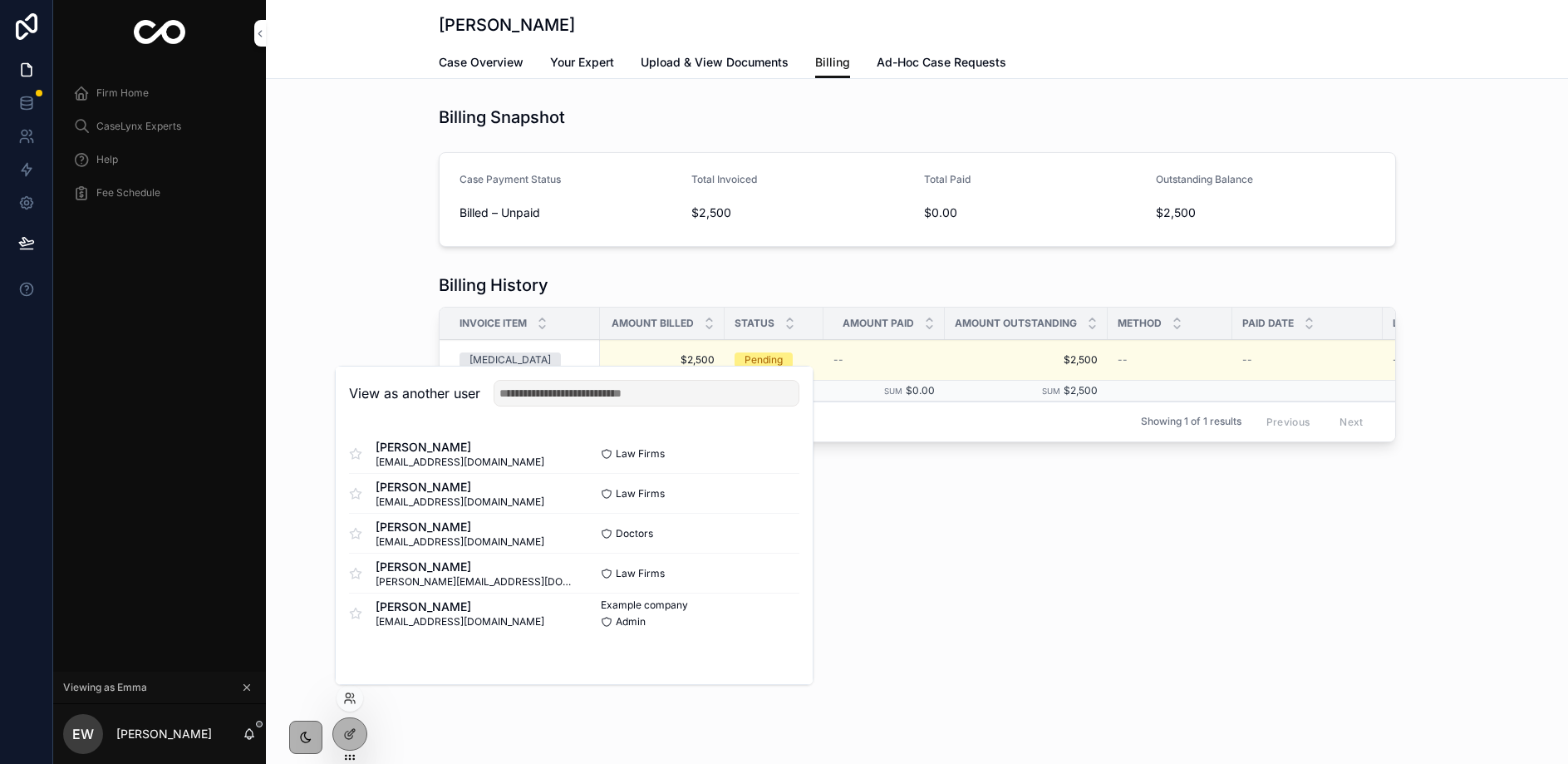
click at [0, 0] on button "Select" at bounding box center [0, 0] width 0 height 0
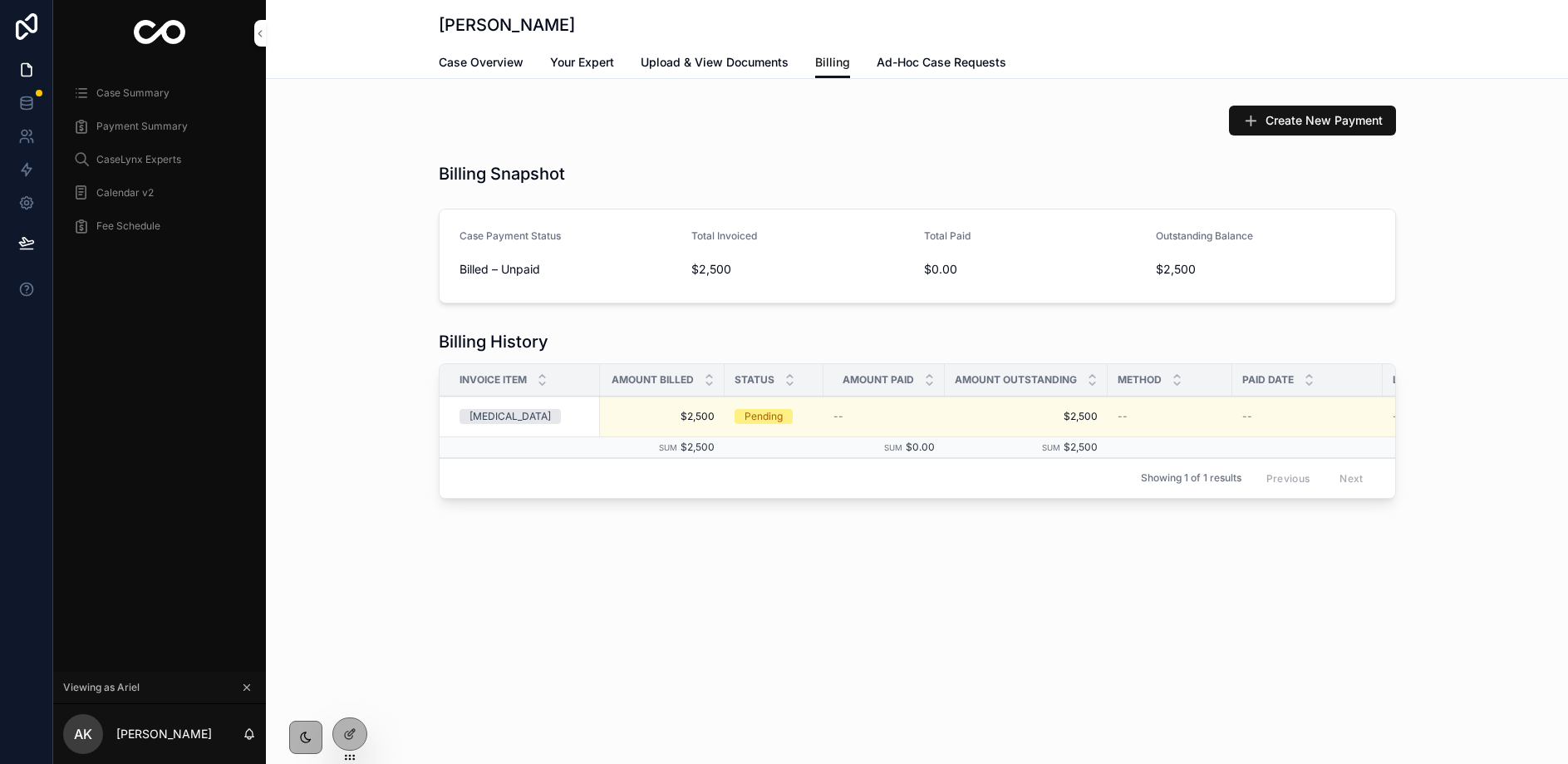
click at [915, 66] on span "Ad-Hoc Case Requests" at bounding box center [942, 63] width 129 height 17
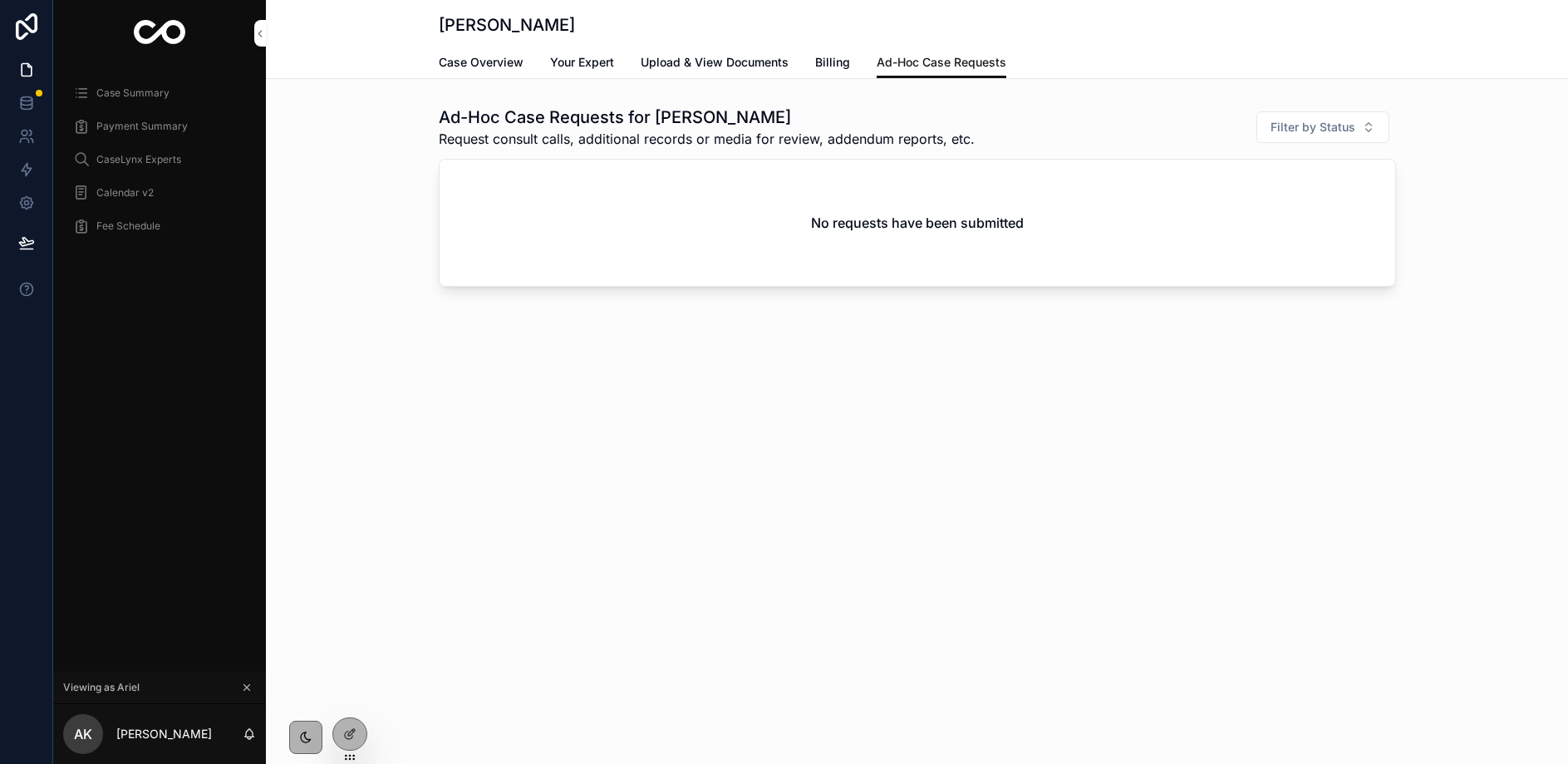
click at [463, 61] on span "Case Overview" at bounding box center [481, 63] width 84 height 17
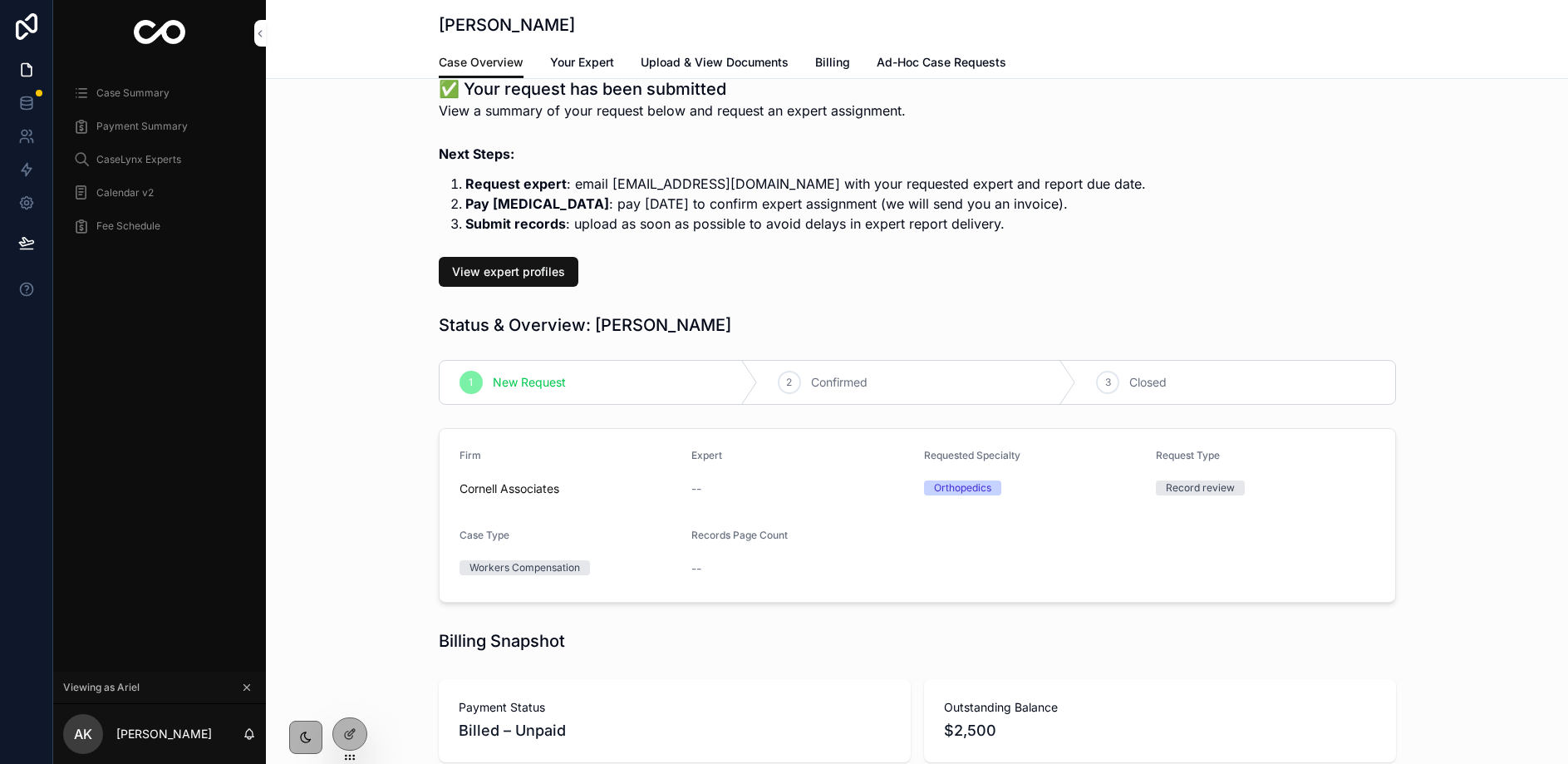
scroll to position [22, 0]
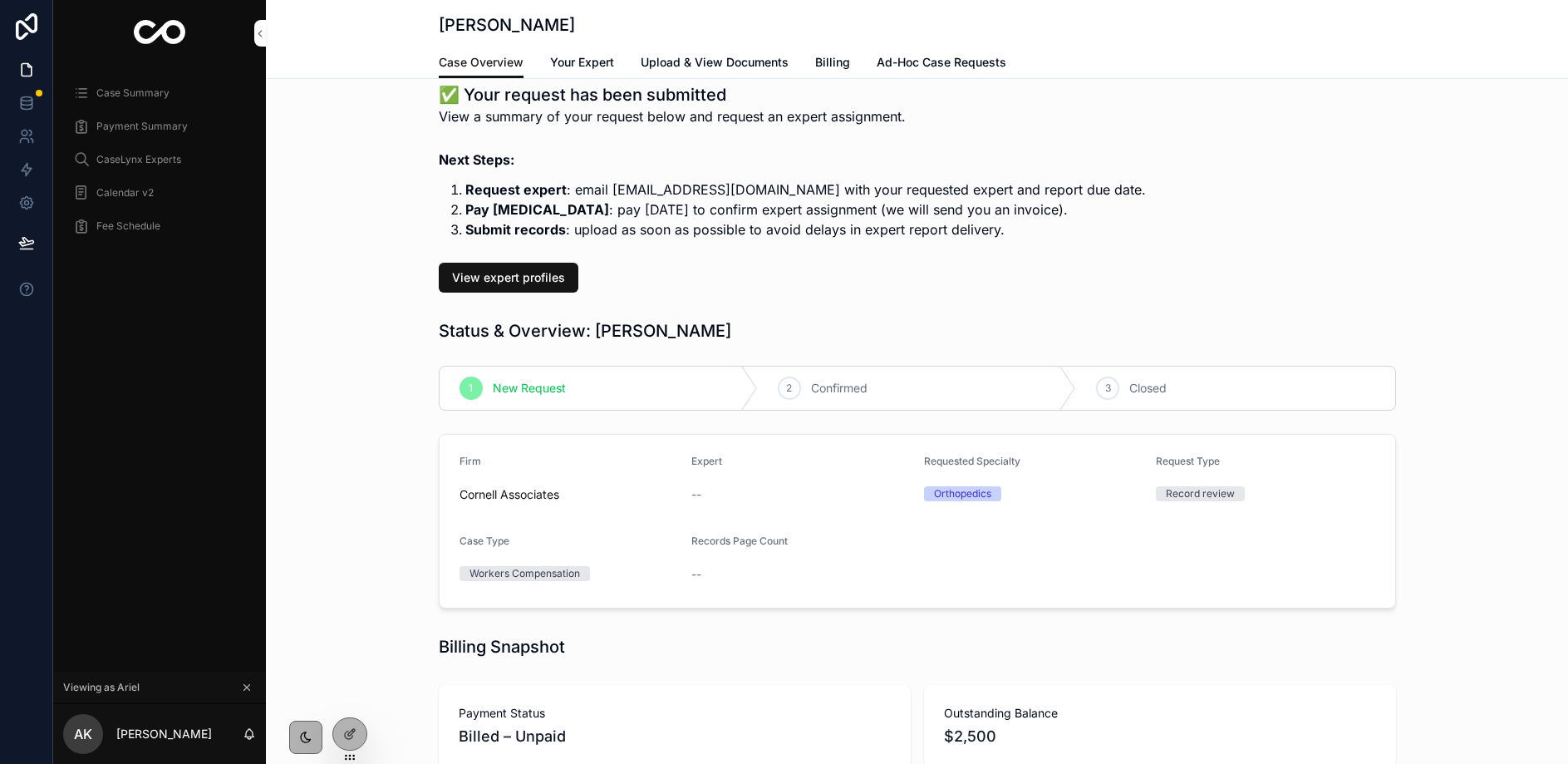
click at [584, 61] on span "Your Expert" at bounding box center [582, 63] width 64 height 17
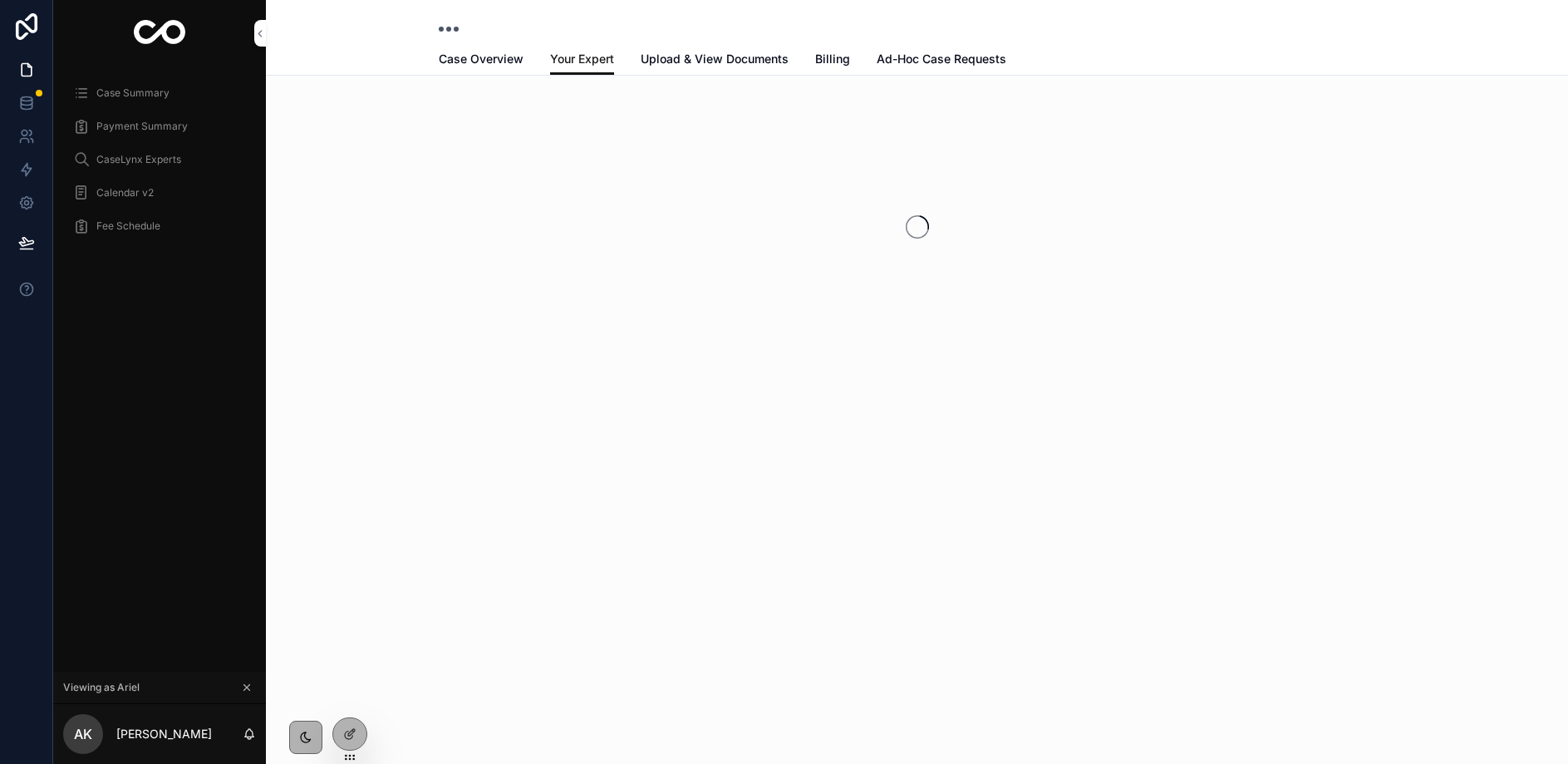
click at [698, 63] on span "Upload & View Documents" at bounding box center [715, 59] width 148 height 17
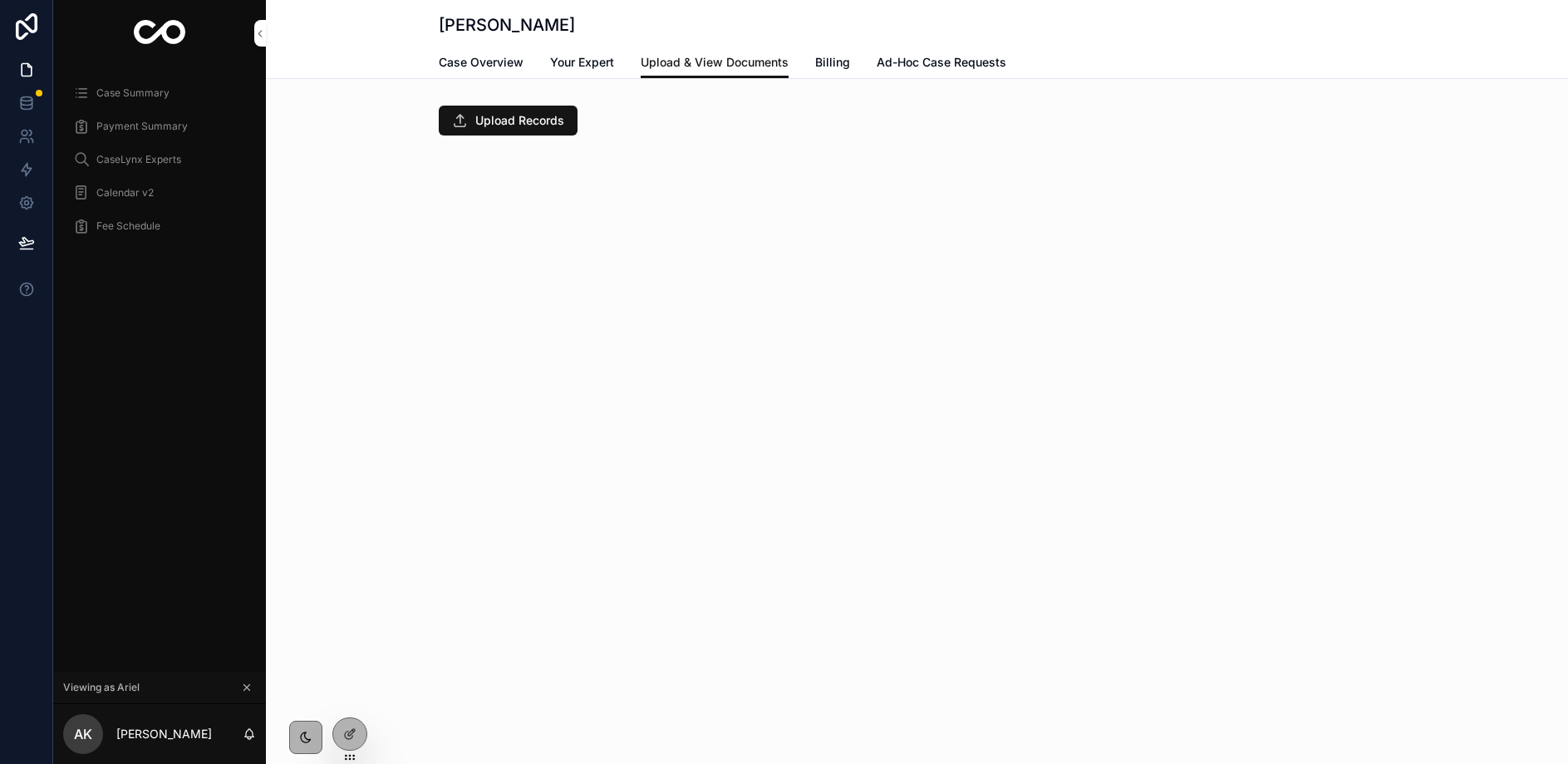
click at [831, 57] on span "Billing" at bounding box center [832, 63] width 35 height 17
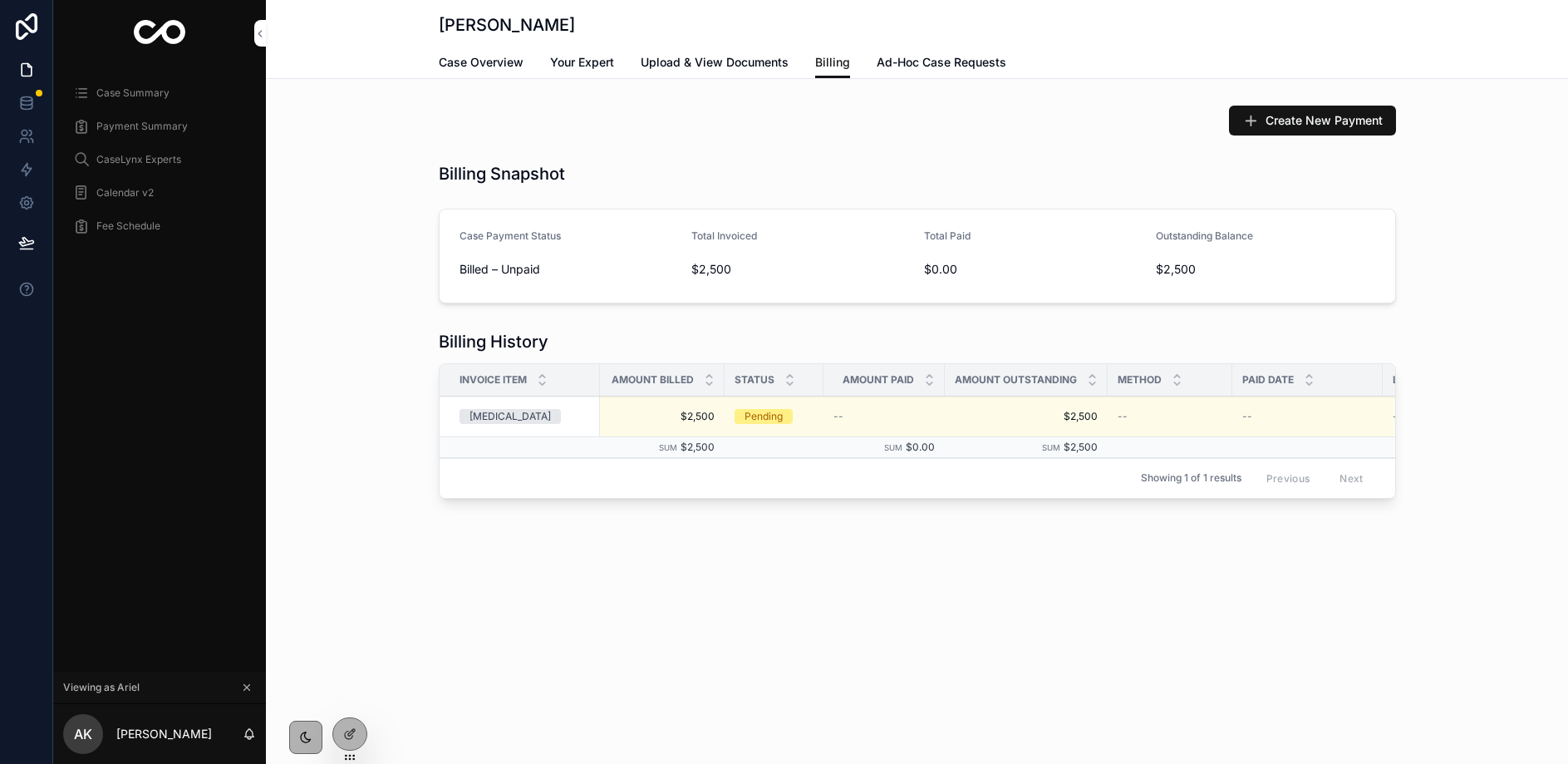
click at [915, 62] on span "Ad-Hoc Case Requests" at bounding box center [942, 63] width 129 height 17
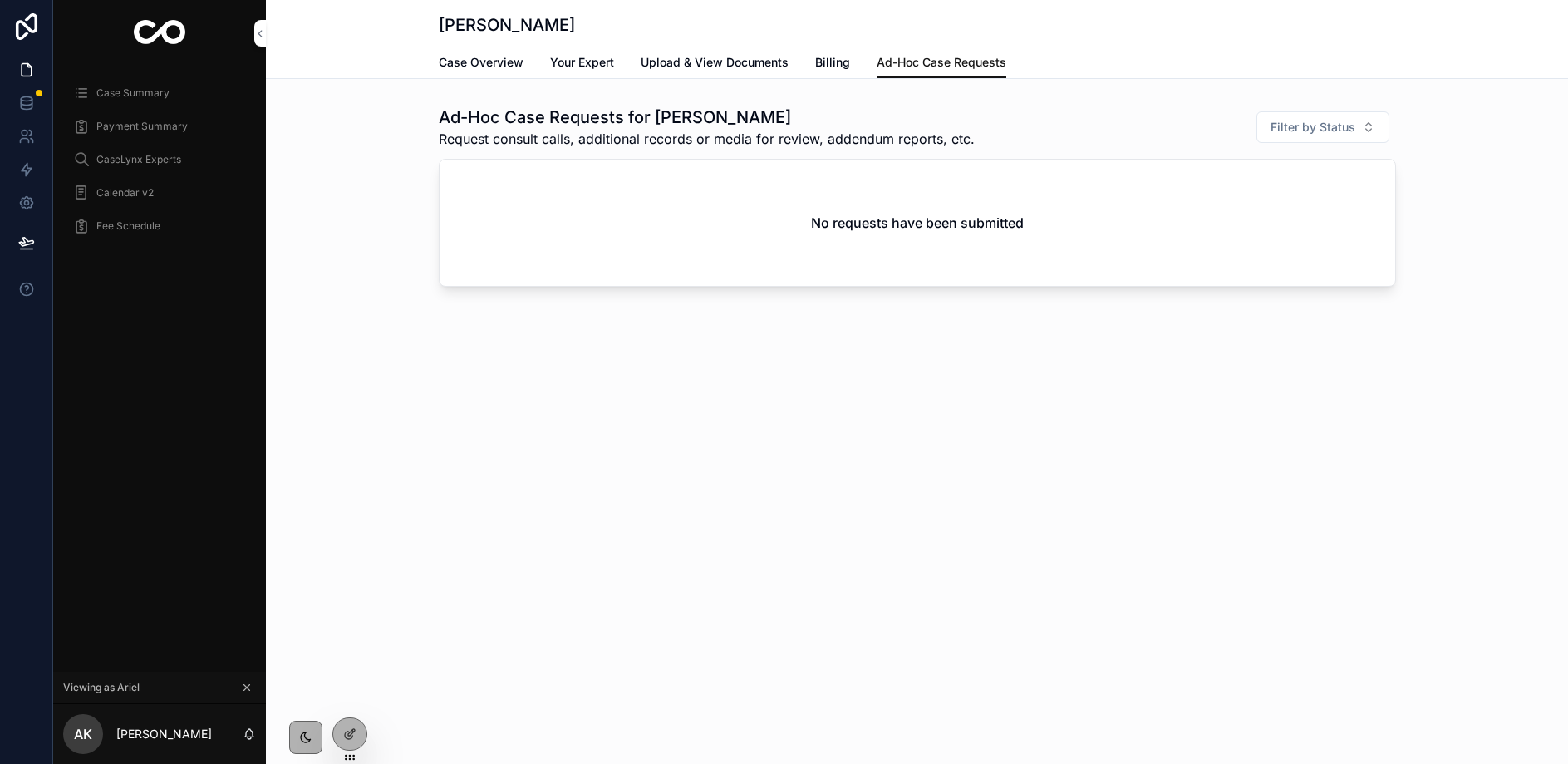
click at [846, 63] on span "Billing" at bounding box center [832, 63] width 35 height 17
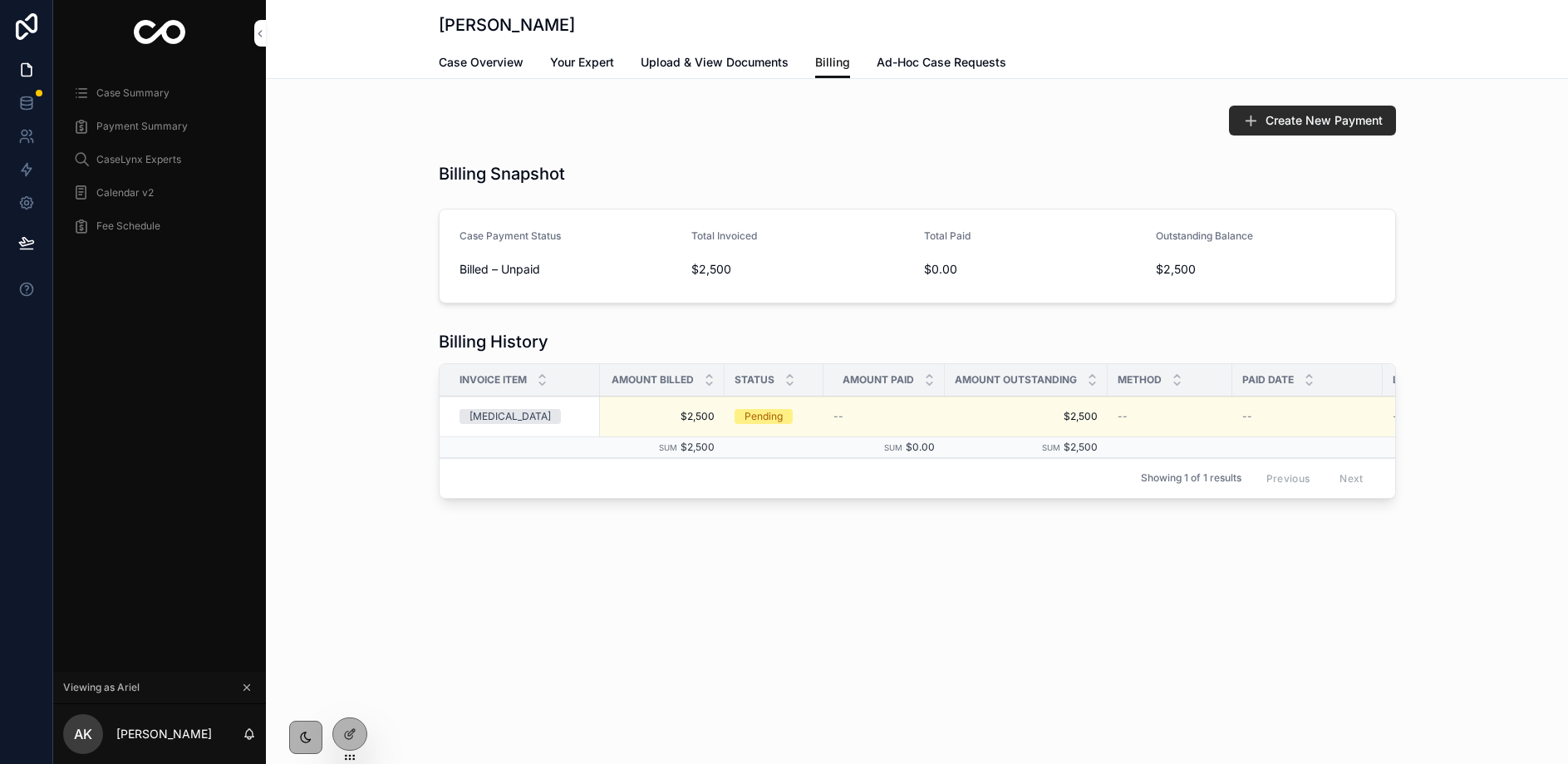
click at [1266, 126] on span "Create New Payment" at bounding box center [1324, 121] width 117 height 17
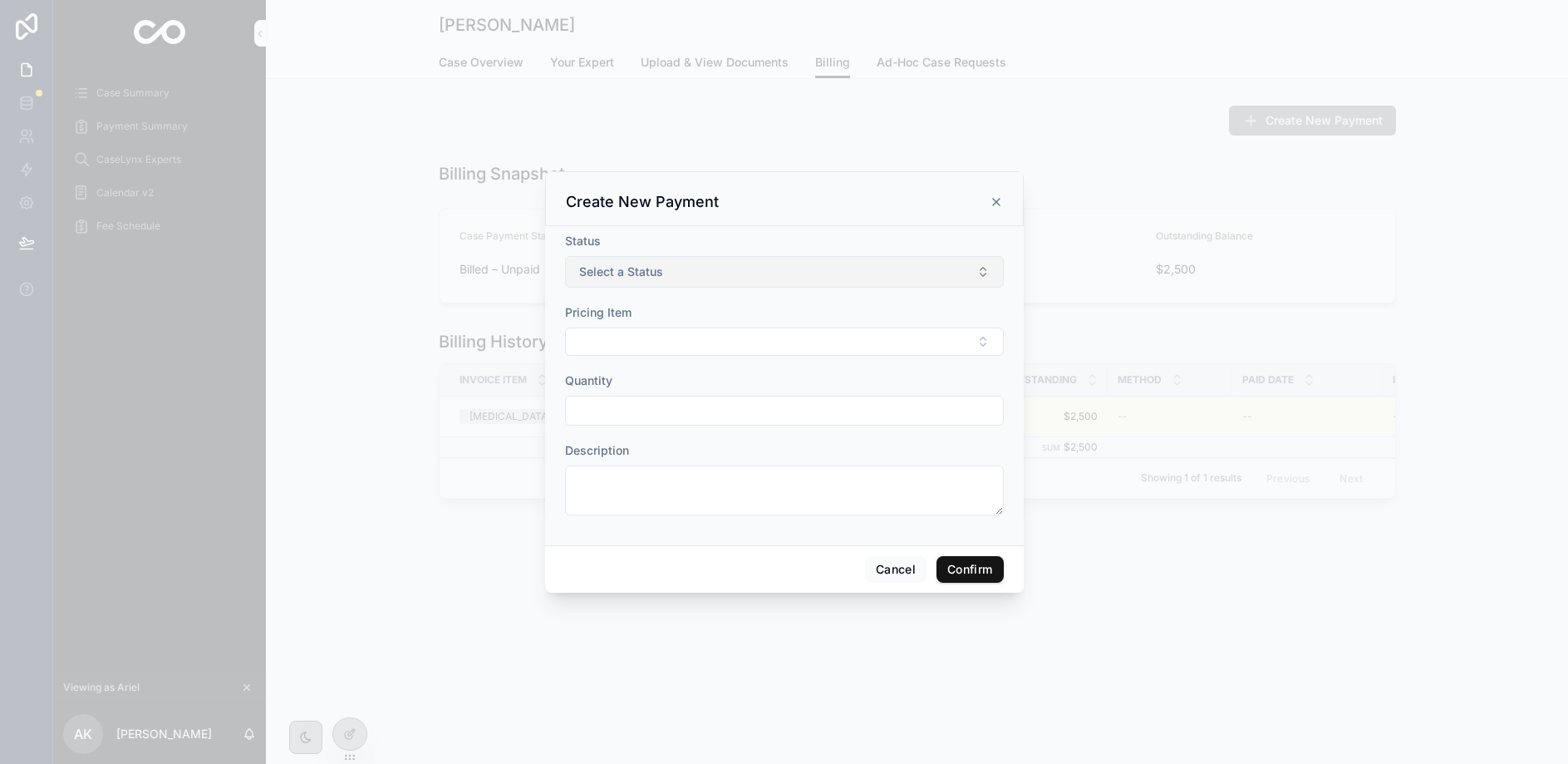
click at [689, 264] on button "Select a Status" at bounding box center [784, 272] width 439 height 32
click at [726, 328] on div "Pending" at bounding box center [784, 338] width 231 height 25
click at [724, 342] on button "Select Button" at bounding box center [784, 341] width 439 height 28
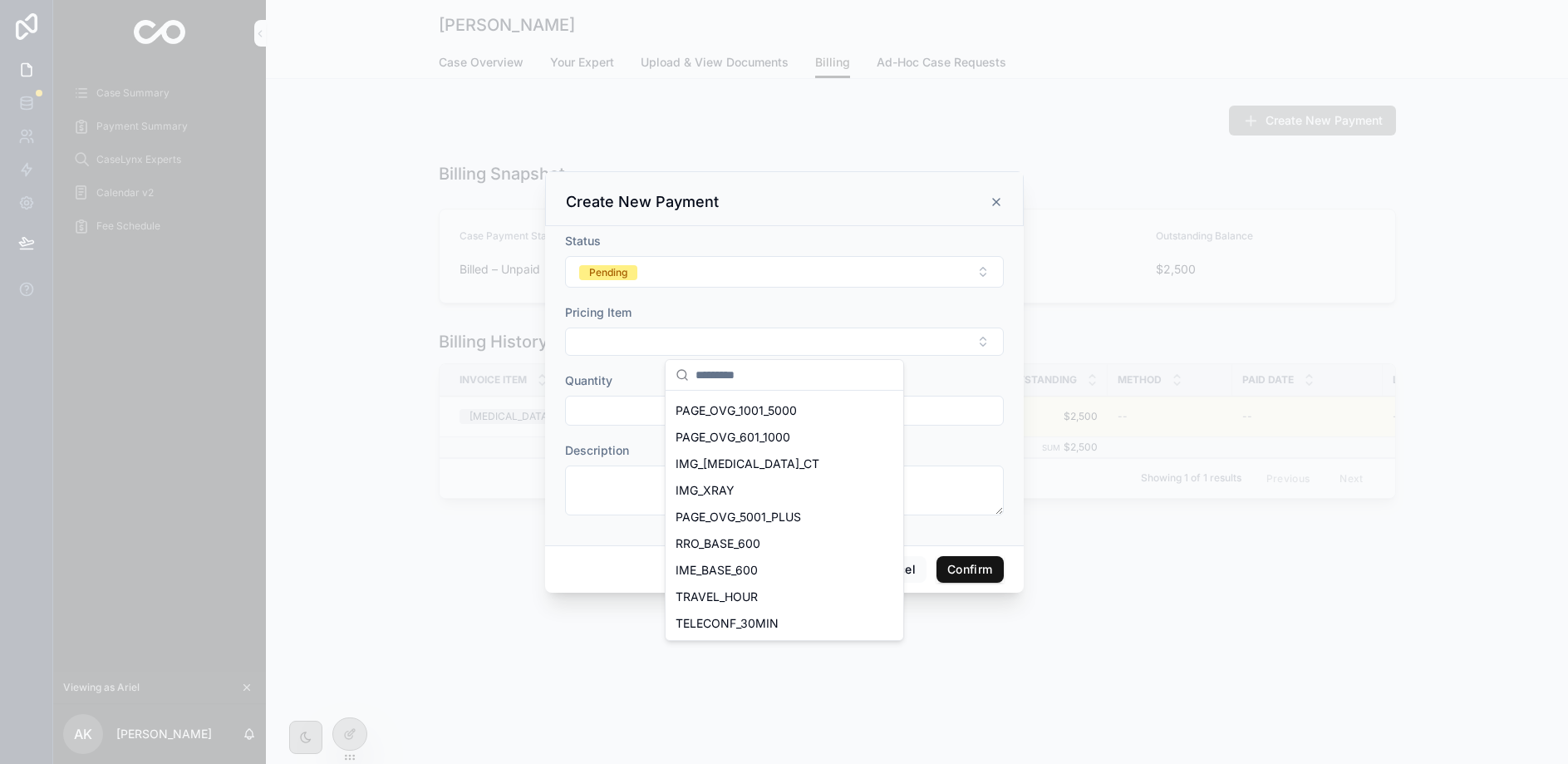
scroll to position [156, 0]
click at [817, 599] on div "TRAVEL_HOUR" at bounding box center [784, 597] width 231 height 26
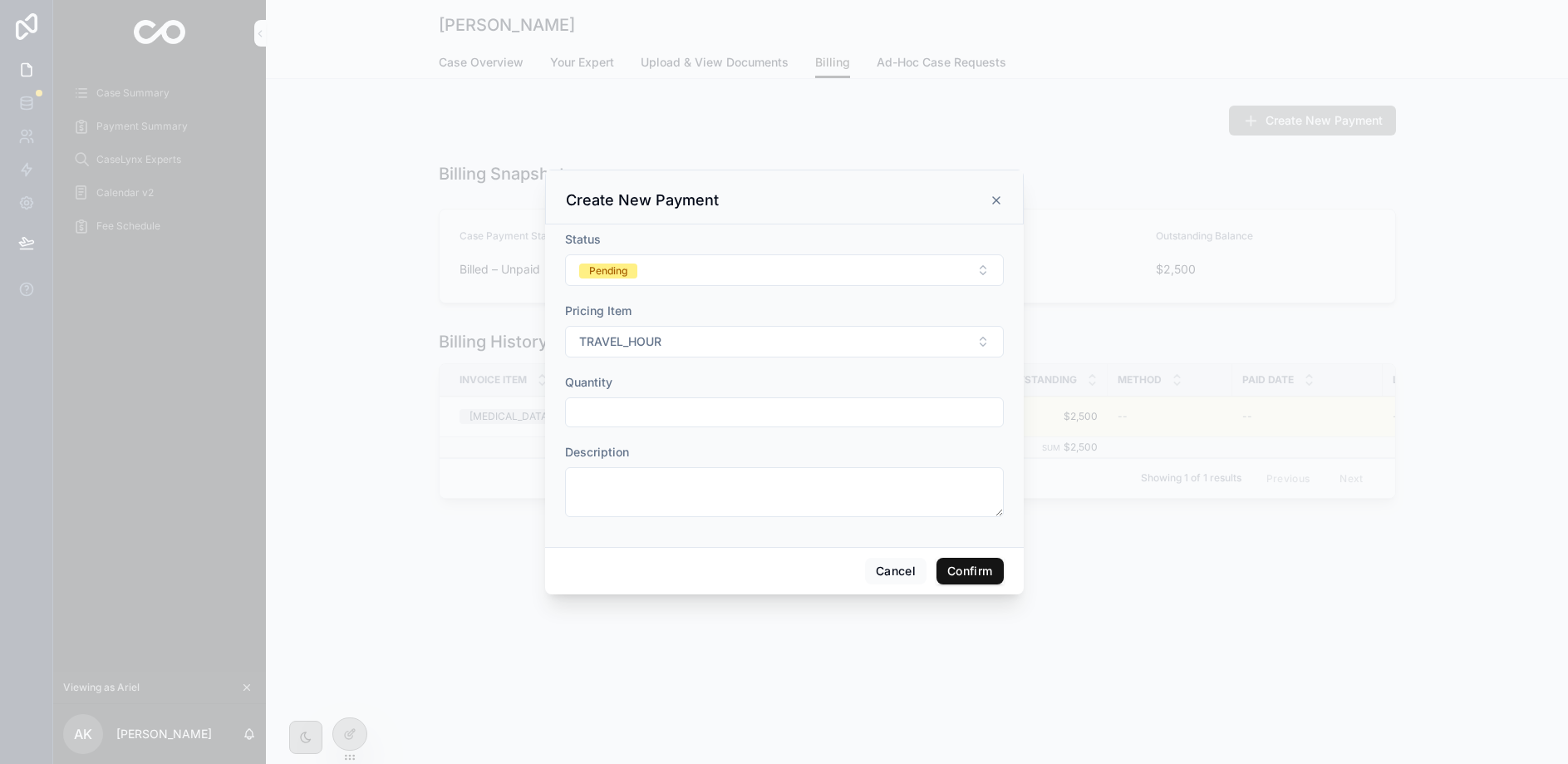
click at [667, 415] on input "text" at bounding box center [784, 412] width 437 height 23
click at [642, 376] on div "Quantity" at bounding box center [784, 382] width 439 height 17
click at [646, 415] on input "text" at bounding box center [784, 412] width 437 height 23
click at [630, 378] on div "Quantity" at bounding box center [784, 382] width 439 height 17
click at [792, 343] on button "TRAVEL_HOUR" at bounding box center [784, 342] width 439 height 32
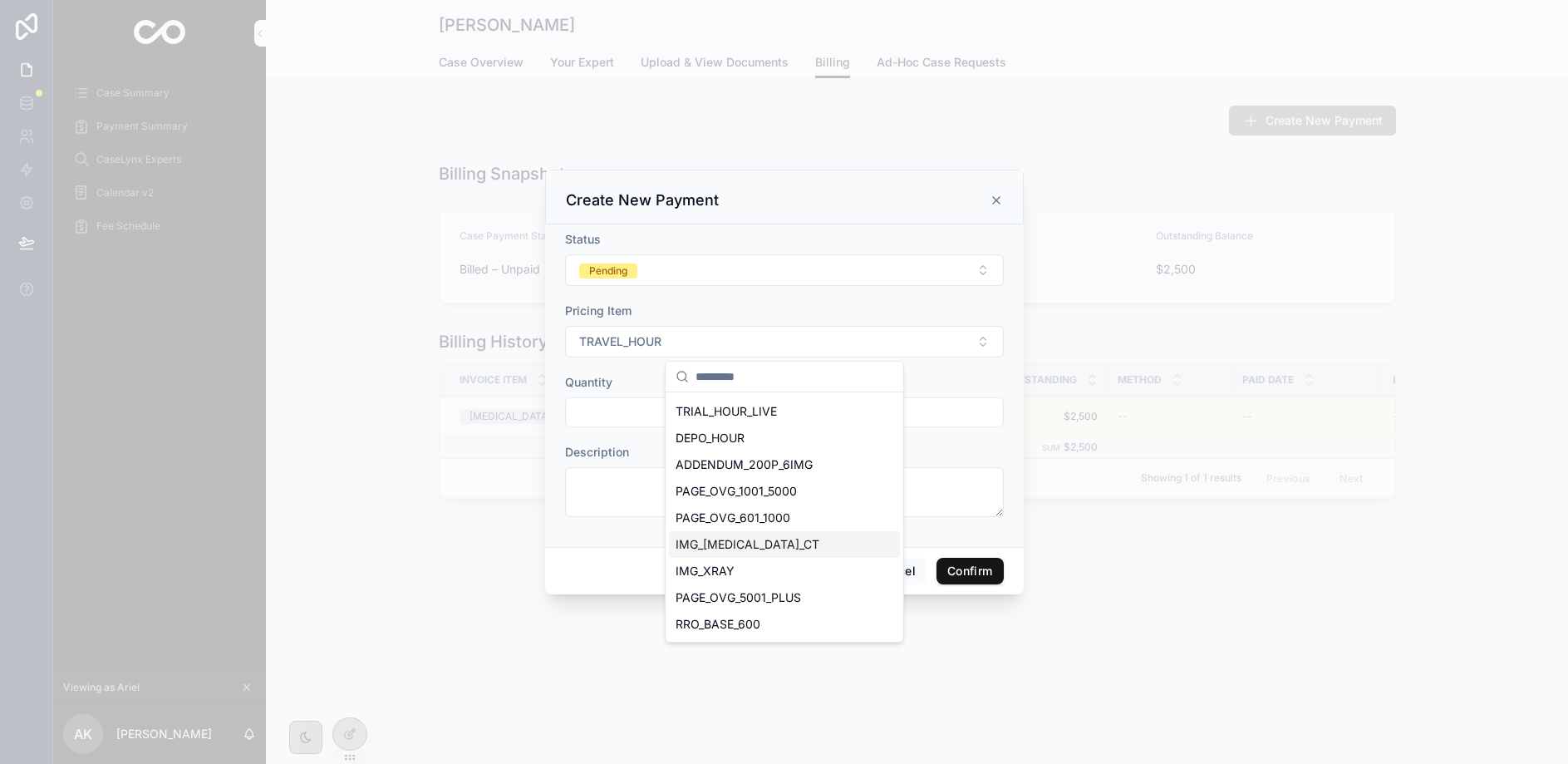
scroll to position [183, 0]
click at [785, 510] on span "PAGE_OVG_5001_PLUS" at bounding box center [739, 518] width 126 height 17
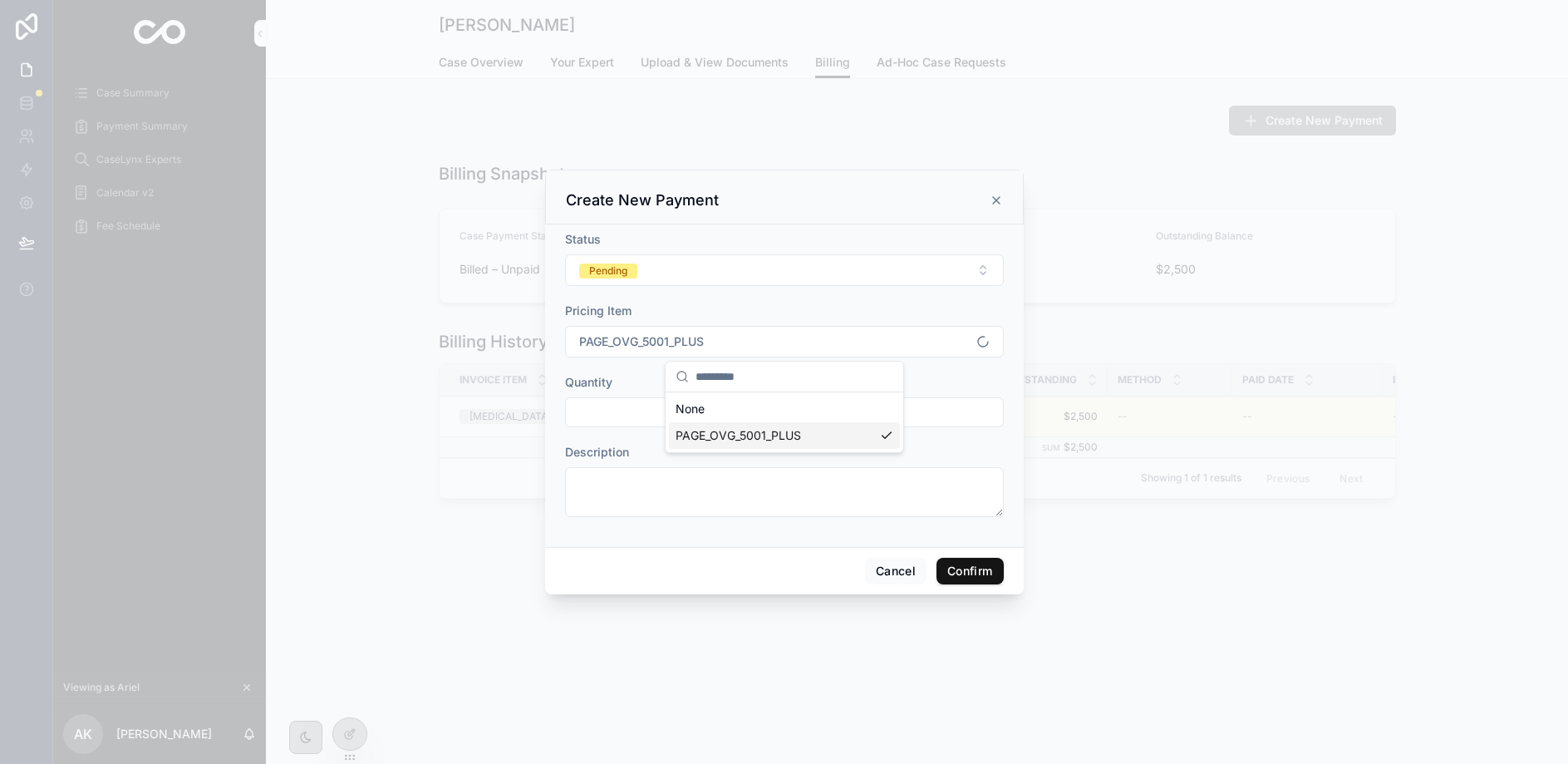
scroll to position [0, 0]
click at [785, 419] on input "text" at bounding box center [784, 412] width 437 height 23
type input "*"
click at [965, 576] on button "Confirm" at bounding box center [969, 571] width 67 height 26
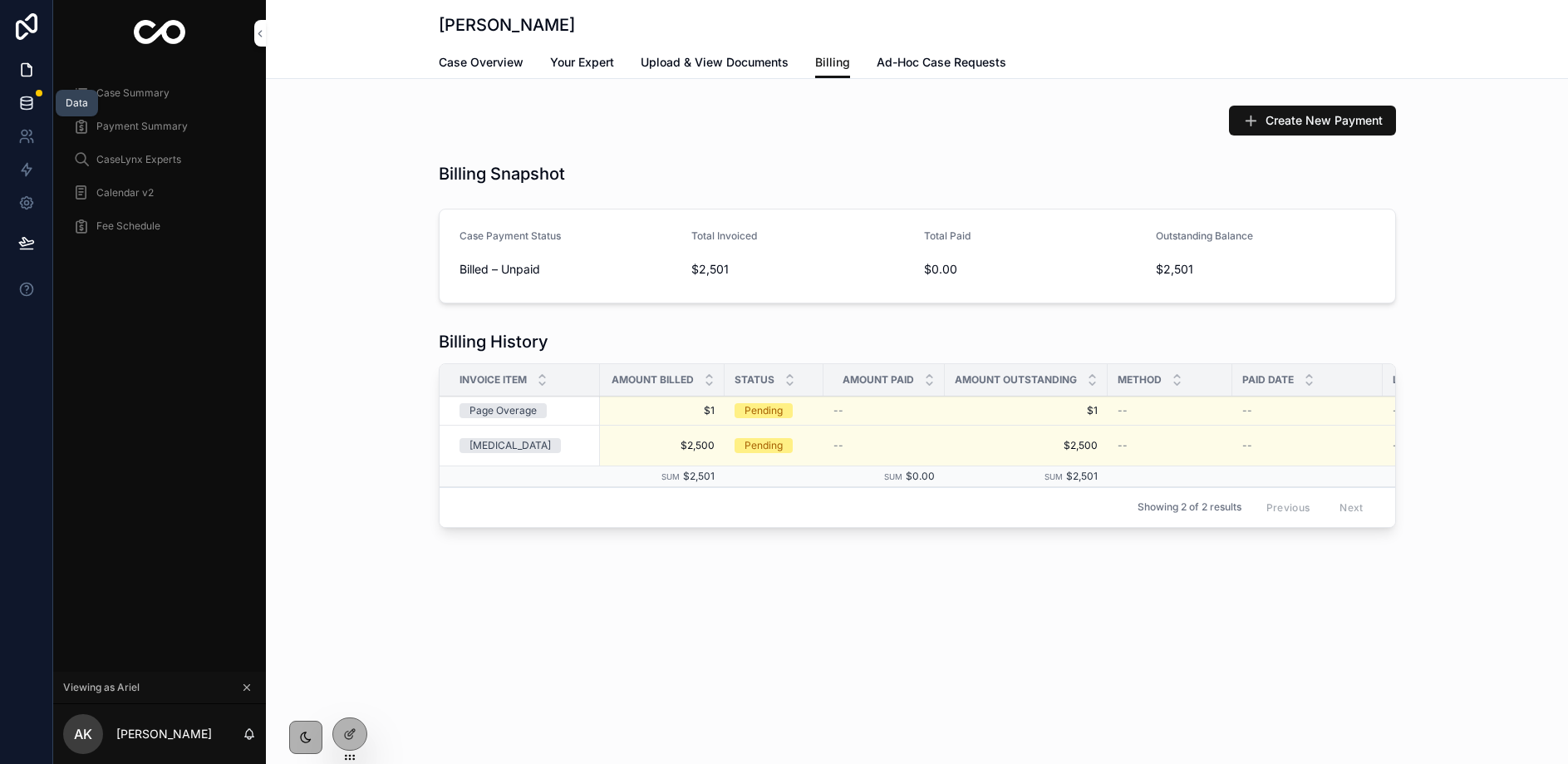
click at [27, 97] on icon at bounding box center [26, 99] width 11 height 4
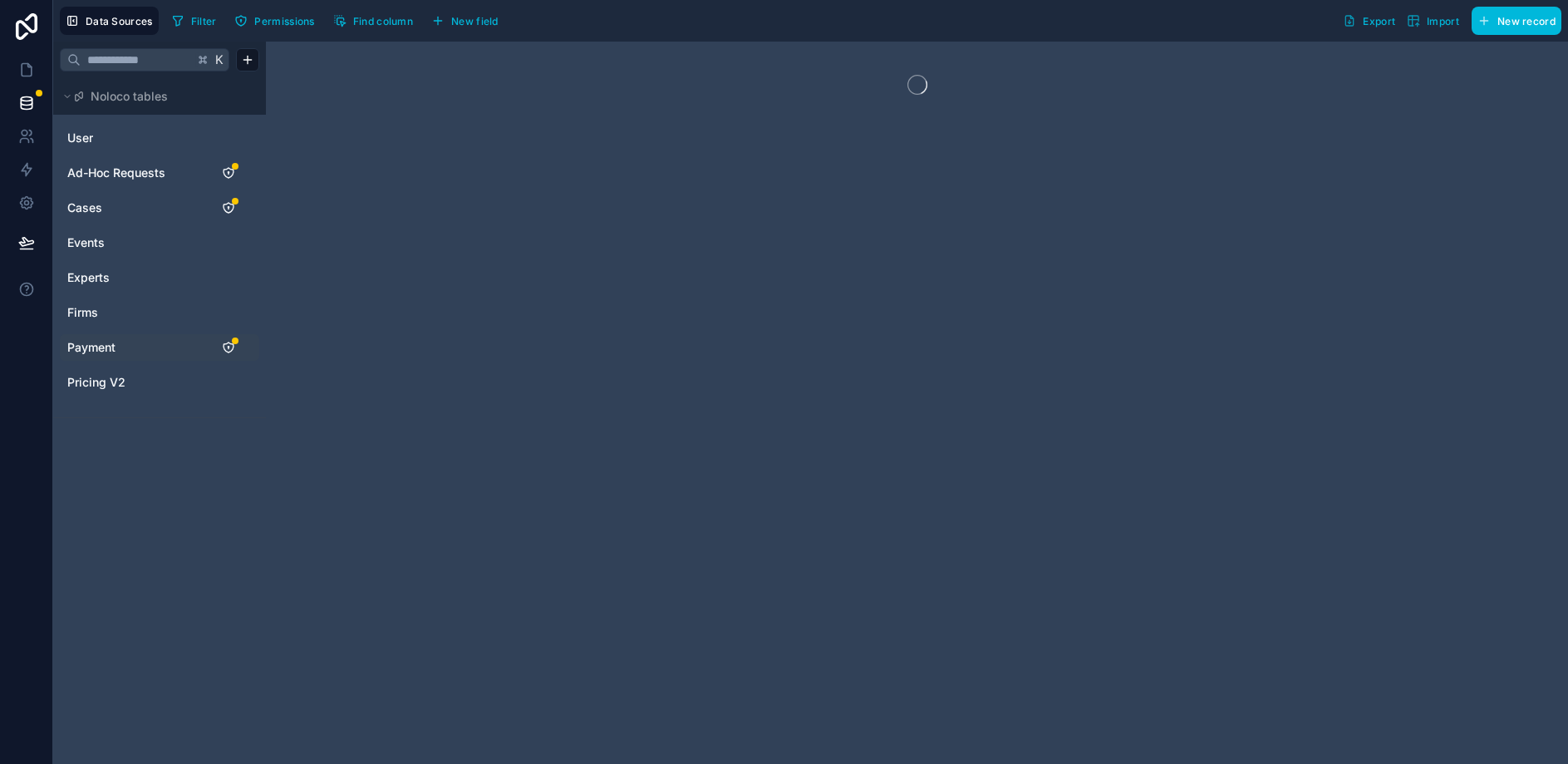
click at [124, 349] on link "Payment" at bounding box center [135, 348] width 135 height 17
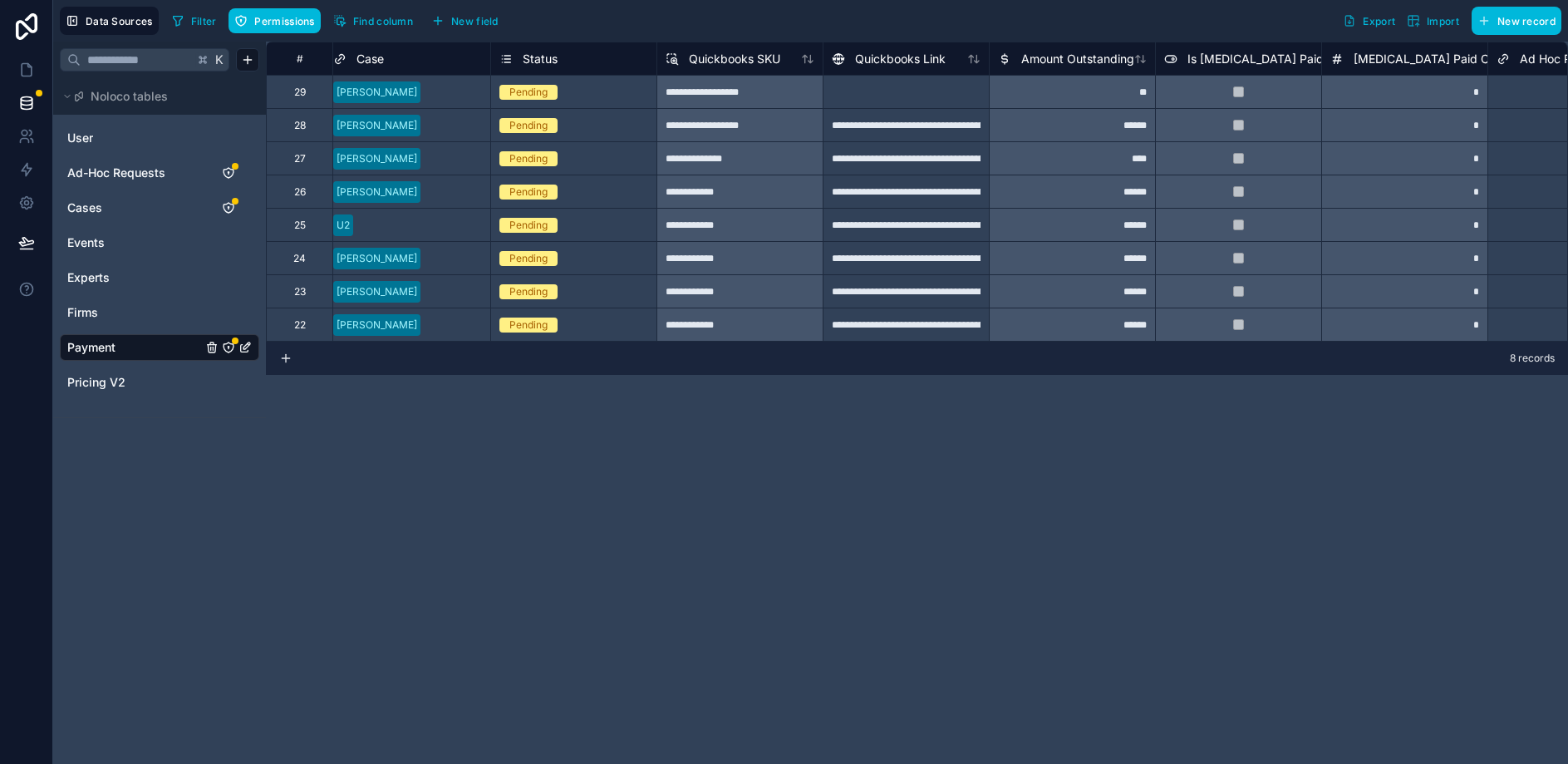
scroll to position [0, 868]
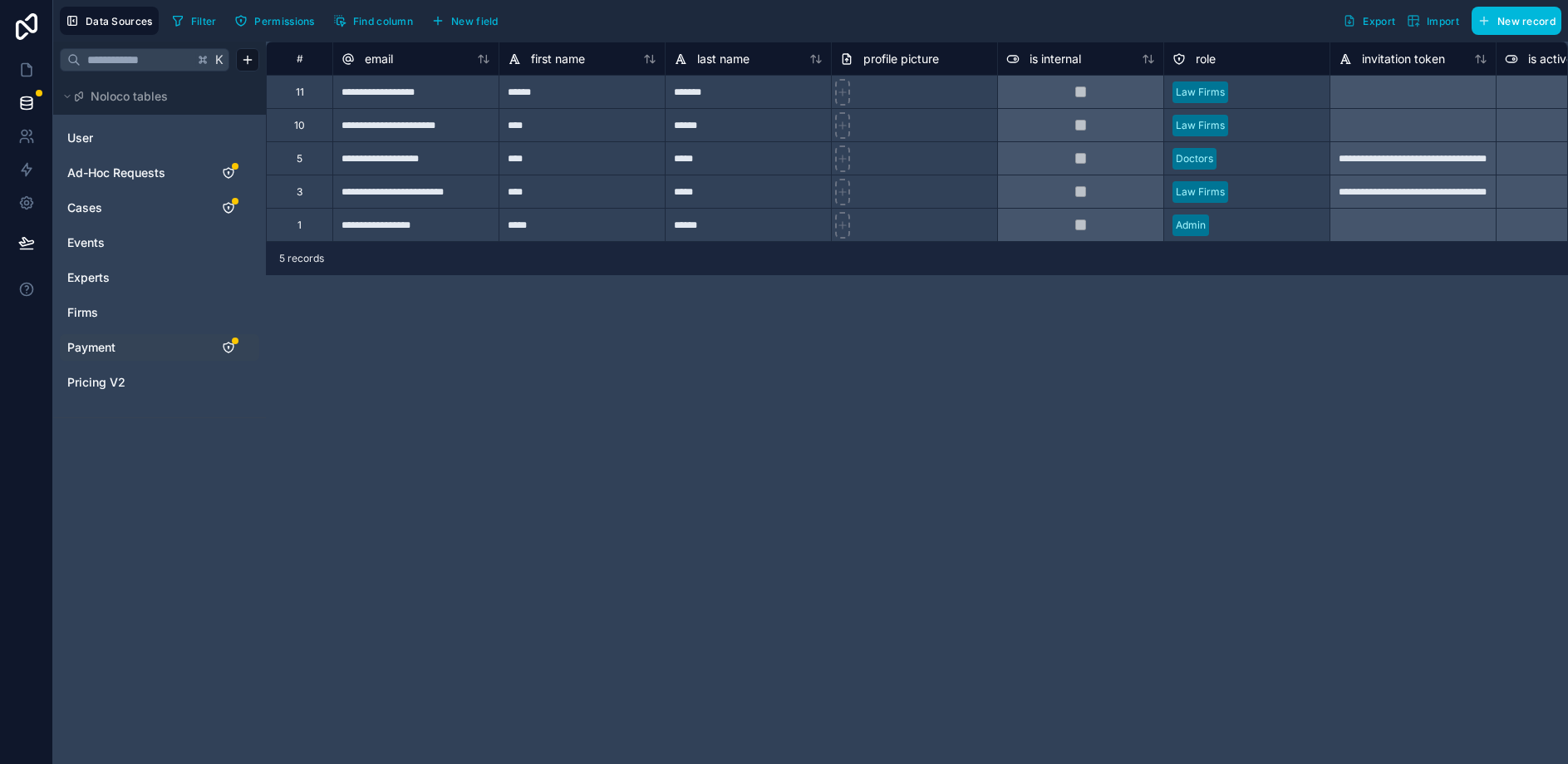
click at [99, 349] on span "Payment" at bounding box center [91, 348] width 48 height 17
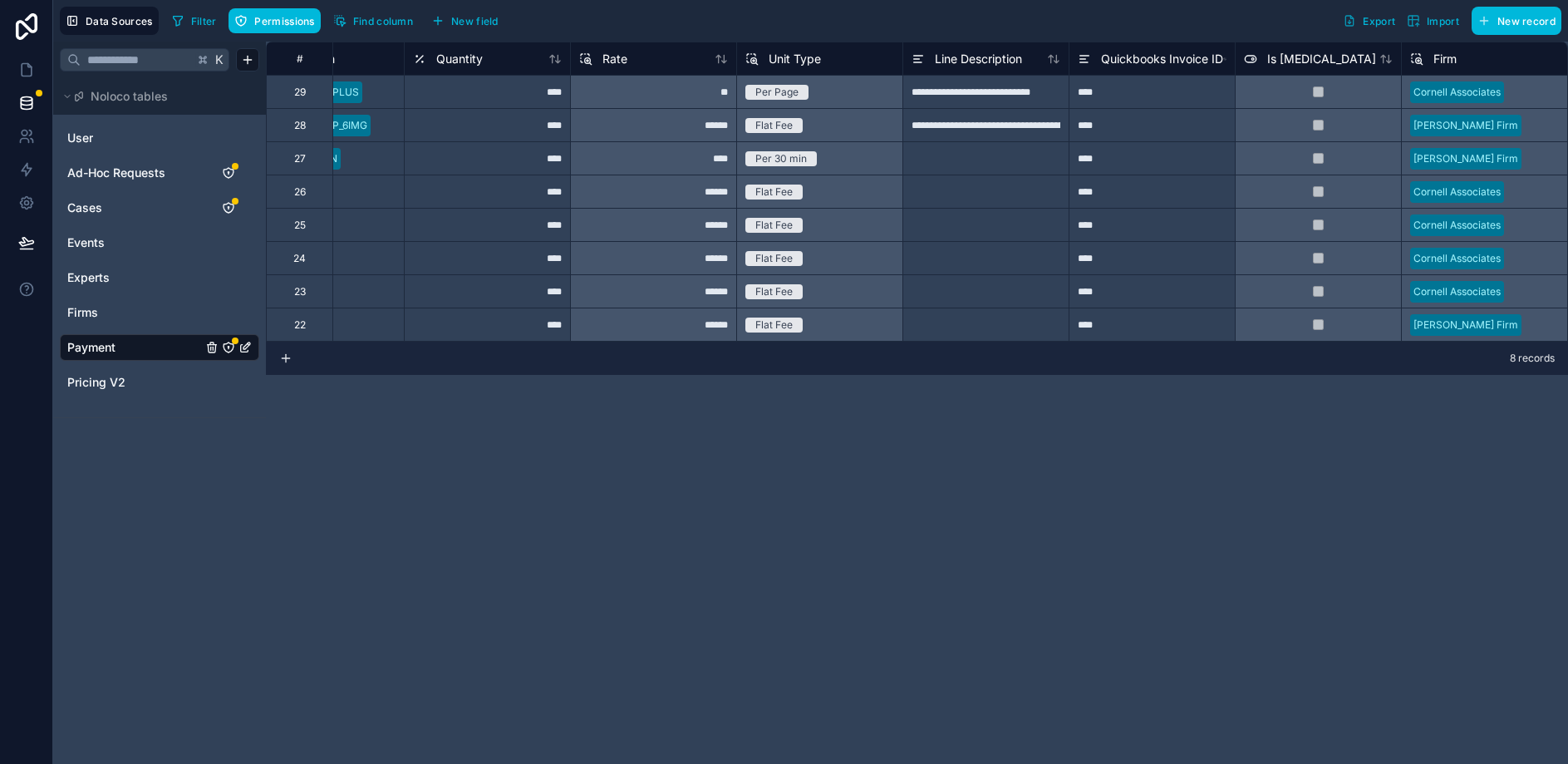
scroll to position [0, 2258]
click at [35, 82] on link at bounding box center [26, 69] width 52 height 33
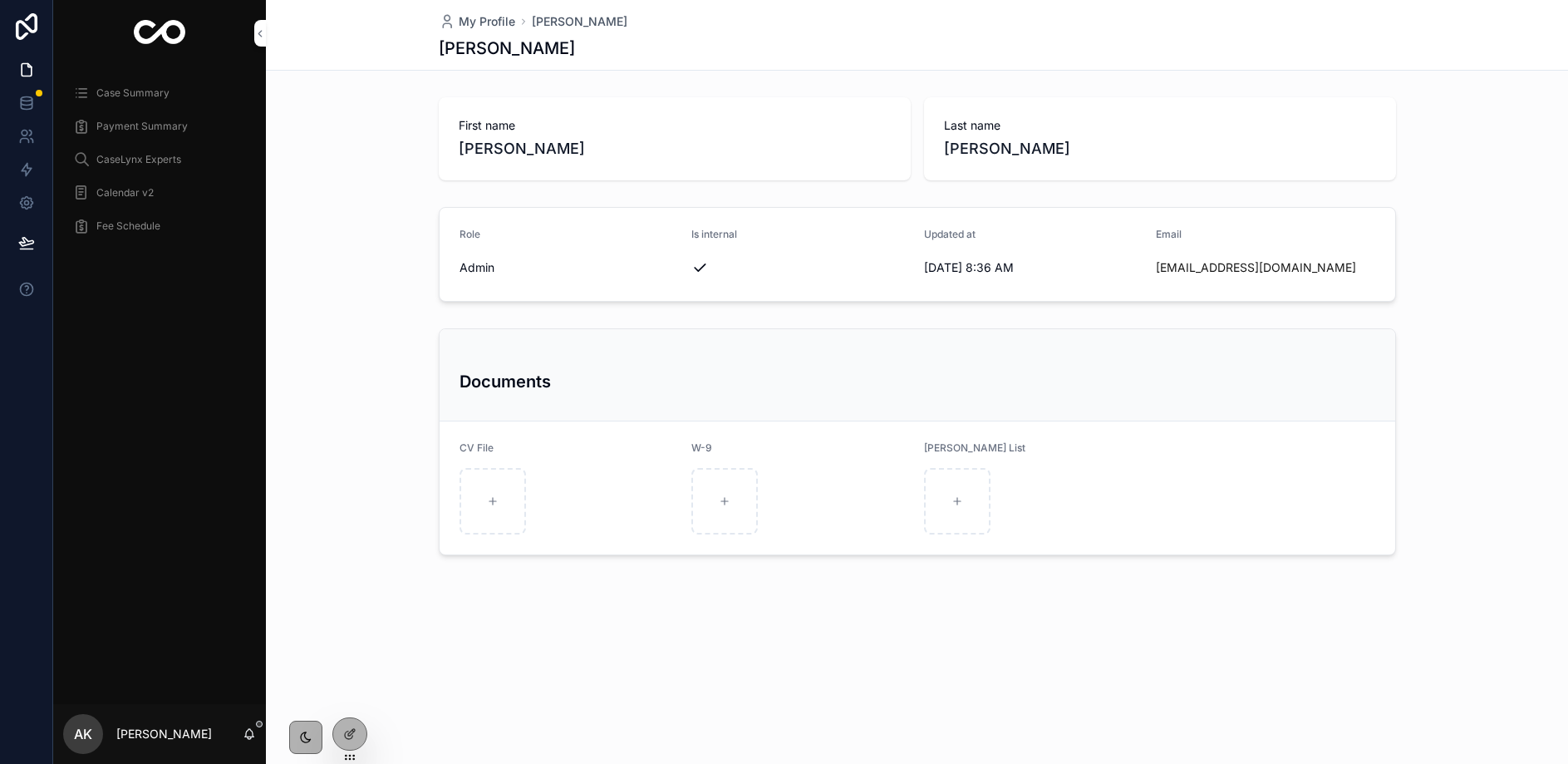
click at [121, 126] on span "Payment Summary" at bounding box center [142, 127] width 92 height 13
